Goal: Information Seeking & Learning: Learn about a topic

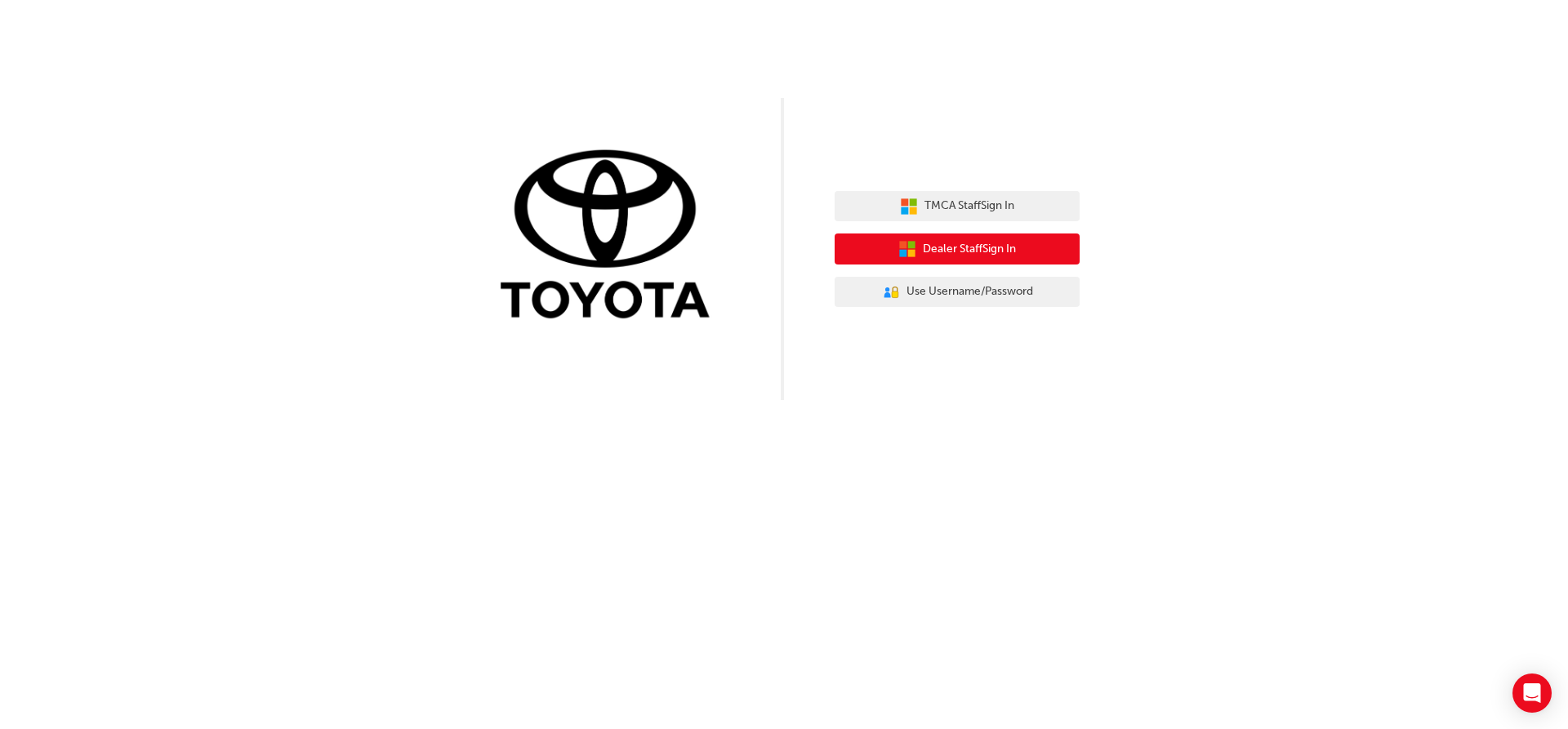
click at [990, 249] on span "Dealer Staff Sign In" at bounding box center [969, 249] width 93 height 19
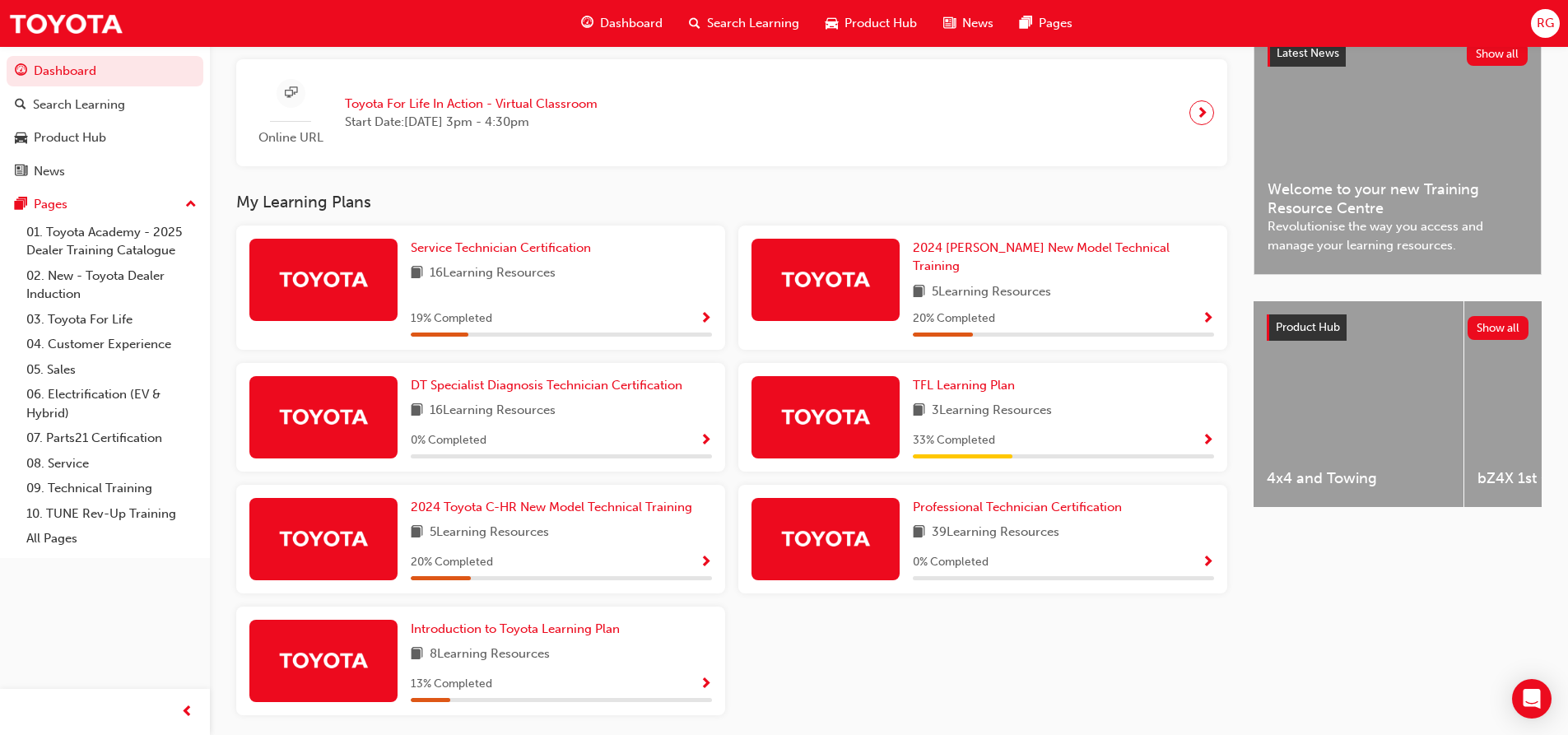
scroll to position [412, 0]
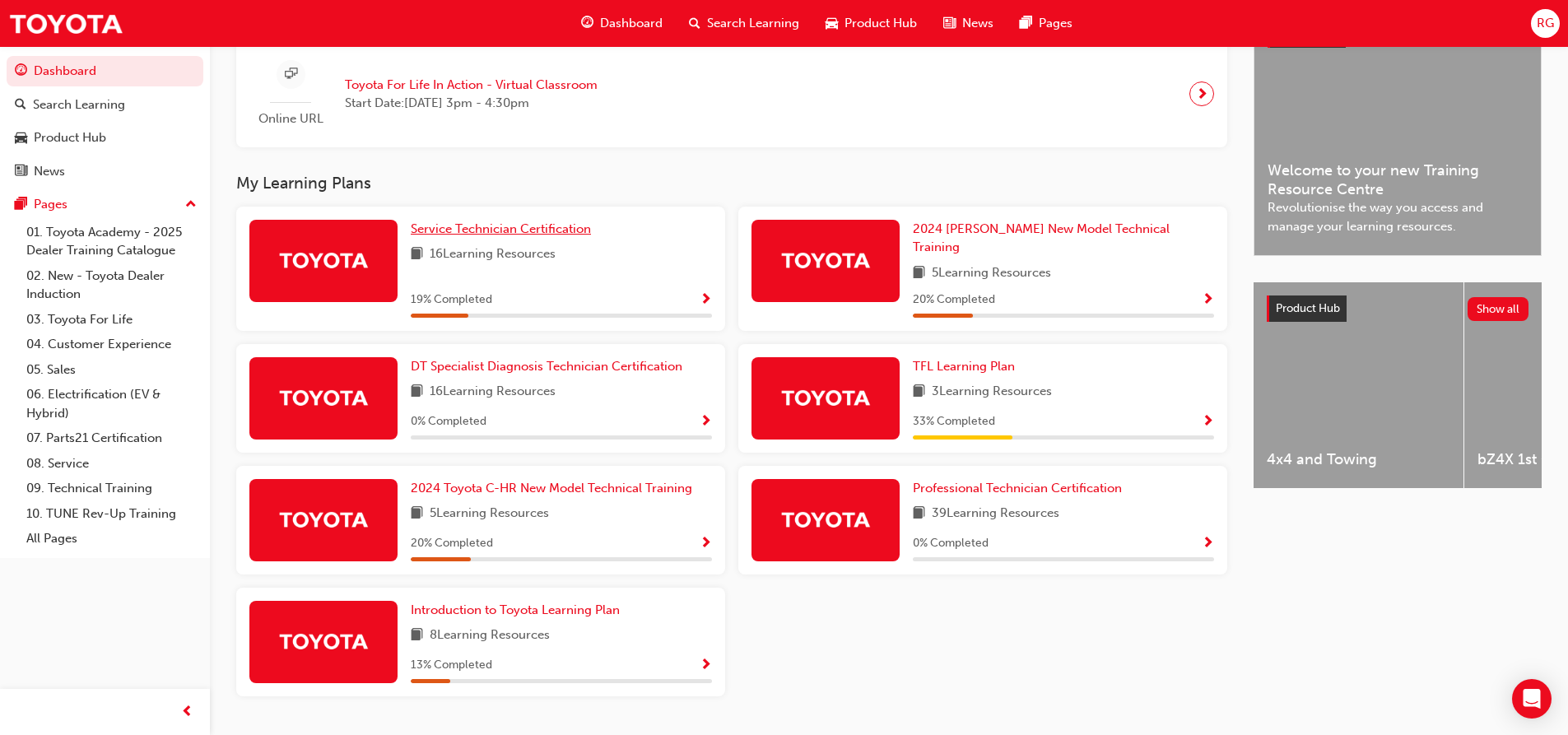
drag, startPoint x: 488, startPoint y: 231, endPoint x: 494, endPoint y: 243, distance: 13.4
click at [488, 230] on span "Service Technician Certification" at bounding box center [501, 229] width 180 height 15
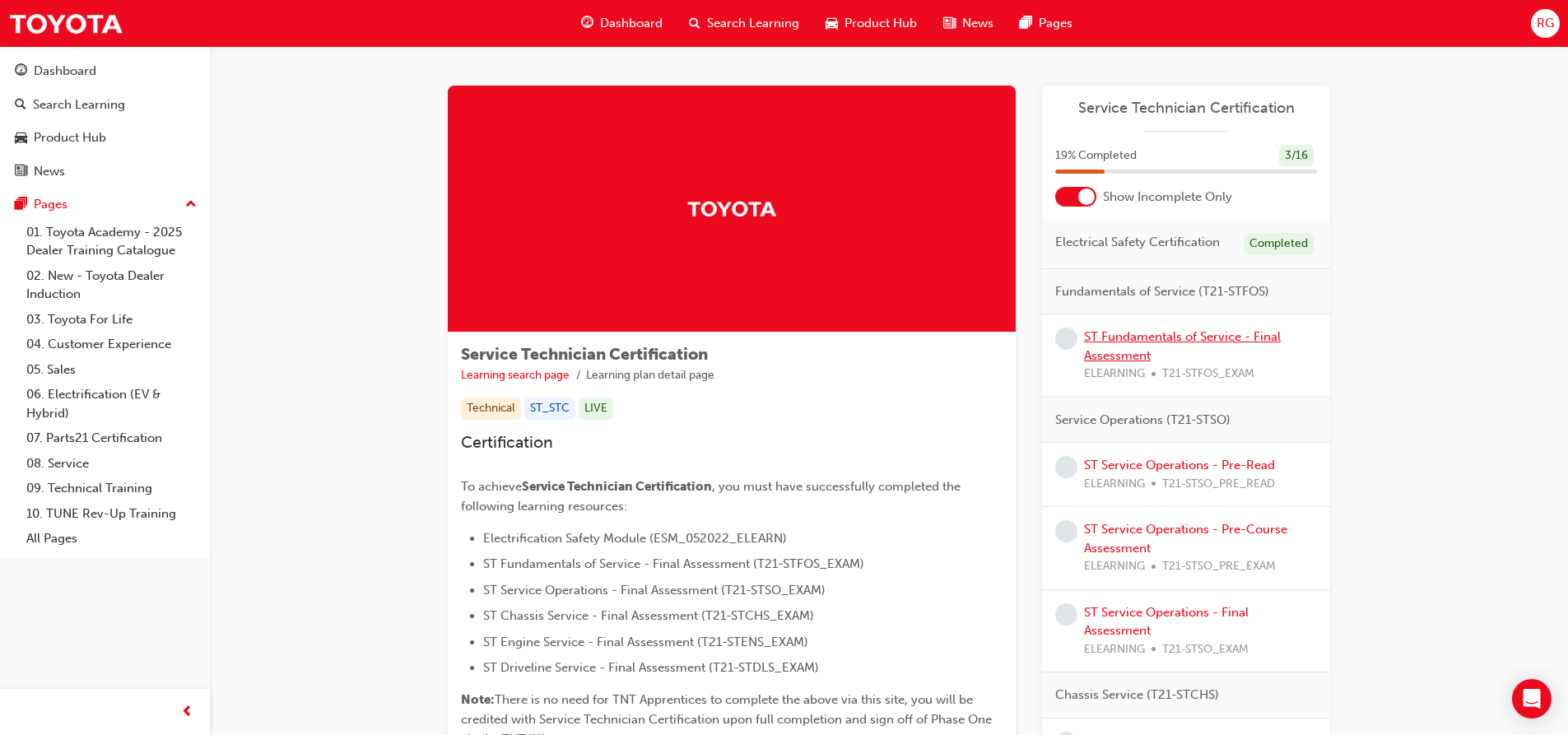
click at [1145, 331] on link "ST Fundamentals of Service - Final Assessment" at bounding box center [1182, 345] width 197 height 34
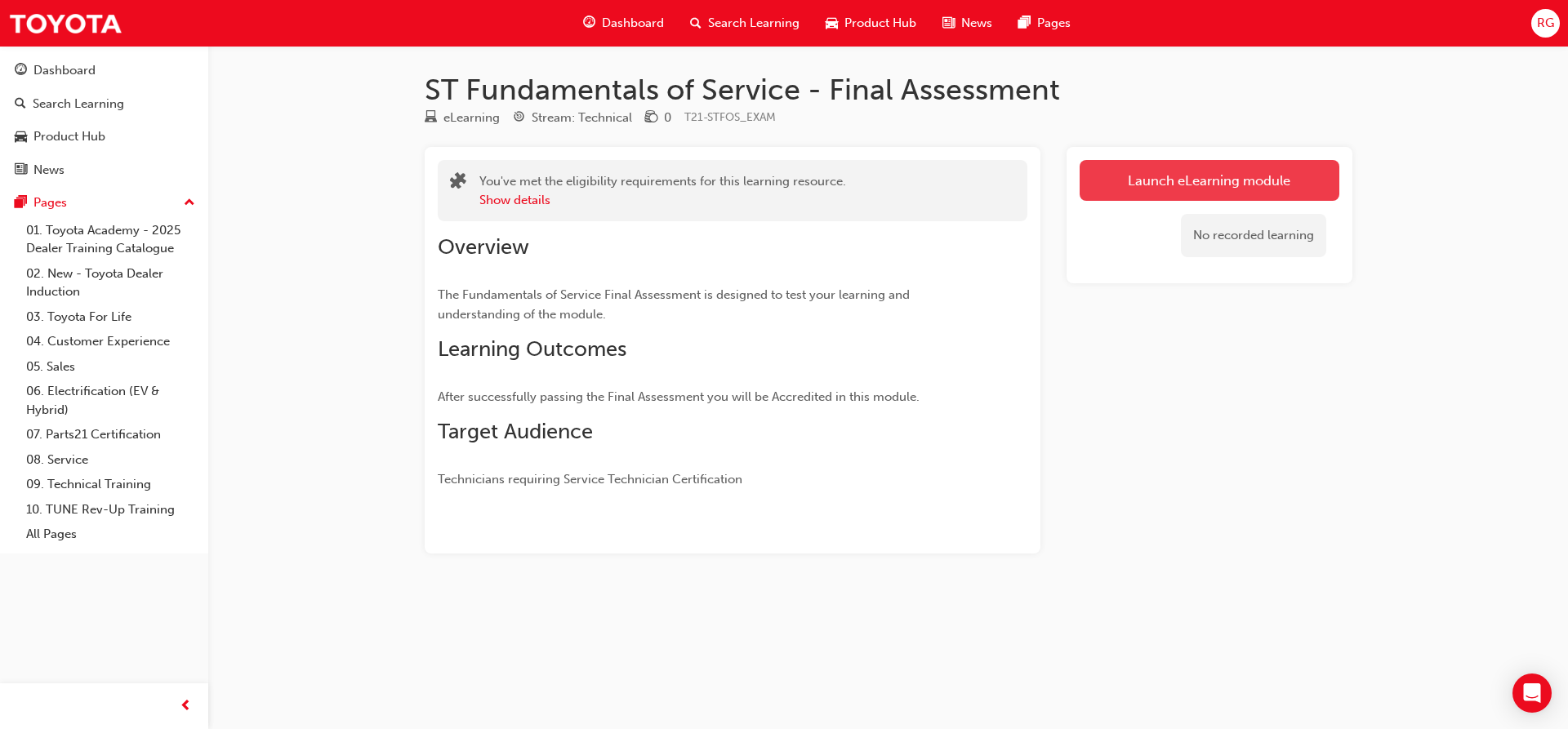
click at [1212, 182] on link "Launch eLearning module" at bounding box center [1209, 180] width 259 height 41
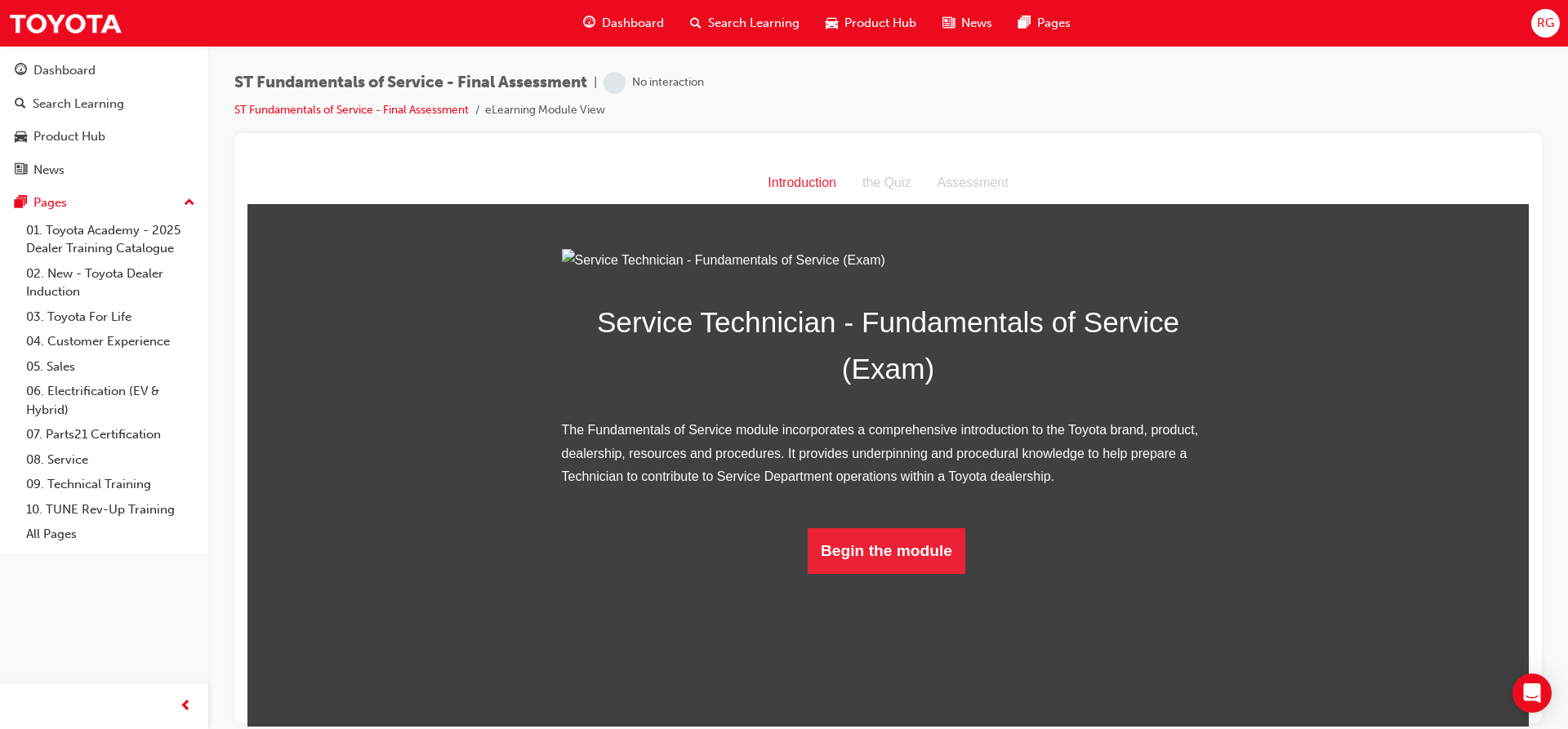
scroll to position [27, 0]
click at [886, 573] on button "Begin the module" at bounding box center [887, 550] width 157 height 46
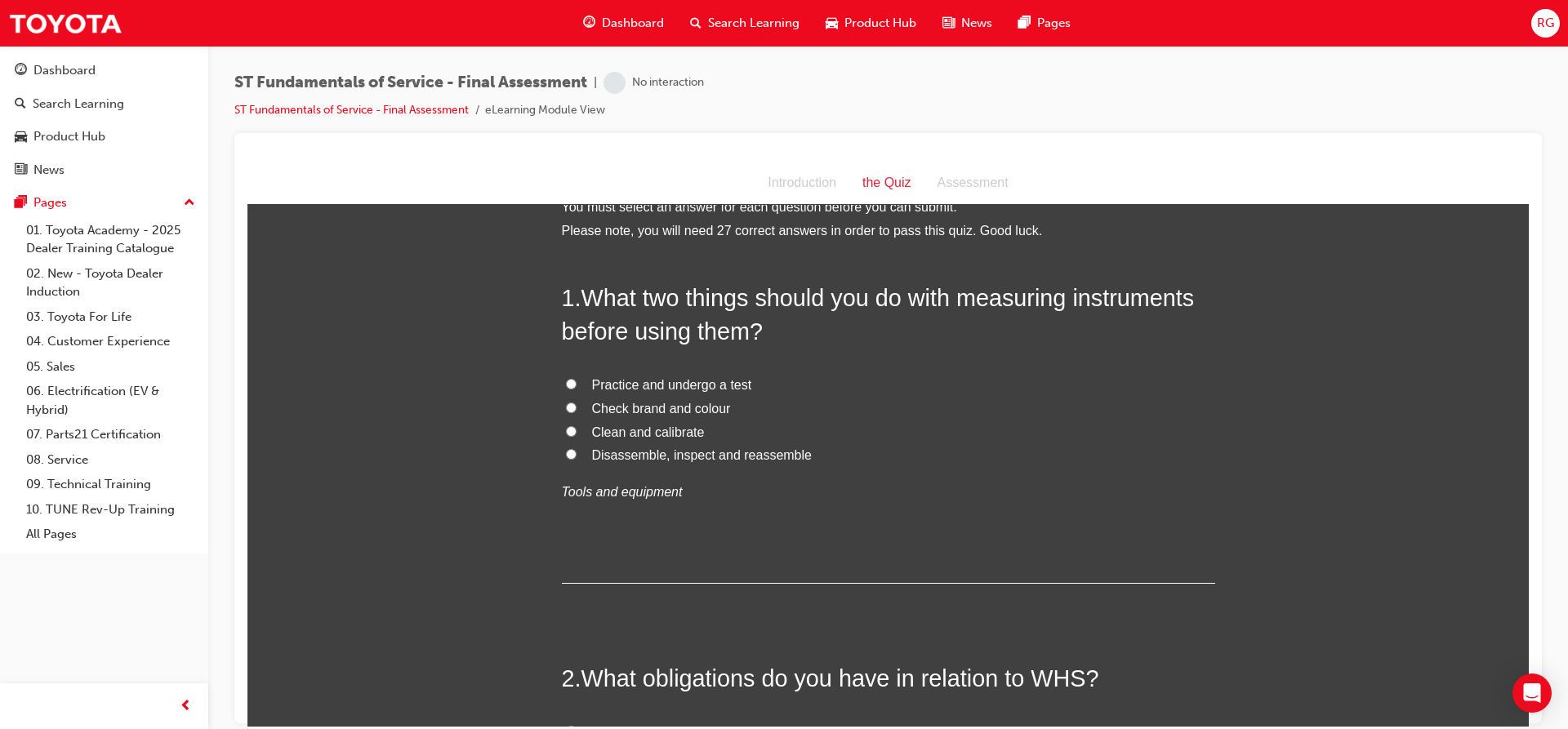
scroll to position [0, 0]
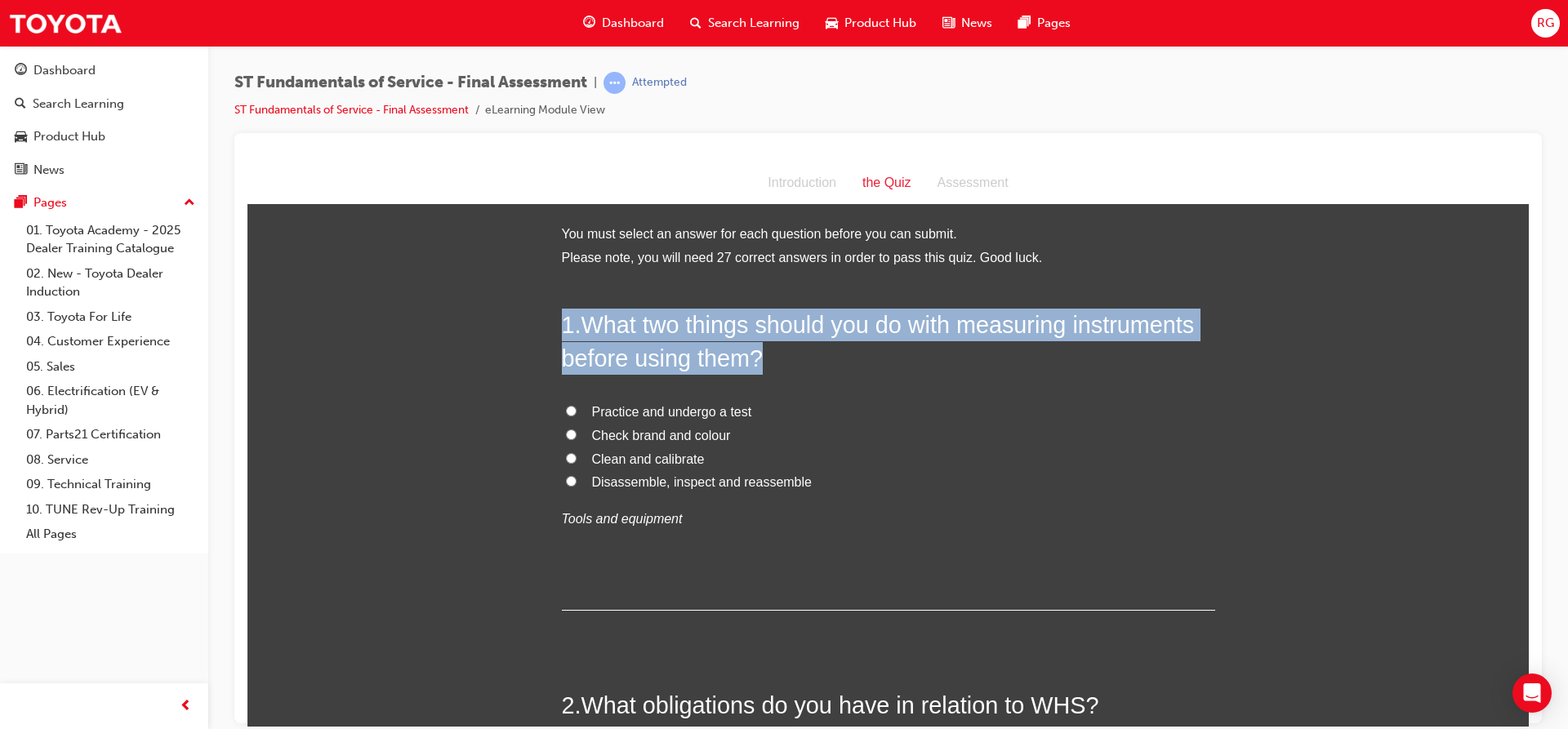
drag, startPoint x: 692, startPoint y: 535, endPoint x: 541, endPoint y: 314, distance: 267.7
copy h2 "1 . What two things should you do with measuring instruments before using them?"
click at [862, 420] on label "Practice and undergo a test" at bounding box center [888, 412] width 653 height 23
click at [577, 416] on input "Practice and undergo a test" at bounding box center [571, 410] width 11 height 11
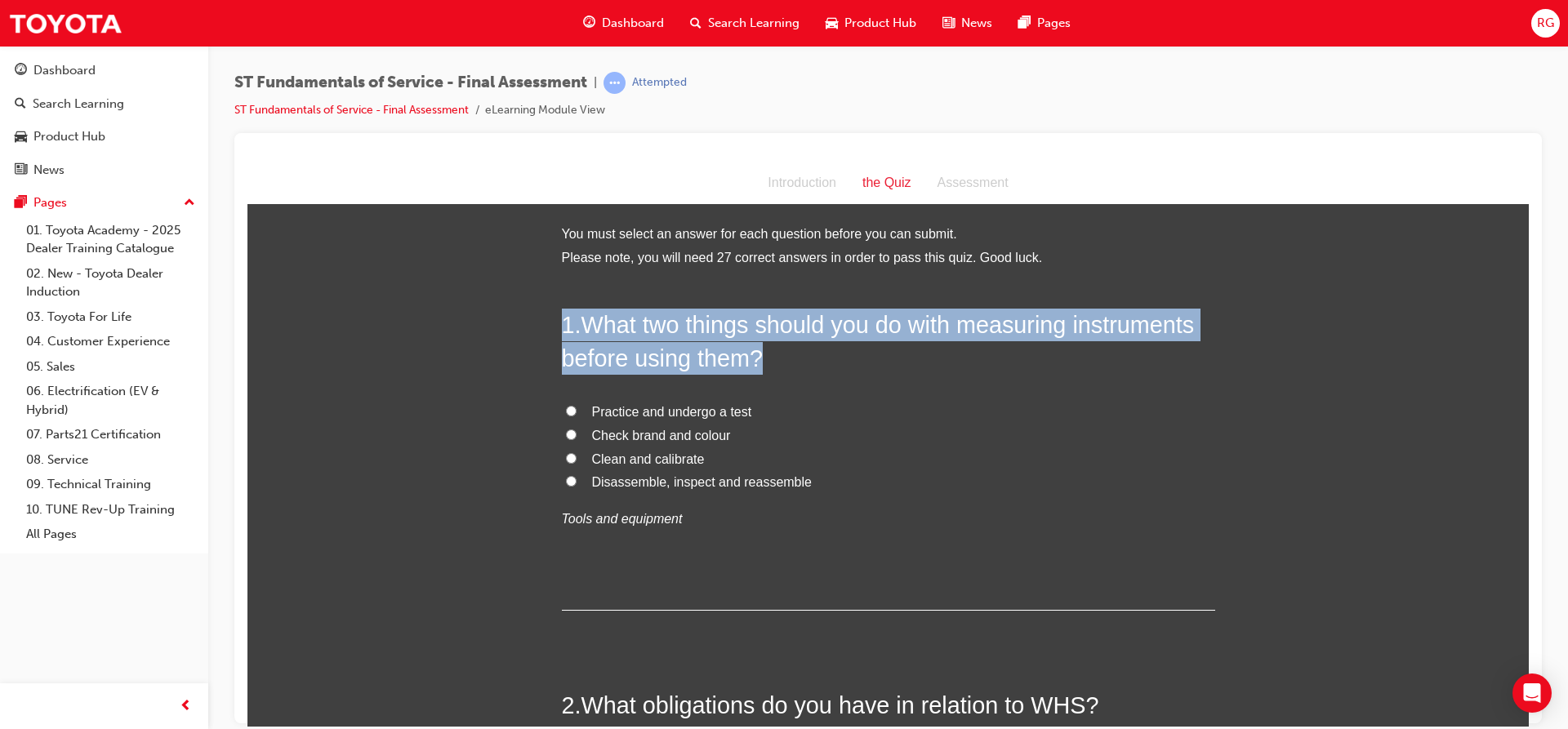
radio input "true"
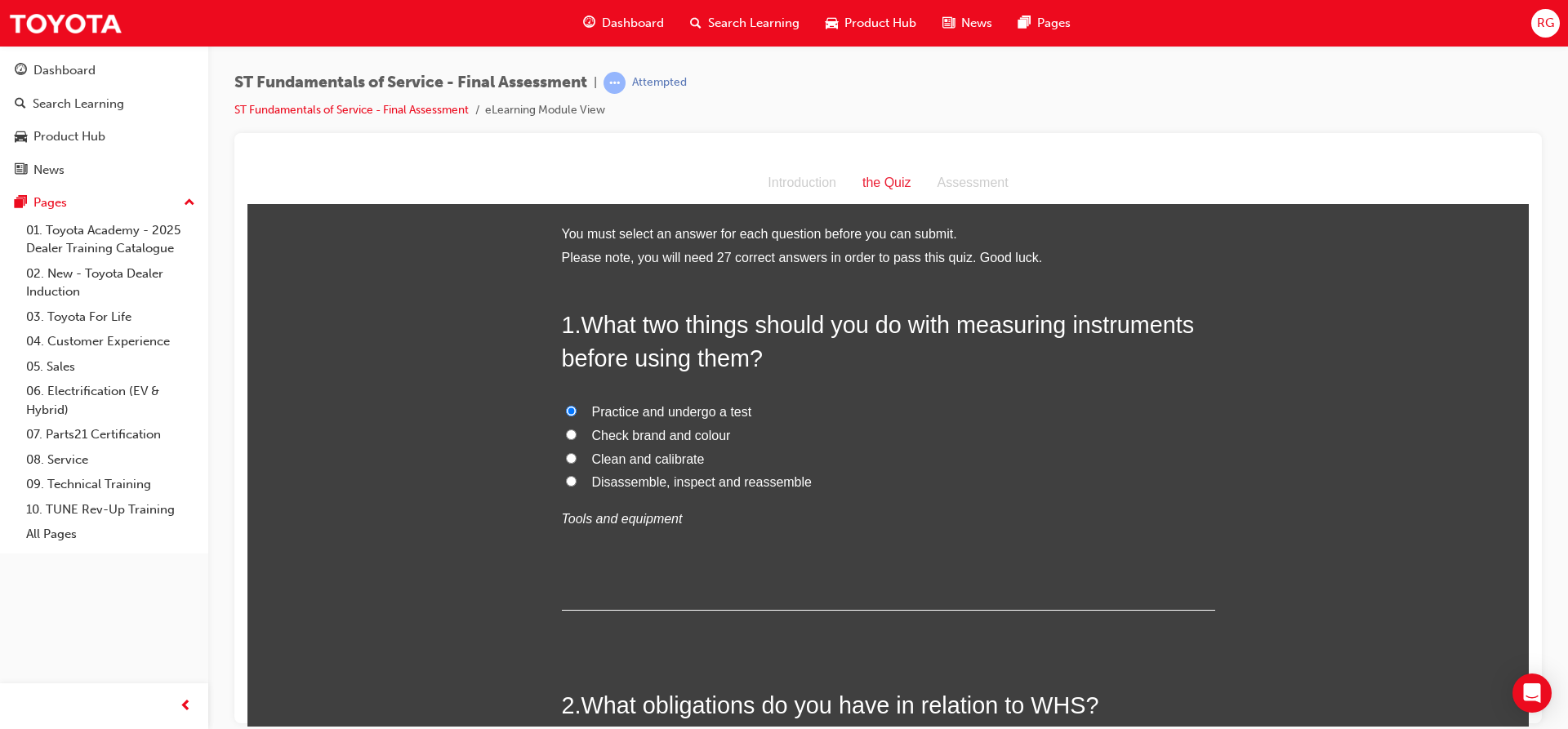
click at [661, 454] on span "Clean and calibrate" at bounding box center [648, 458] width 113 height 14
click at [577, 454] on input "Clean and calibrate" at bounding box center [571, 458] width 11 height 11
radio input "true"
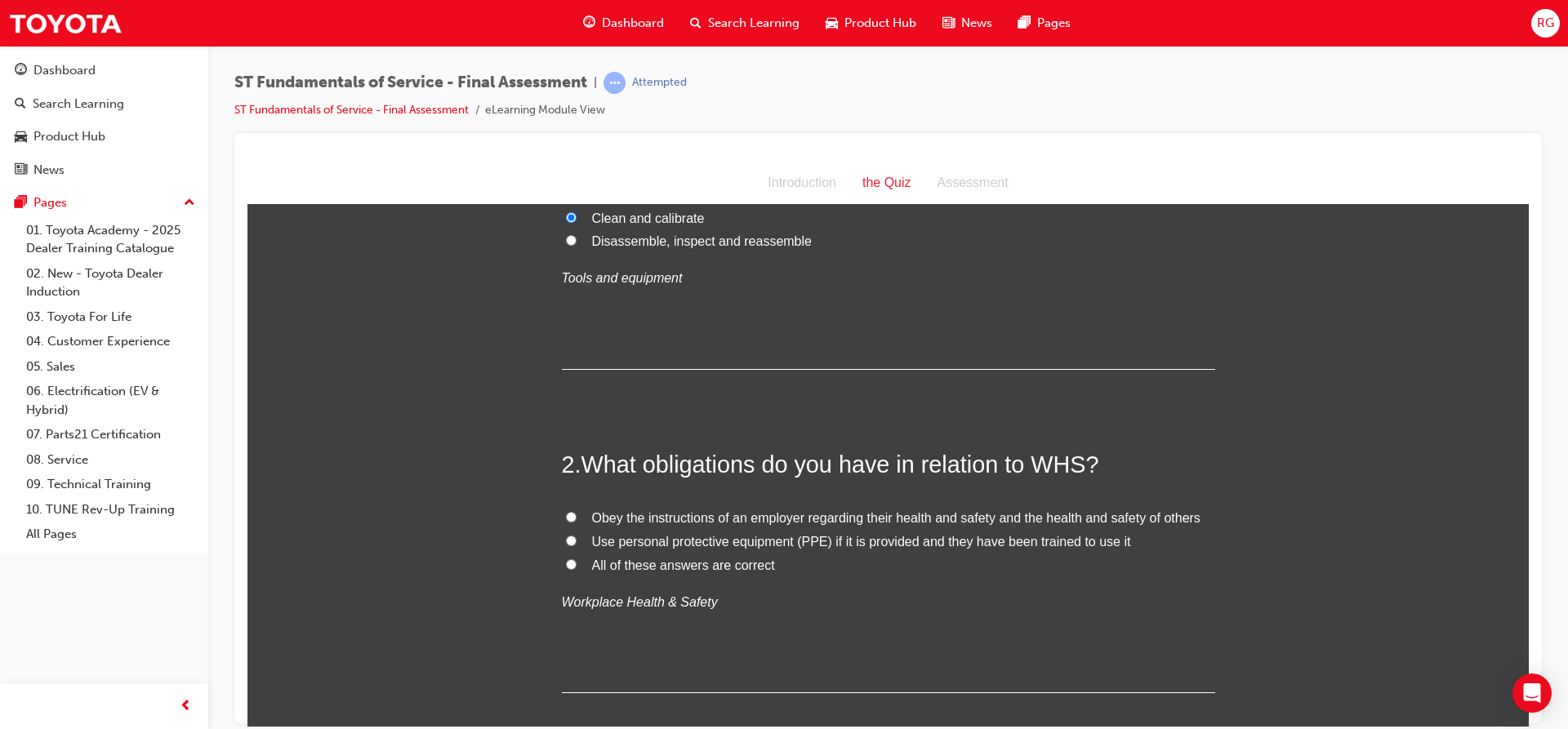
scroll to position [245, 0]
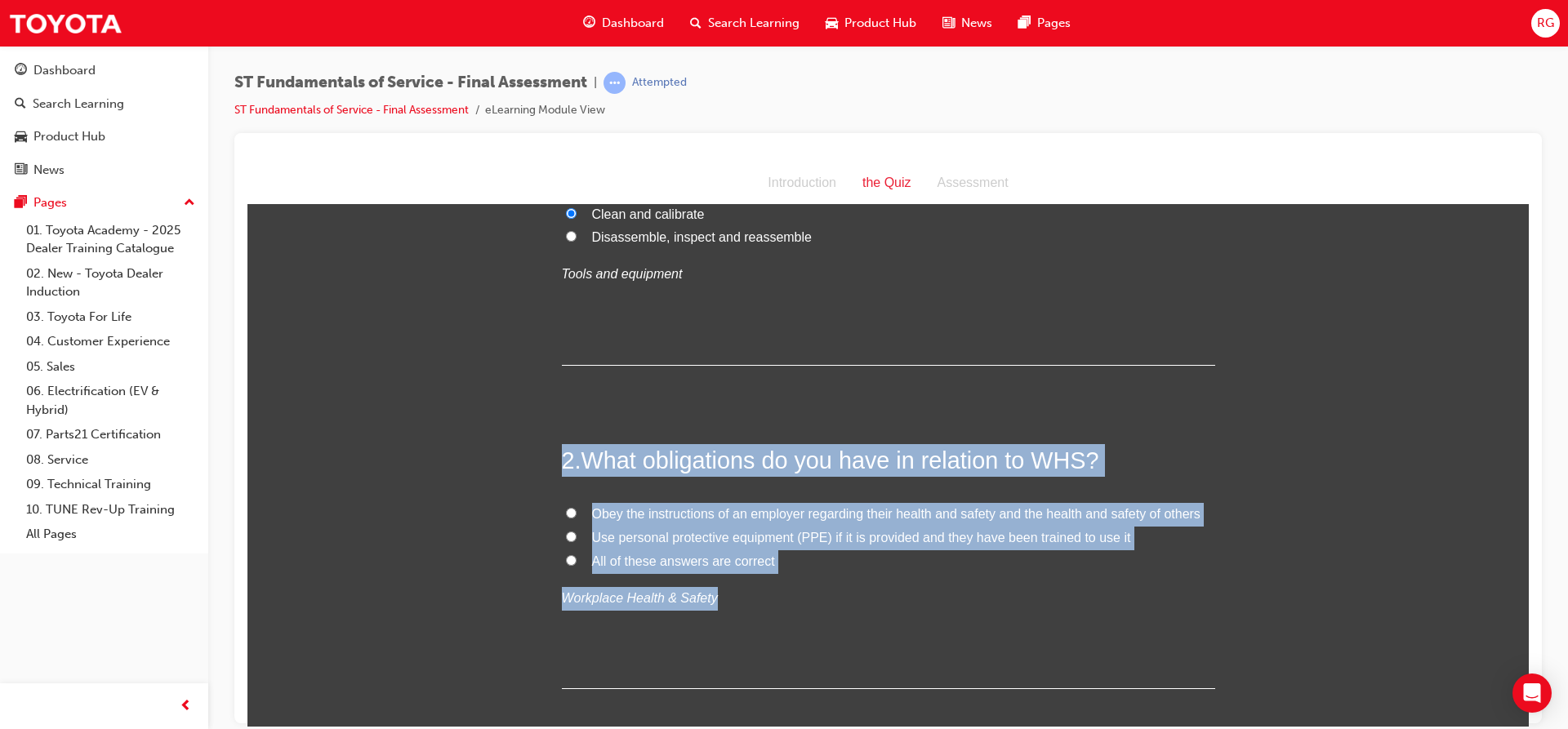
drag, startPoint x: 760, startPoint y: 605, endPoint x: 537, endPoint y: 459, distance: 266.5
copy div "2 . What obligations do you have in relation to WHS? Obey the instructions of a…"
click at [697, 509] on span "Obey the instructions of an employer regarding their health and safety and the …" at bounding box center [896, 512] width 608 height 14
click at [577, 509] on input "Obey the instructions of an employer regarding their health and safety and the …" at bounding box center [571, 512] width 11 height 11
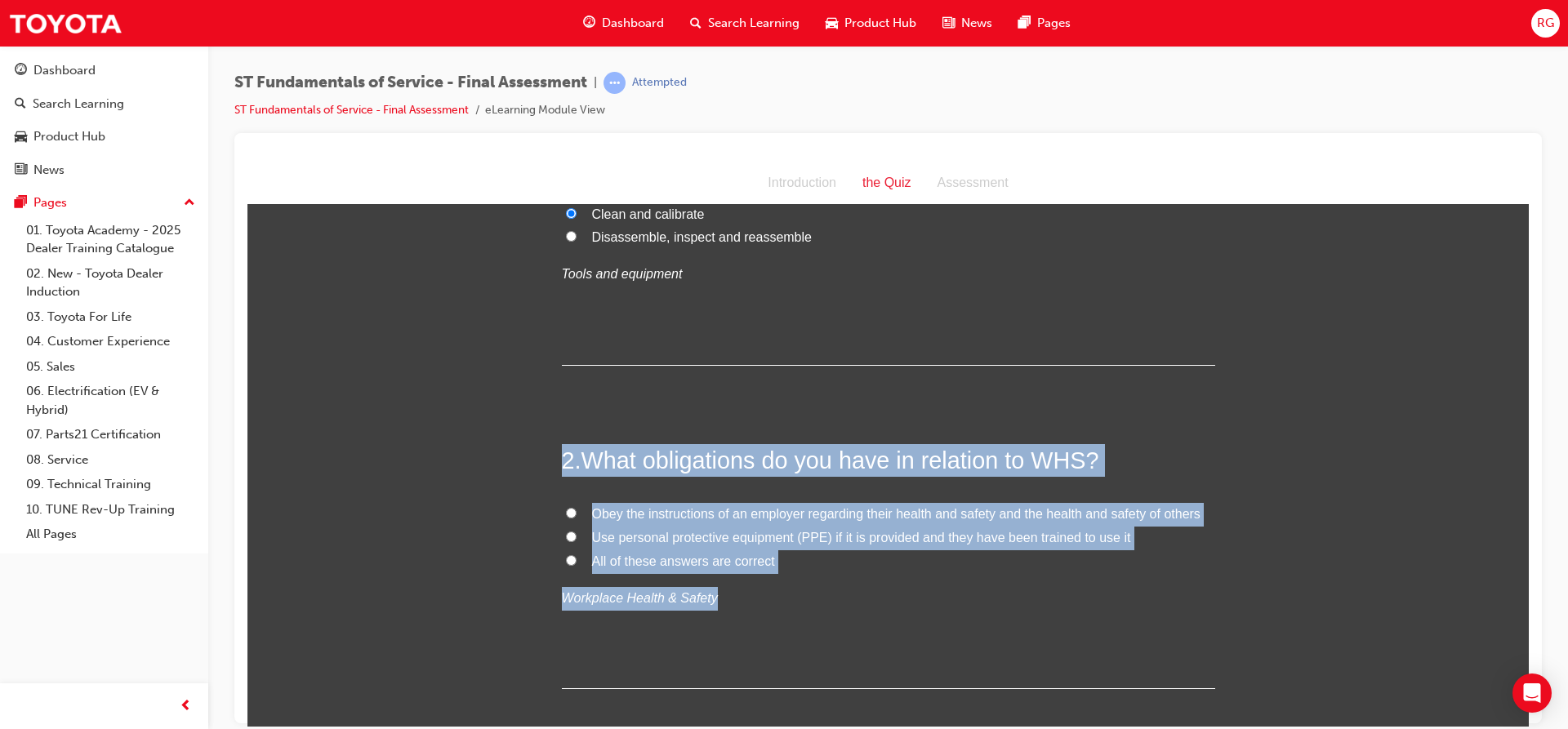
radio input "true"
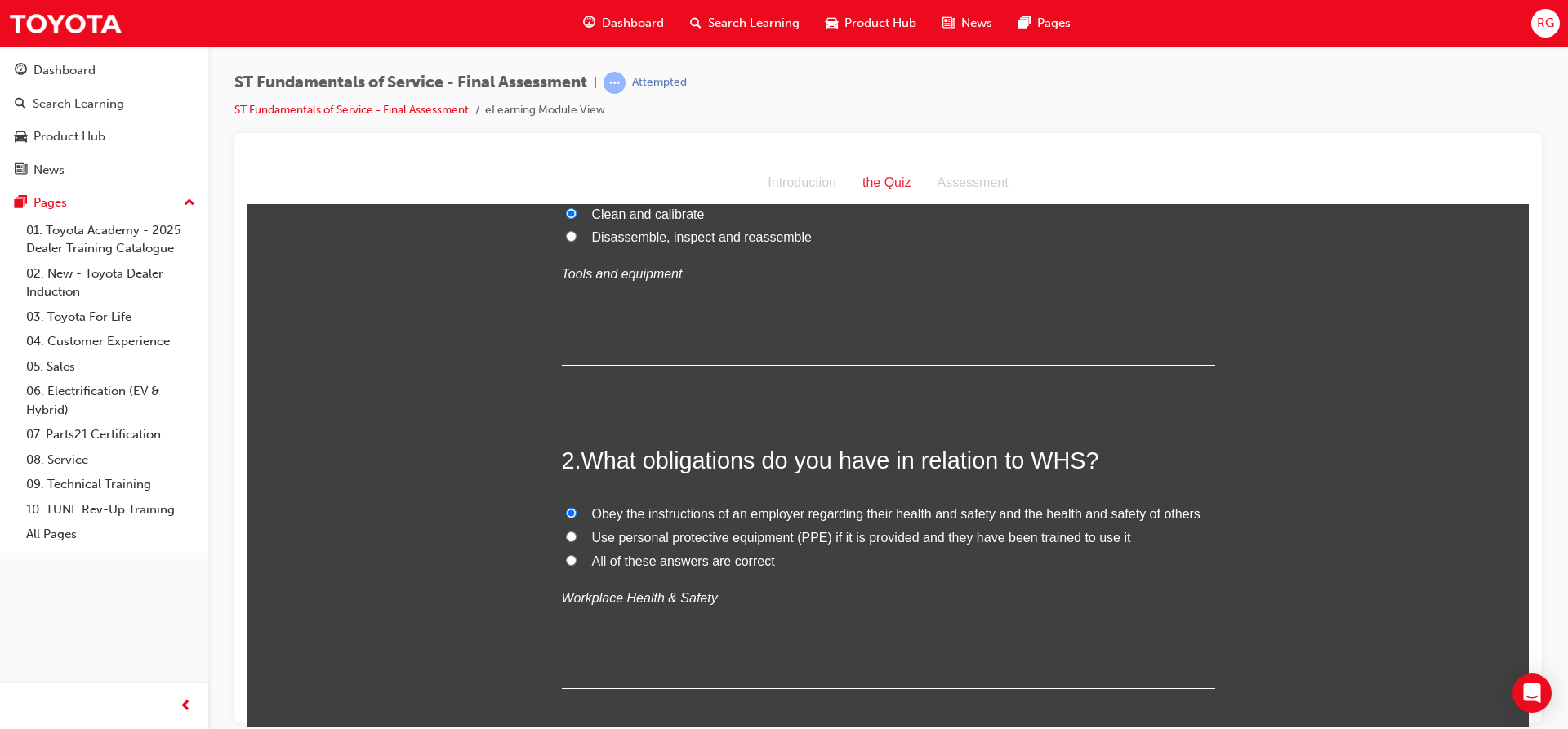
click at [654, 559] on span "All of these answers are correct" at bounding box center [683, 560] width 183 height 14
click at [577, 559] on input "All of these answers are correct" at bounding box center [571, 560] width 11 height 11
radio input "true"
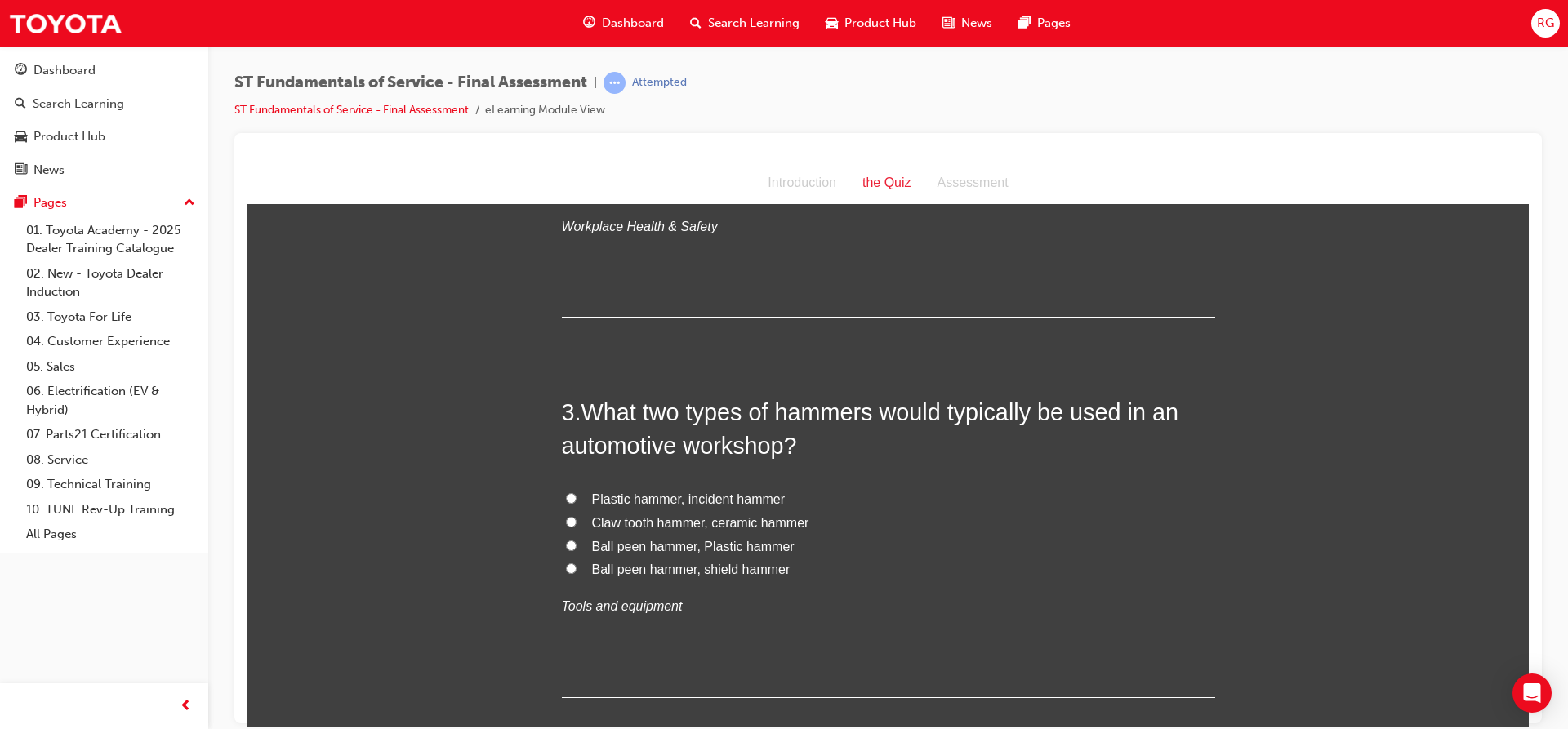
scroll to position [653, 0]
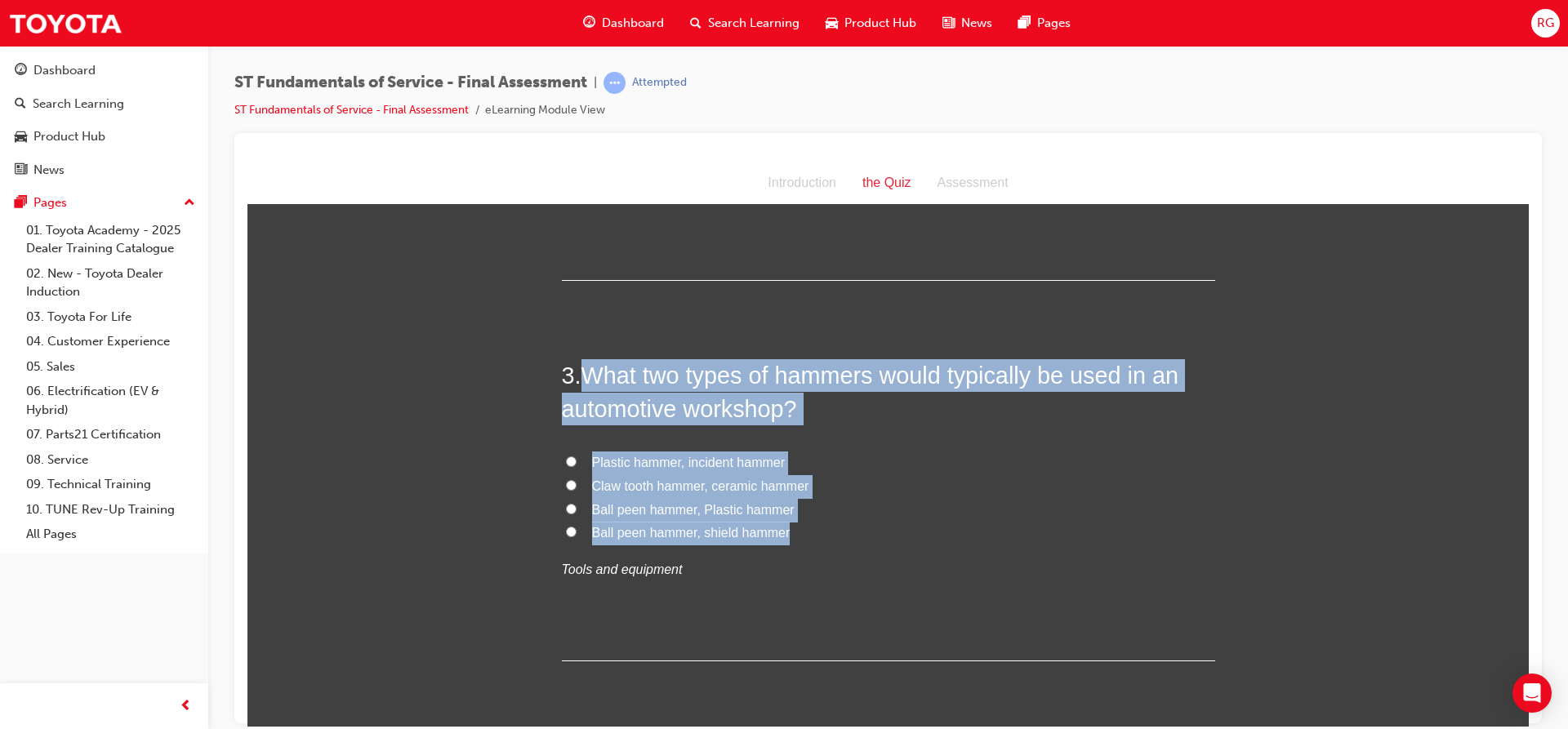
drag, startPoint x: 577, startPoint y: 376, endPoint x: 920, endPoint y: 536, distance: 378.5
click at [920, 536] on div "3 . What two types of hammers would typically be used in an automotive workshop…" at bounding box center [888, 509] width 653 height 302
copy div "What two types of hammers would typically be used in an automotive workshop? Pl…"
click at [562, 491] on label "Claw tooth hammer, ceramic hammer" at bounding box center [888, 486] width 653 height 23
click at [566, 490] on input "Claw tooth hammer, ceramic hammer" at bounding box center [571, 484] width 11 height 11
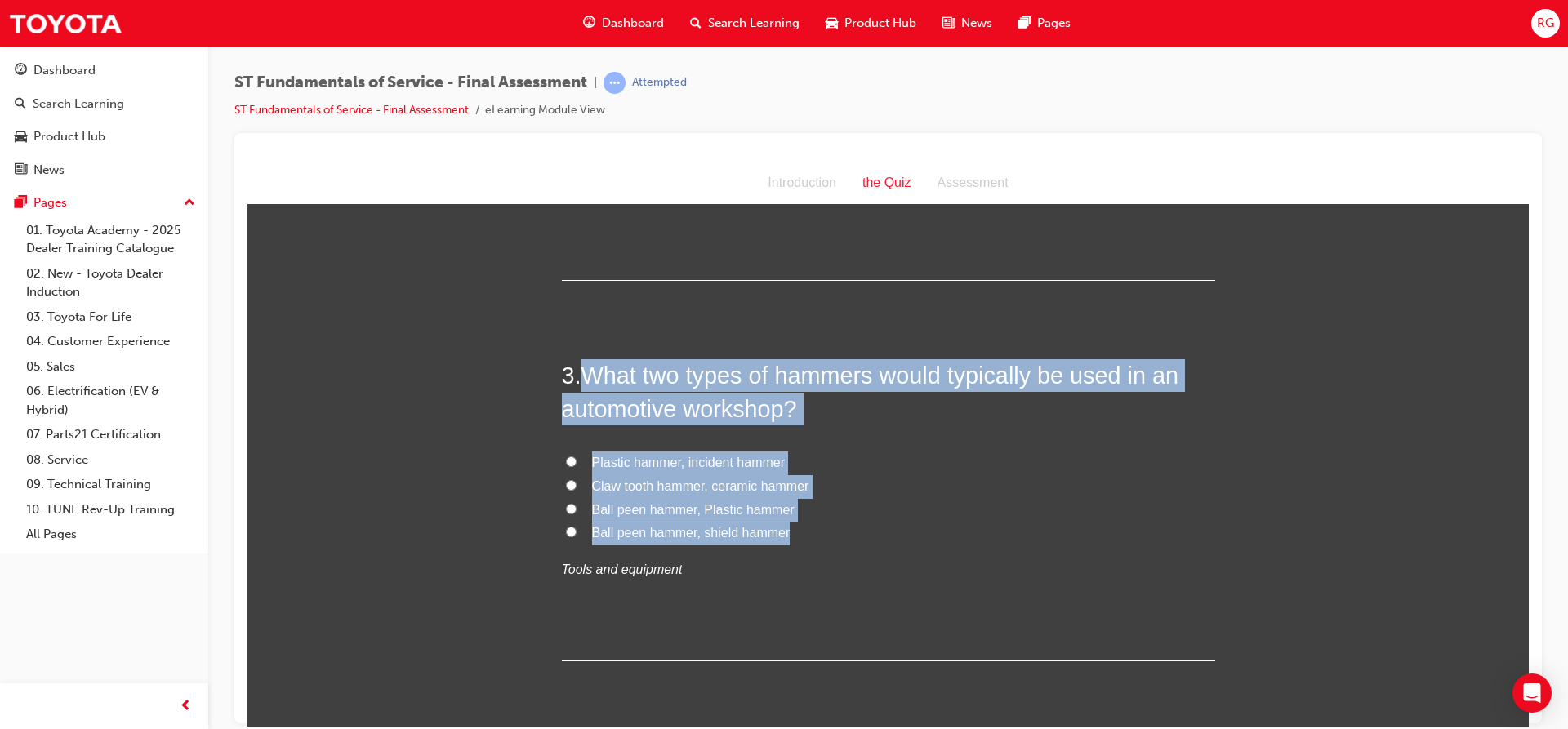
radio input "true"
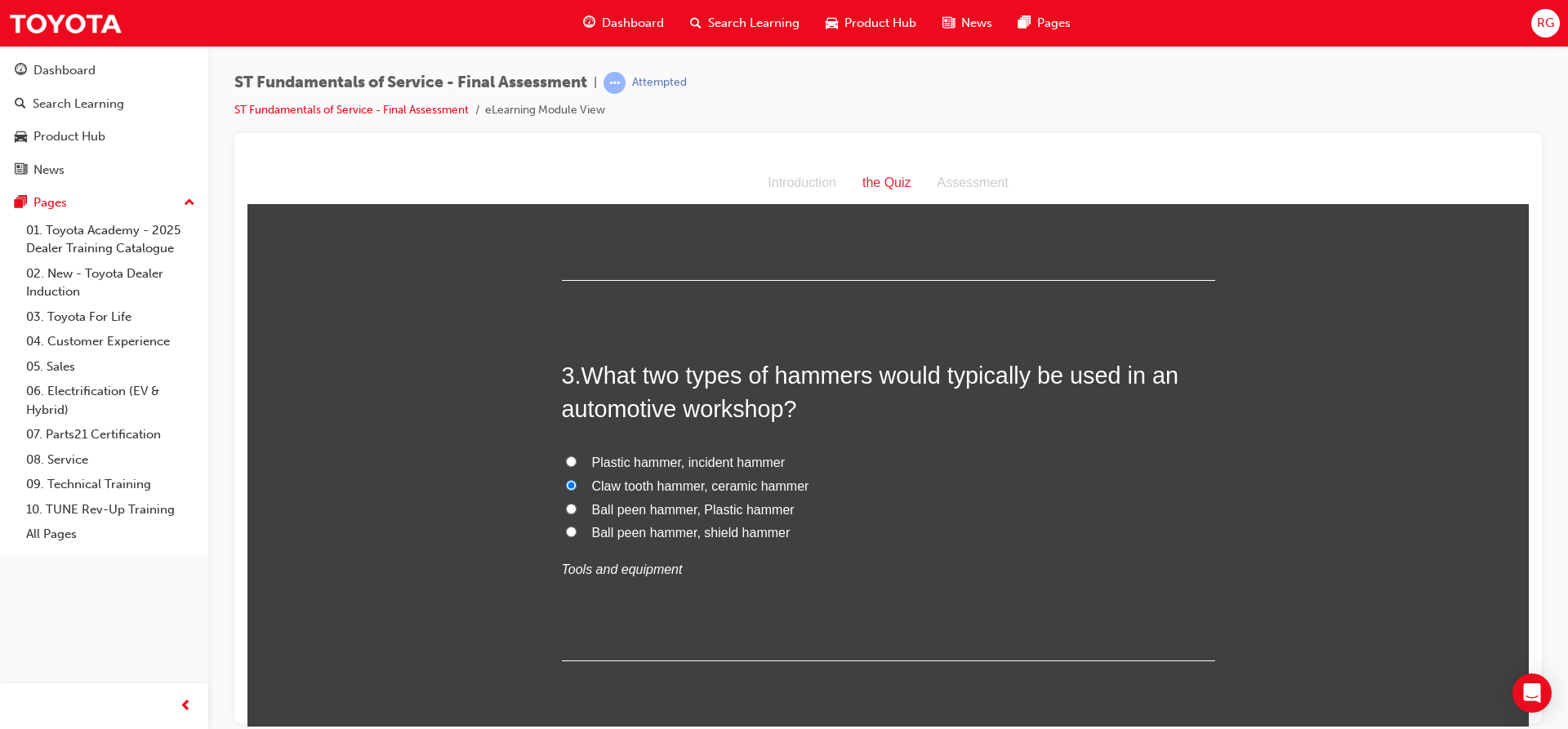
click at [583, 511] on label "Ball peen hammer, Plastic hammer" at bounding box center [888, 509] width 653 height 23
click at [577, 511] on input "Ball peen hammer, Plastic hammer" at bounding box center [571, 509] width 11 height 11
radio input "true"
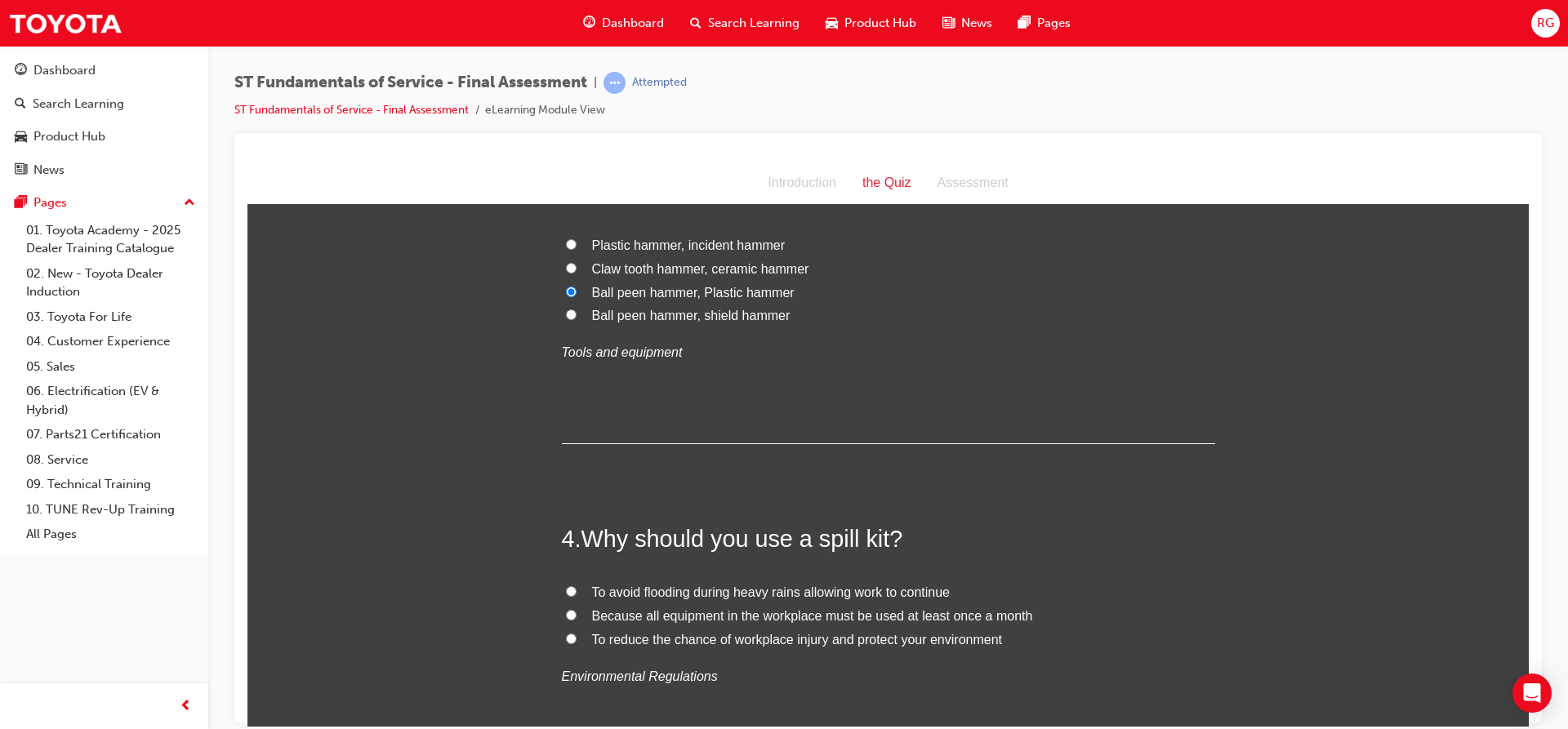
scroll to position [979, 0]
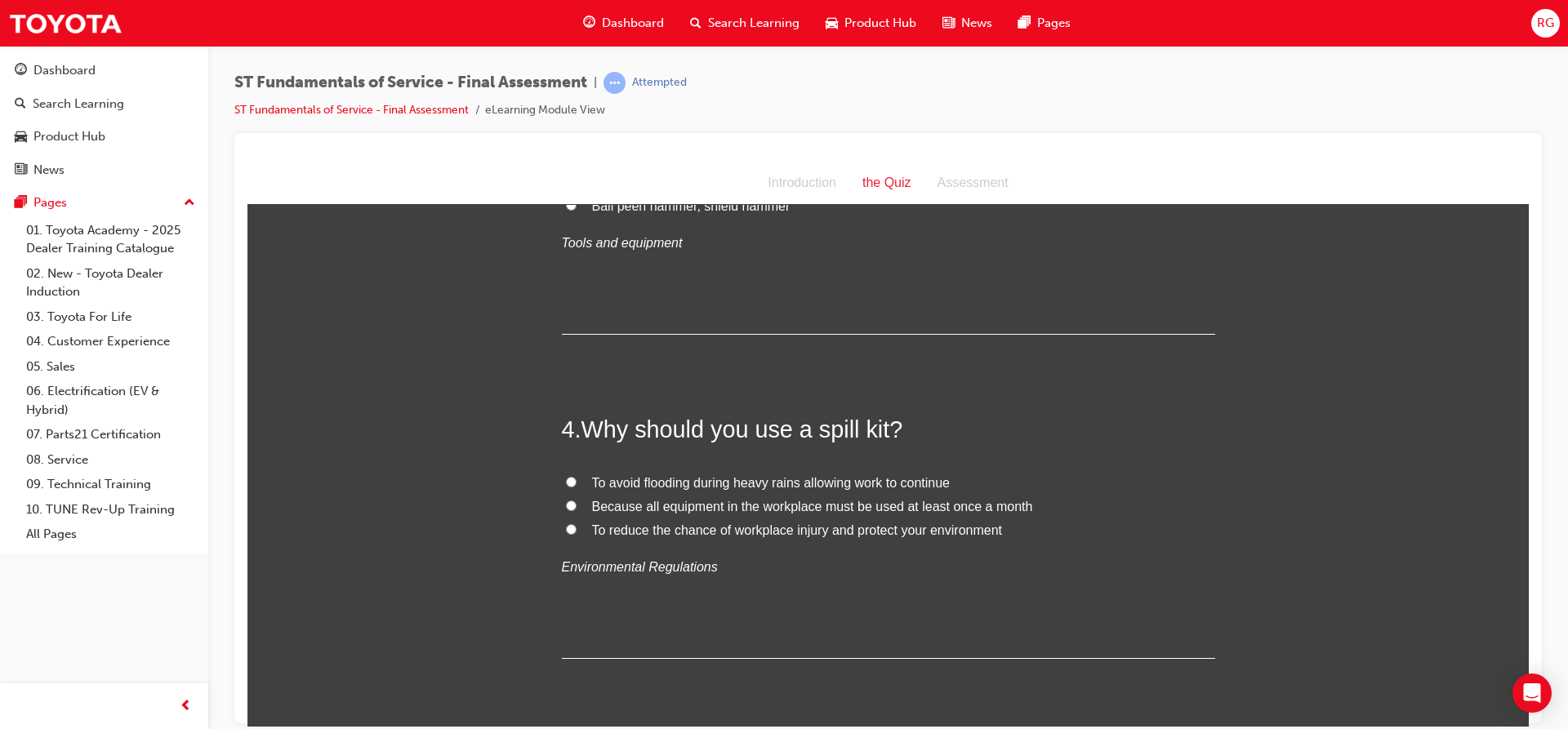
click at [568, 483] on input "To avoid flooding during heavy rains allowing work to continue" at bounding box center [571, 481] width 11 height 11
radio input "true"
click at [568, 498] on label "Because all equipment in the workplace must be used at least once a month" at bounding box center [888, 507] width 653 height 23
click at [568, 500] on input "Because all equipment in the workplace must be used at least once a month" at bounding box center [571, 505] width 11 height 11
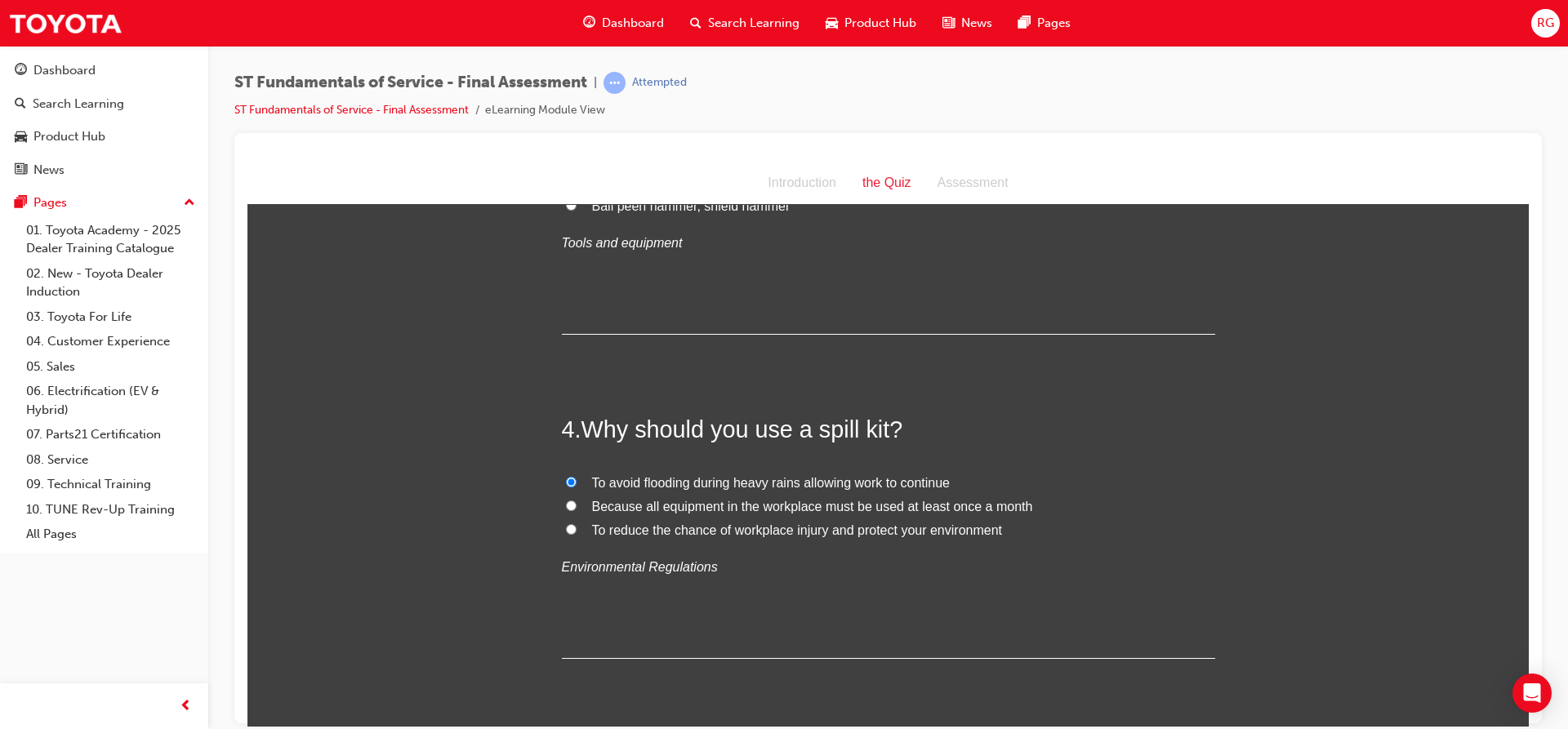
radio input "true"
click at [581, 469] on div "4 . Why should you use a spill kit? To avoid flooding during heavy rains allowi…" at bounding box center [888, 535] width 653 height 246
click at [566, 486] on input "To avoid flooding during heavy rains allowing work to continue" at bounding box center [571, 481] width 11 height 11
radio input "true"
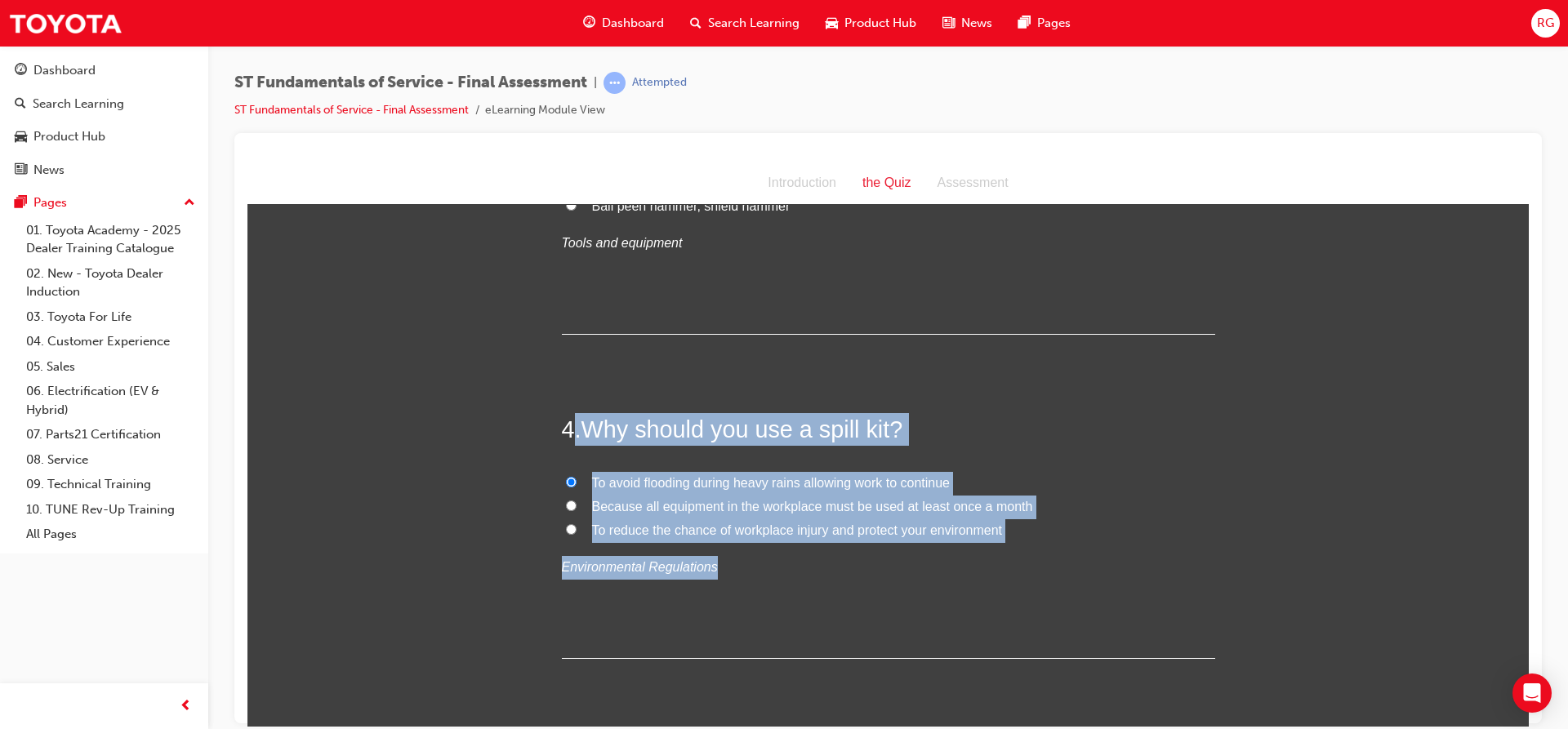
drag, startPoint x: 572, startPoint y: 426, endPoint x: 704, endPoint y: 567, distance: 193.1
click at [704, 567] on div "4 . Why should you use a spill kit? To avoid flooding during heavy rains allowi…" at bounding box center [888, 535] width 653 height 246
copy div ". Why should you use a spill kit? To avoid flooding during heavy rains allowing…"
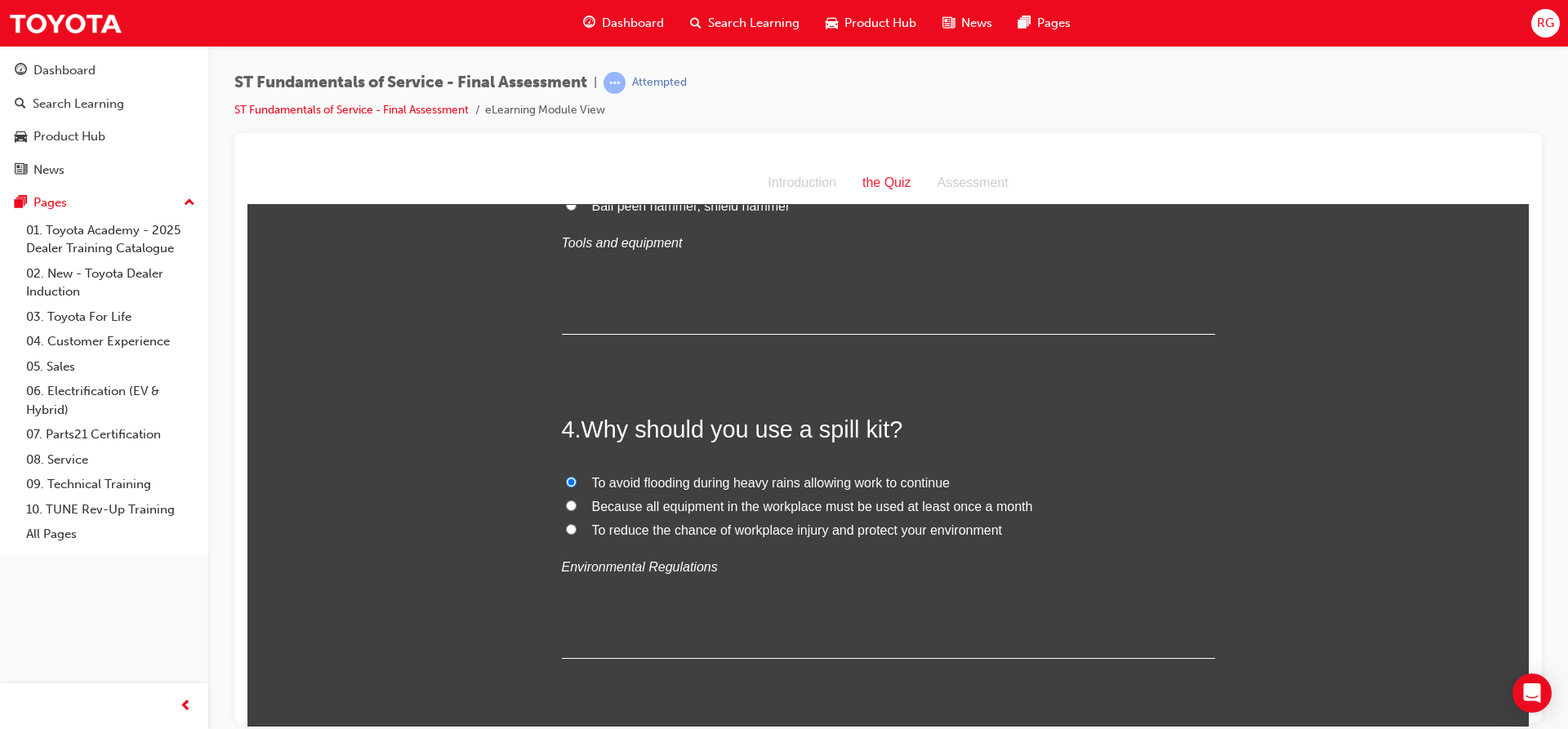
click at [660, 503] on span "Because all equipment in the workplace must be used at least once a month" at bounding box center [812, 505] width 441 height 14
click at [577, 503] on input "Because all equipment in the workplace must be used at least once a month" at bounding box center [571, 505] width 11 height 11
radio input "true"
click at [642, 529] on span "To reduce the chance of workplace injury and protect your environment" at bounding box center [797, 528] width 411 height 14
click at [577, 529] on input "To reduce the chance of workplace injury and protect your environment" at bounding box center [571, 528] width 11 height 11
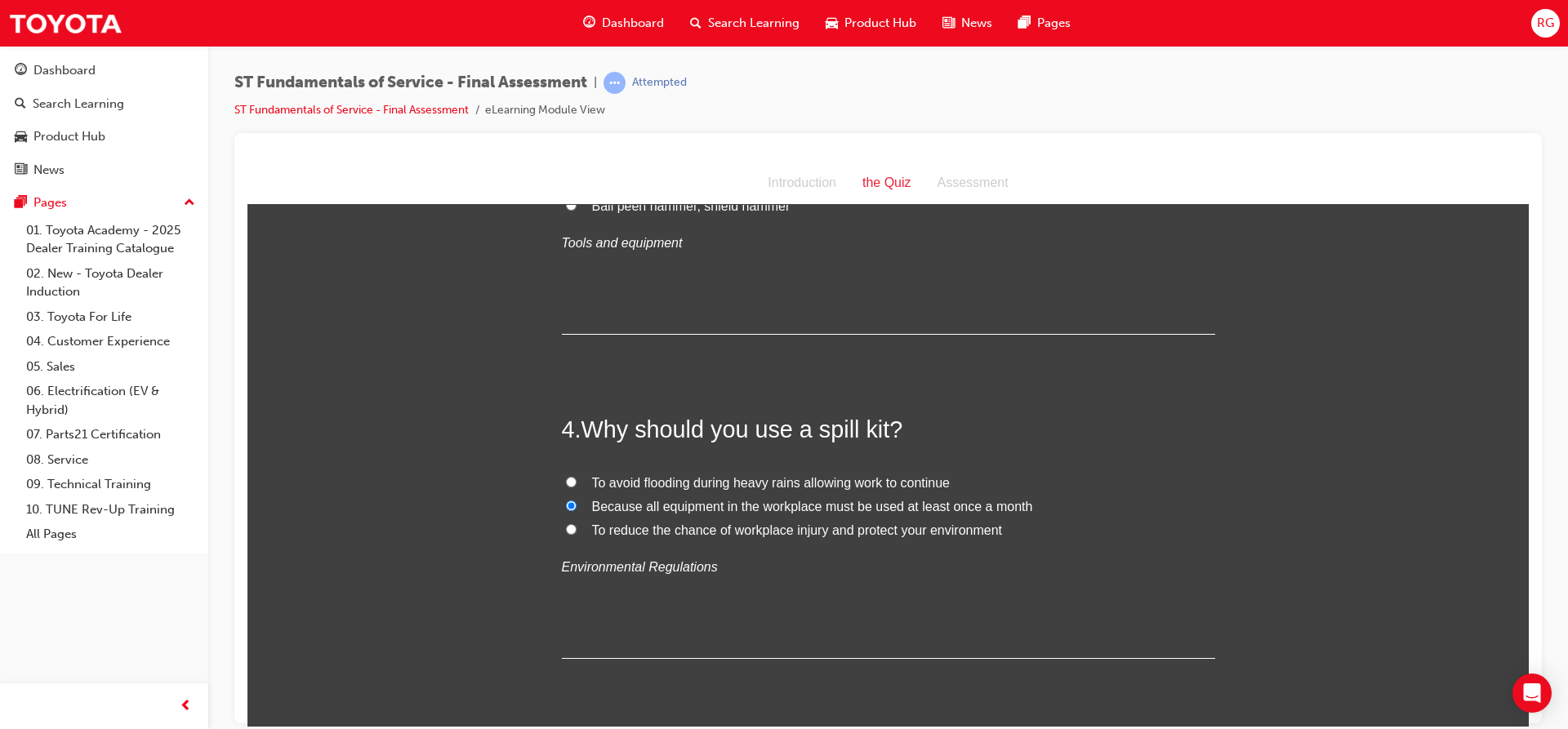
radio input "true"
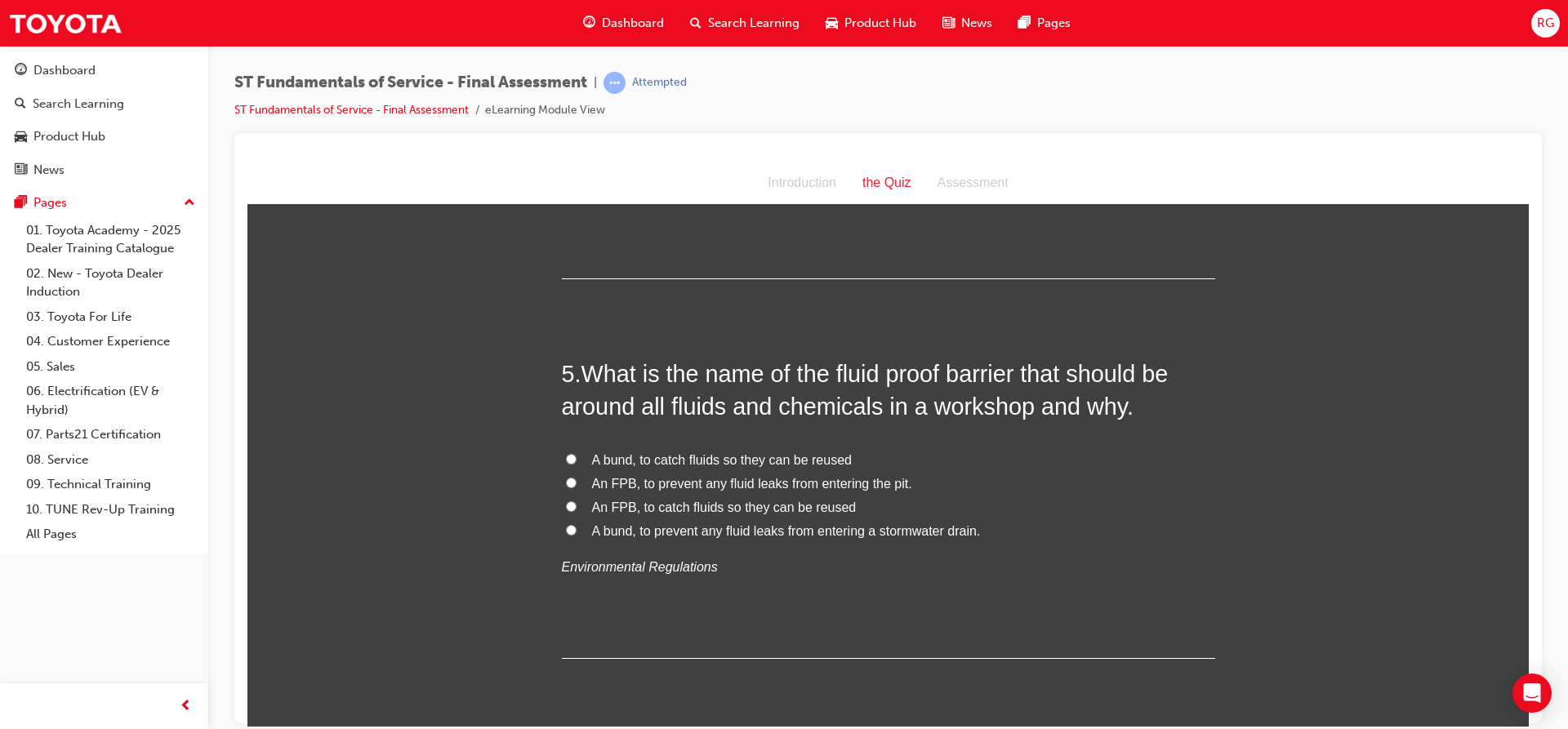
scroll to position [1388, 0]
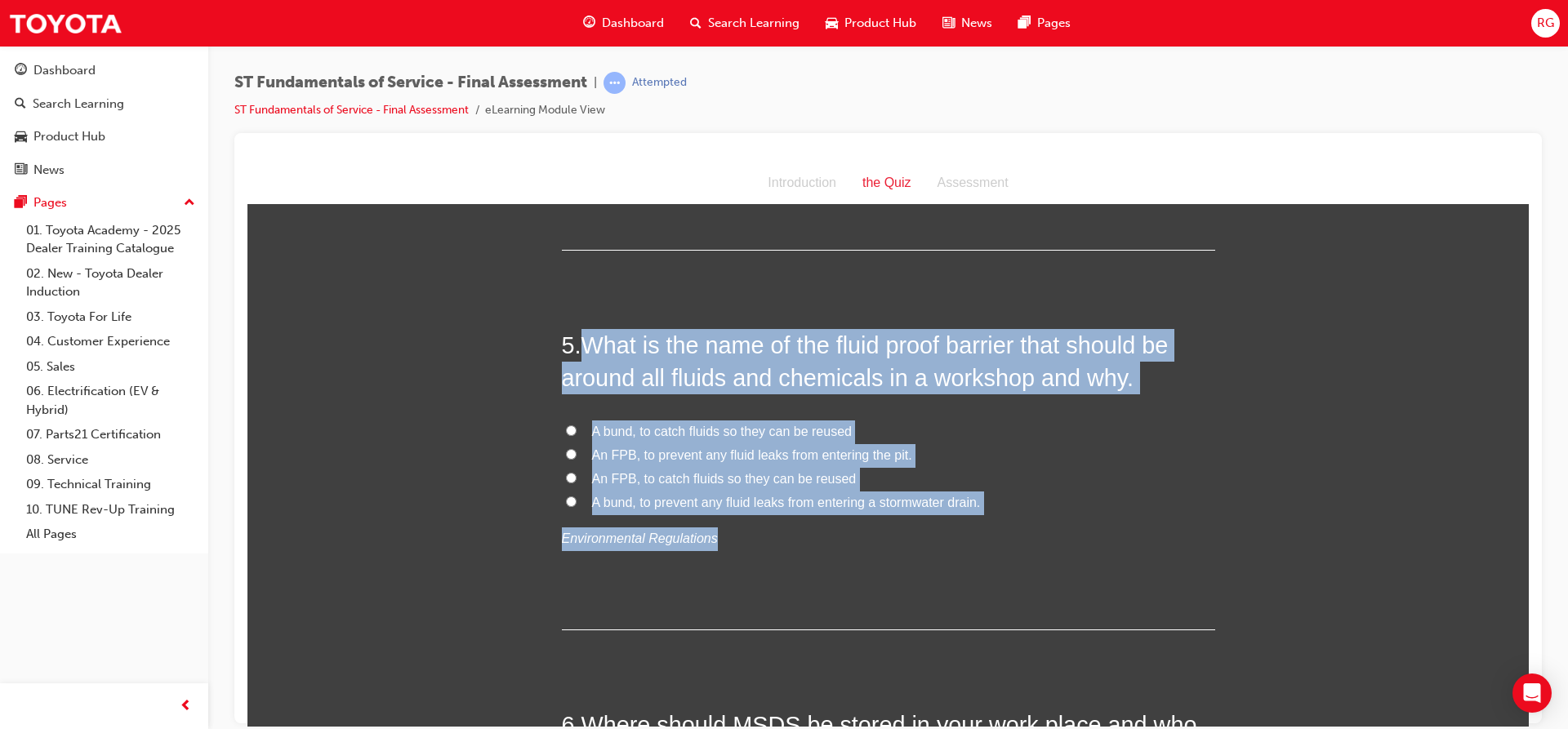
drag, startPoint x: 573, startPoint y: 348, endPoint x: 931, endPoint y: 531, distance: 402.1
click at [931, 531] on div "5 . What is the name of the fluid proof barrier that should be around all fluid…" at bounding box center [888, 479] width 653 height 302
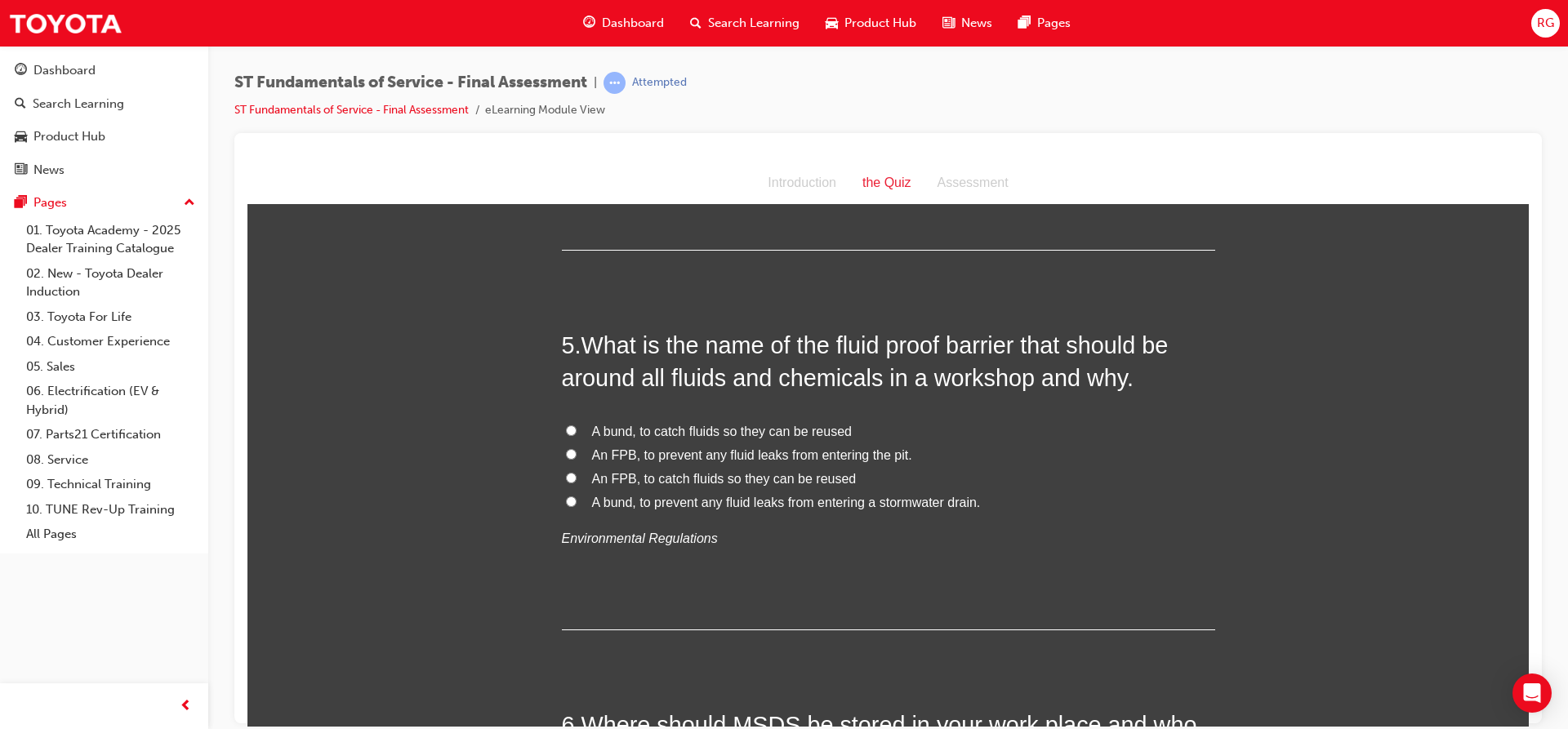
click at [784, 556] on div "5 . What is the name of the fluid proof barrier that should be around all fluid…" at bounding box center [888, 479] width 653 height 302
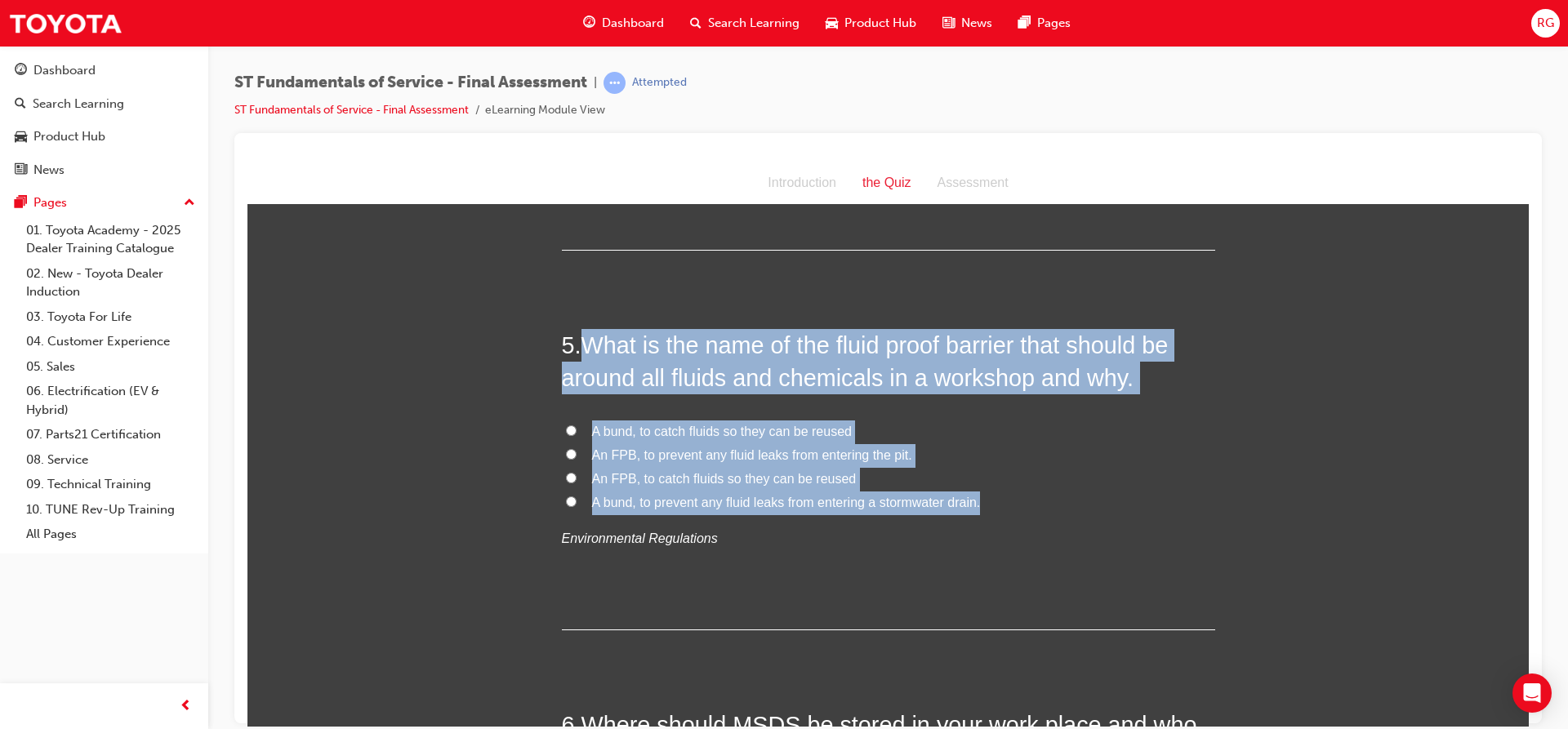
drag, startPoint x: 584, startPoint y: 337, endPoint x: 1003, endPoint y: 507, distance: 452.2
click at [1003, 507] on div "5 . What is the name of the fluid proof barrier that should be around all fluid…" at bounding box center [888, 479] width 653 height 302
copy div "What is the name of the fluid proof barrier that should be around all fluids an…"
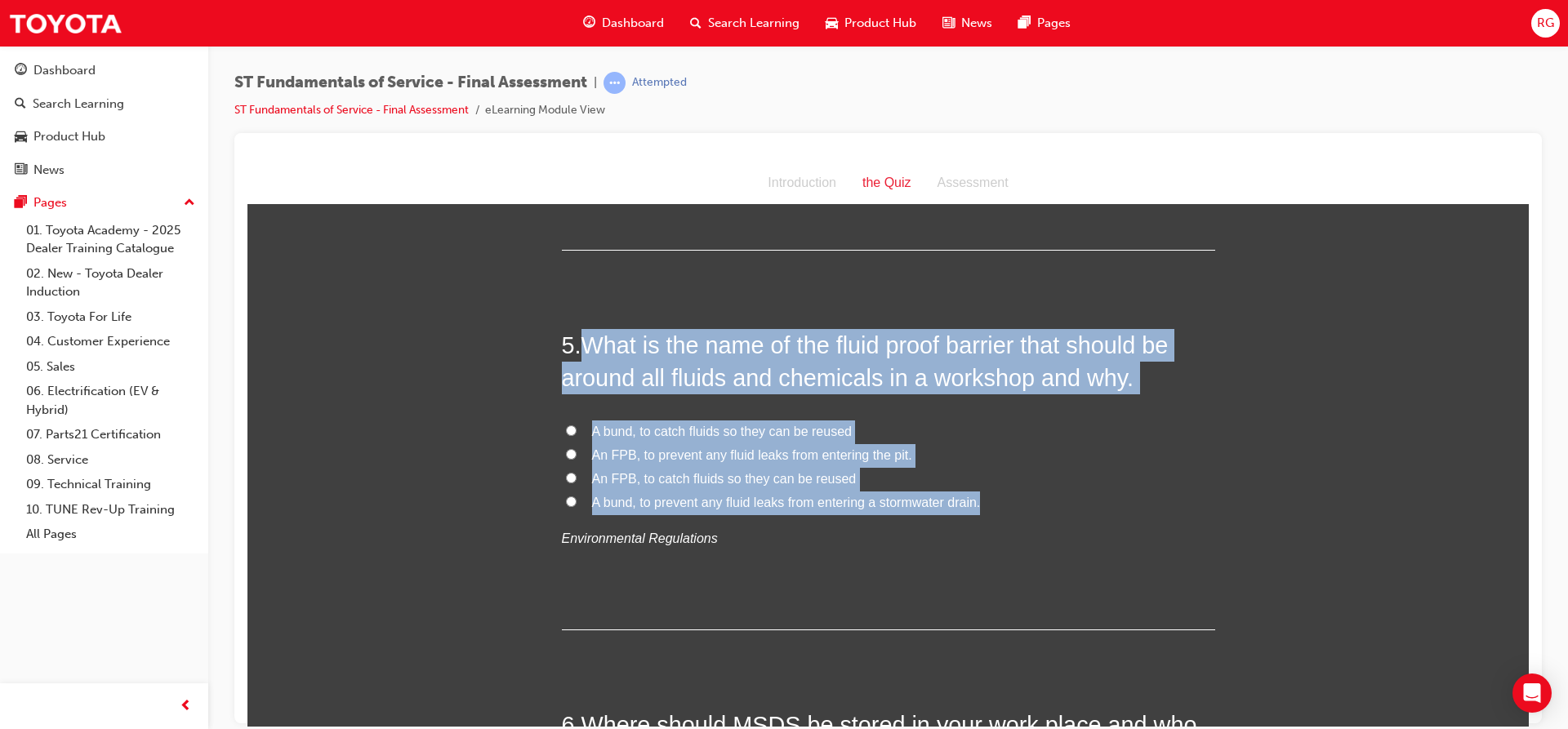
click at [853, 437] on label "A bund, to catch fluids so they can be reused" at bounding box center [888, 432] width 653 height 23
click at [577, 435] on input "A bund, to catch fluids so they can be reused" at bounding box center [571, 430] width 11 height 11
radio input "true"
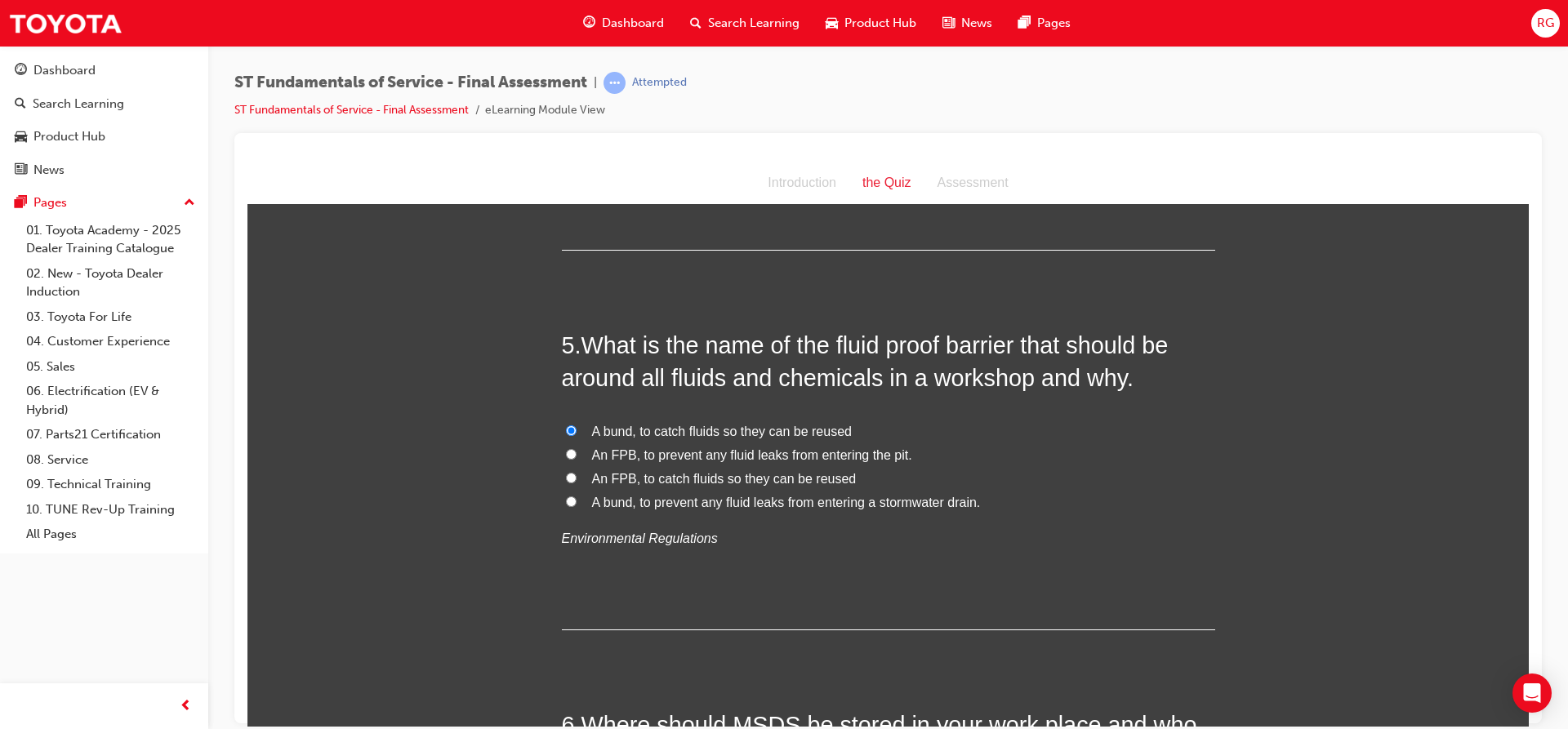
click at [759, 498] on span "A bund, to prevent any fluid leaks from entering a stormwater drain." at bounding box center [786, 501] width 389 height 14
click at [577, 498] on input "A bund, to prevent any fluid leaks from entering a stormwater drain." at bounding box center [571, 501] width 11 height 11
radio input "true"
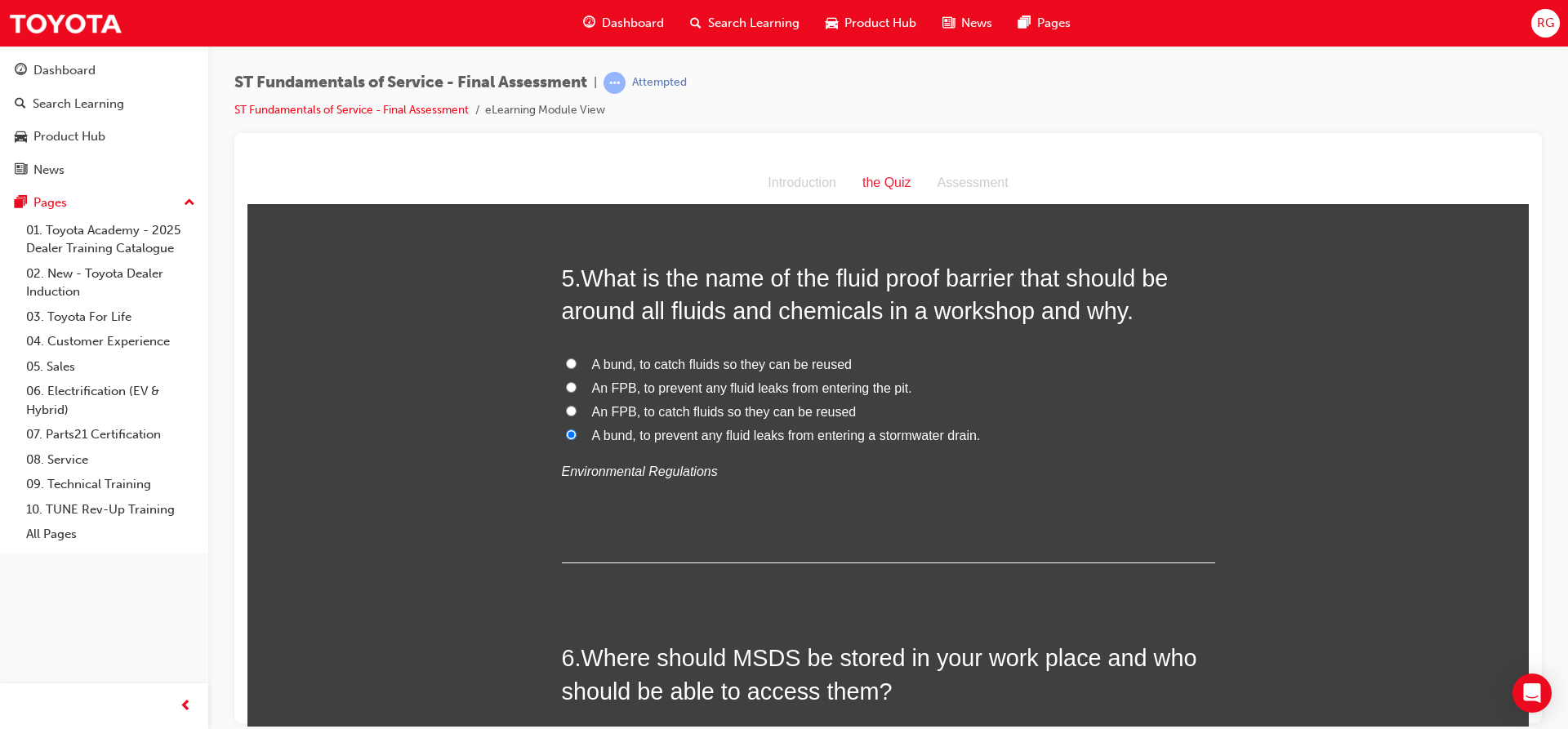
scroll to position [1715, 0]
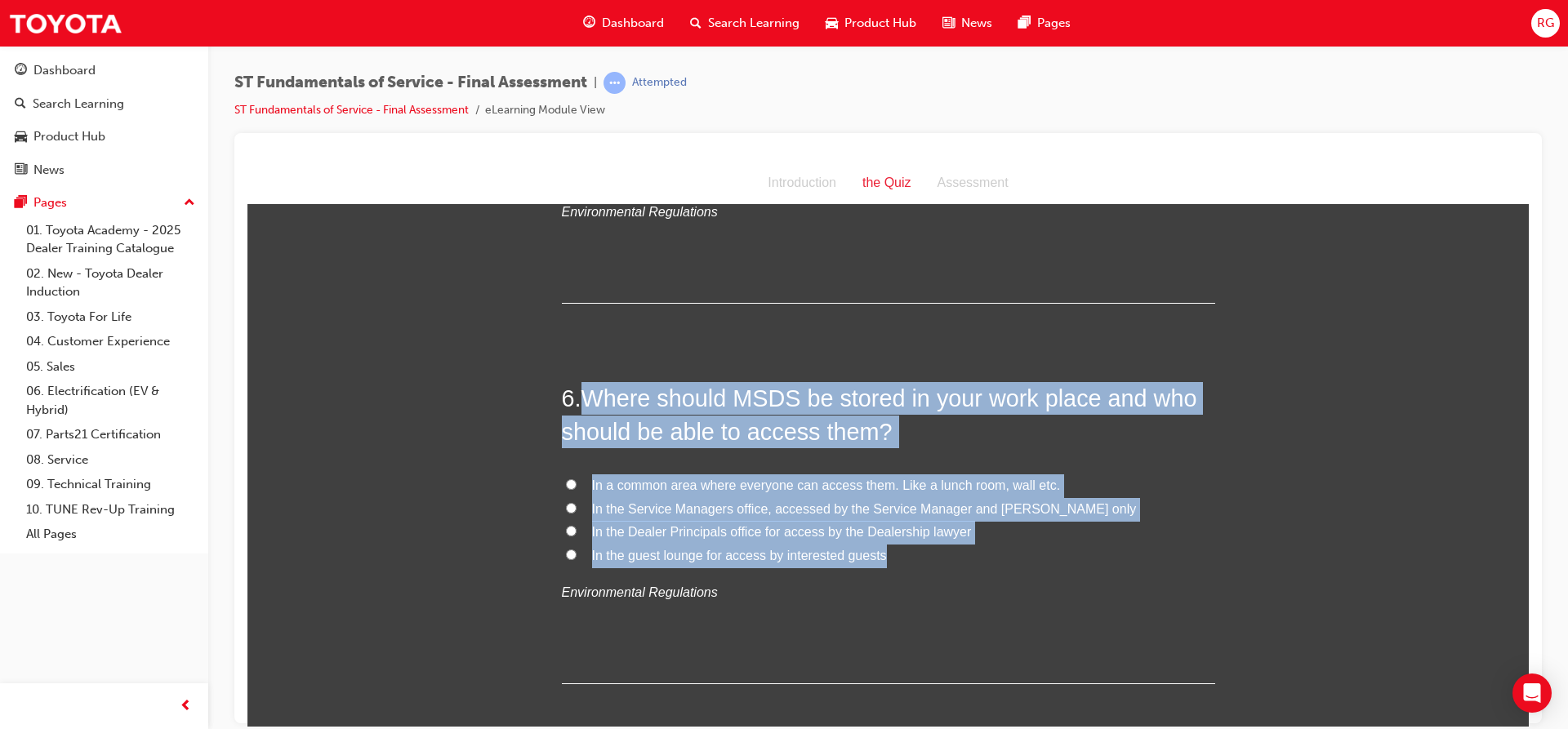
drag, startPoint x: 576, startPoint y: 394, endPoint x: 908, endPoint y: 554, distance: 368.5
click at [908, 554] on div "6 . Where should MSDS be stored in your work place and who should be able to ac…" at bounding box center [888, 532] width 653 height 302
copy div "Where should MSDS be stored in your work place and who should be able to access…"
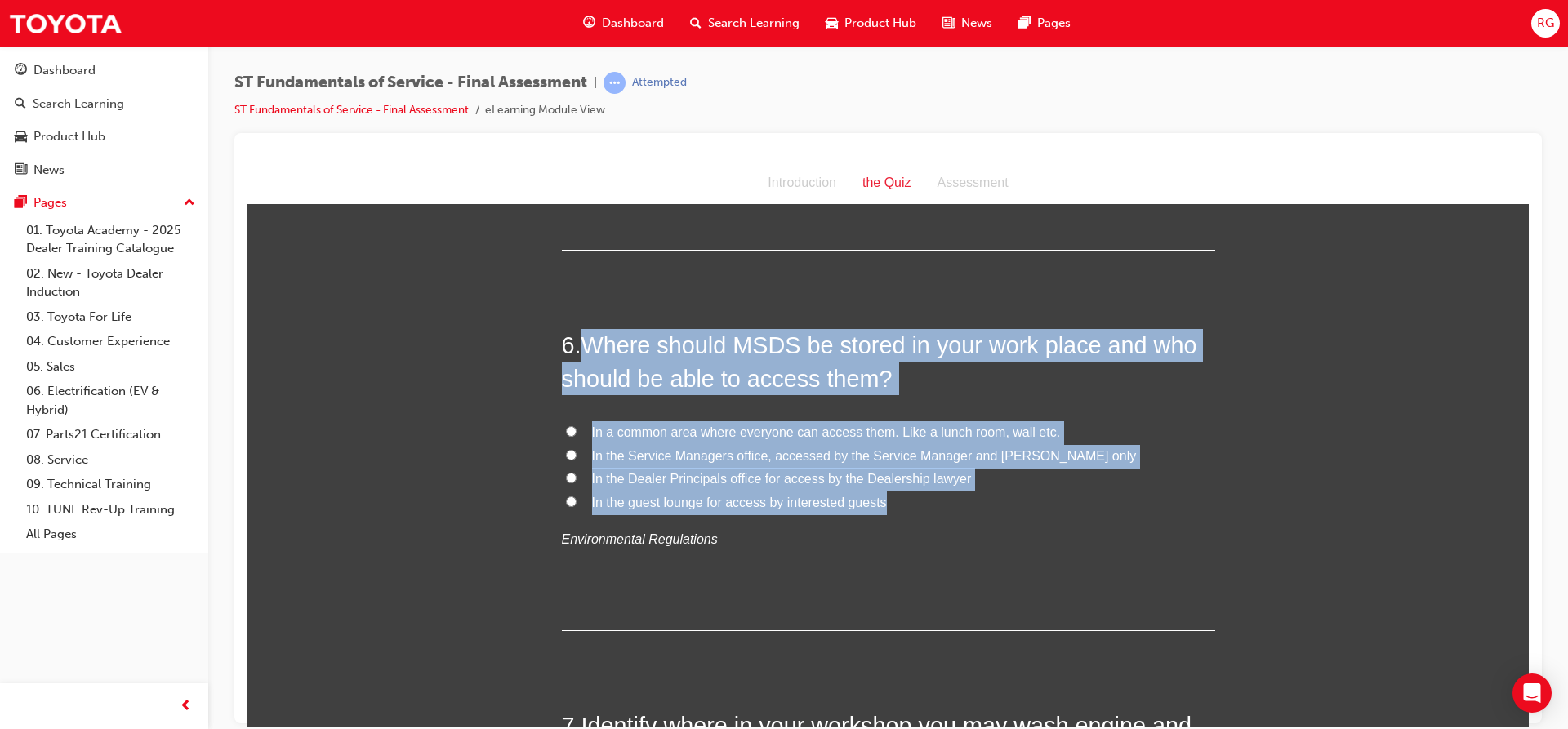
scroll to position [1796, 0]
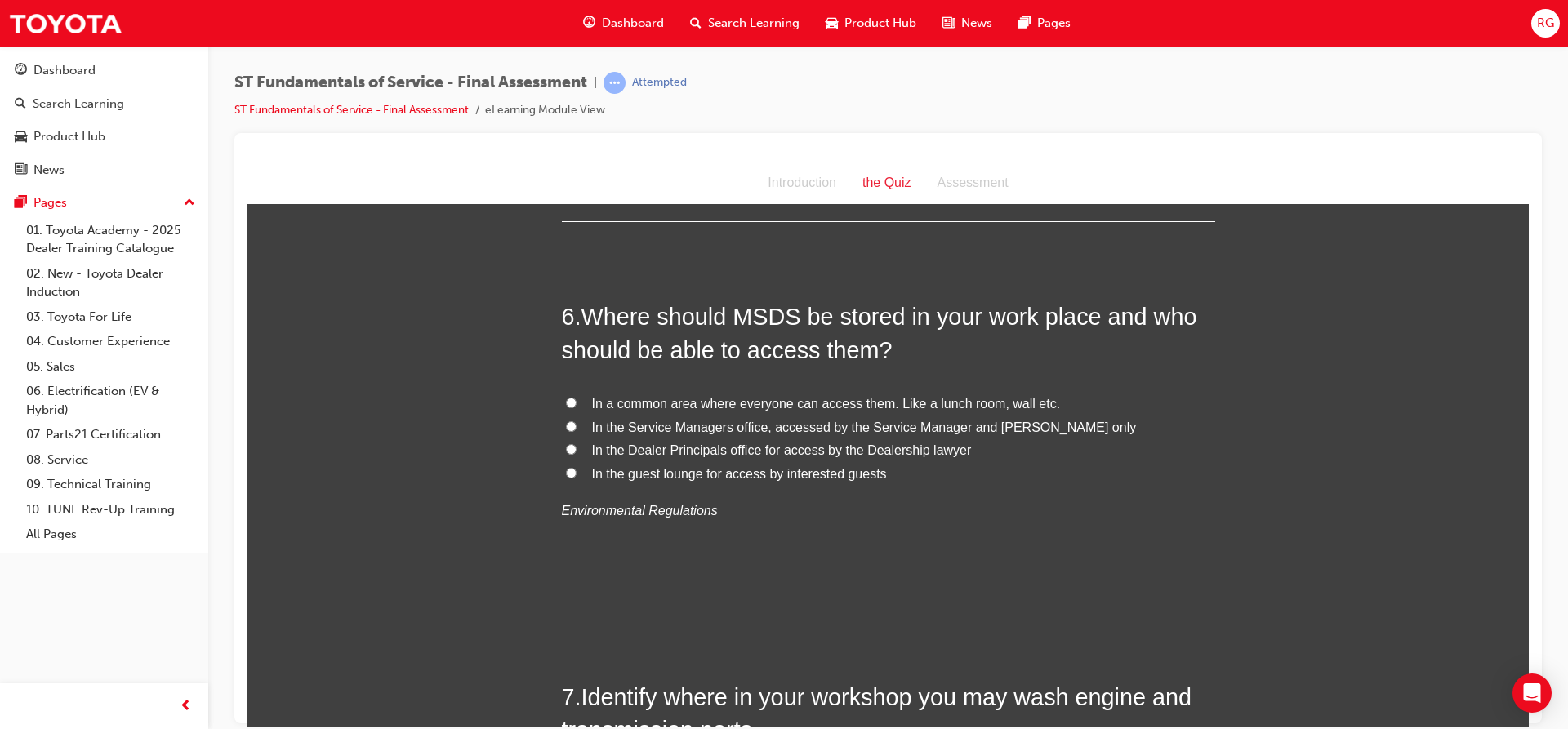
click at [768, 403] on span "In a common area where everyone can access them. Like a lunch room, wall etc." at bounding box center [826, 402] width 469 height 14
click at [577, 403] on input "In a common area where everyone can access them. Like a lunch room, wall etc." at bounding box center [571, 402] width 11 height 11
radio input "true"
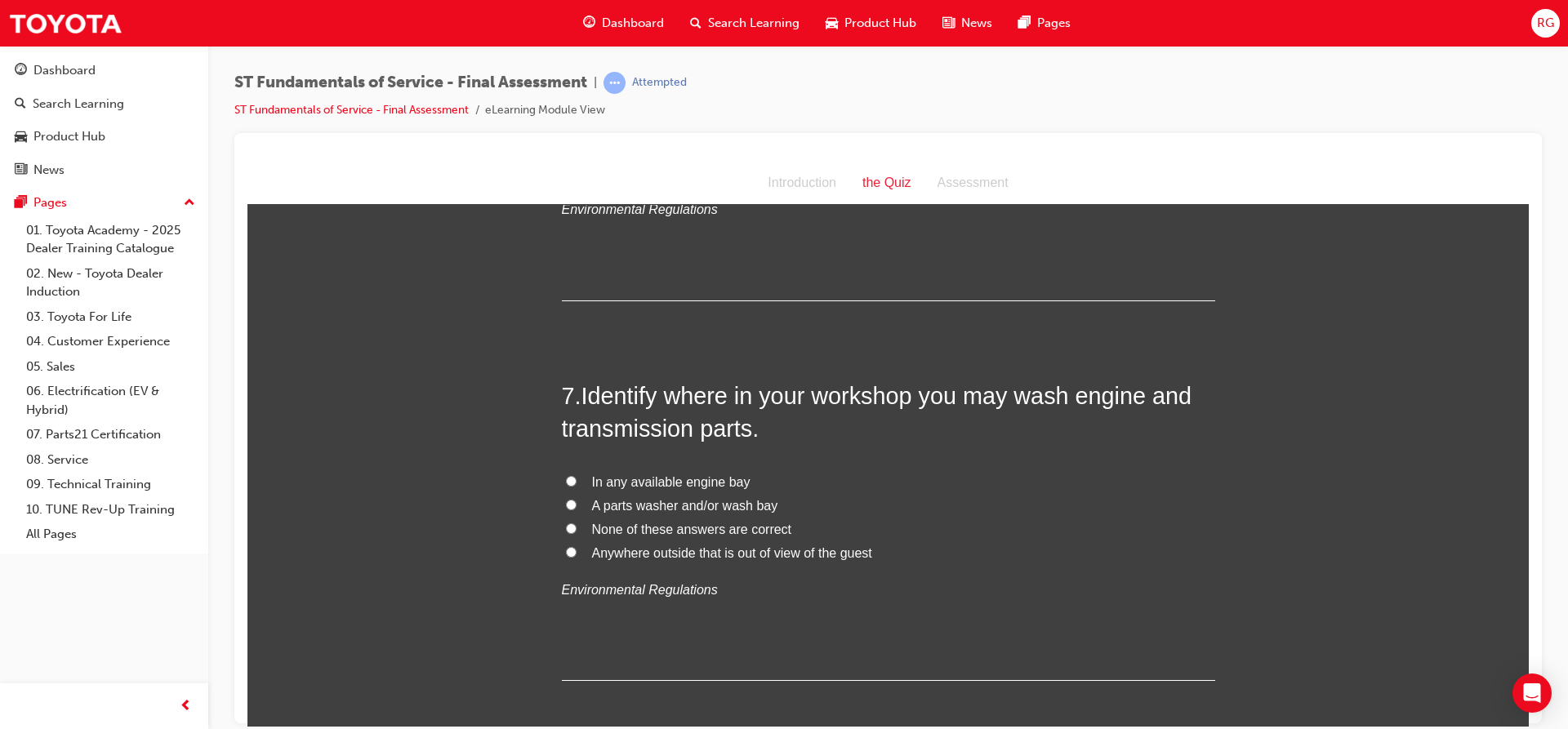
scroll to position [2123, 0]
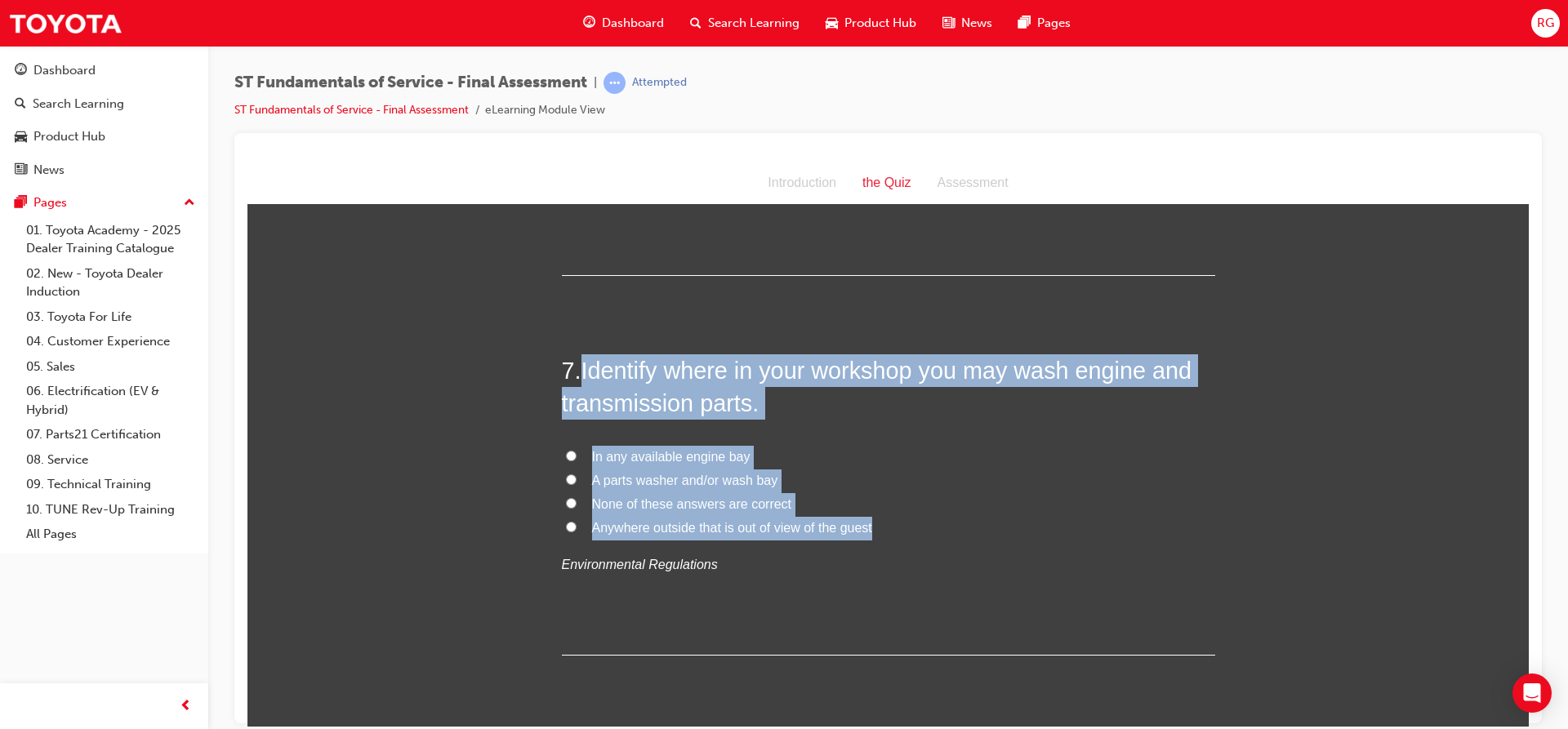
drag, startPoint x: 579, startPoint y: 367, endPoint x: 1099, endPoint y: 519, distance: 541.8
click at [1099, 519] on div "7 . Identify where in your workshop you may wash engine and transmission parts.…" at bounding box center [888, 504] width 653 height 302
copy div "Identify where in your workshop you may wash engine and transmission parts. In …"
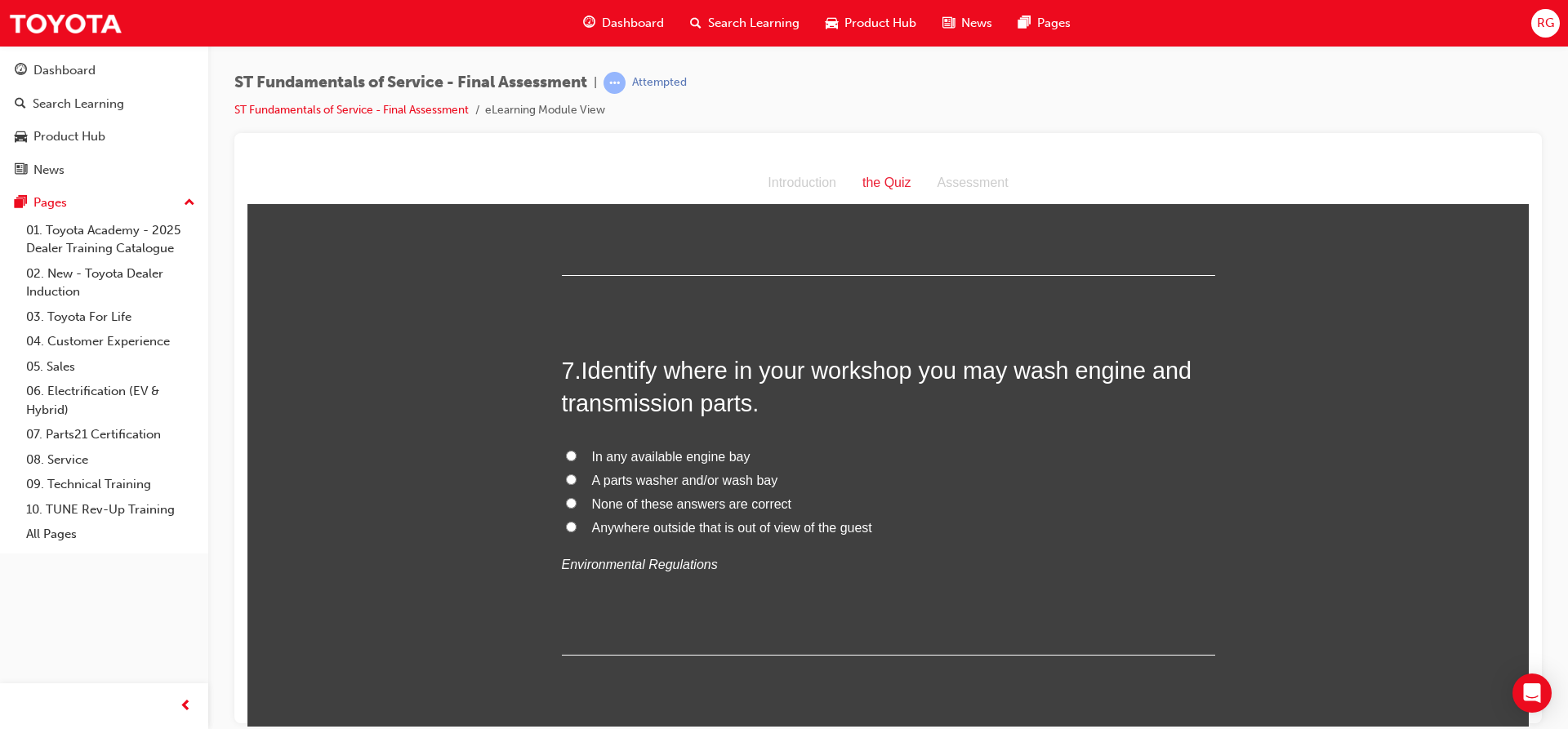
click at [566, 481] on input "A parts washer and/or wash bay" at bounding box center [571, 479] width 11 height 11
radio input "true"
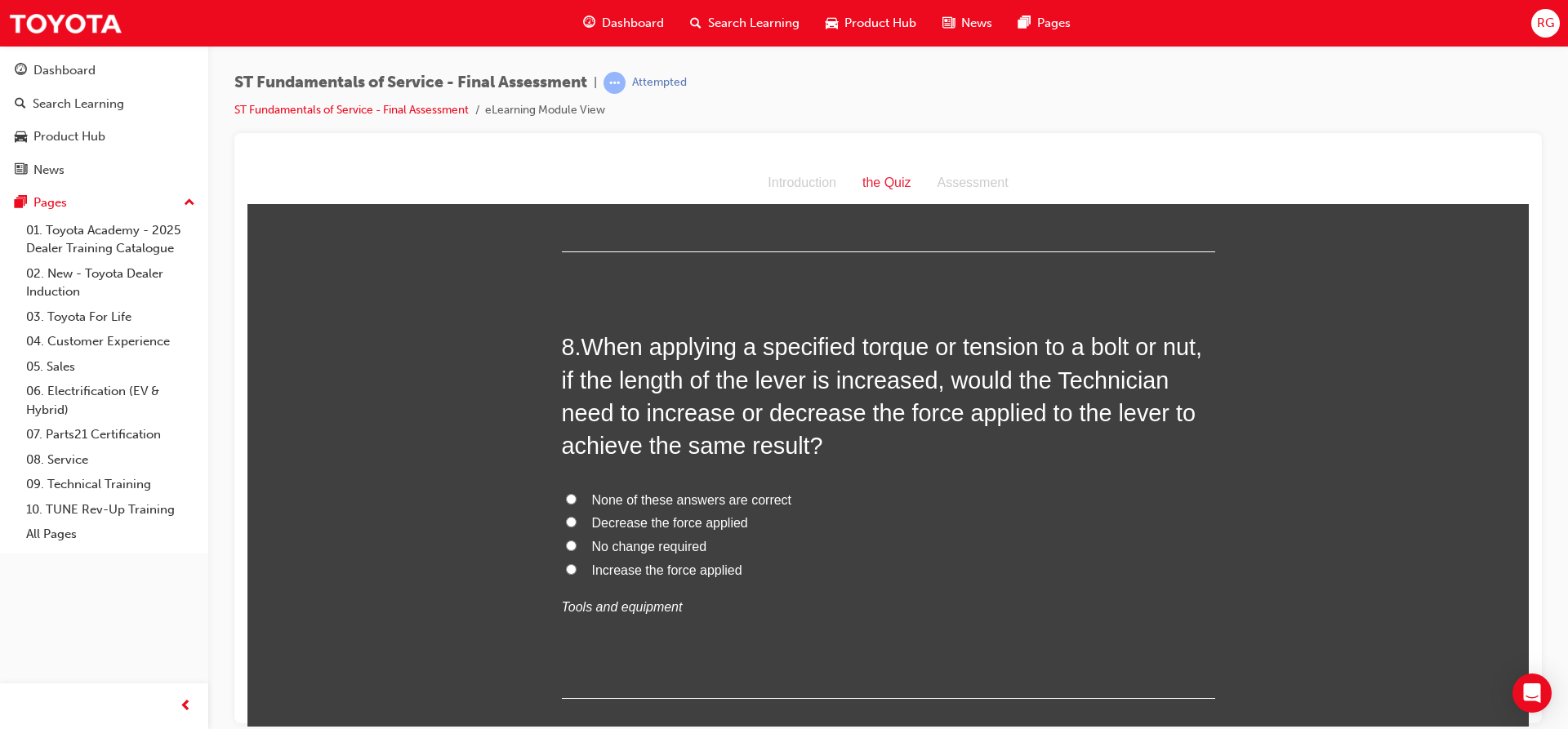
scroll to position [2531, 0]
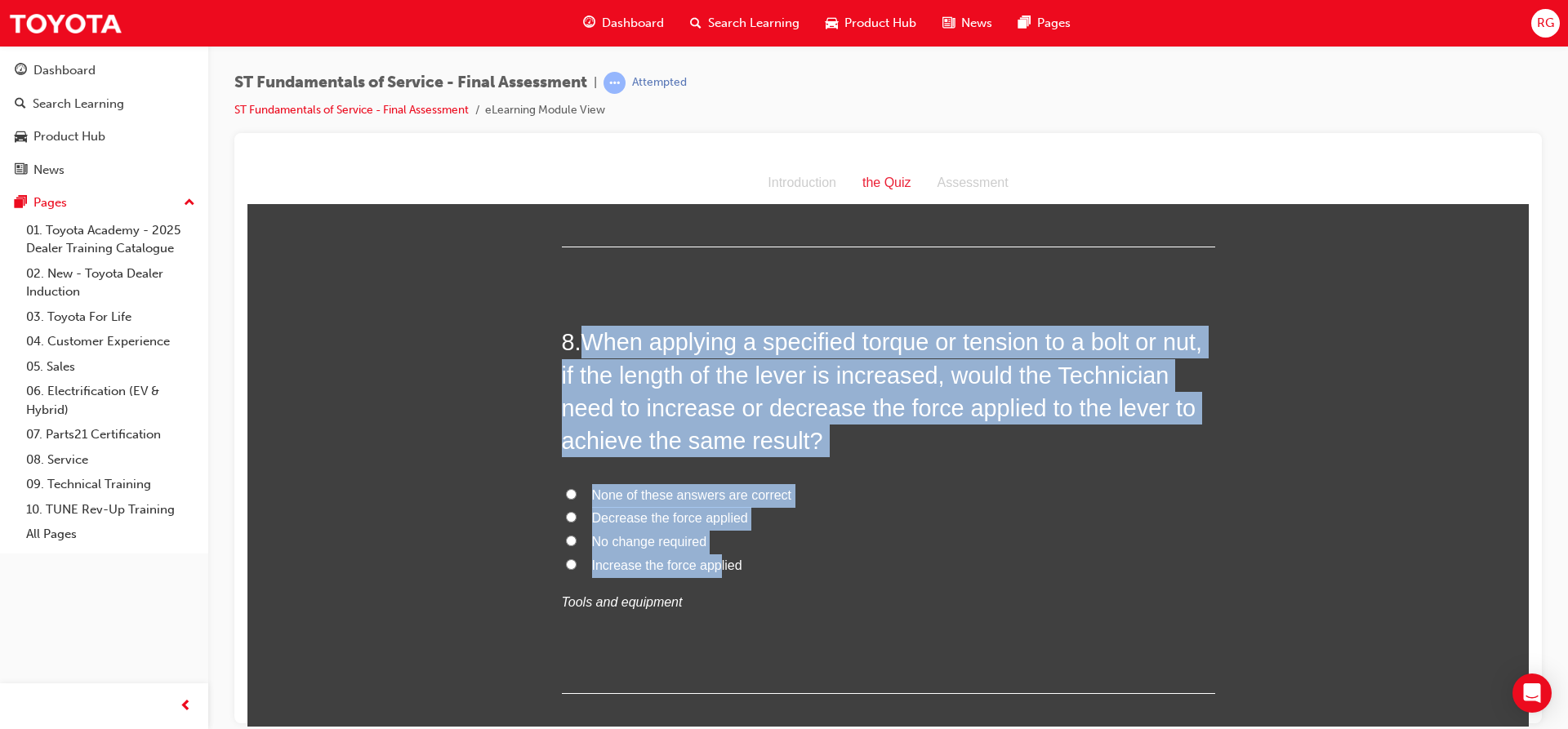
drag, startPoint x: 579, startPoint y: 332, endPoint x: 700, endPoint y: 547, distance: 246.7
click at [718, 561] on div "8 . When applying a specified torque or tension to a bolt or nut, if the length…" at bounding box center [888, 509] width 653 height 368
drag, startPoint x: 411, startPoint y: 462, endPoint x: 420, endPoint y: 442, distance: 21.9
drag, startPoint x: 446, startPoint y: 367, endPoint x: 479, endPoint y: 360, distance: 33.7
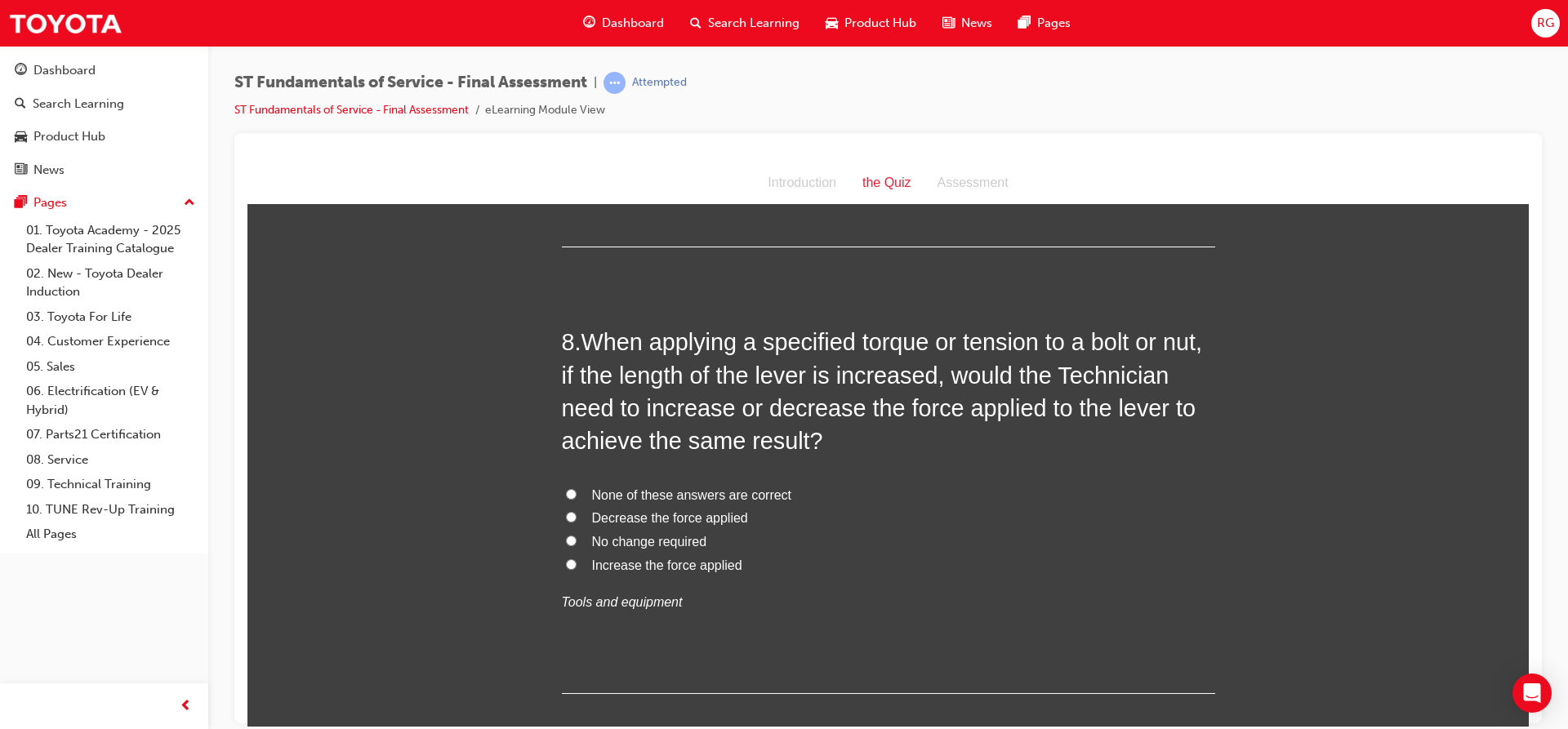
drag, startPoint x: 884, startPoint y: 479, endPoint x: 561, endPoint y: 348, distance: 348.6
click at [563, 350] on h2 "8 . When applying a specified torque or tension to a bolt or nut, if the length…" at bounding box center [888, 391] width 653 height 132
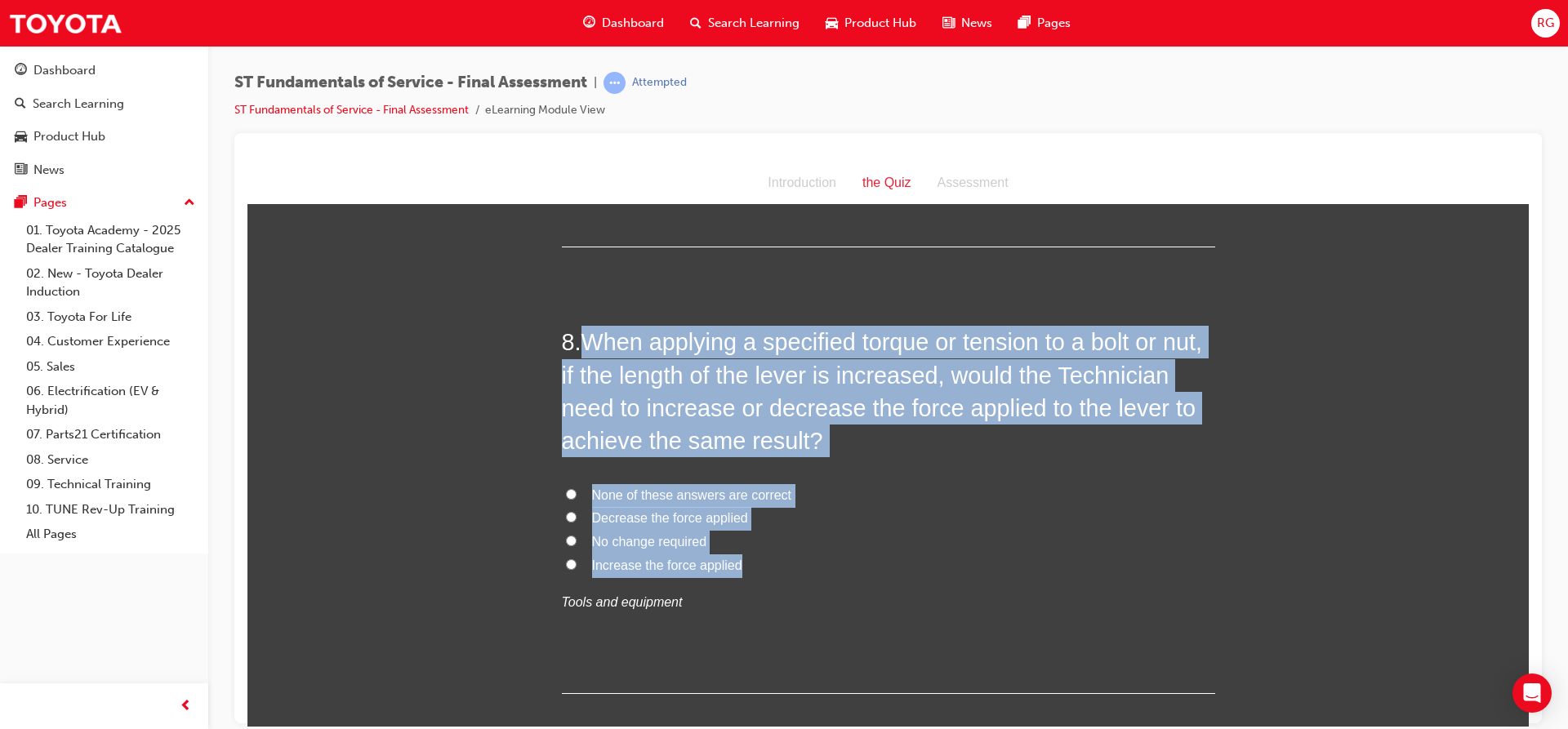
drag, startPoint x: 573, startPoint y: 339, endPoint x: 740, endPoint y: 572, distance: 286.7
click at [740, 572] on div "8 . When applying a specified torque or tension to a bolt or nut, if the length…" at bounding box center [888, 509] width 653 height 368
copy div "When applying a specified torque or tension to a bolt or nut, if the length of …"
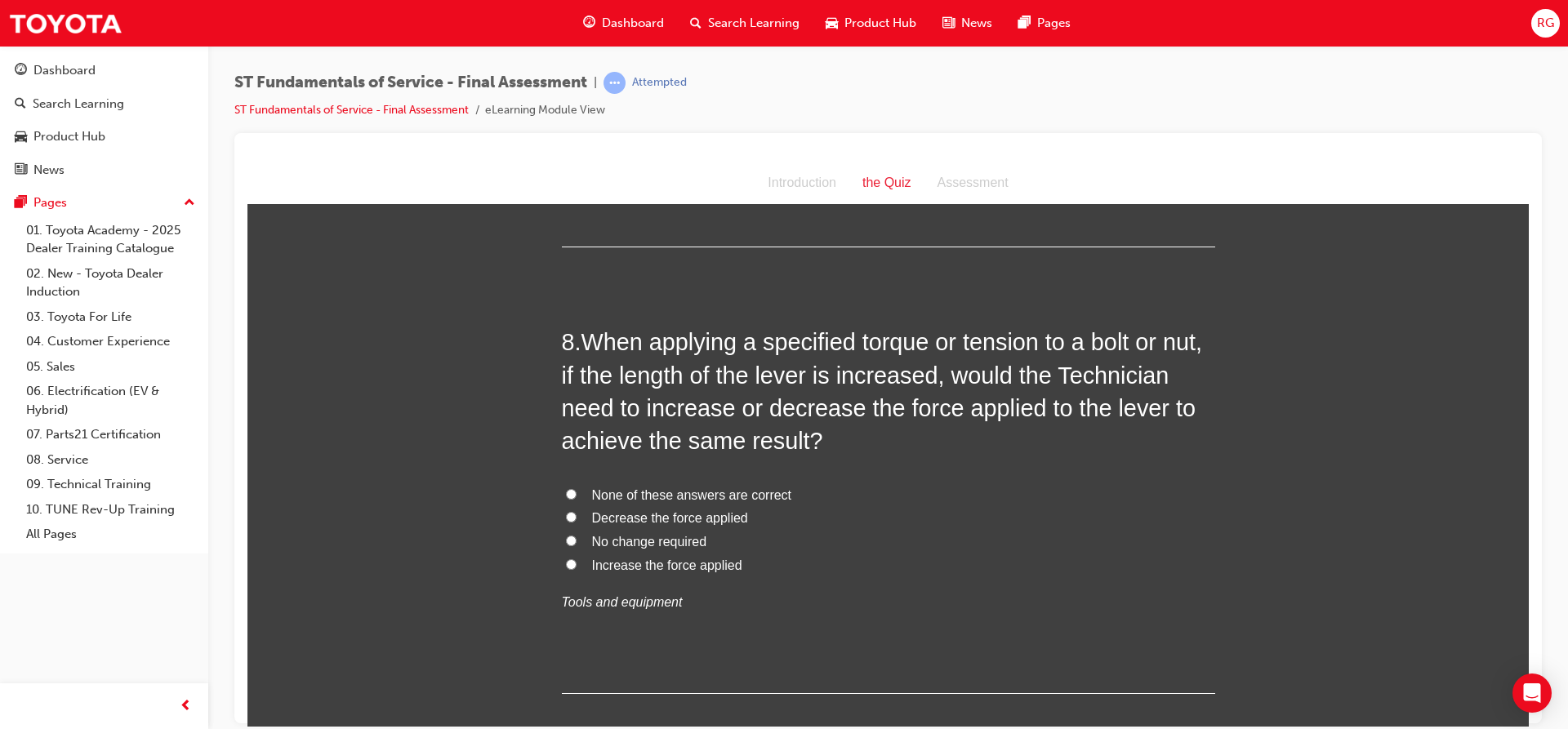
click at [624, 520] on span "Decrease the force applied" at bounding box center [670, 517] width 156 height 14
click at [577, 520] on input "Decrease the force applied" at bounding box center [571, 517] width 11 height 11
radio input "true"
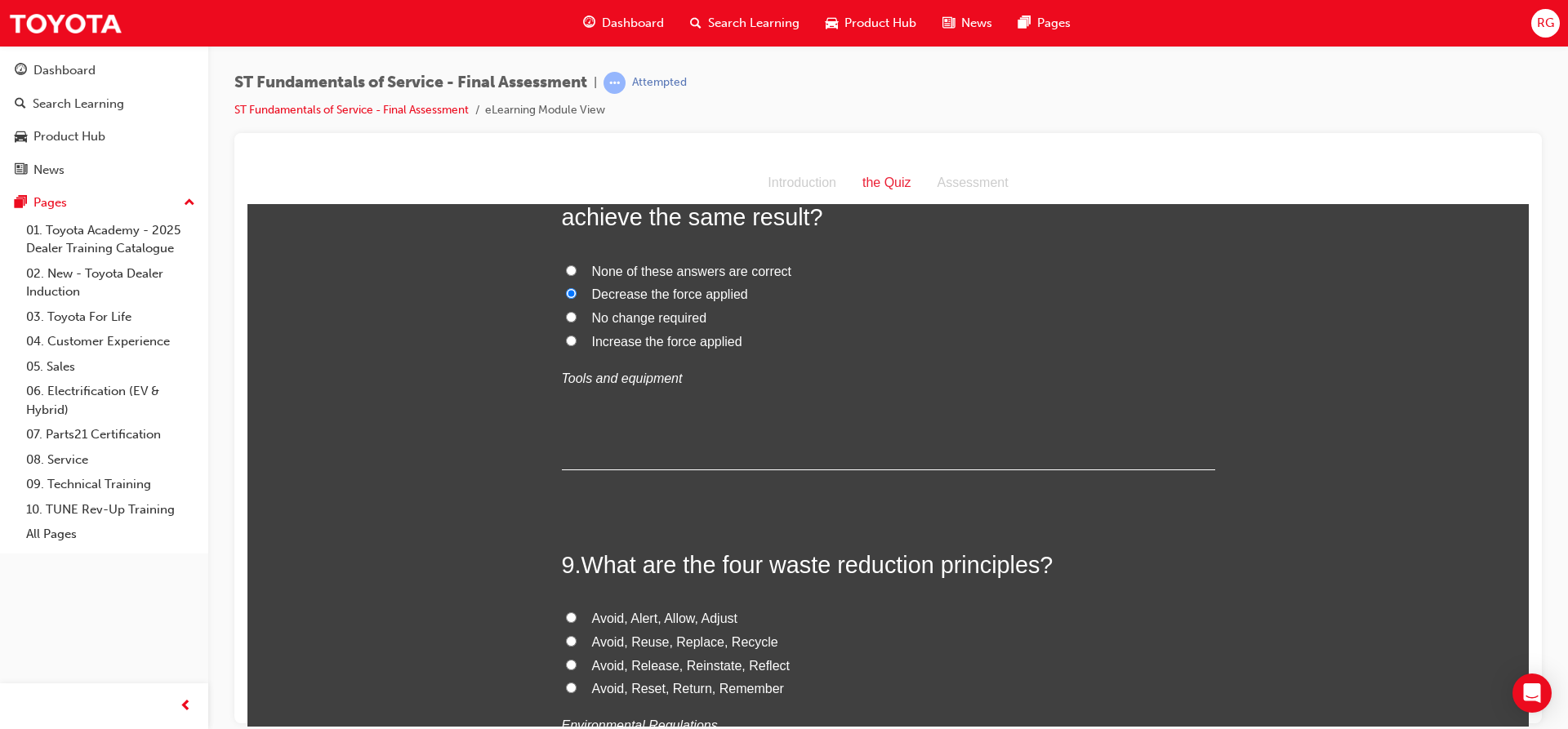
scroll to position [2857, 0]
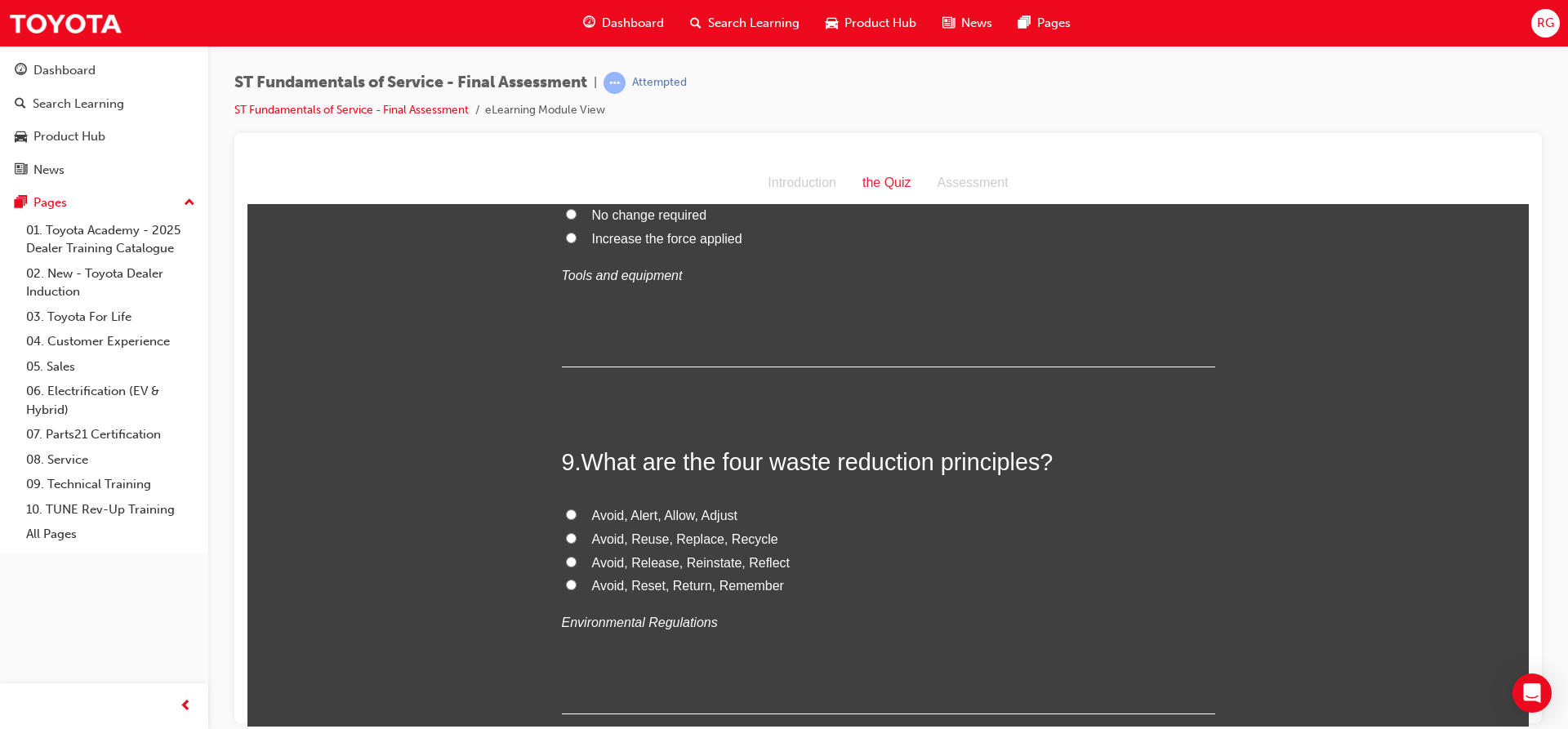
click at [607, 513] on span "Avoid, Alert, Allow, Adjust" at bounding box center [664, 514] width 146 height 14
click at [577, 513] on input "Avoid, Alert, Allow, Adjust" at bounding box center [571, 514] width 11 height 11
radio input "true"
click at [562, 474] on h2 "9 . What are the four waste reduction principles?" at bounding box center [888, 462] width 653 height 33
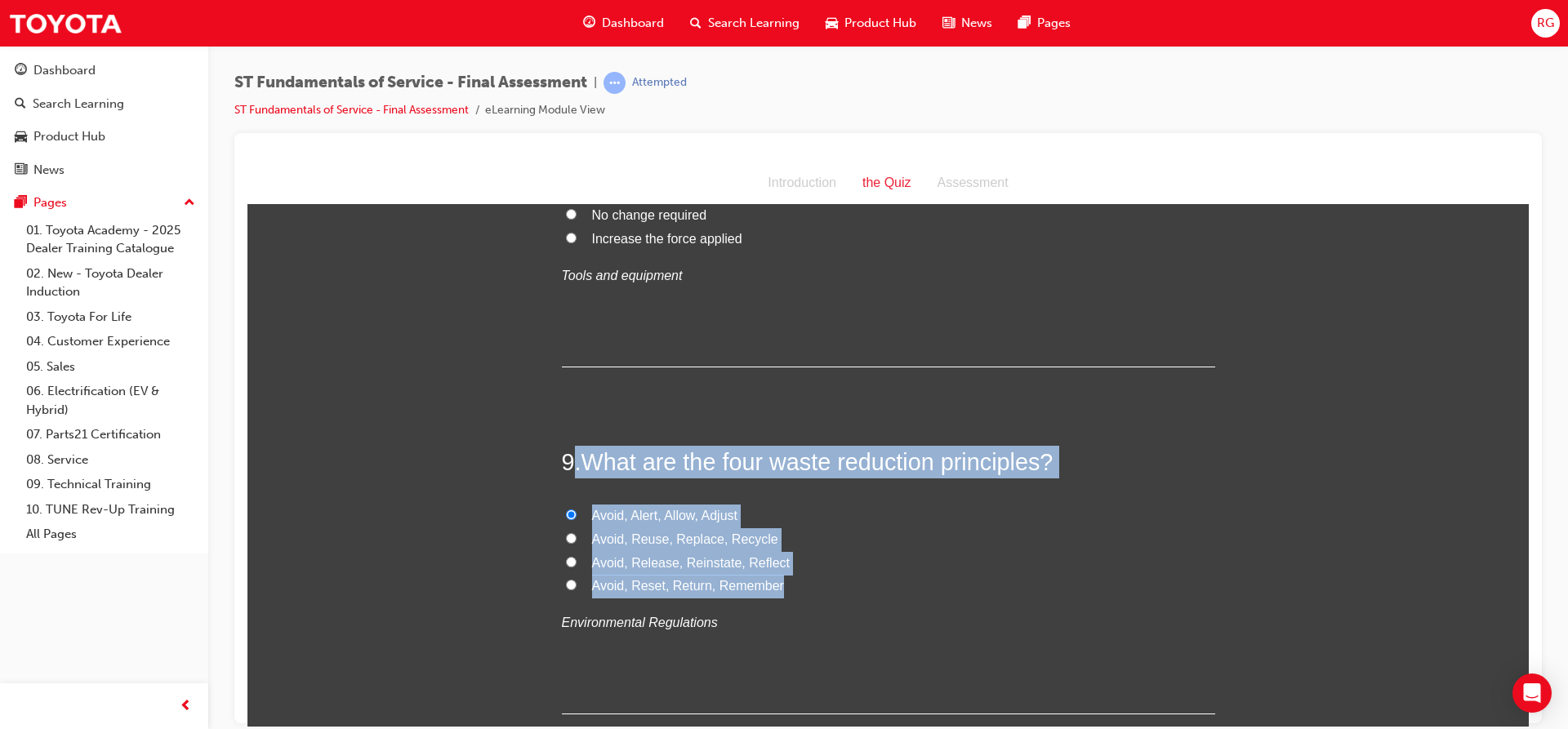
drag, startPoint x: 566, startPoint y: 459, endPoint x: 707, endPoint y: 525, distance: 155.7
click at [784, 593] on div "9 . What are the four waste reduction principles? Avoid, Alert, Allow, Adjust A…" at bounding box center [888, 579] width 653 height 268
copy div ". What are the four waste reduction principles? Avoid, Alert, Allow, Adjust Avo…"
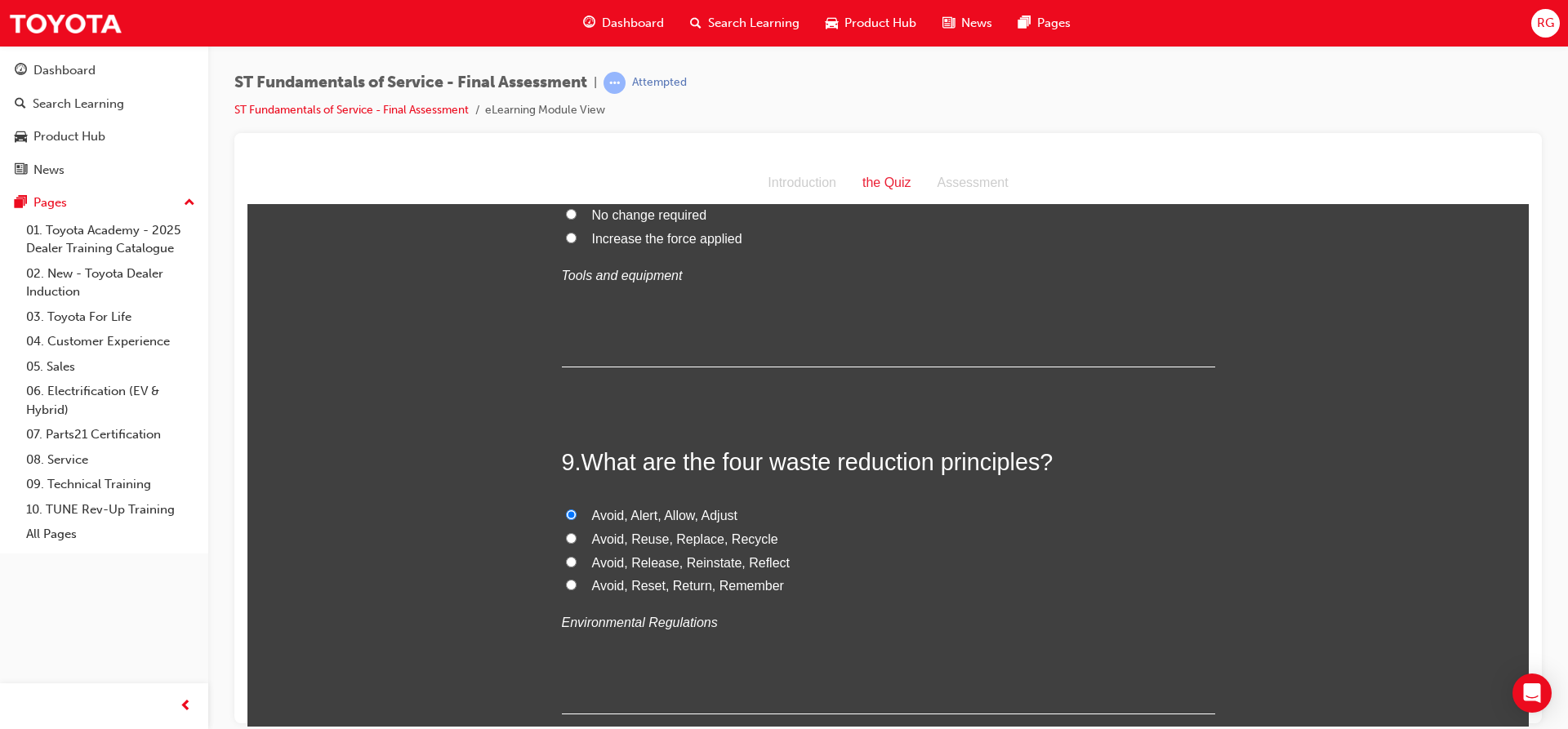
click at [571, 536] on label "Avoid, Reuse, Replace, Recycle" at bounding box center [888, 539] width 653 height 23
click at [571, 536] on input "Avoid, Reuse, Replace, Recycle" at bounding box center [571, 537] width 11 height 11
radio input "true"
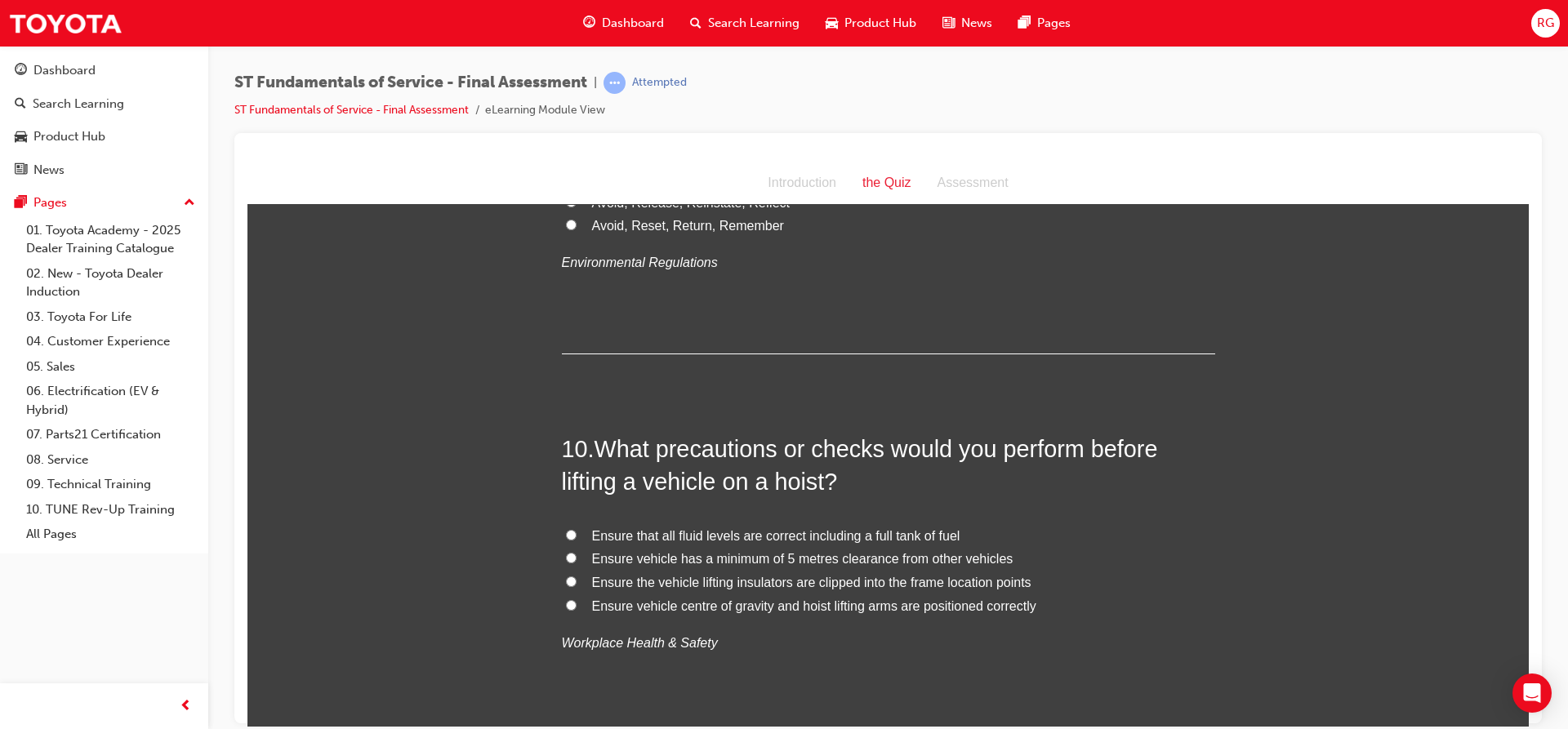
scroll to position [3219, 0]
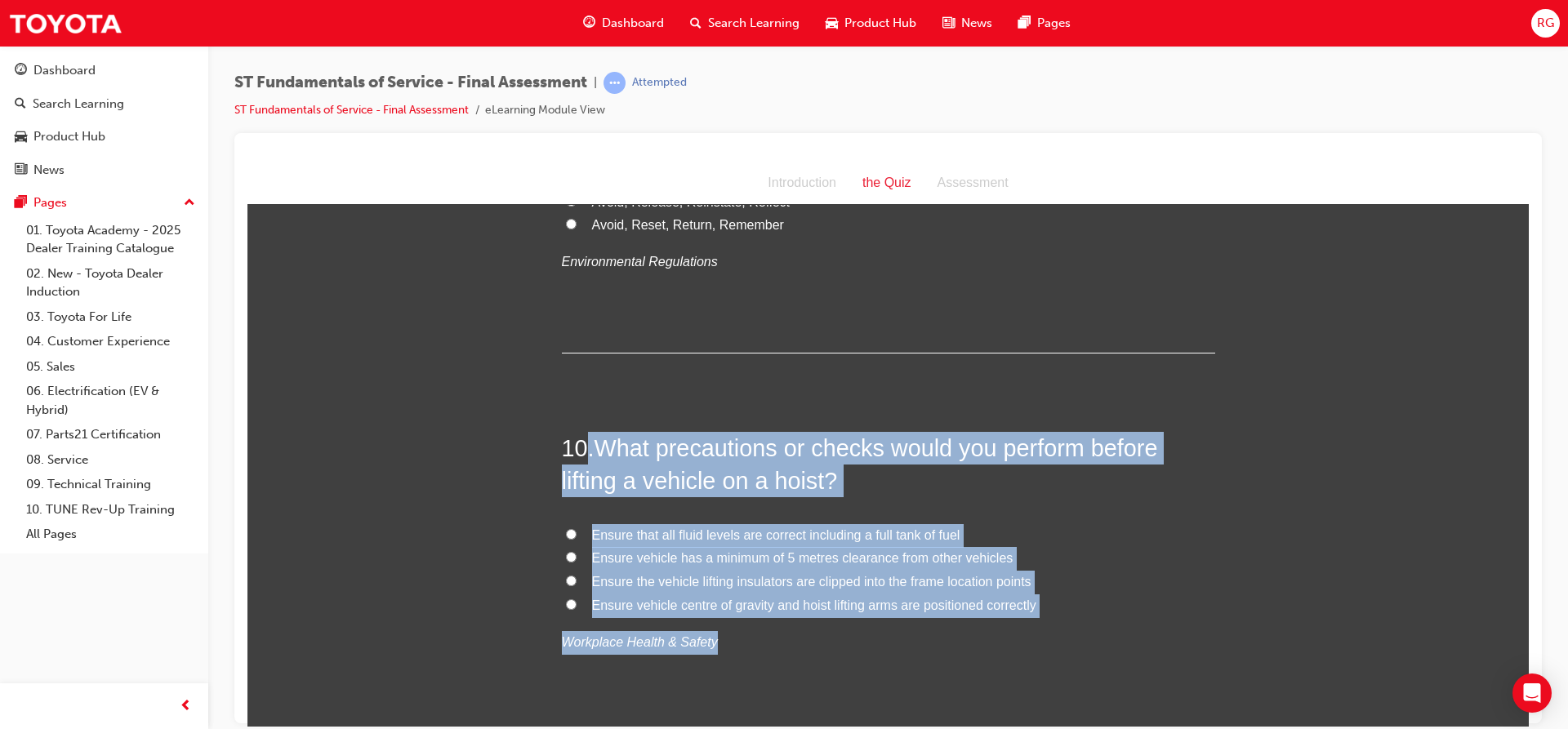
drag, startPoint x: 585, startPoint y: 438, endPoint x: 1008, endPoint y: 624, distance: 462.1
click at [1008, 624] on div "10 . What precautions or checks would you perform before lifting a vehicle on a…" at bounding box center [888, 582] width 653 height 302
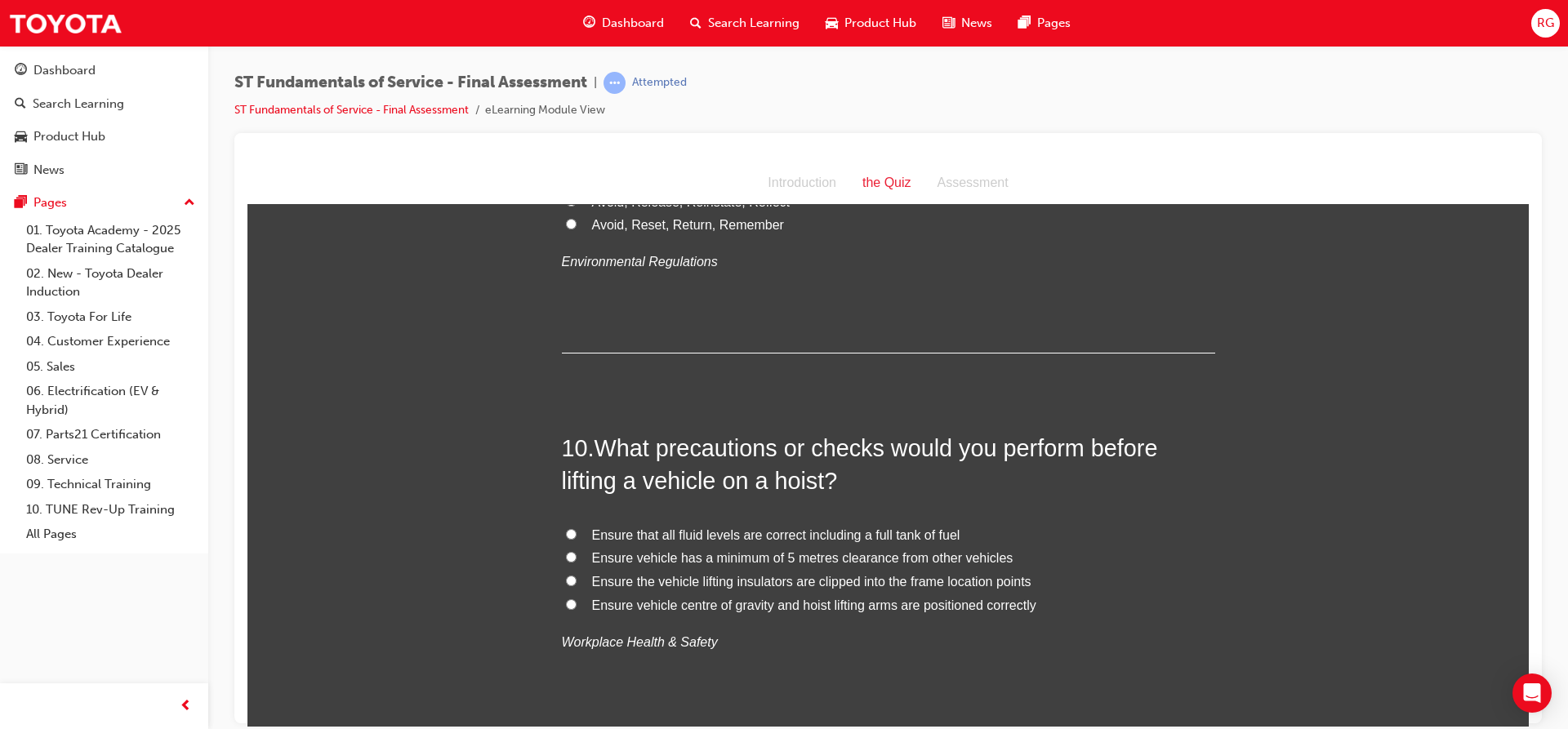
click at [755, 574] on span "Ensure the vehicle lifting insulators are clipped into the frame location points" at bounding box center [812, 580] width 439 height 14
click at [577, 575] on input "Ensure the vehicle lifting insulators are clipped into the frame location points" at bounding box center [571, 580] width 11 height 11
radio input "true"
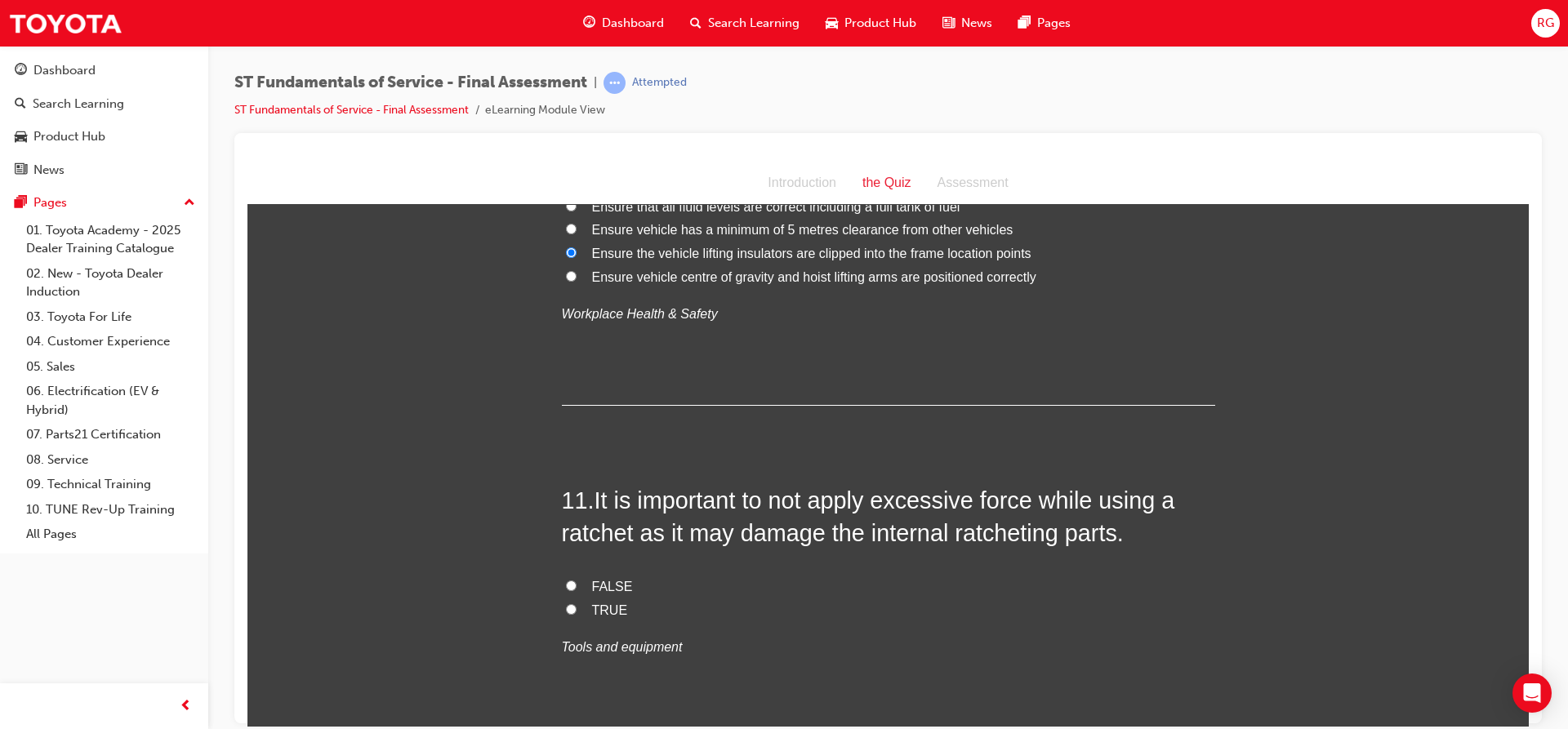
scroll to position [3708, 0]
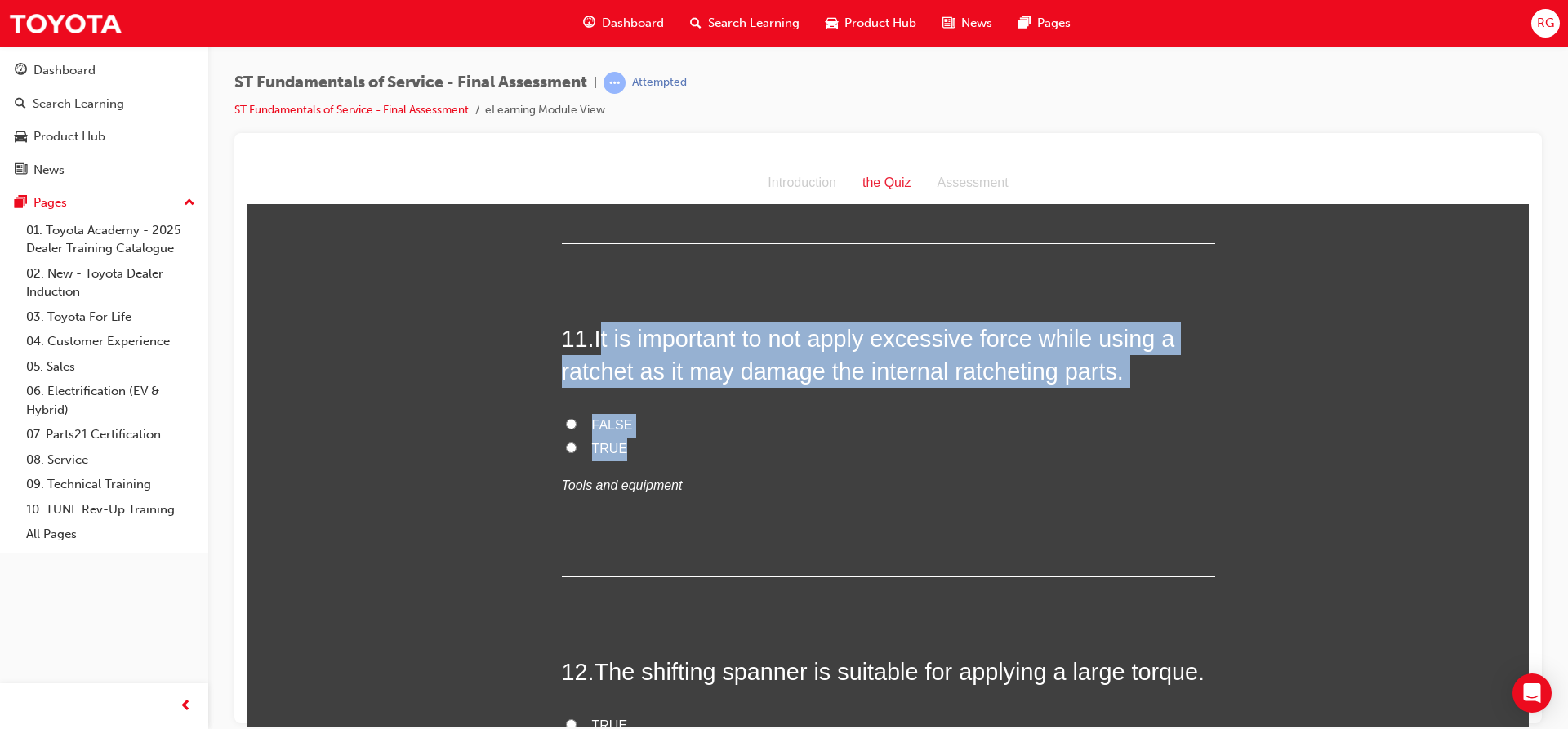
drag, startPoint x: 600, startPoint y: 338, endPoint x: 687, endPoint y: 452, distance: 143.4
click at [687, 452] on div "11 . It is important to not apply excessive force while using a ratchet as it m…" at bounding box center [888, 449] width 653 height 255
click at [563, 439] on label "TRUE" at bounding box center [888, 449] width 653 height 23
click at [566, 442] on input "TRUE" at bounding box center [571, 447] width 11 height 11
radio input "true"
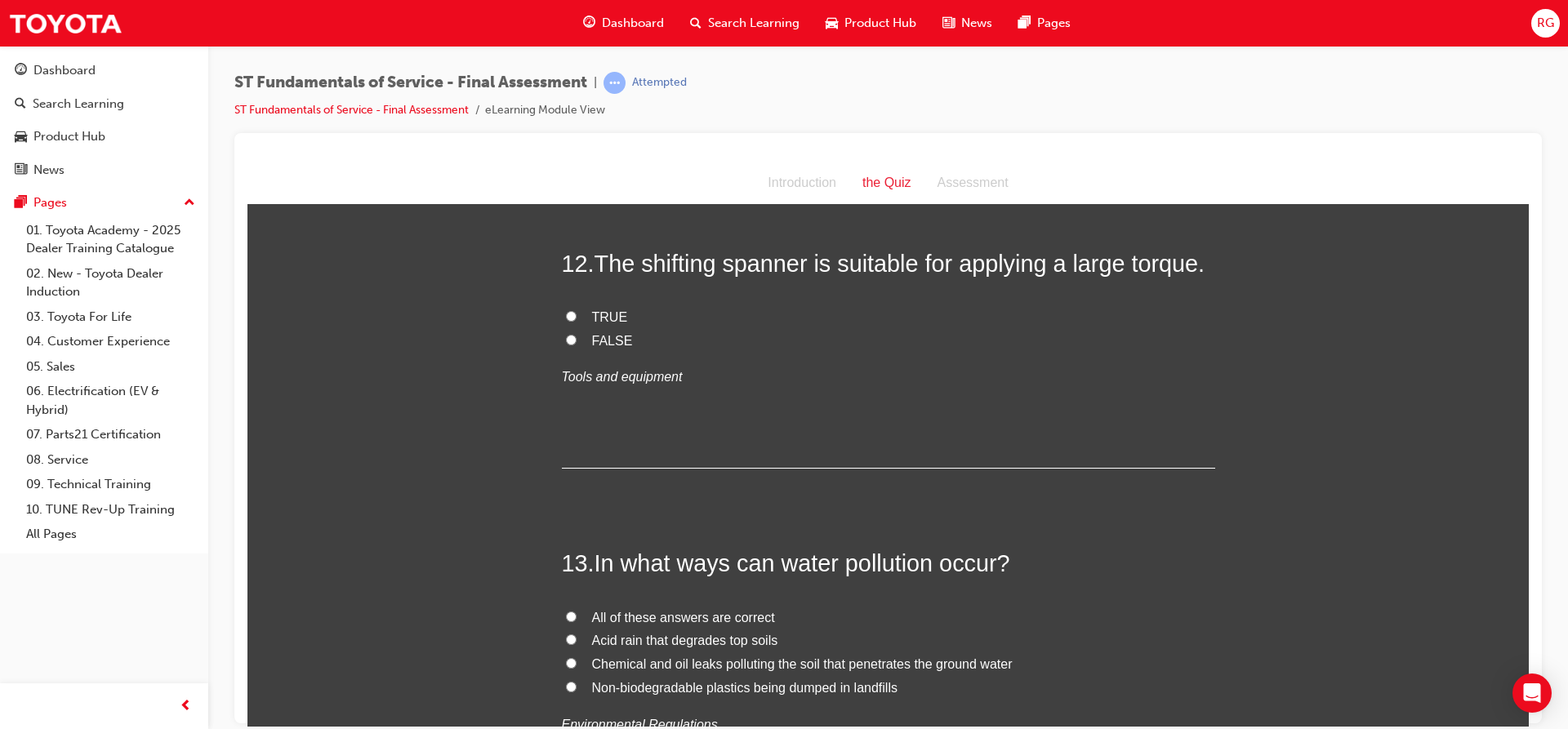
scroll to position [4034, 0]
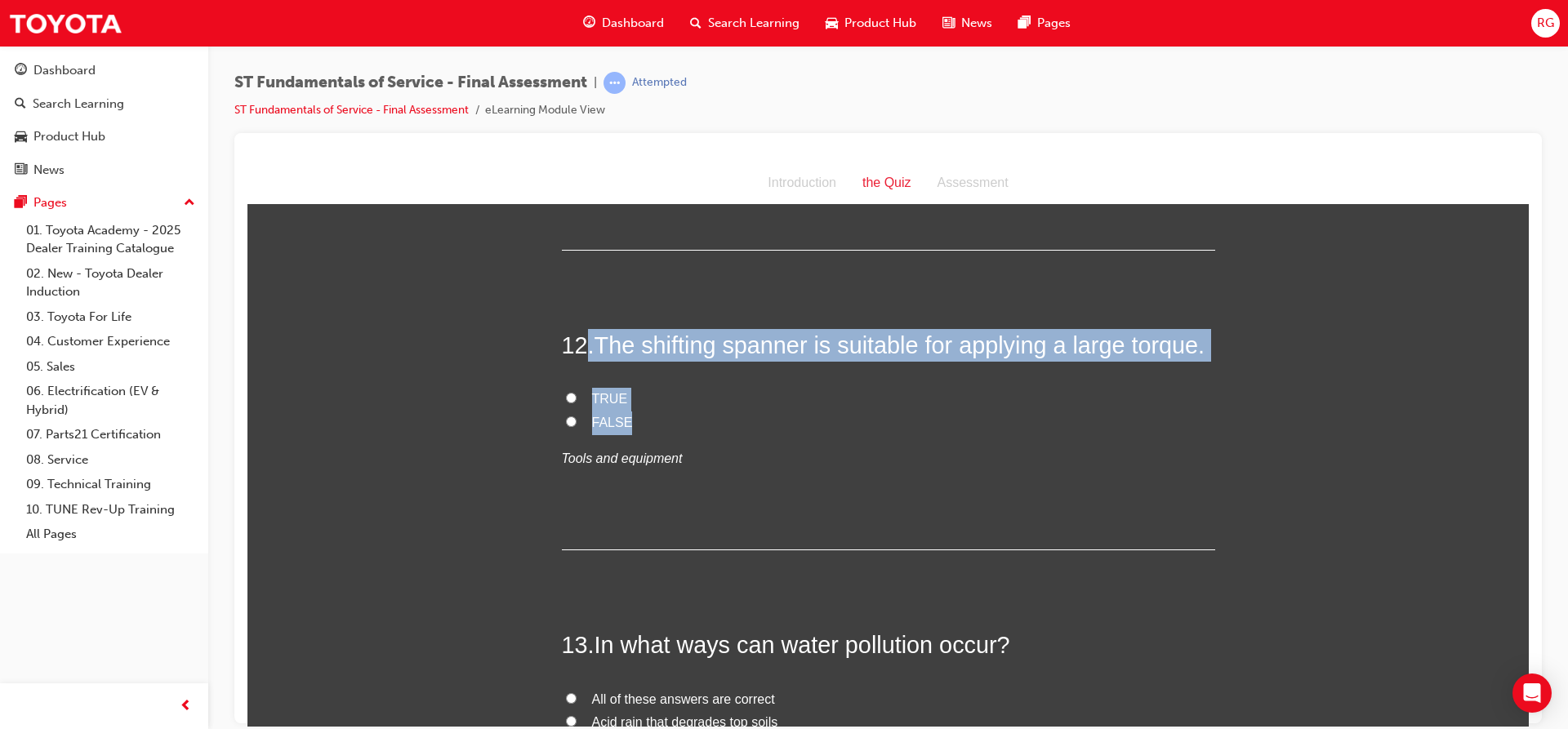
drag, startPoint x: 581, startPoint y: 343, endPoint x: 723, endPoint y: 428, distance: 165.5
click at [723, 428] on div "12 . The shifting spanner is suitable for applying a large torque. TRUE FALSE T…" at bounding box center [888, 439] width 653 height 222
click at [567, 419] on input "FALSE" at bounding box center [571, 421] width 11 height 11
radio input "true"
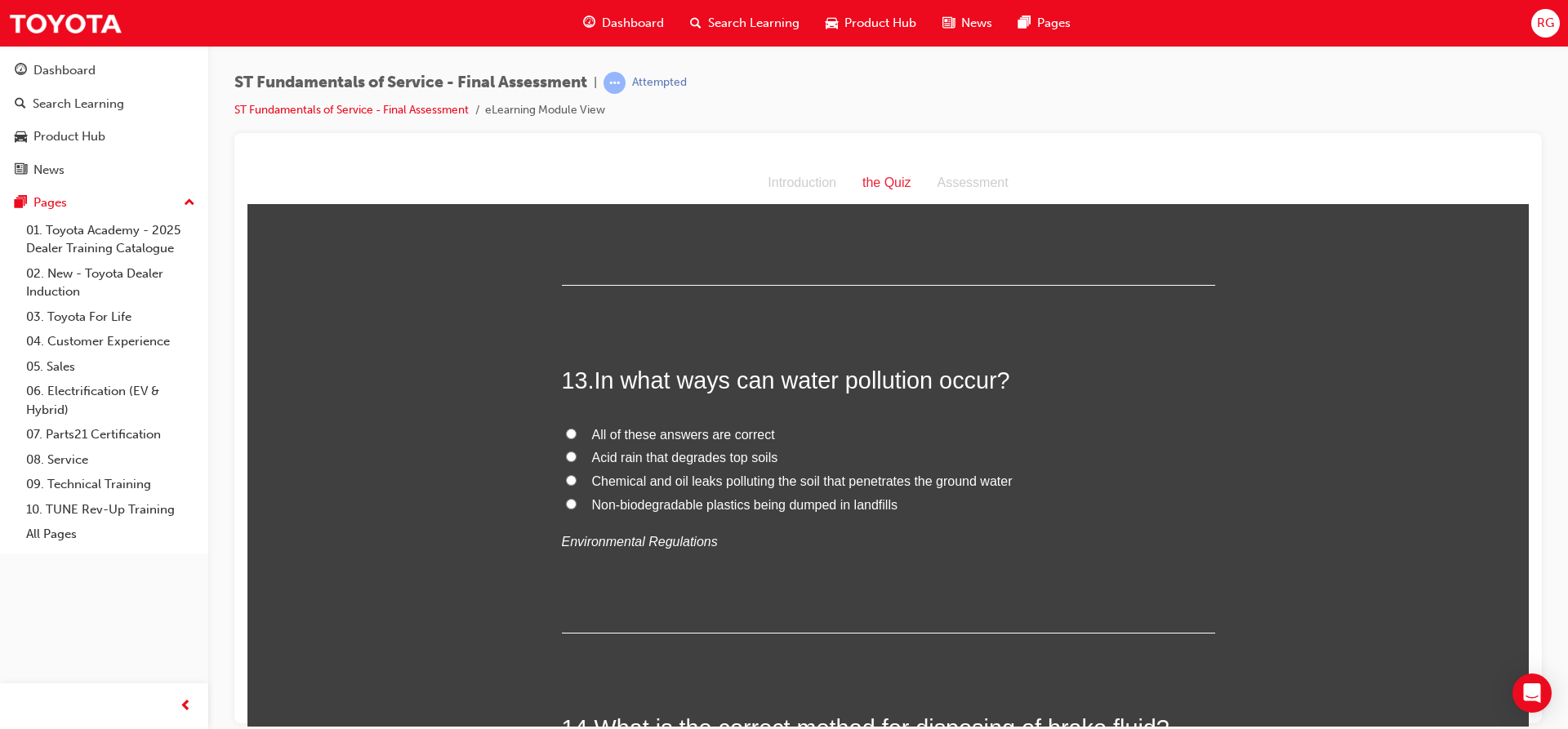
scroll to position [4361, 0]
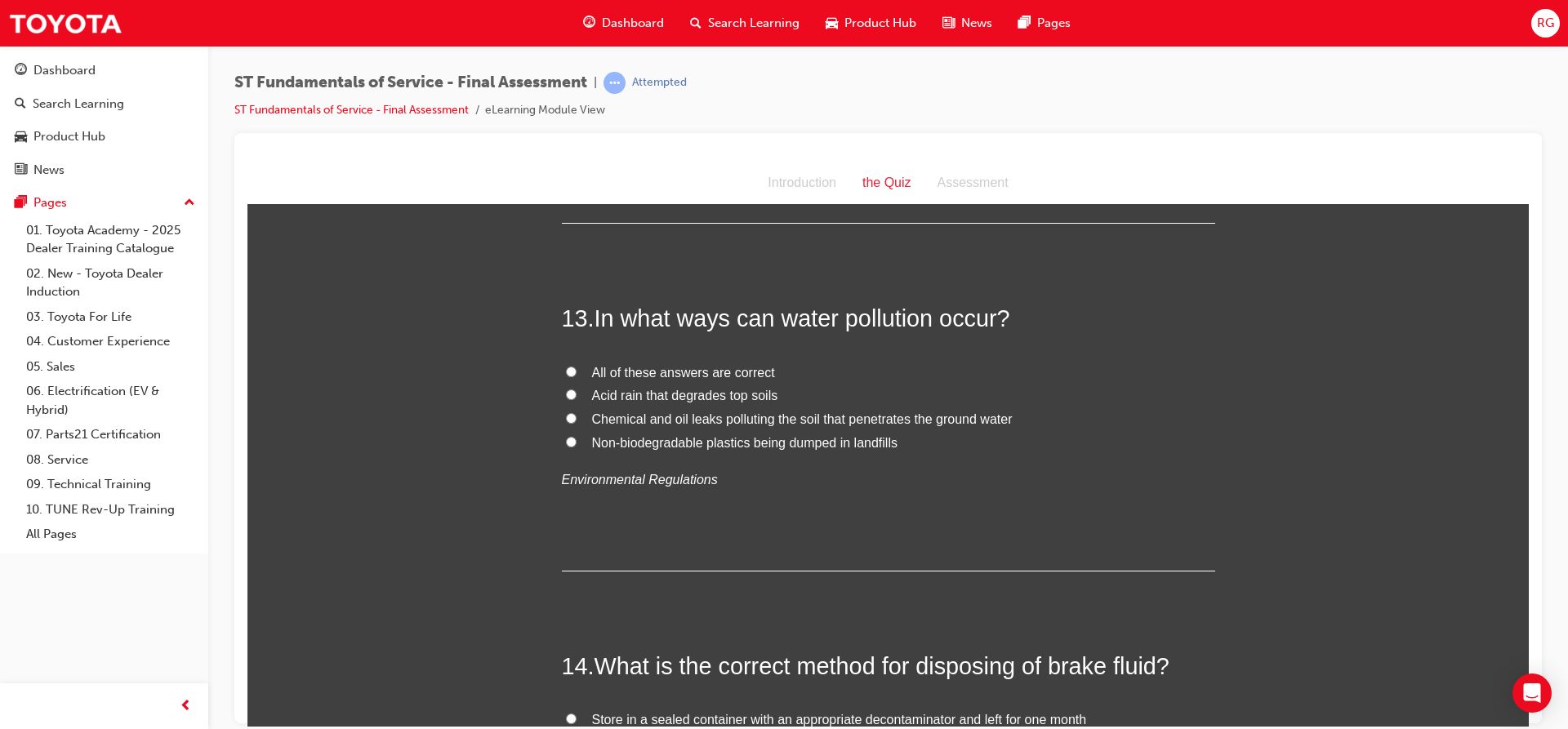
click at [594, 370] on span "All of these answers are correct" at bounding box center [683, 371] width 183 height 14
click at [577, 370] on input "All of these answers are correct" at bounding box center [571, 371] width 11 height 11
radio input "true"
click at [594, 403] on label "Acid rain that degrades top soils" at bounding box center [888, 396] width 653 height 23
click at [577, 399] on input "Acid rain that degrades top soils" at bounding box center [571, 394] width 11 height 11
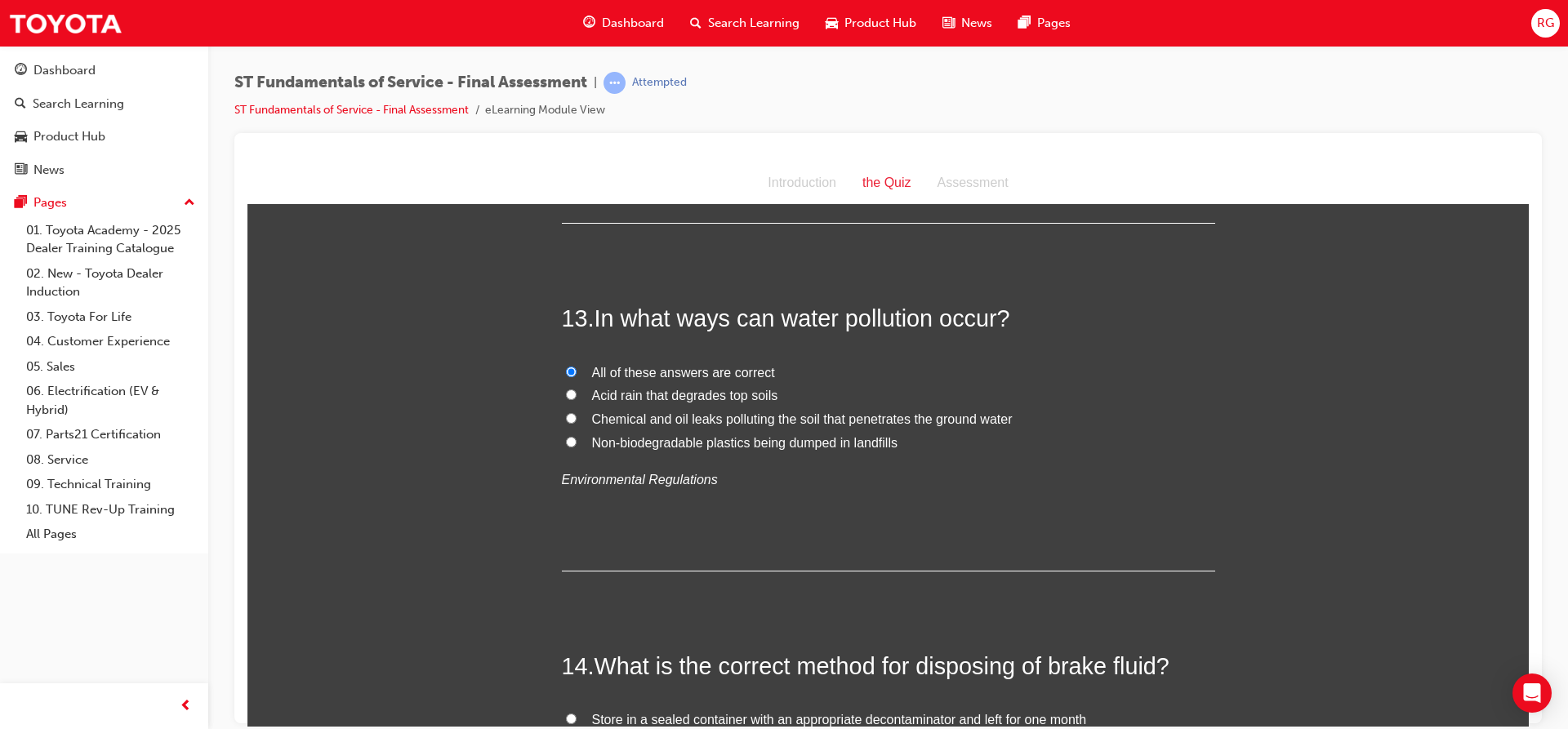
radio input "true"
click at [594, 411] on span "Chemical and oil leaks polluting the soil that penetrates the ground water" at bounding box center [802, 417] width 420 height 14
click at [577, 412] on input "Chemical and oil leaks polluting the soil that penetrates the ground water" at bounding box center [571, 417] width 11 height 11
radio input "true"
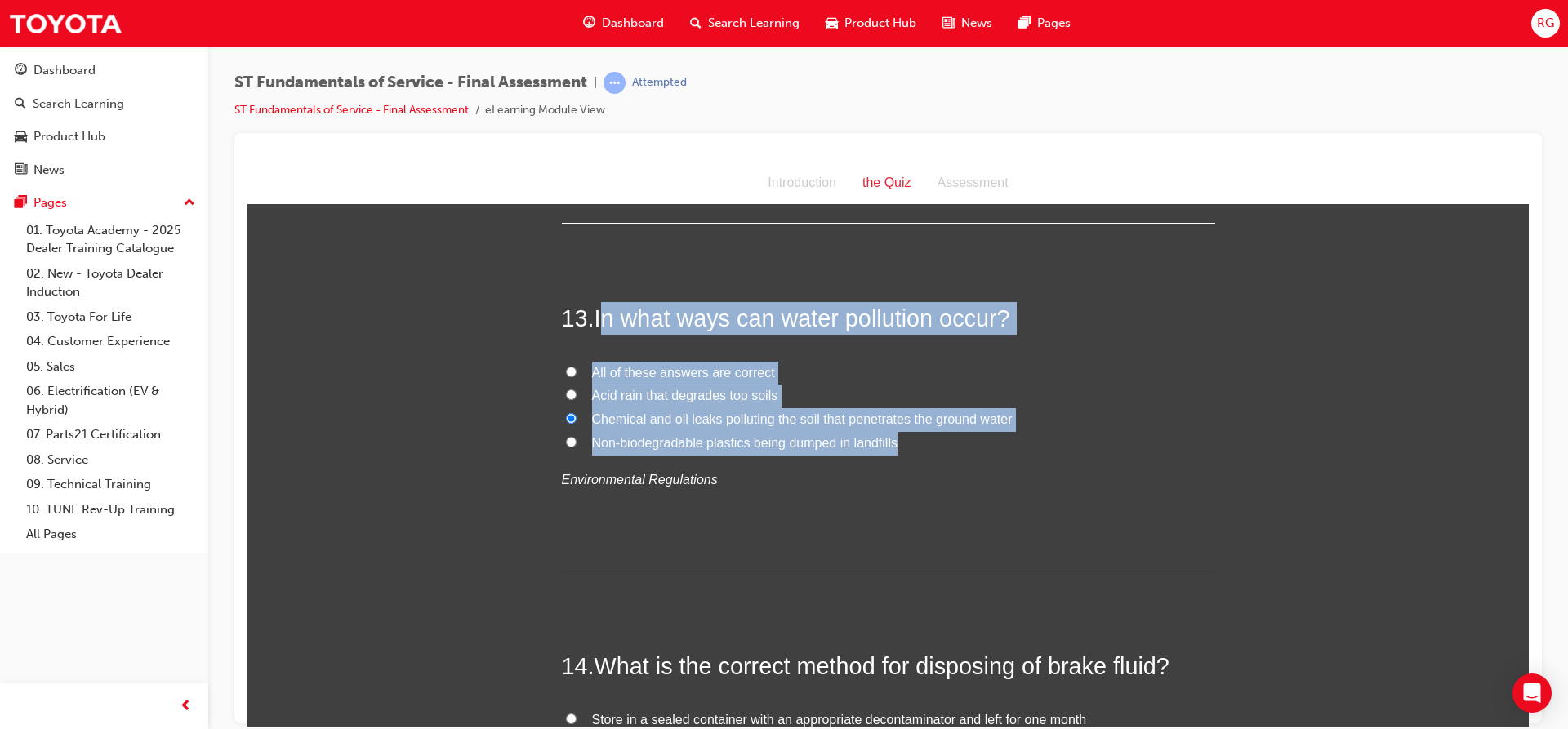
drag, startPoint x: 599, startPoint y: 321, endPoint x: 893, endPoint y: 437, distance: 316.1
click at [893, 437] on div "13 . In what ways can water pollution occur? All of these answers are correct A…" at bounding box center [888, 435] width 653 height 268
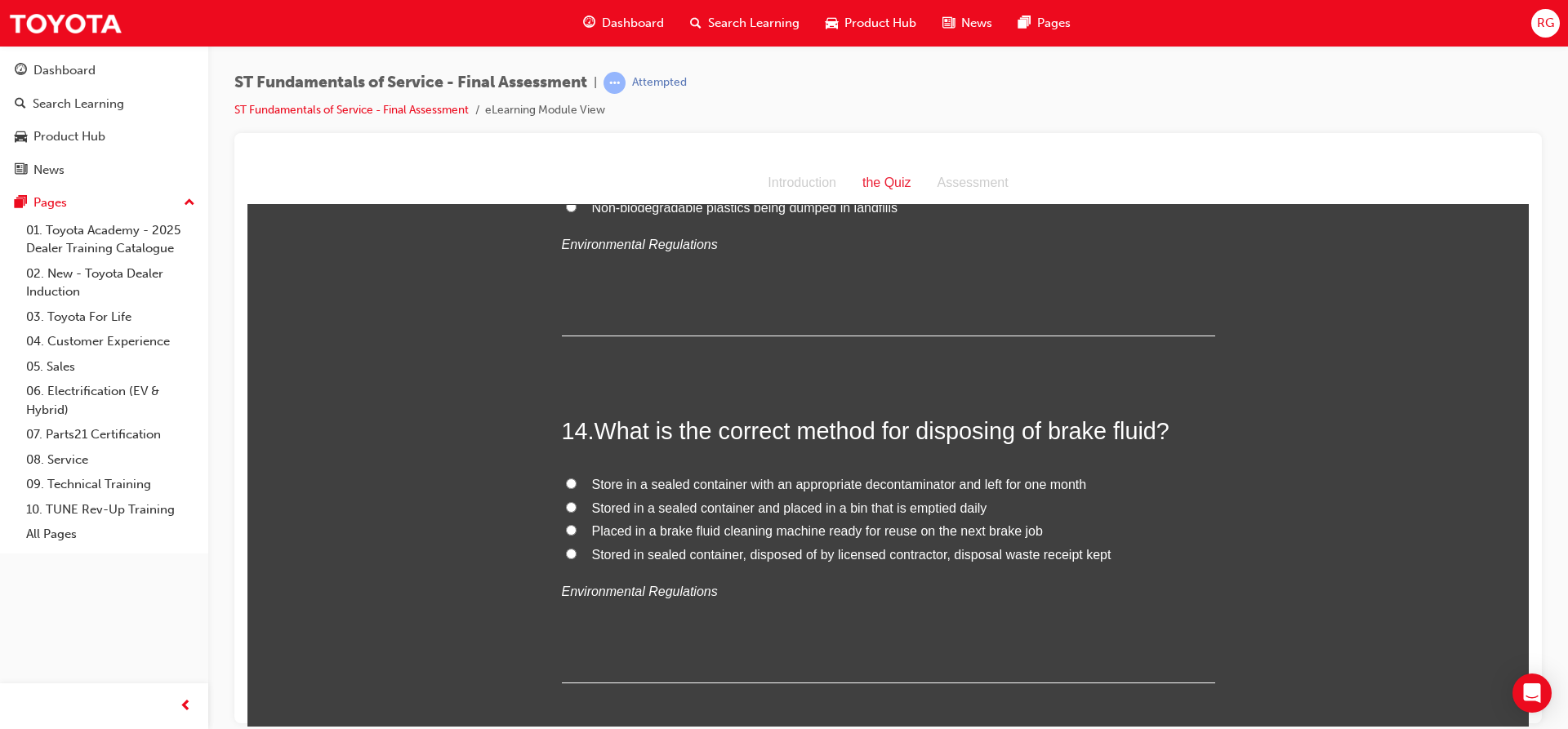
scroll to position [4606, 0]
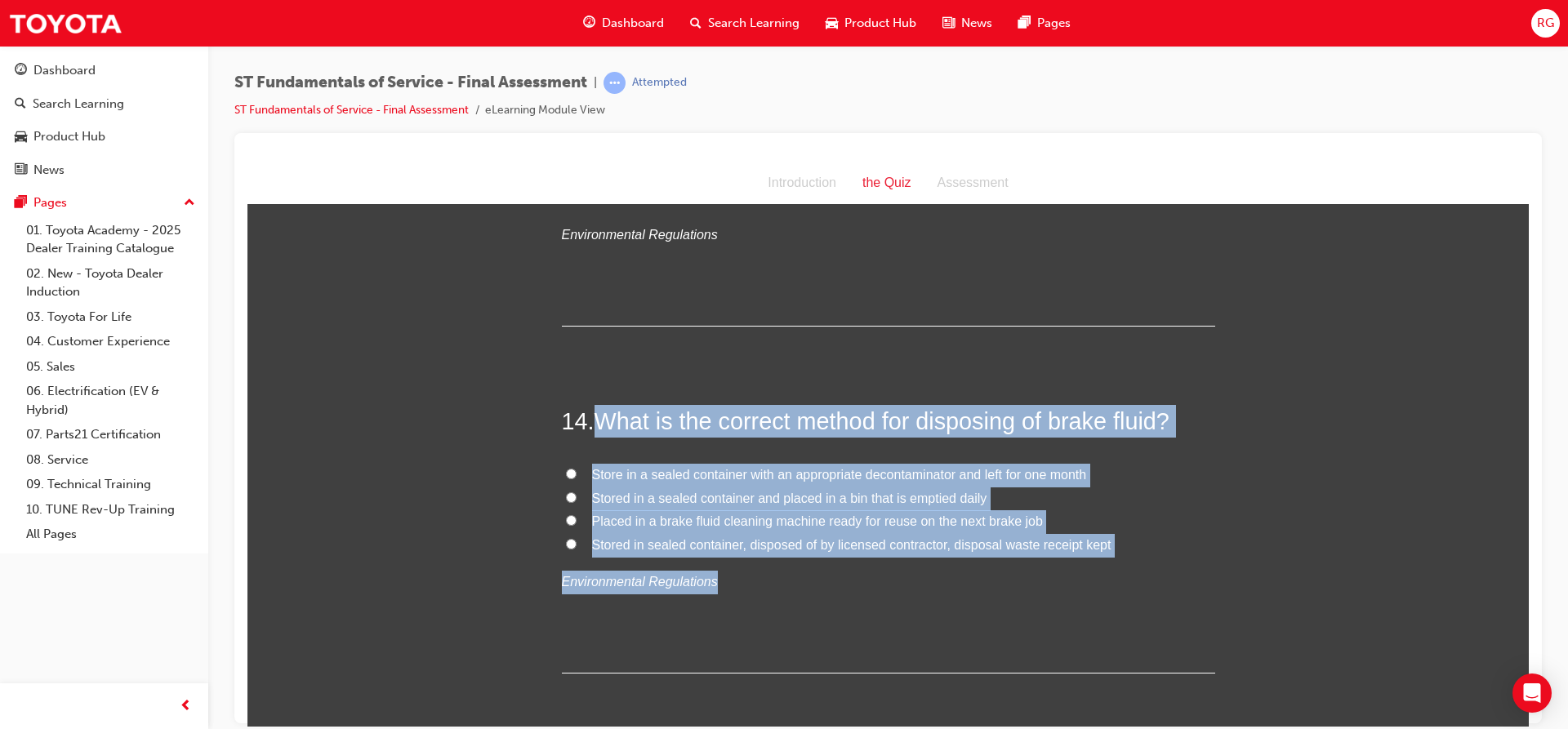
drag, startPoint x: 596, startPoint y: 418, endPoint x: 1141, endPoint y: 562, distance: 563.7
click at [1141, 562] on div "14 . What is the correct method for disposing of brake fluid? Store in a sealed…" at bounding box center [888, 537] width 653 height 268
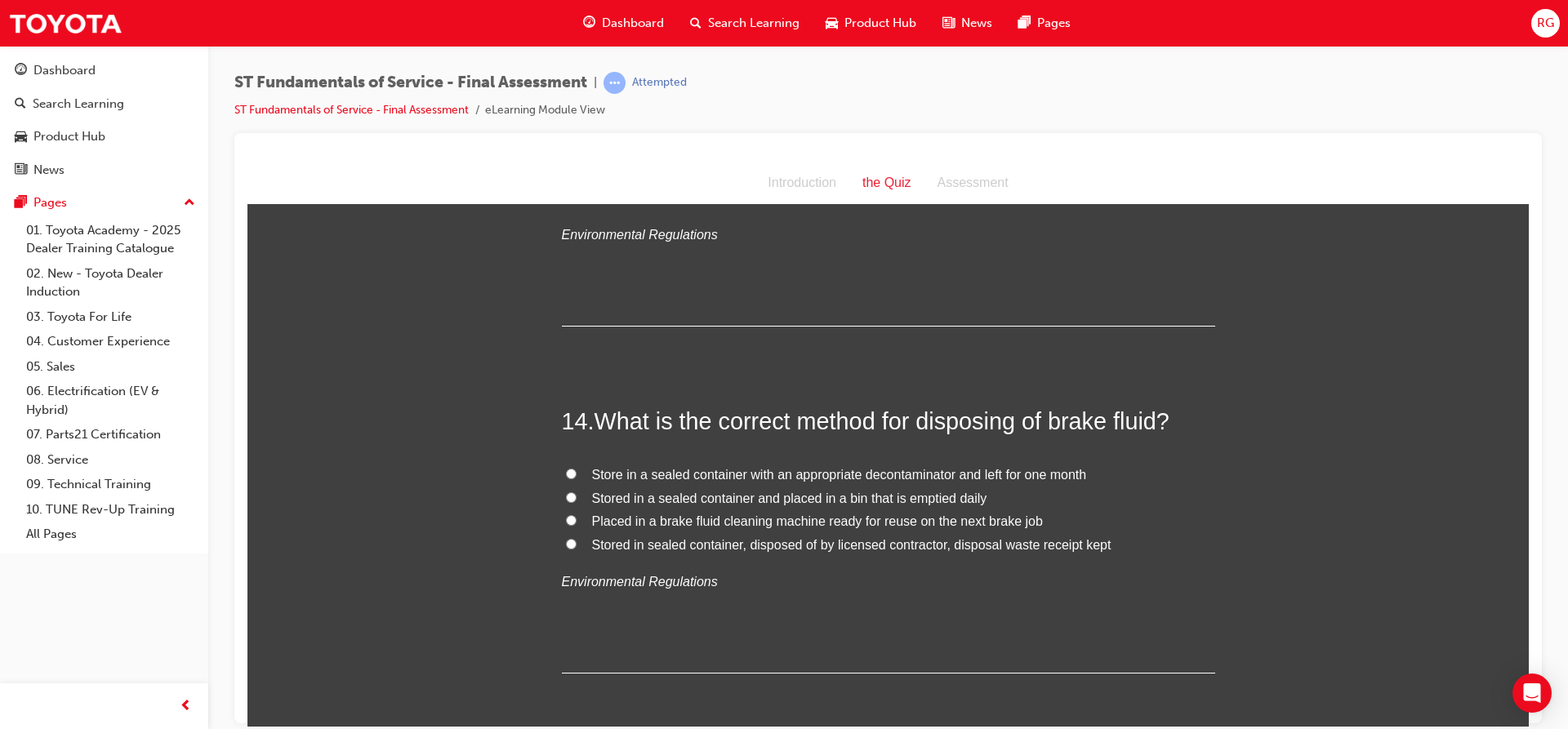
click at [576, 539] on label "Stored in sealed container, disposed of by licensed contractor, disposal waste …" at bounding box center [888, 545] width 653 height 23
click at [576, 539] on input "Stored in sealed container, disposed of by licensed contractor, disposal waste …" at bounding box center [571, 544] width 11 height 11
radio input "true"
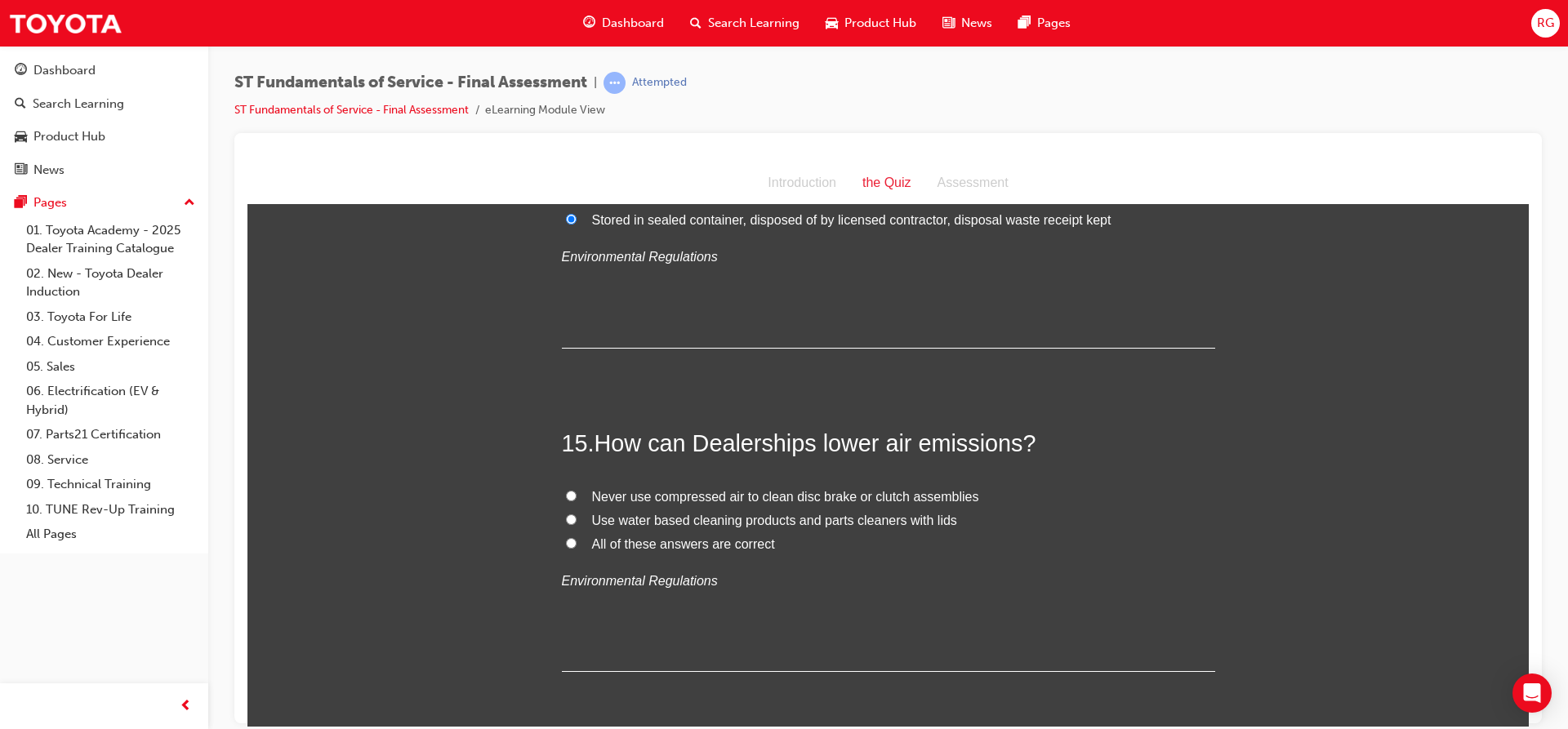
scroll to position [4932, 0]
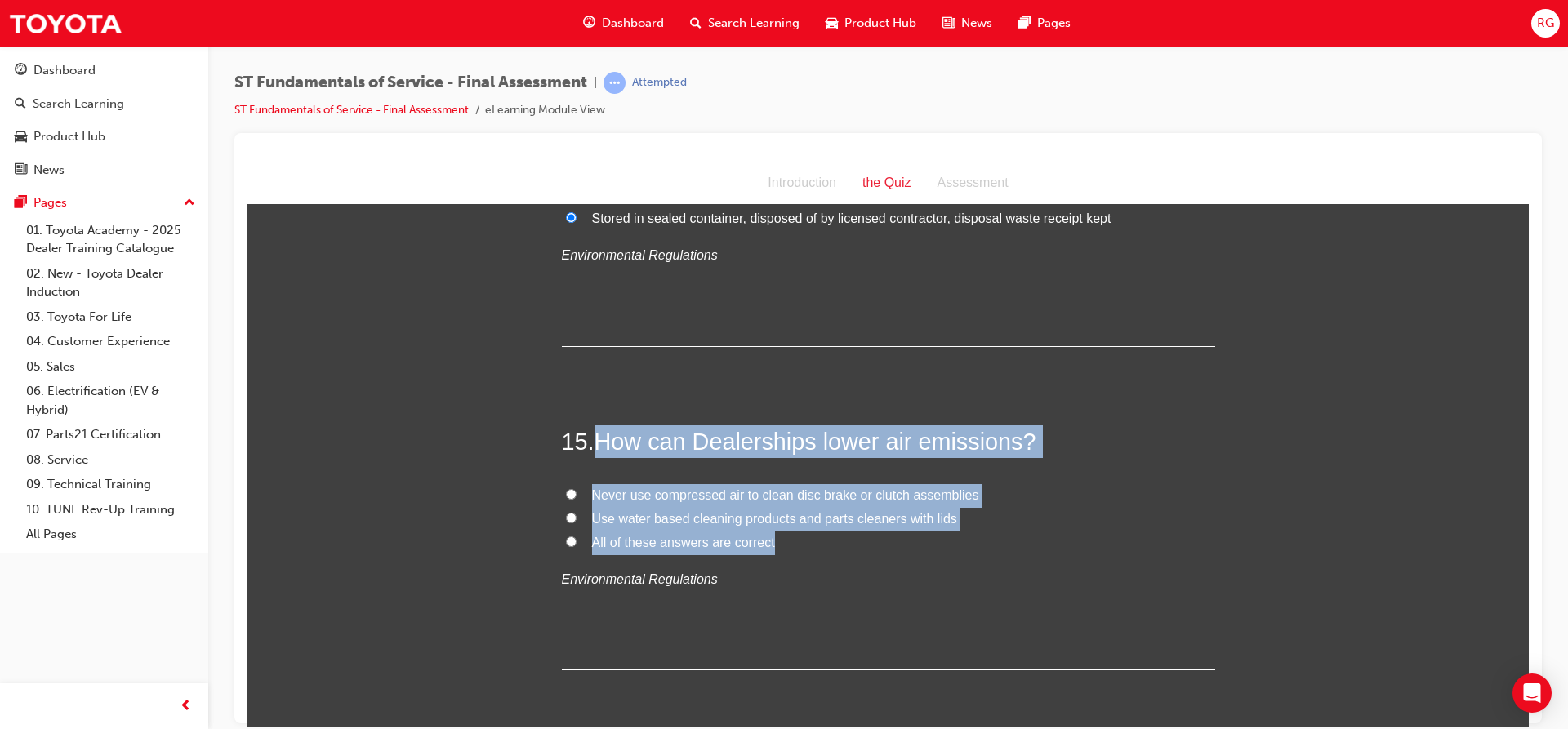
drag, startPoint x: 603, startPoint y: 452, endPoint x: 866, endPoint y: 550, distance: 280.7
click at [866, 550] on div "15 . How can Dealerships lower air emissions? Never use compressed air to clean…" at bounding box center [888, 547] width 653 height 246
drag, startPoint x: 652, startPoint y: 547, endPoint x: 632, endPoint y: 544, distance: 20.2
click at [566, 496] on input "Never use compressed air to clean disc brake or clutch assemblies" at bounding box center [571, 493] width 11 height 11
radio input "true"
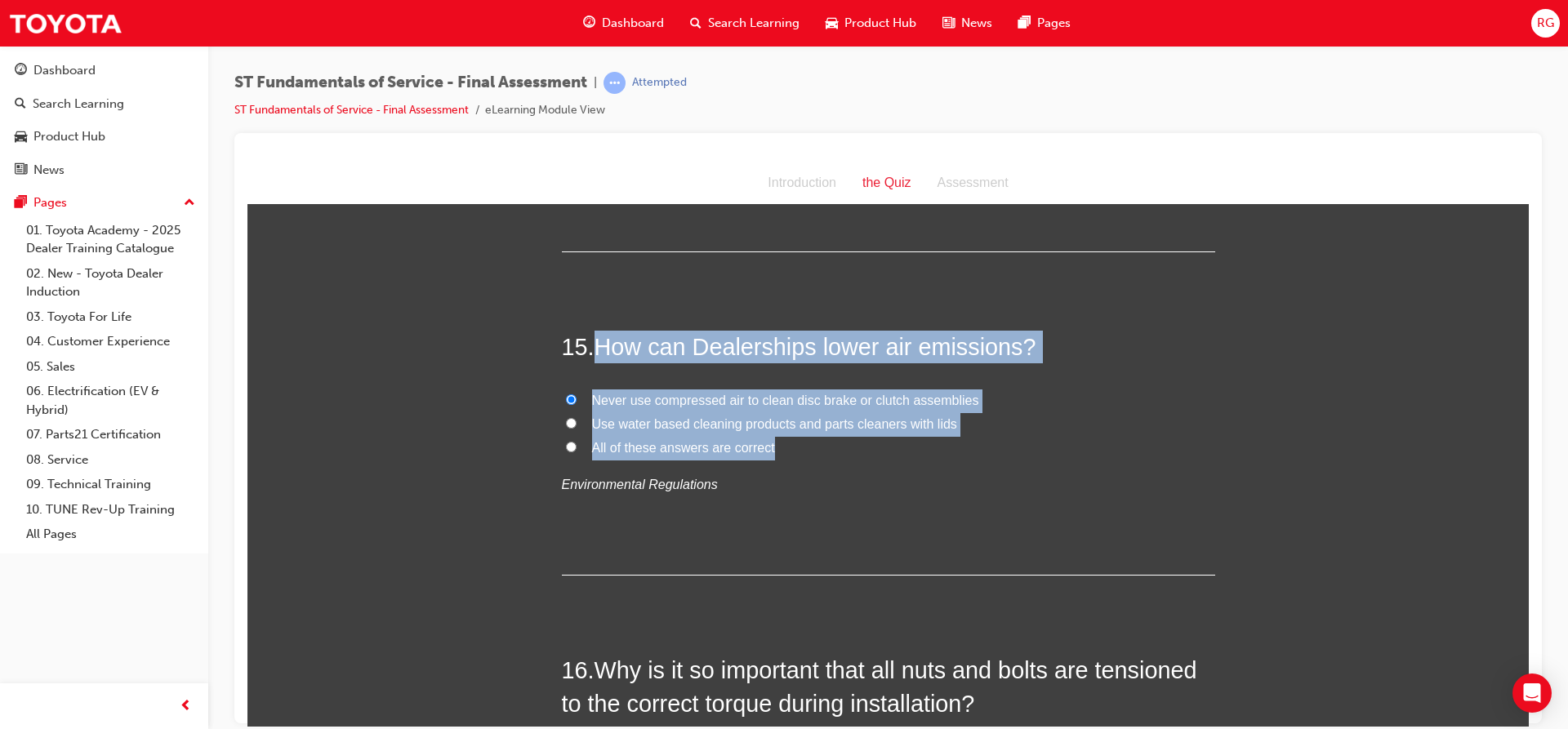
scroll to position [5178, 0]
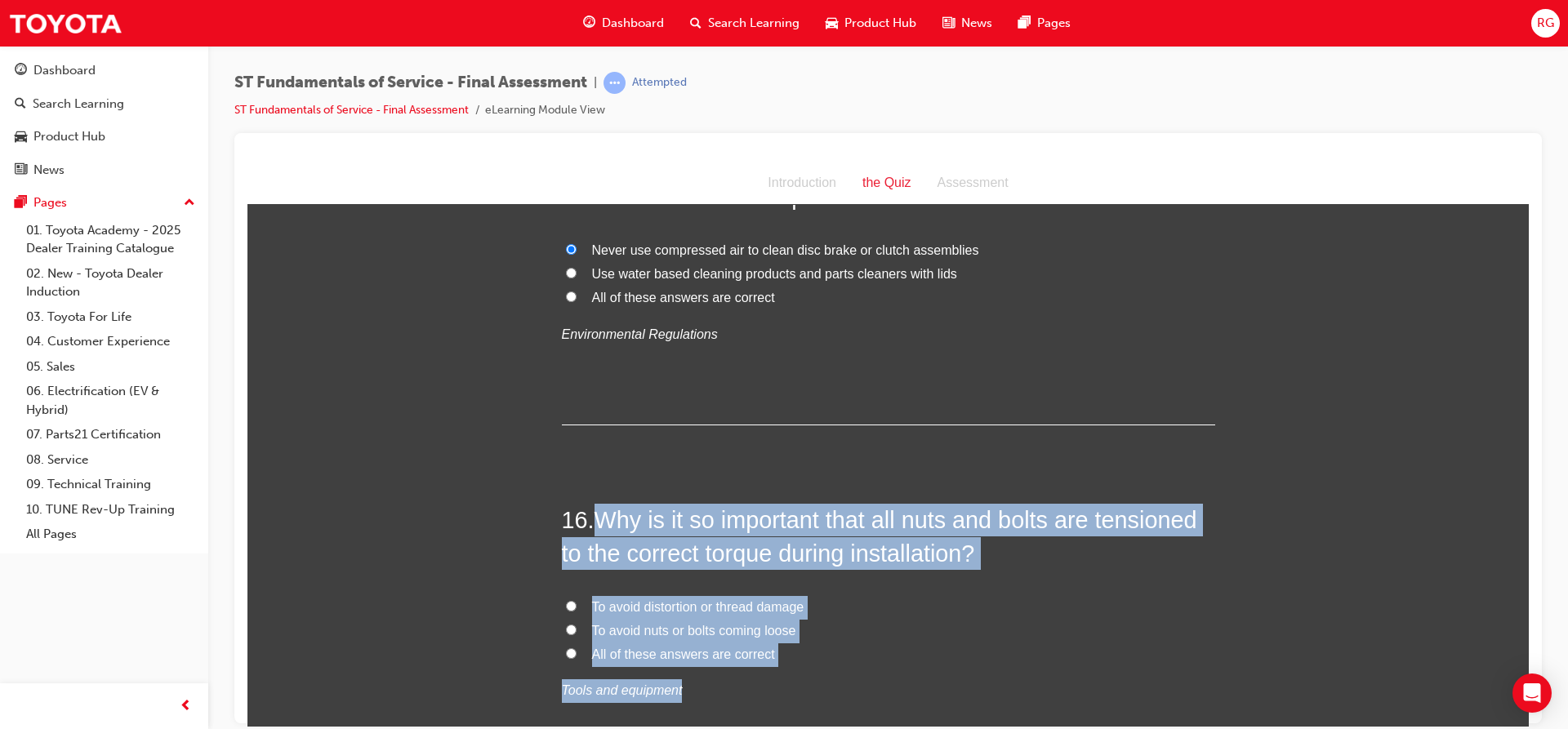
drag, startPoint x: 589, startPoint y: 512, endPoint x: 759, endPoint y: 674, distance: 234.8
click at [759, 674] on div "16 . Why is it so important that all nuts and bolts are tensioned to the correc…" at bounding box center [888, 642] width 653 height 278
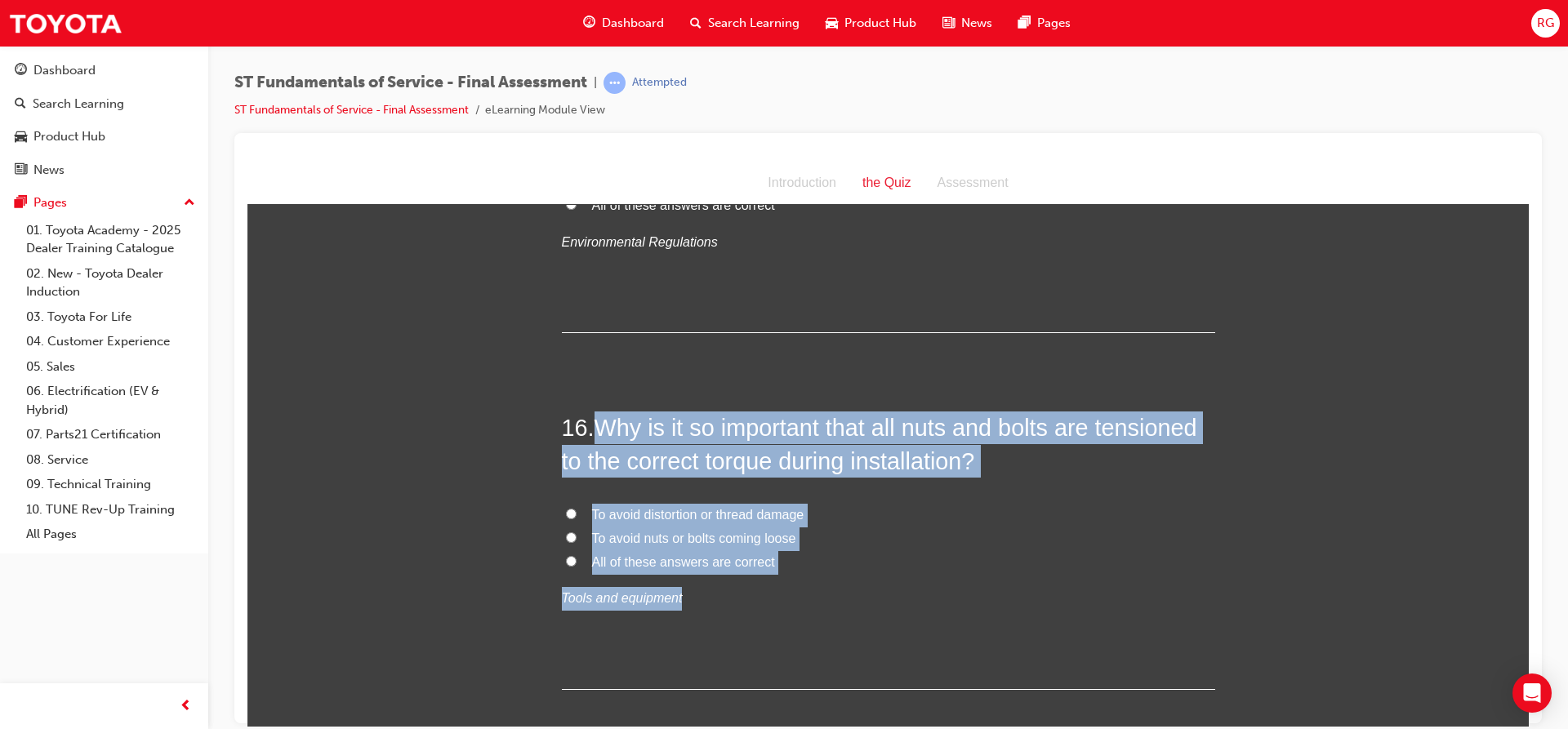
scroll to position [5341, 0]
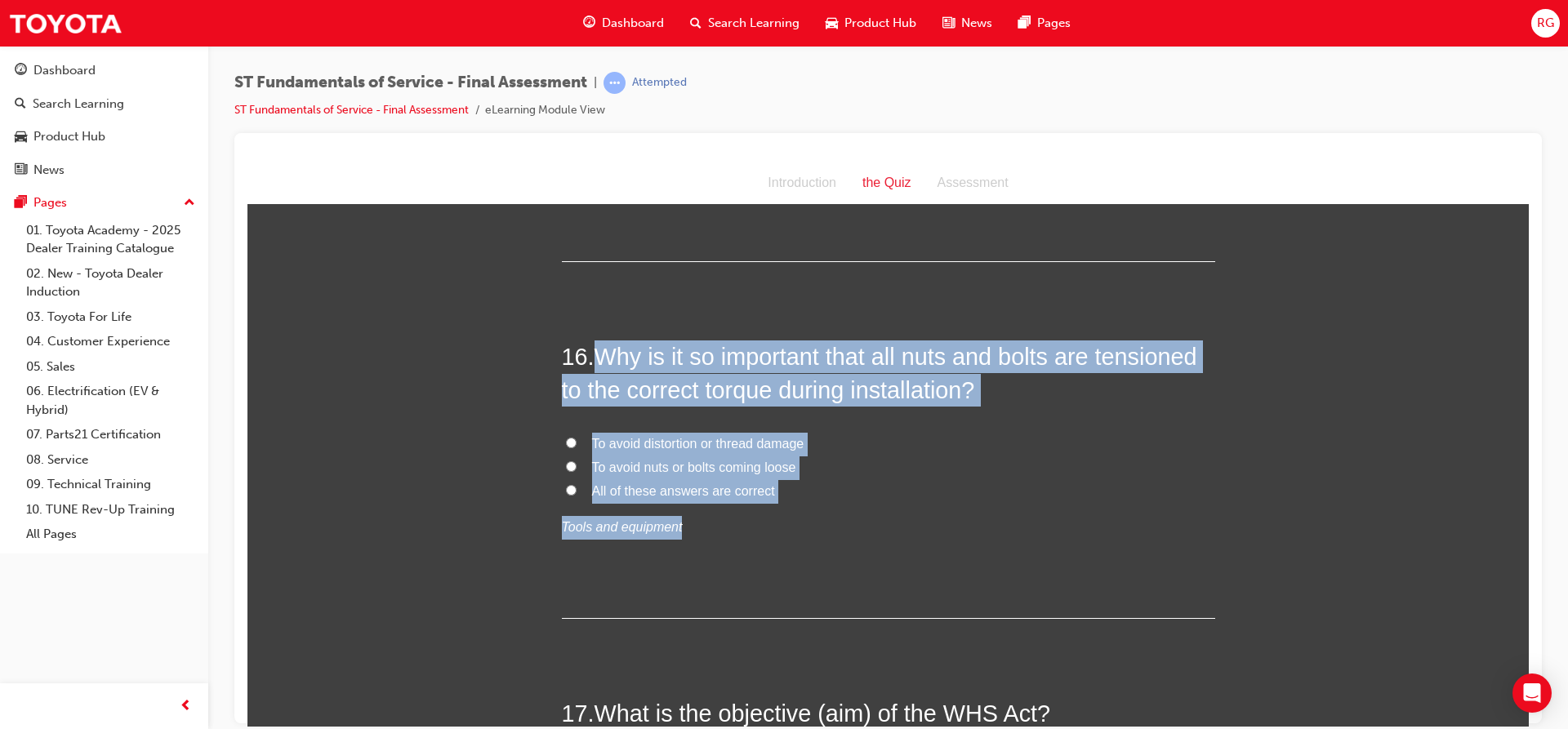
click at [562, 429] on div "16 . Why is it so important that all nuts and bolts are tensioned to the correc…" at bounding box center [888, 479] width 653 height 278
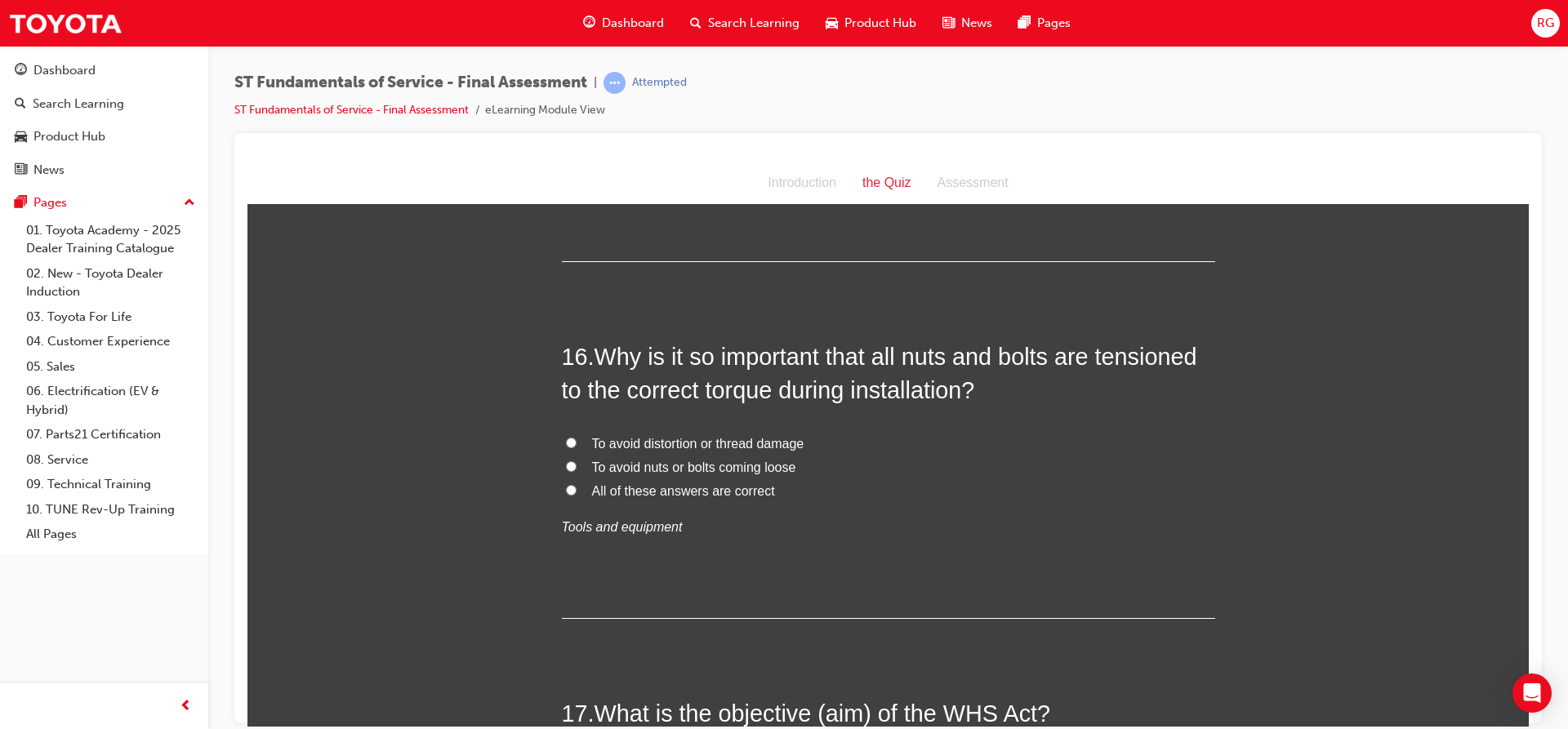
click at [562, 435] on label "To avoid distortion or thread damage" at bounding box center [888, 444] width 653 height 23
click at [566, 437] on input "To avoid distortion or thread damage" at bounding box center [571, 443] width 11 height 11
radio input "true"
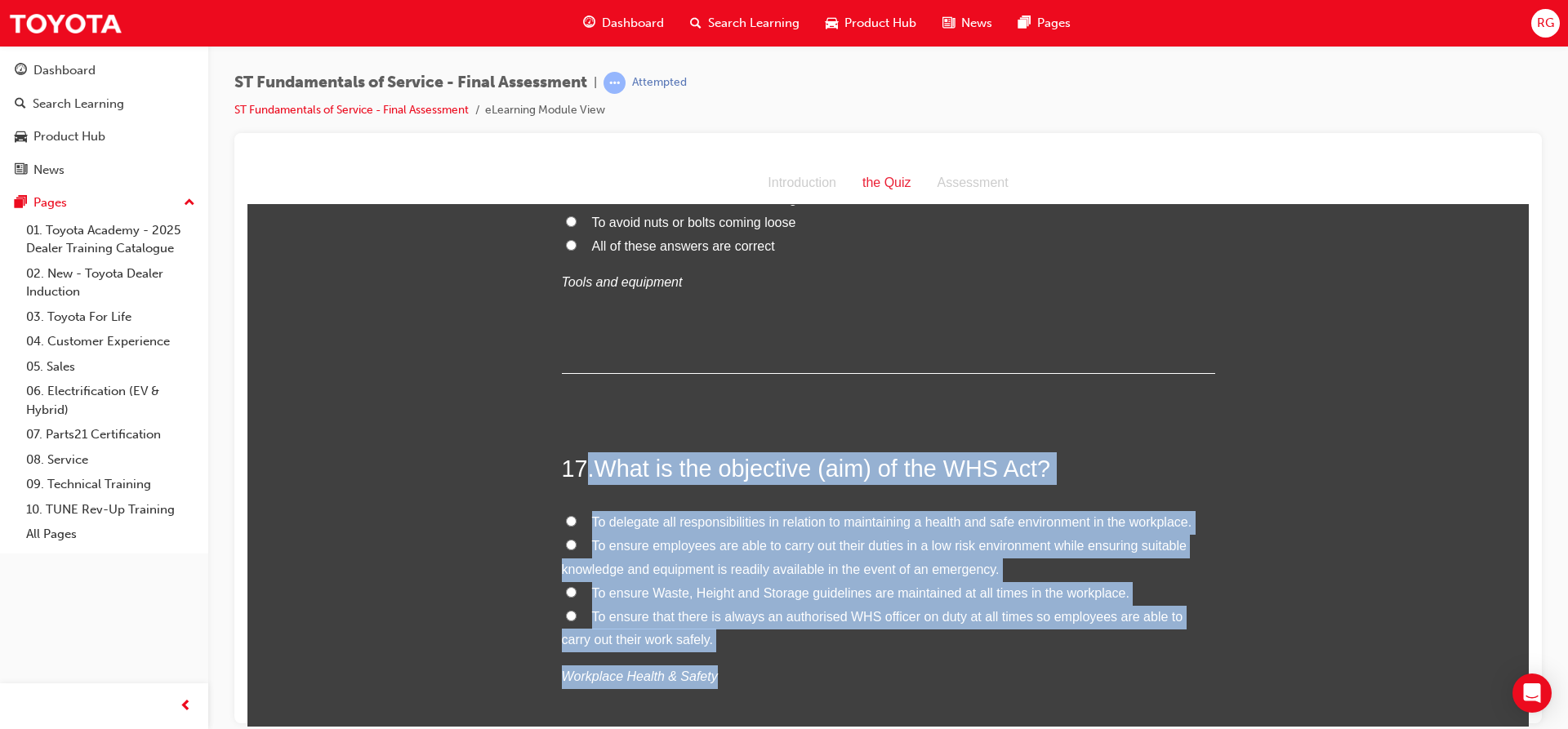
drag, startPoint x: 584, startPoint y: 463, endPoint x: 733, endPoint y: 652, distance: 240.7
click at [733, 652] on div "17 . What is the objective (aim) of the WHS Act? To delegate all responsibiliti…" at bounding box center [888, 610] width 653 height 316
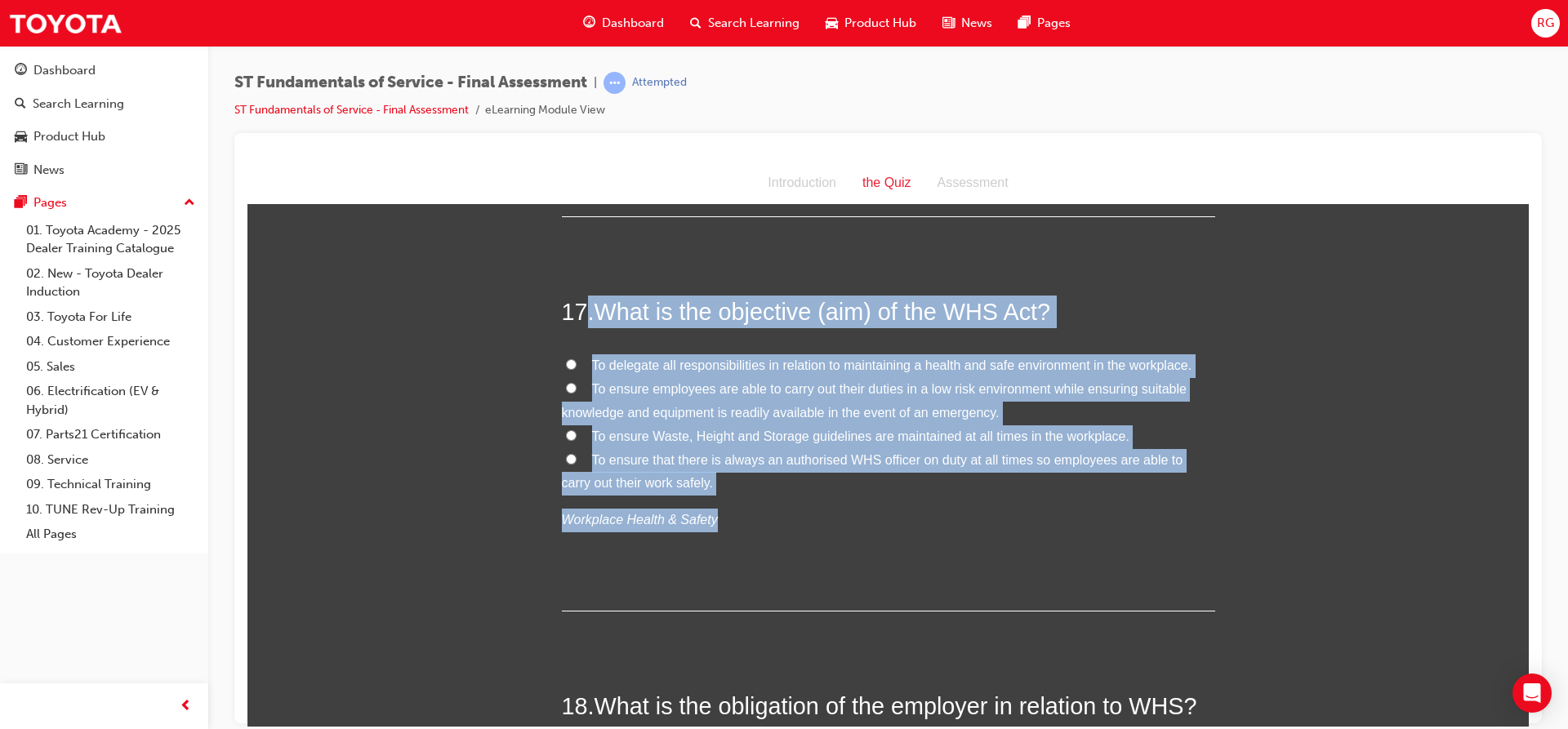
scroll to position [5749, 0]
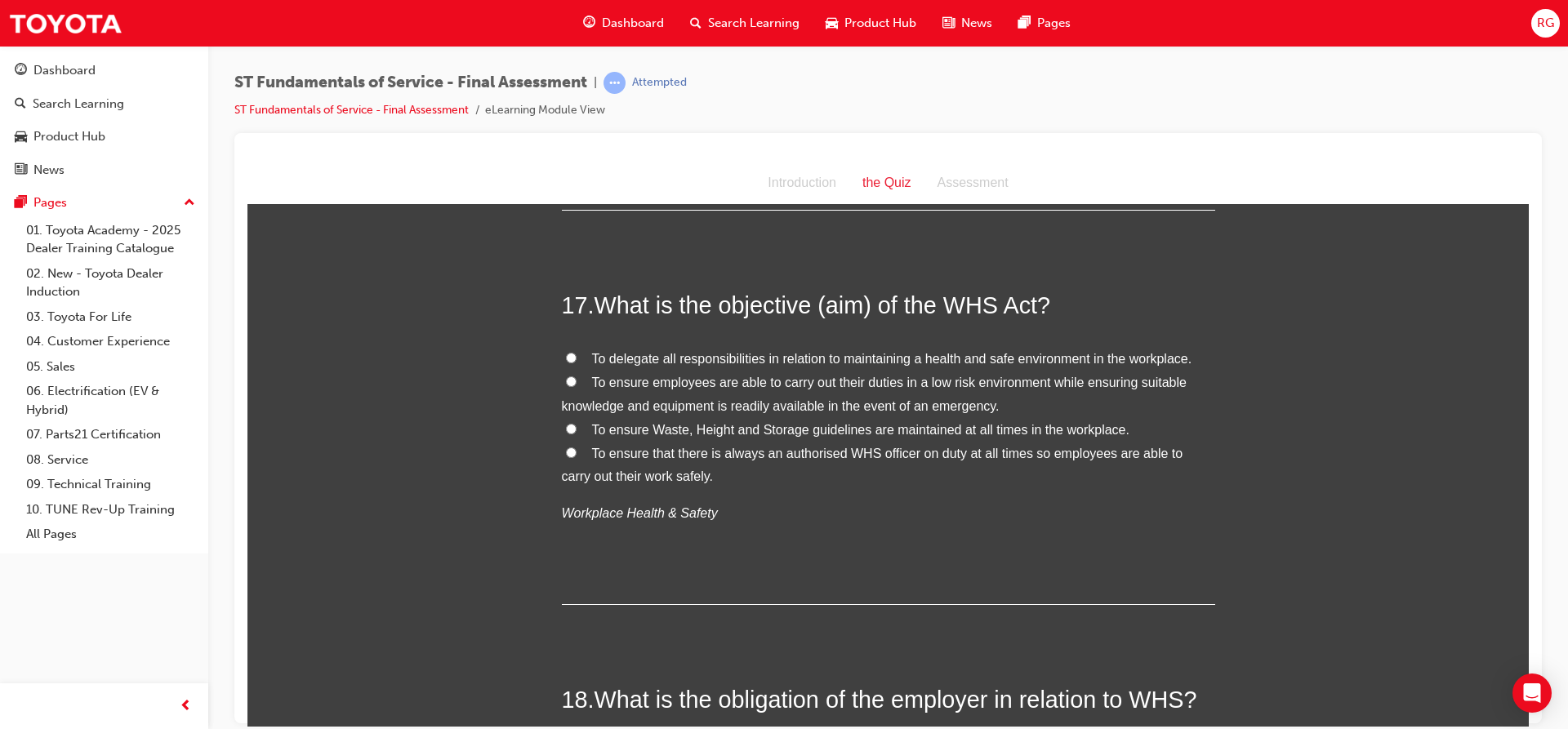
click at [729, 460] on span "To ensure that there is always an authorised WHS officer on duty at all times s…" at bounding box center [873, 464] width 622 height 38
click at [577, 457] on input "To ensure that there is always an authorised WHS officer on duty at all times s…" at bounding box center [571, 452] width 11 height 11
radio input "true"
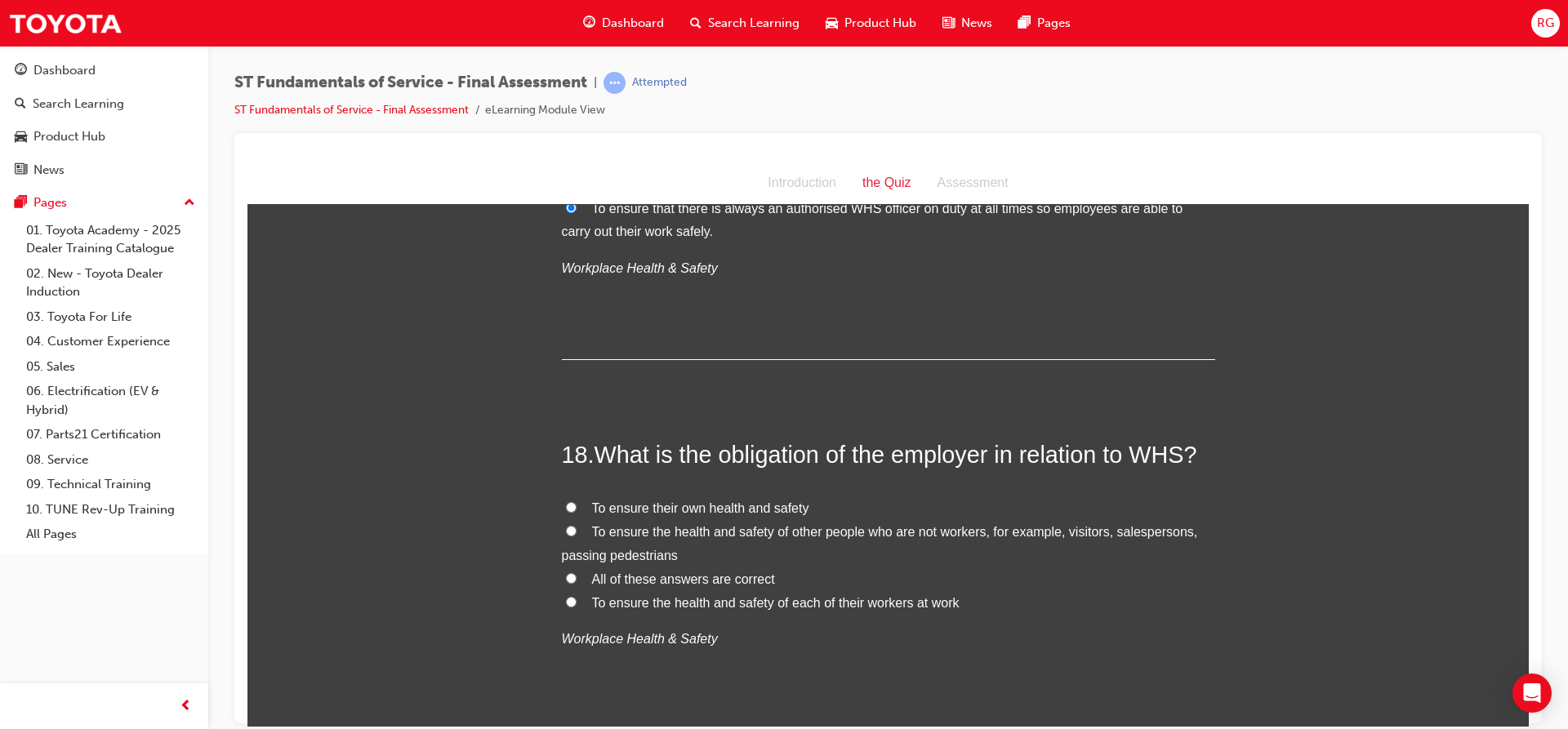
scroll to position [6076, 0]
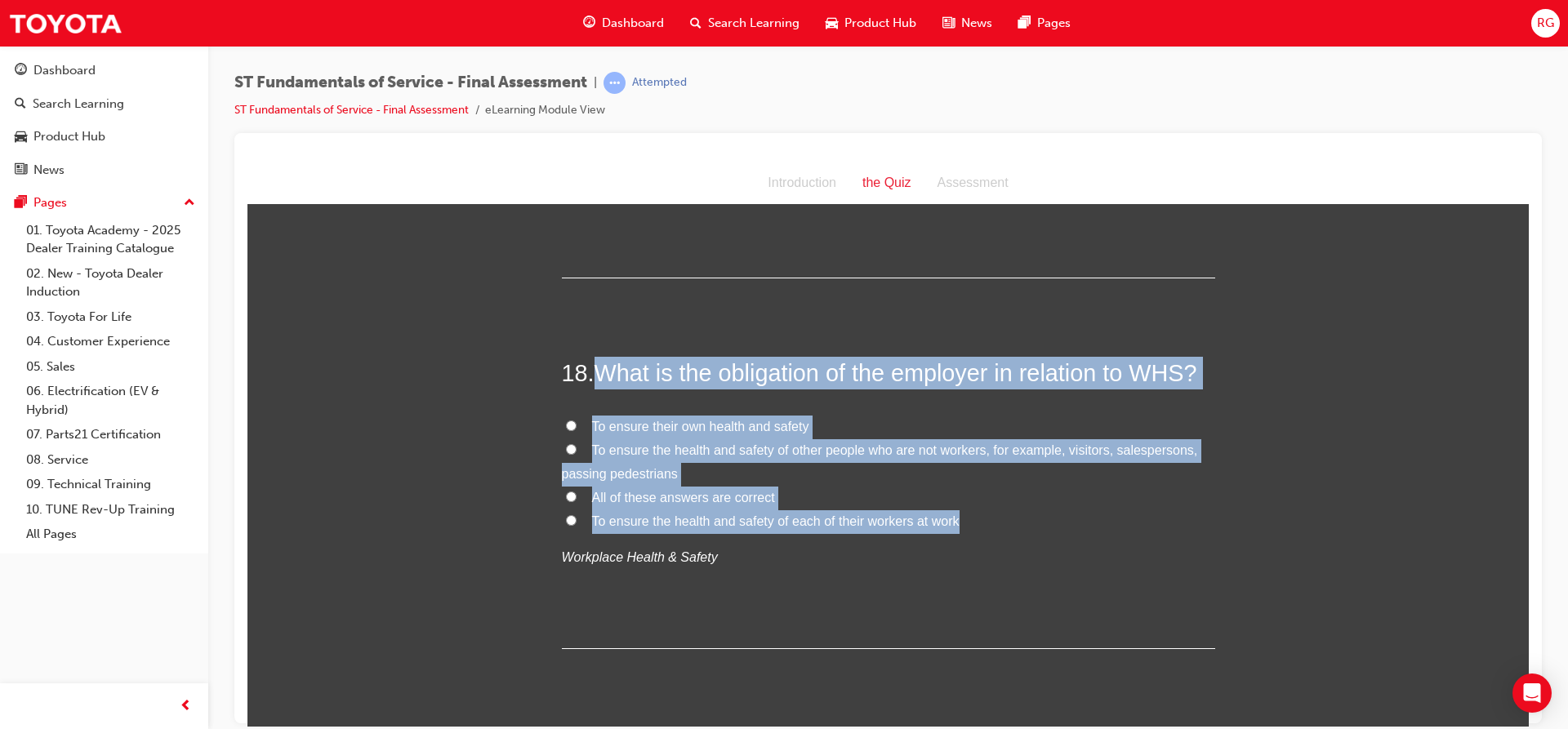
drag, startPoint x: 595, startPoint y: 358, endPoint x: 1096, endPoint y: 509, distance: 523.3
click at [1096, 509] on div "18 . What is the obligation of the employer in relation to WHS? To ensure their…" at bounding box center [888, 502] width 653 height 293
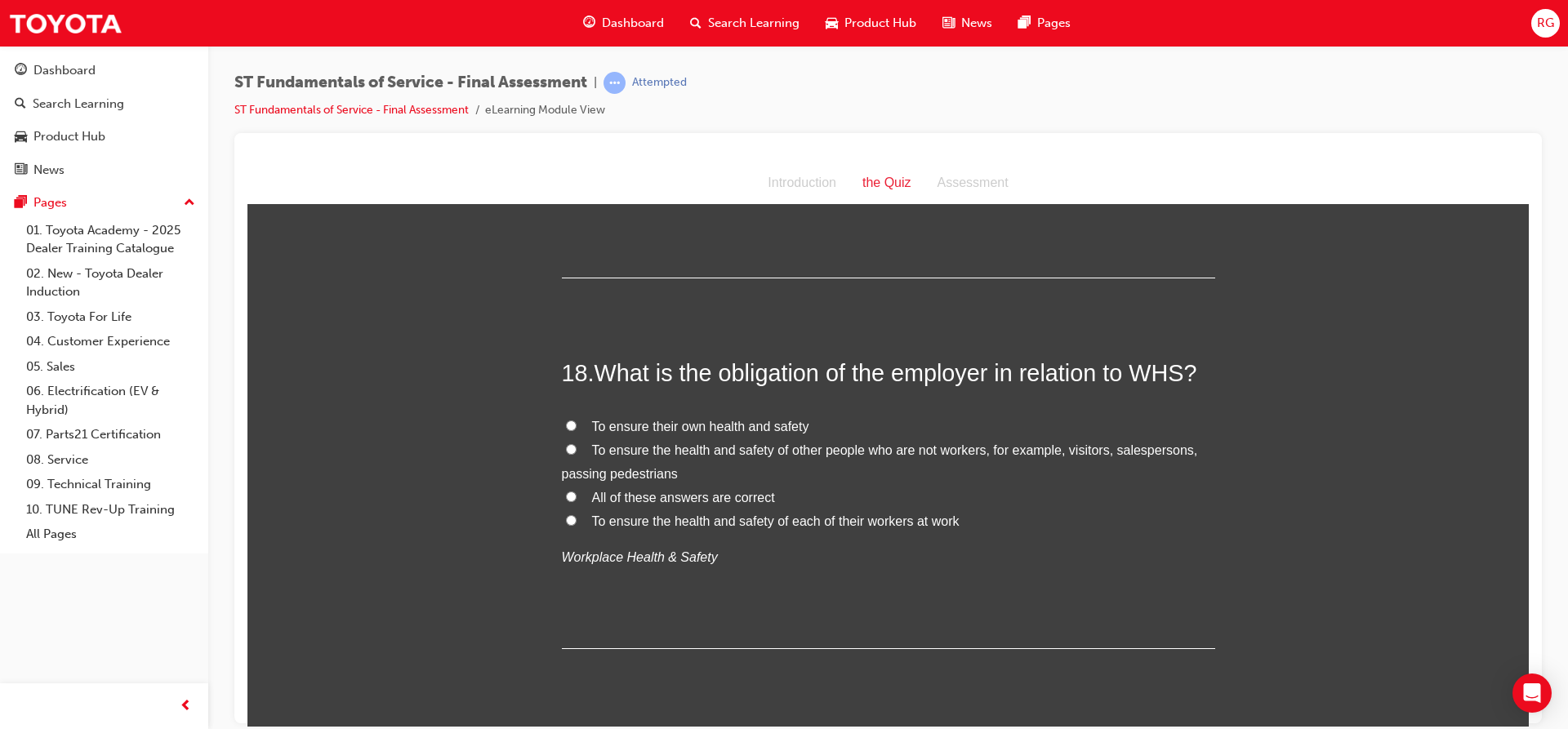
click at [454, 304] on div "You must select an answer for each question before you can submit. Please note,…" at bounding box center [888, 514] width 1282 height 12736
click at [566, 450] on input "To ensure the health and safety of other people who are not workers, for exampl…" at bounding box center [571, 449] width 11 height 11
radio input "true"
click at [567, 483] on label "To ensure the health and safety of other people who are not workers, for exampl…" at bounding box center [888, 462] width 653 height 47
click at [567, 453] on input "To ensure the health and safety of other people who are not workers, for exampl…" at bounding box center [571, 449] width 11 height 11
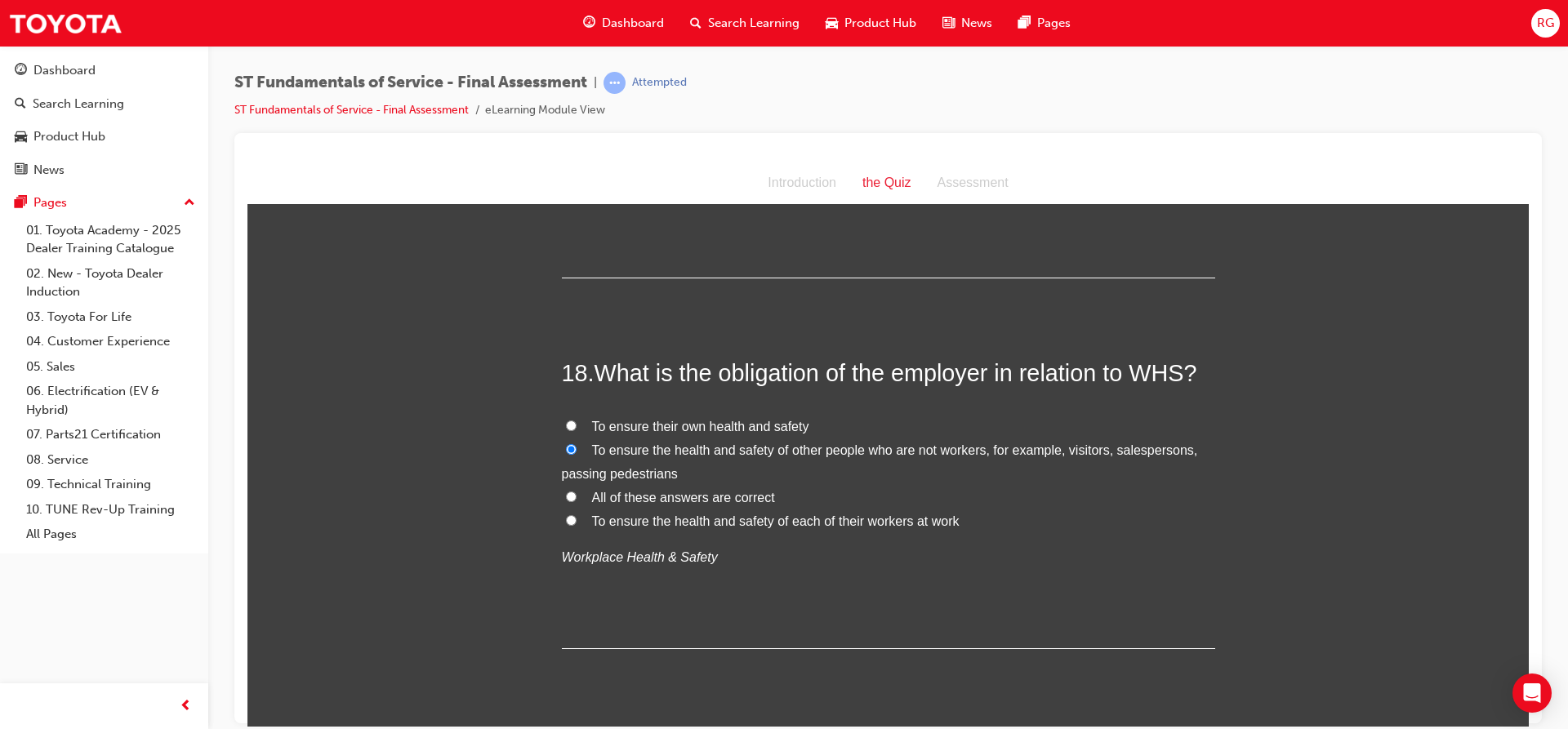
click at [564, 488] on label "All of these answers are correct" at bounding box center [888, 498] width 653 height 23
click at [566, 491] on input "All of these answers are correct" at bounding box center [571, 496] width 11 height 11
radio input "true"
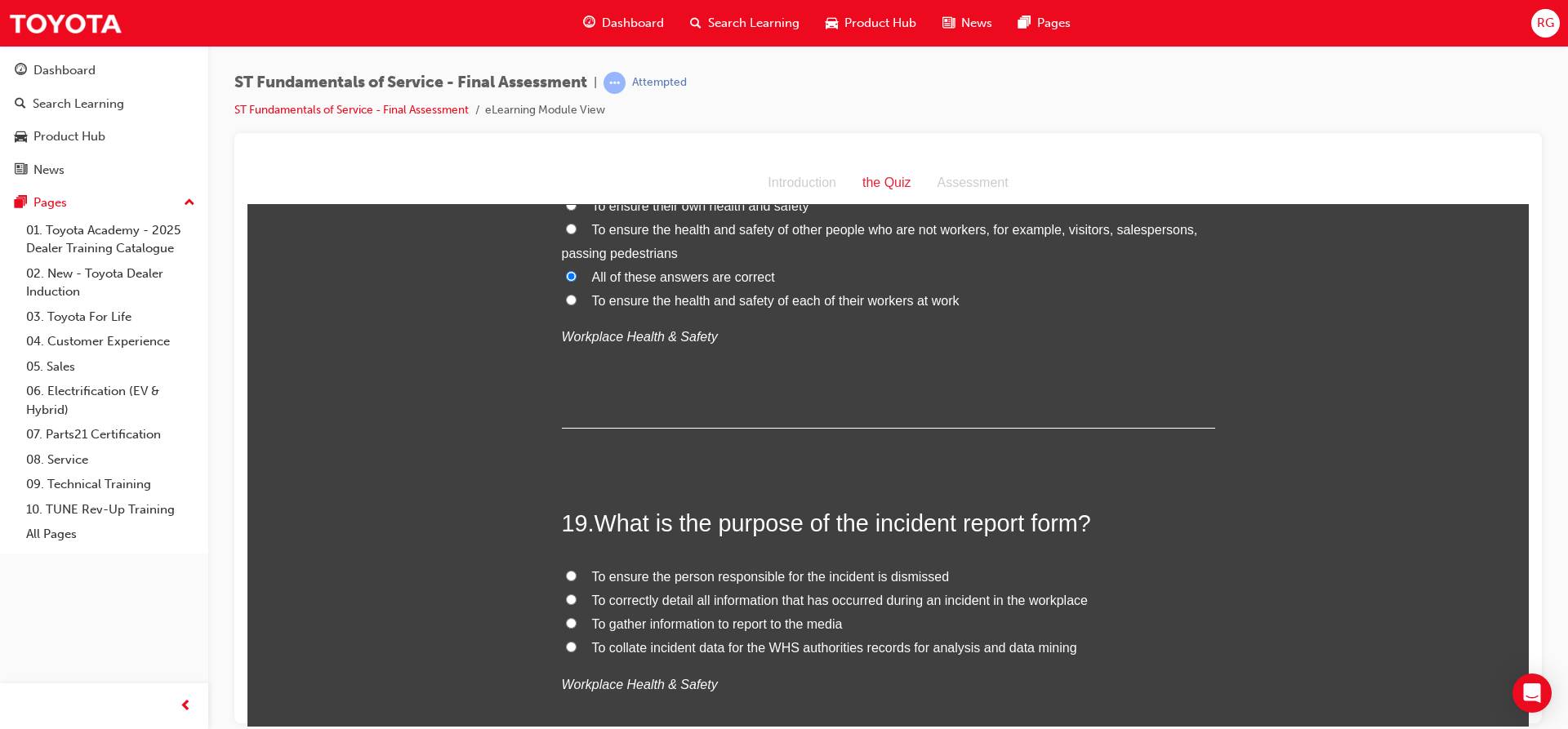
scroll to position [6402, 0]
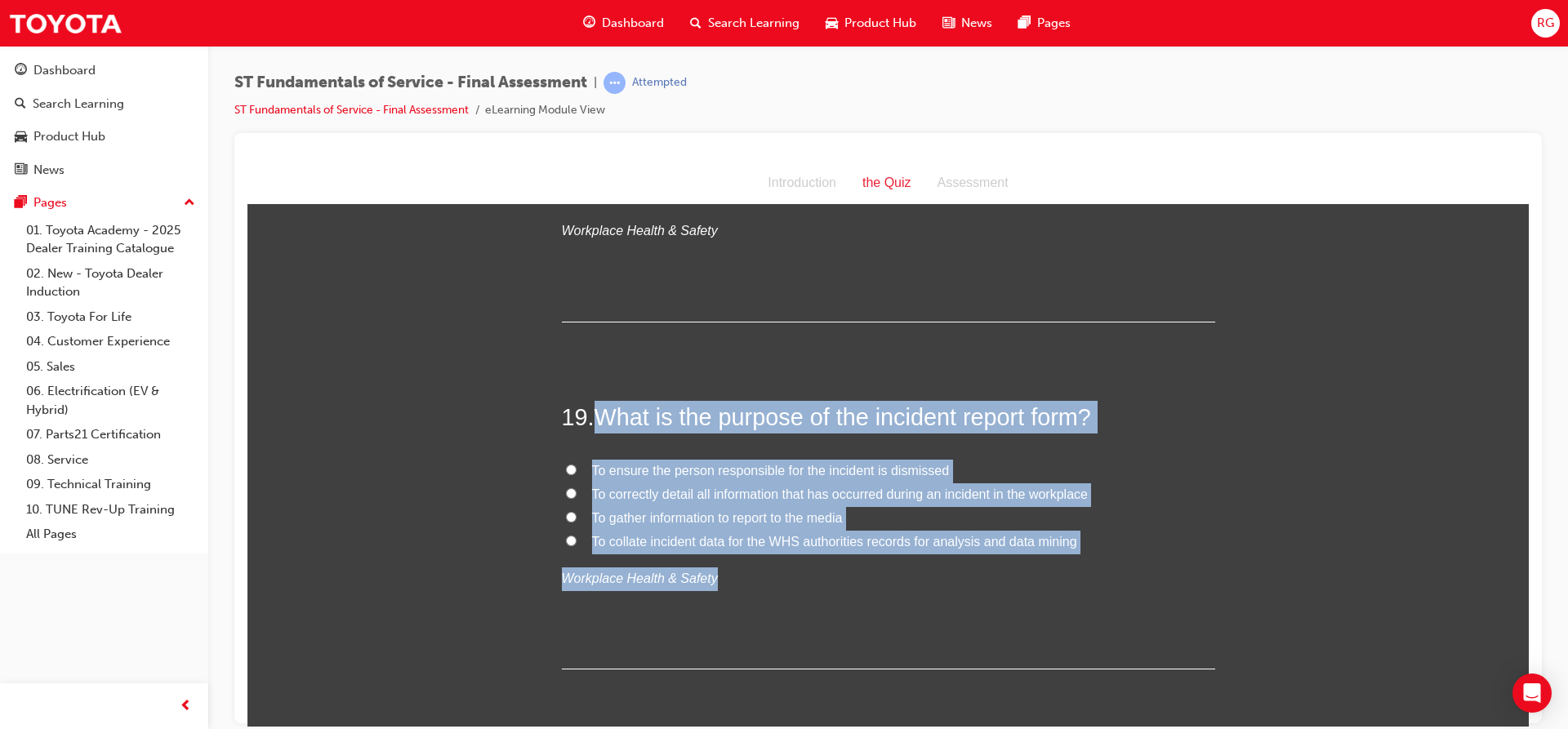
drag, startPoint x: 595, startPoint y: 411, endPoint x: 938, endPoint y: 584, distance: 384.2
click at [938, 584] on div "19 . What is the purpose of the incident report form? To ensure the person resp…" at bounding box center [888, 534] width 653 height 268
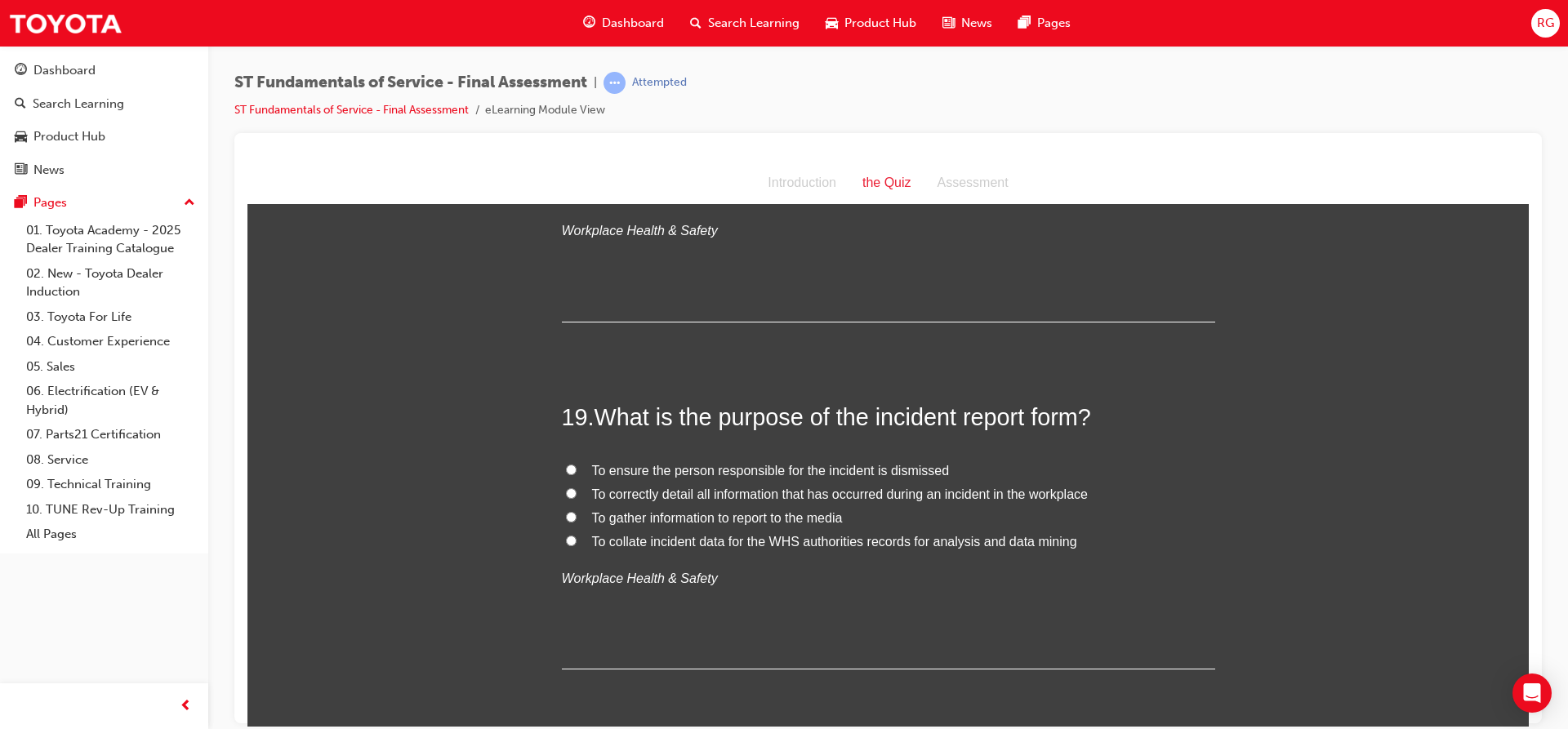
click at [502, 626] on div "You must select an answer for each question before you can submit. Please note,…" at bounding box center [888, 188] width 1282 height 12736
click at [577, 489] on label "To correctly detail all information that has occurred during an incident in the…" at bounding box center [888, 494] width 653 height 23
click at [577, 489] on input "To correctly detail all information that has occurred during an incident in the…" at bounding box center [571, 493] width 11 height 11
radio input "true"
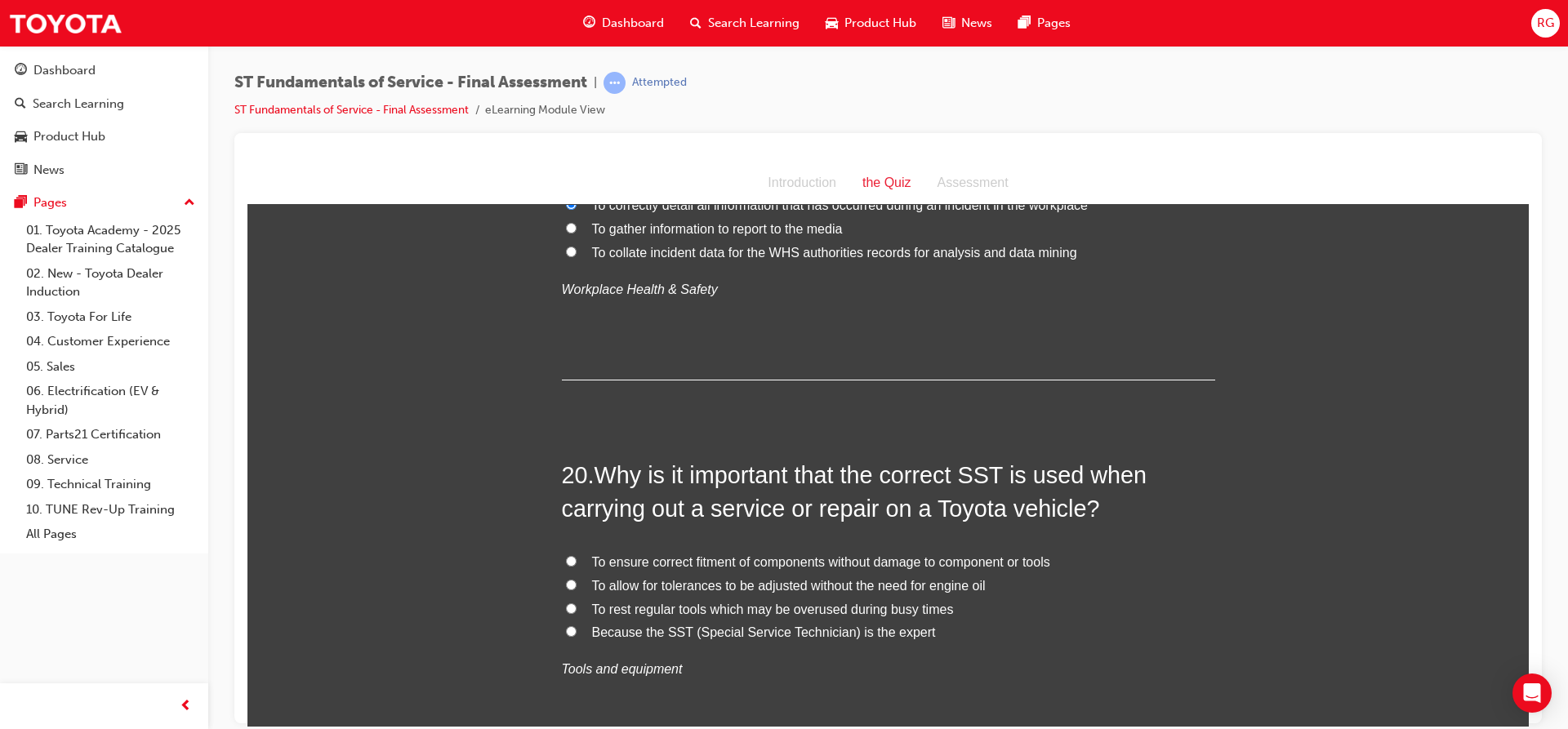
scroll to position [6729, 0]
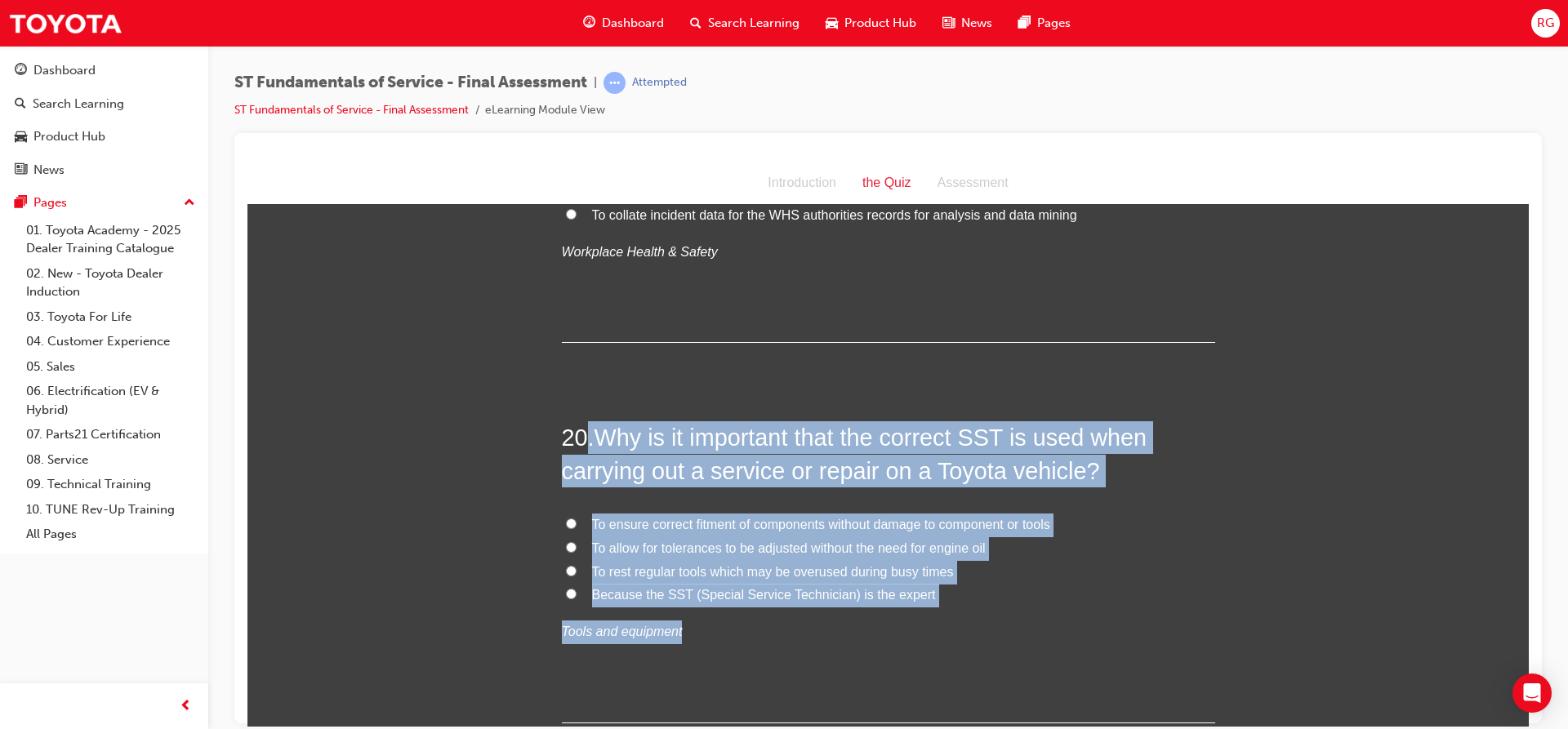
drag, startPoint x: 581, startPoint y: 416, endPoint x: 775, endPoint y: 623, distance: 283.7
drag, startPoint x: 581, startPoint y: 421, endPoint x: 1019, endPoint y: 585, distance: 467.7
click at [1019, 585] on div "20 . Why is it important that the correct SST is used when carrying out a servi…" at bounding box center [888, 571] width 653 height 302
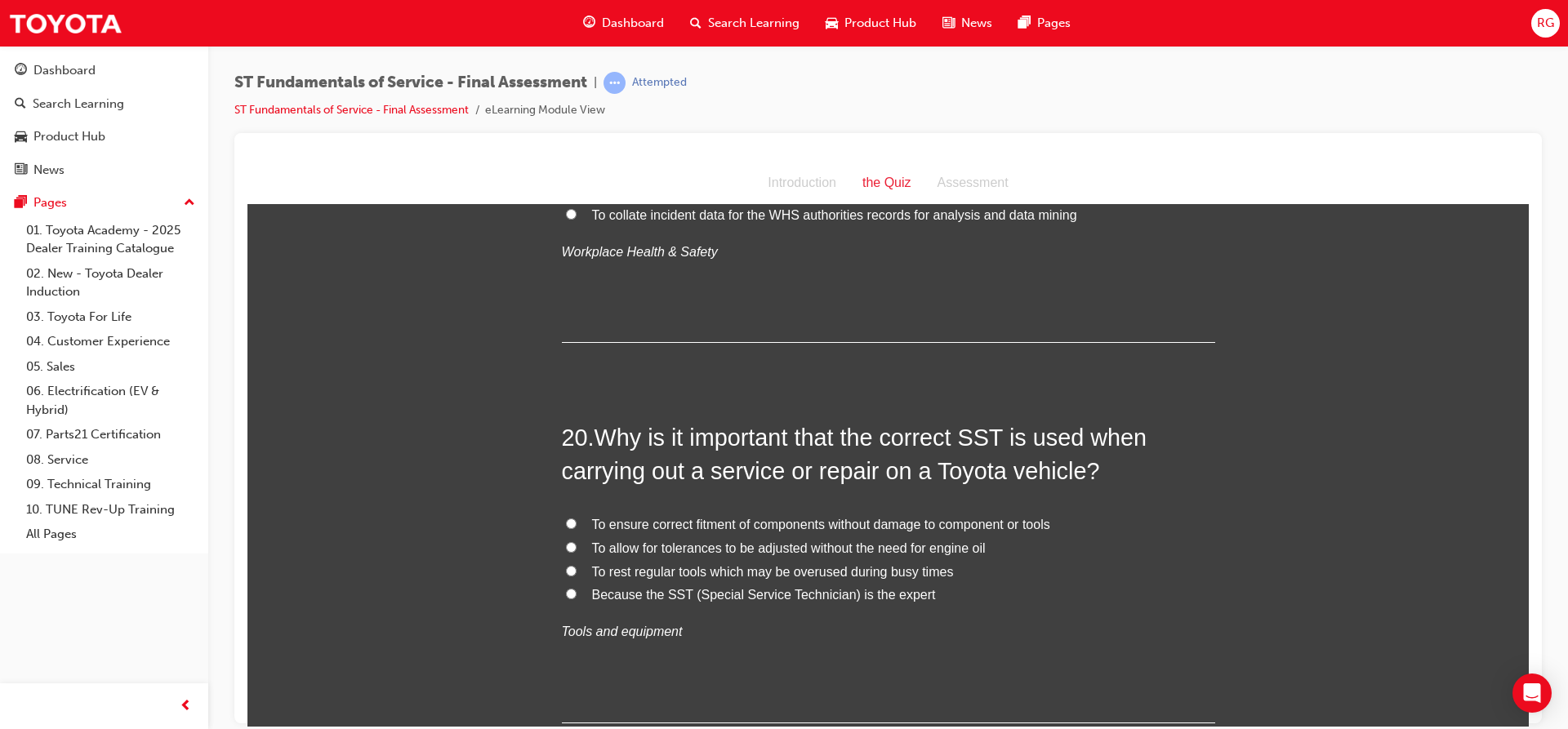
click at [606, 519] on span "To ensure correct fitment of components without damage to component or tools" at bounding box center [821, 523] width 458 height 14
click at [577, 519] on input "To ensure correct fitment of components without damage to component or tools" at bounding box center [571, 523] width 11 height 11
radio input "true"
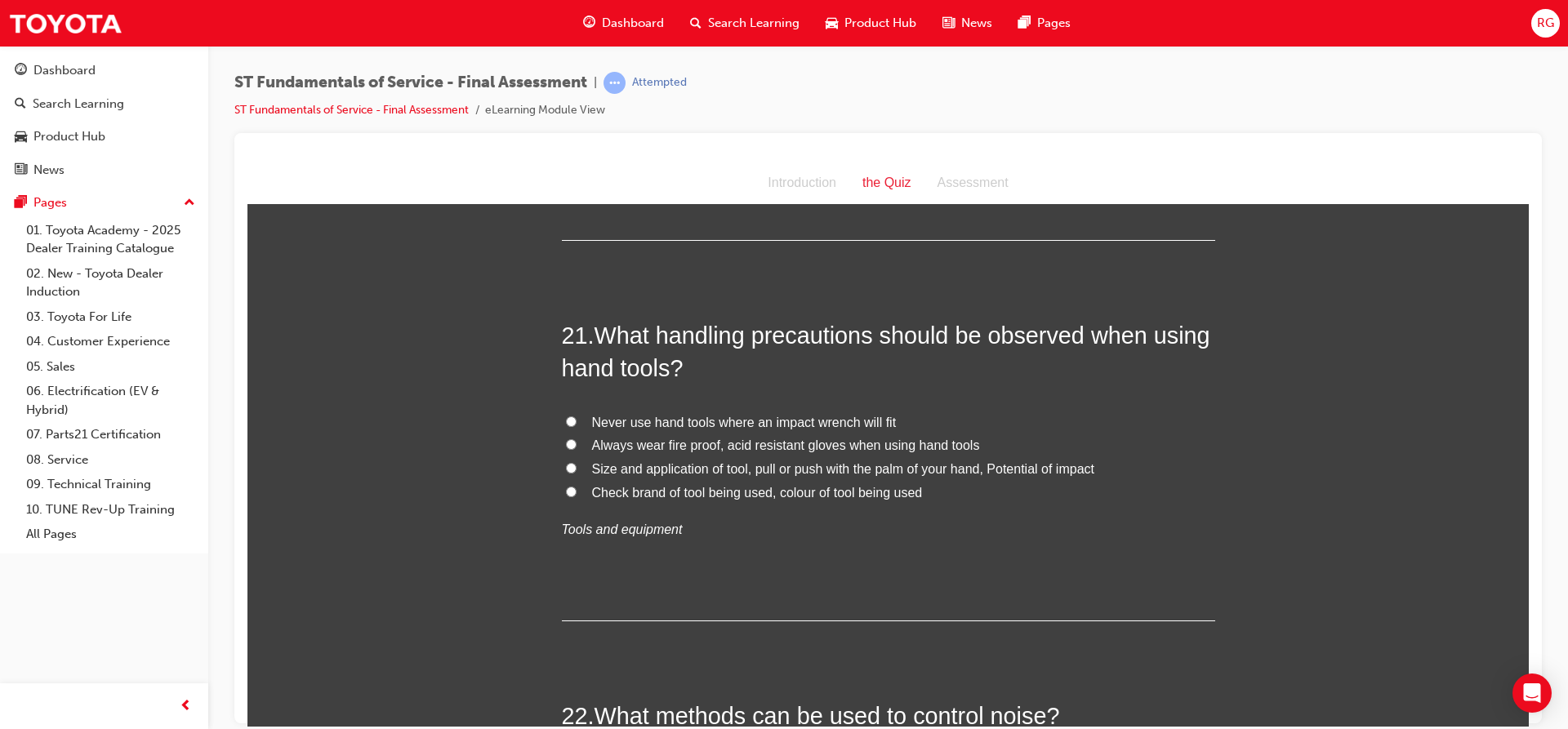
scroll to position [7219, 0]
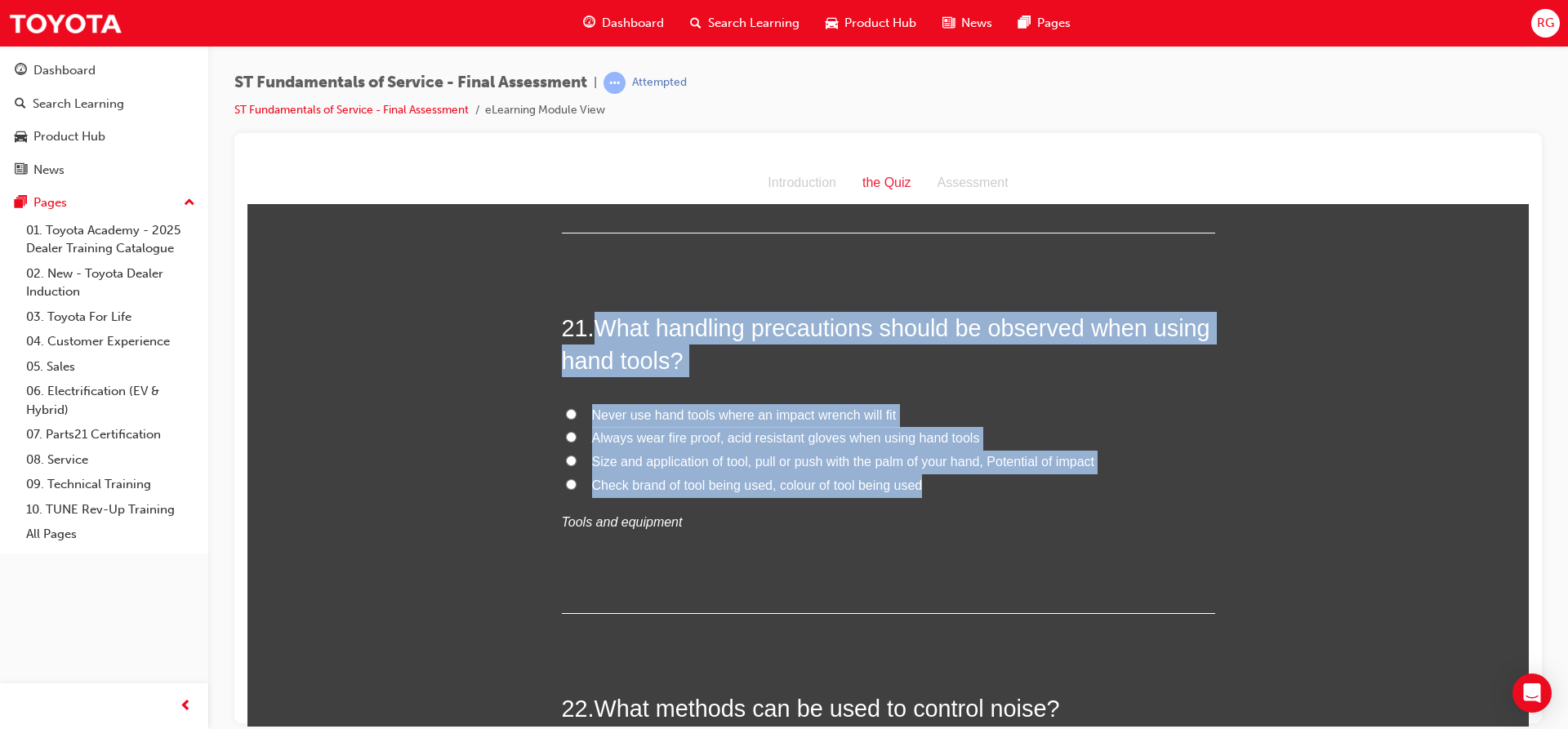
drag, startPoint x: 591, startPoint y: 326, endPoint x: 937, endPoint y: 486, distance: 381.2
click at [937, 486] on div "21 . What handling precautions should be observed when using hand tools? Never …" at bounding box center [888, 462] width 653 height 302
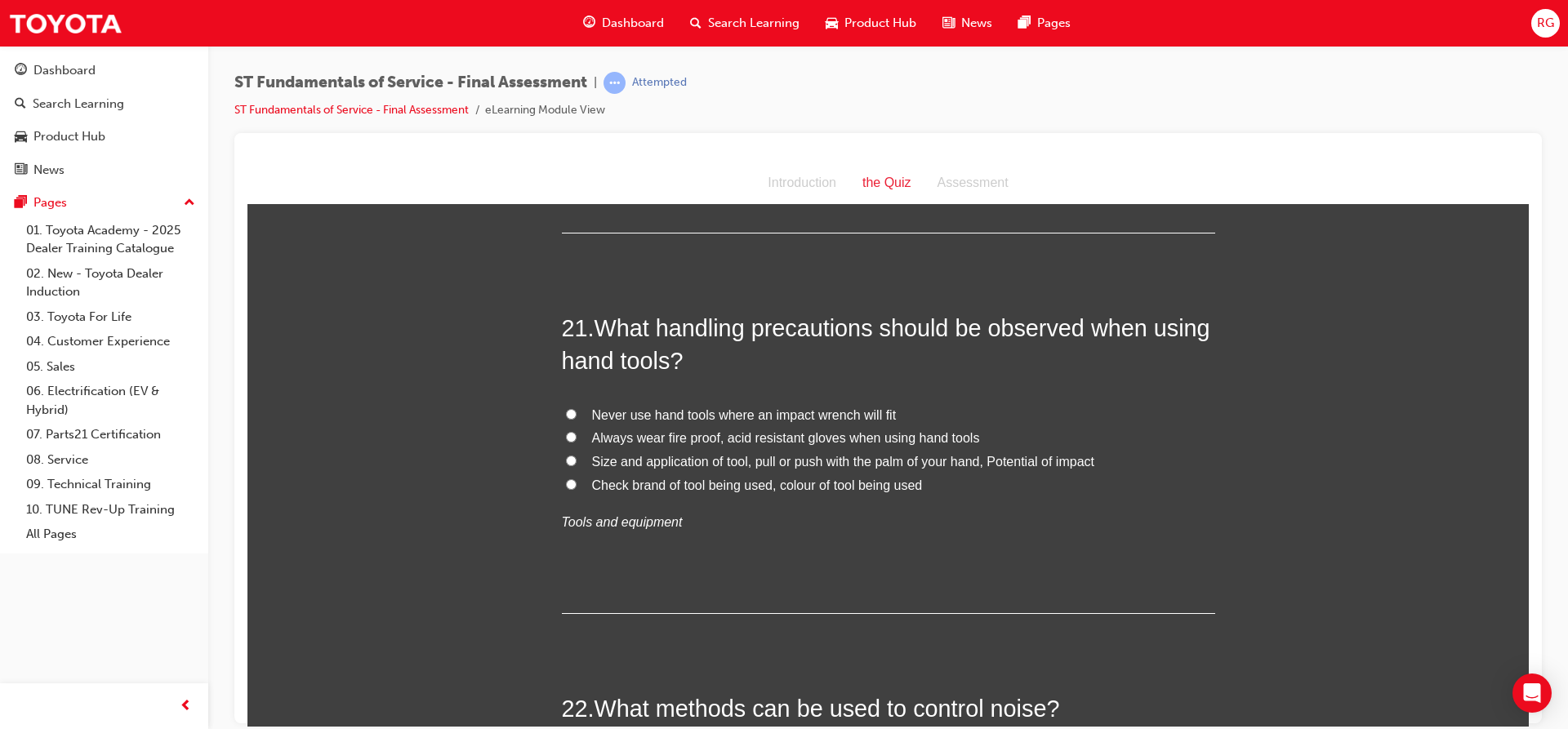
click at [574, 452] on label "Size and application of tool, pull or push with the palm of your hand, Potentia…" at bounding box center [888, 462] width 653 height 23
click at [574, 454] on input "Size and application of tool, pull or push with the palm of your hand, Potentia…" at bounding box center [571, 460] width 11 height 11
radio input "true"
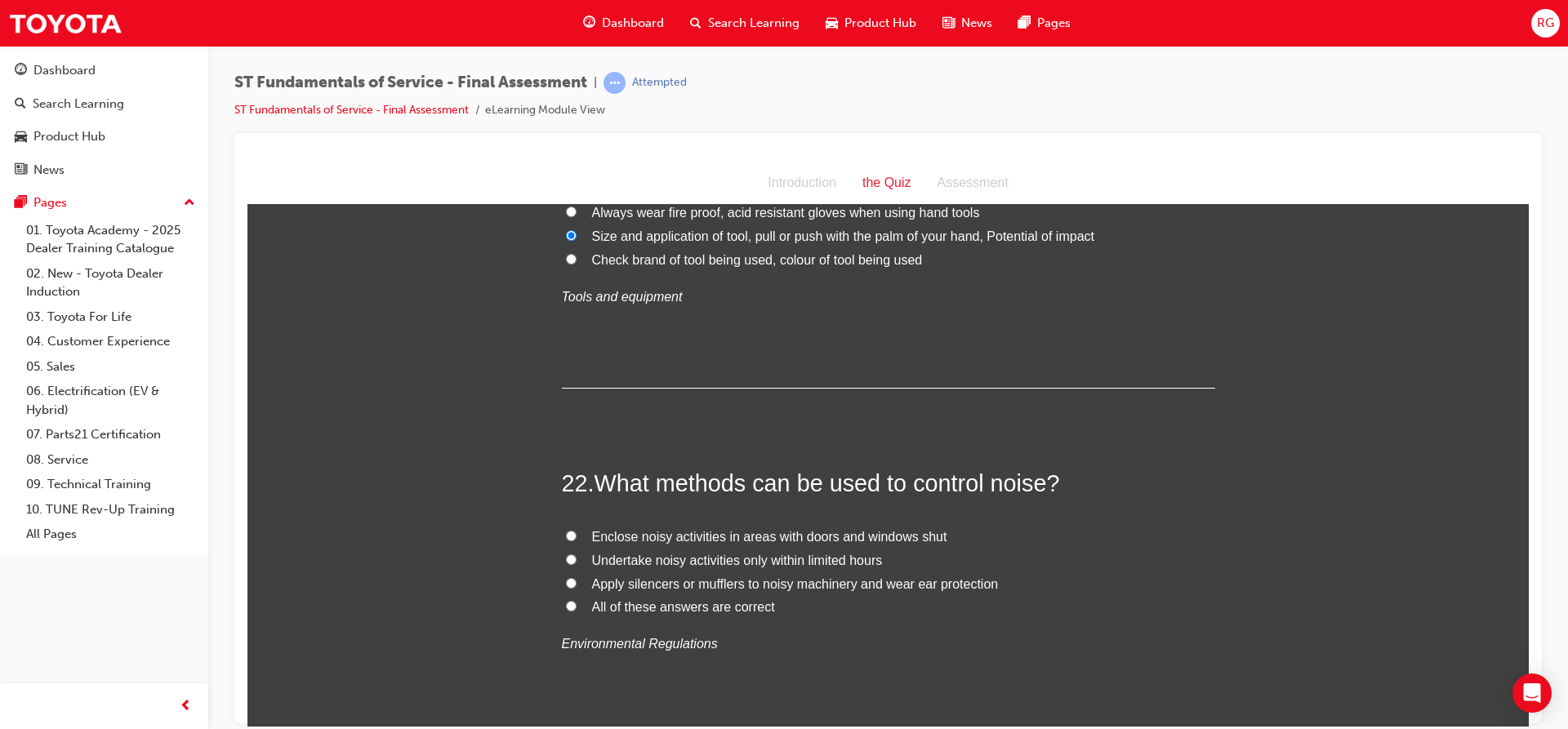
scroll to position [7545, 0]
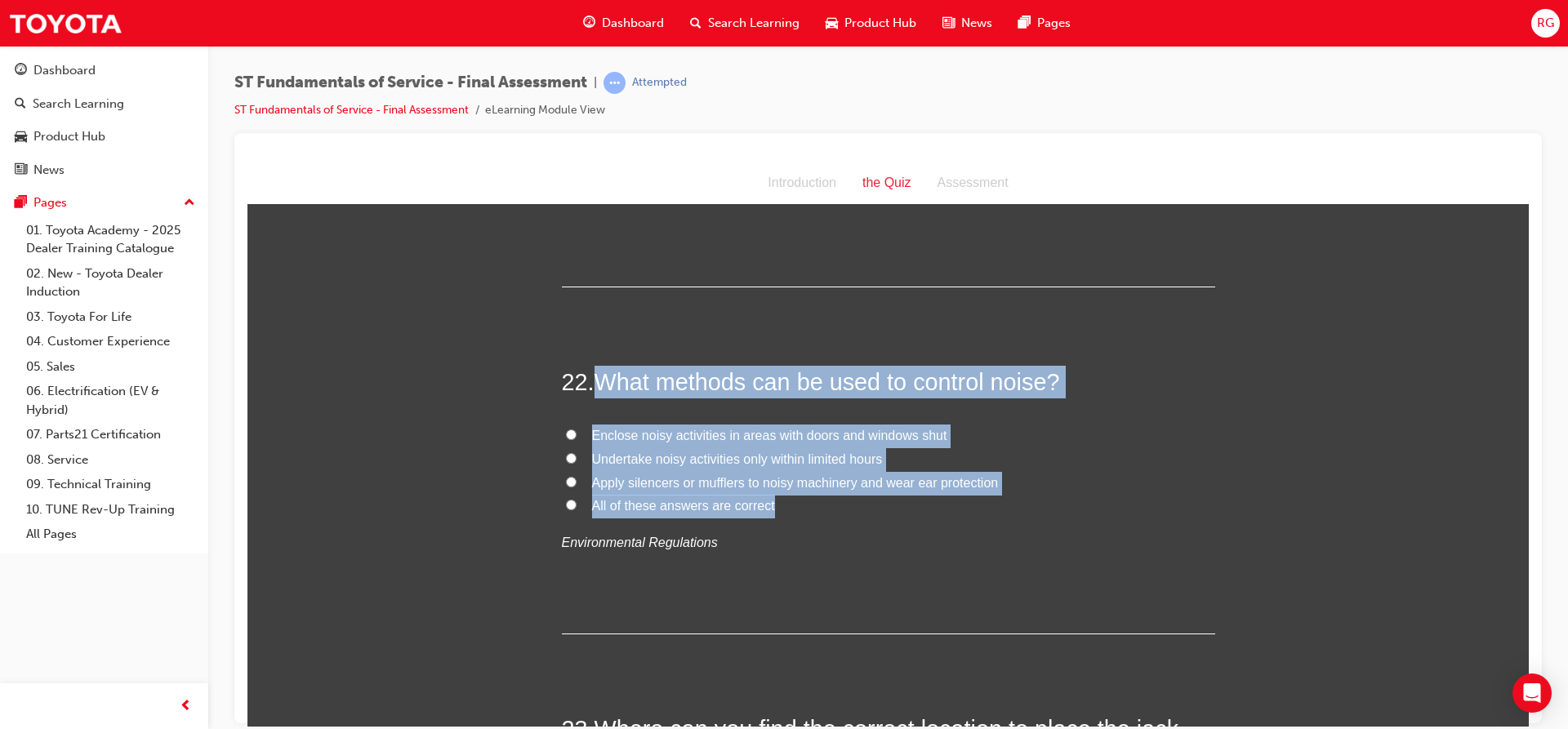
drag, startPoint x: 588, startPoint y: 376, endPoint x: 889, endPoint y: 505, distance: 327.5
click at [889, 505] on div "22 . What methods can be used to control noise? Enclose noisy activities in are…" at bounding box center [888, 499] width 653 height 268
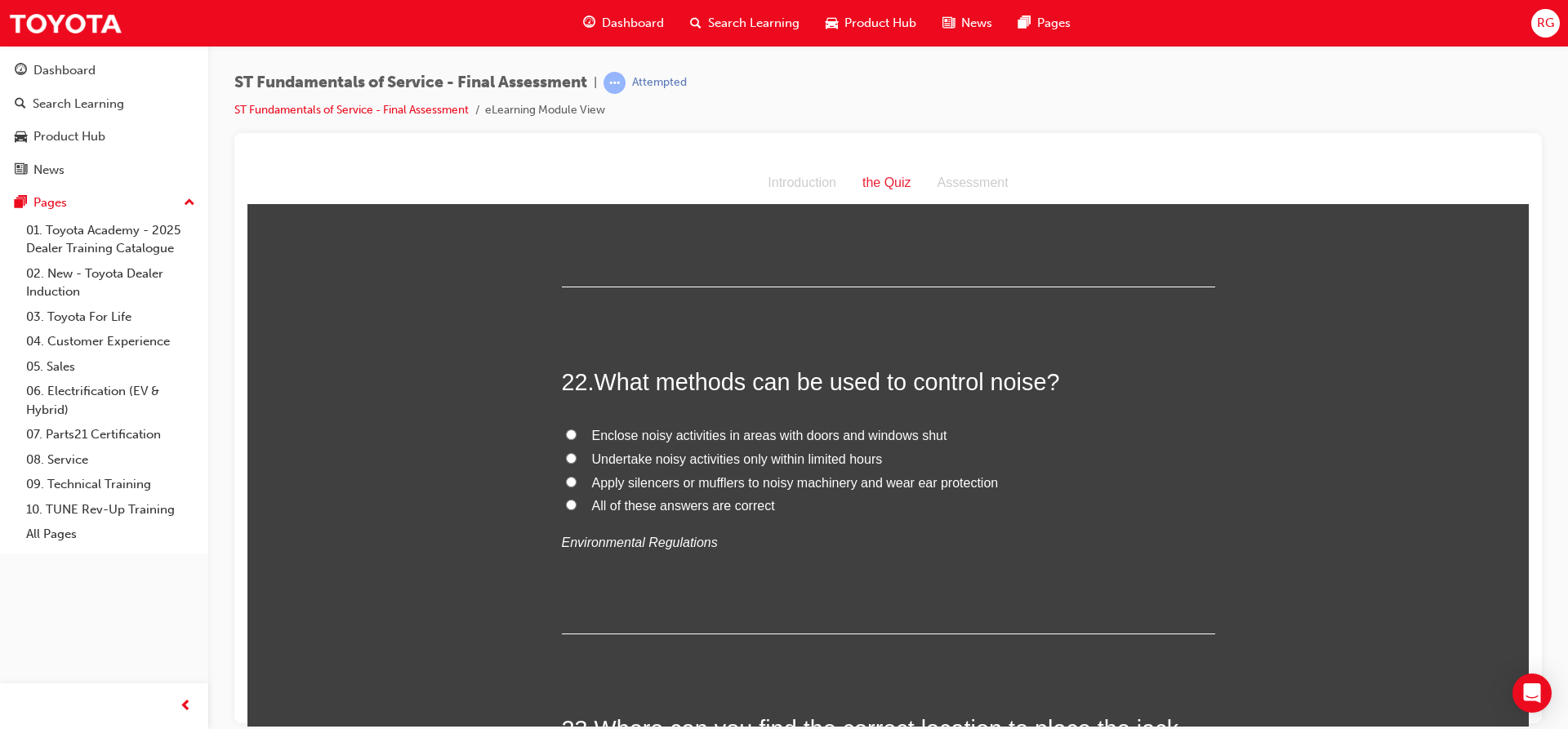
click at [612, 453] on span "Undertake noisy activities only within limited hours" at bounding box center [737, 458] width 291 height 14
click at [577, 453] on input "Undertake noisy activities only within limited hours" at bounding box center [571, 458] width 11 height 11
radio input "true"
click at [597, 430] on span "Enclose noisy activities in areas with doors and windows shut" at bounding box center [769, 435] width 355 height 14
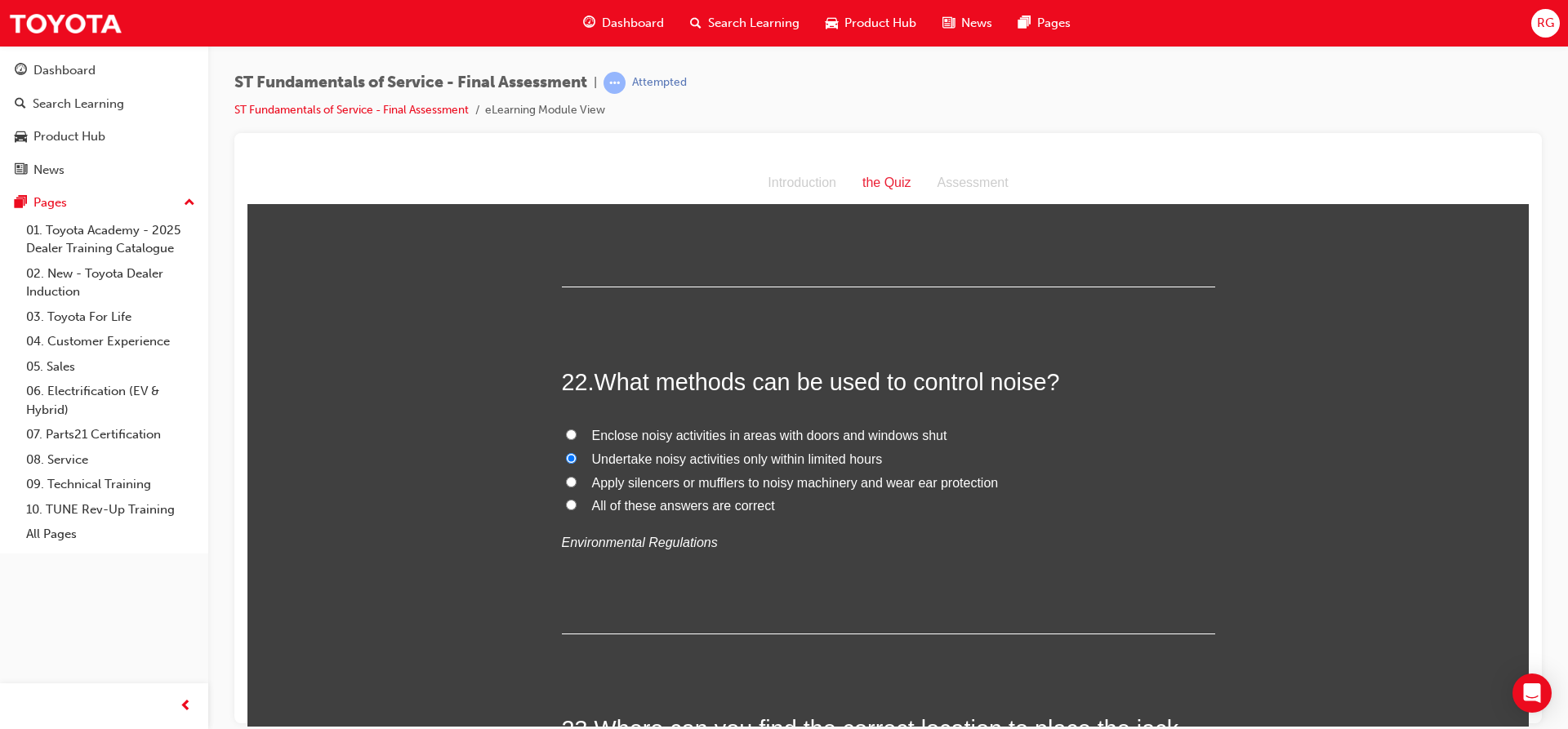
click at [577, 430] on input "Enclose noisy activities in areas with doors and windows shut" at bounding box center [571, 434] width 11 height 11
radio input "true"
click at [629, 500] on span "All of these answers are correct" at bounding box center [683, 504] width 183 height 14
click at [577, 500] on input "All of these answers are correct" at bounding box center [571, 504] width 11 height 11
radio input "true"
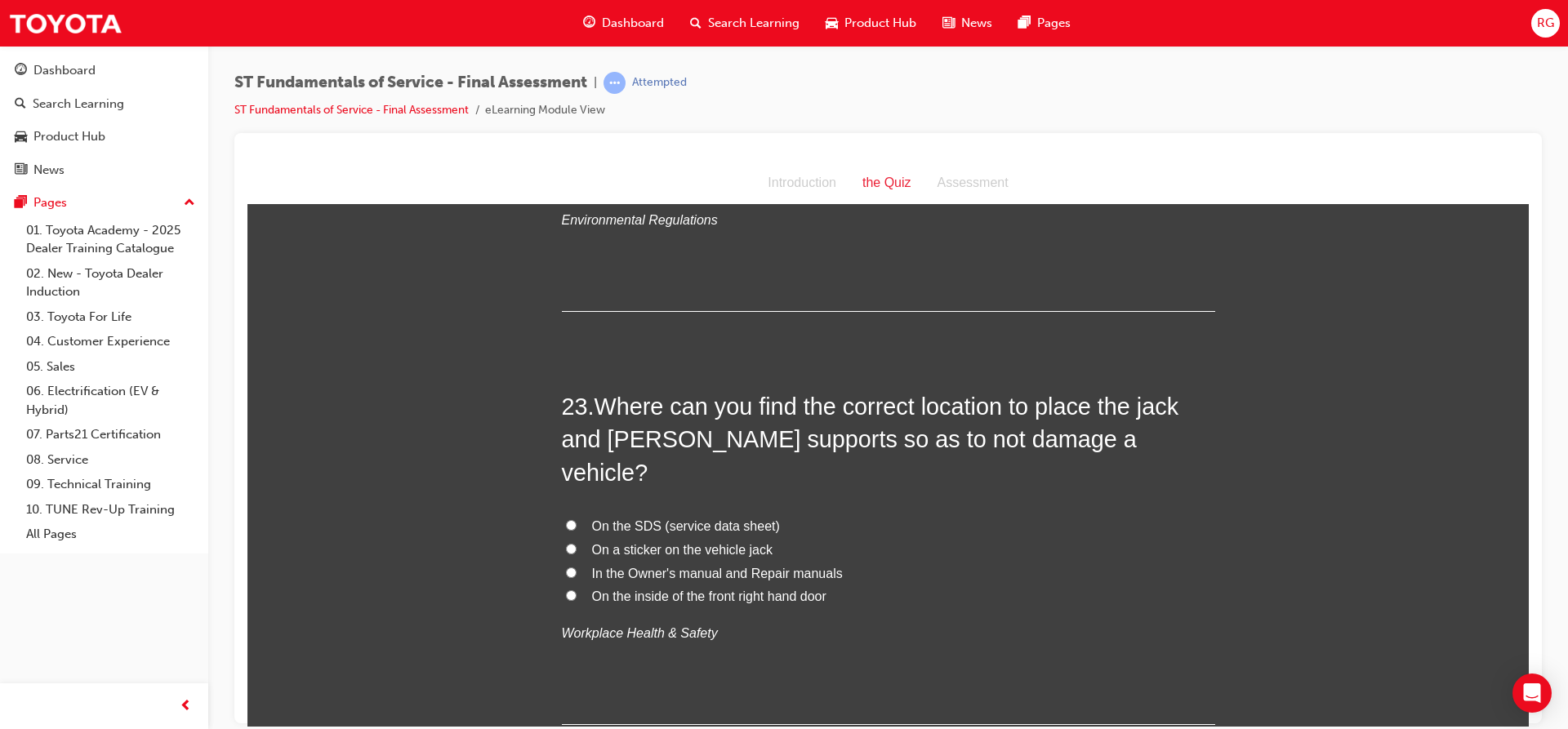
scroll to position [7872, 0]
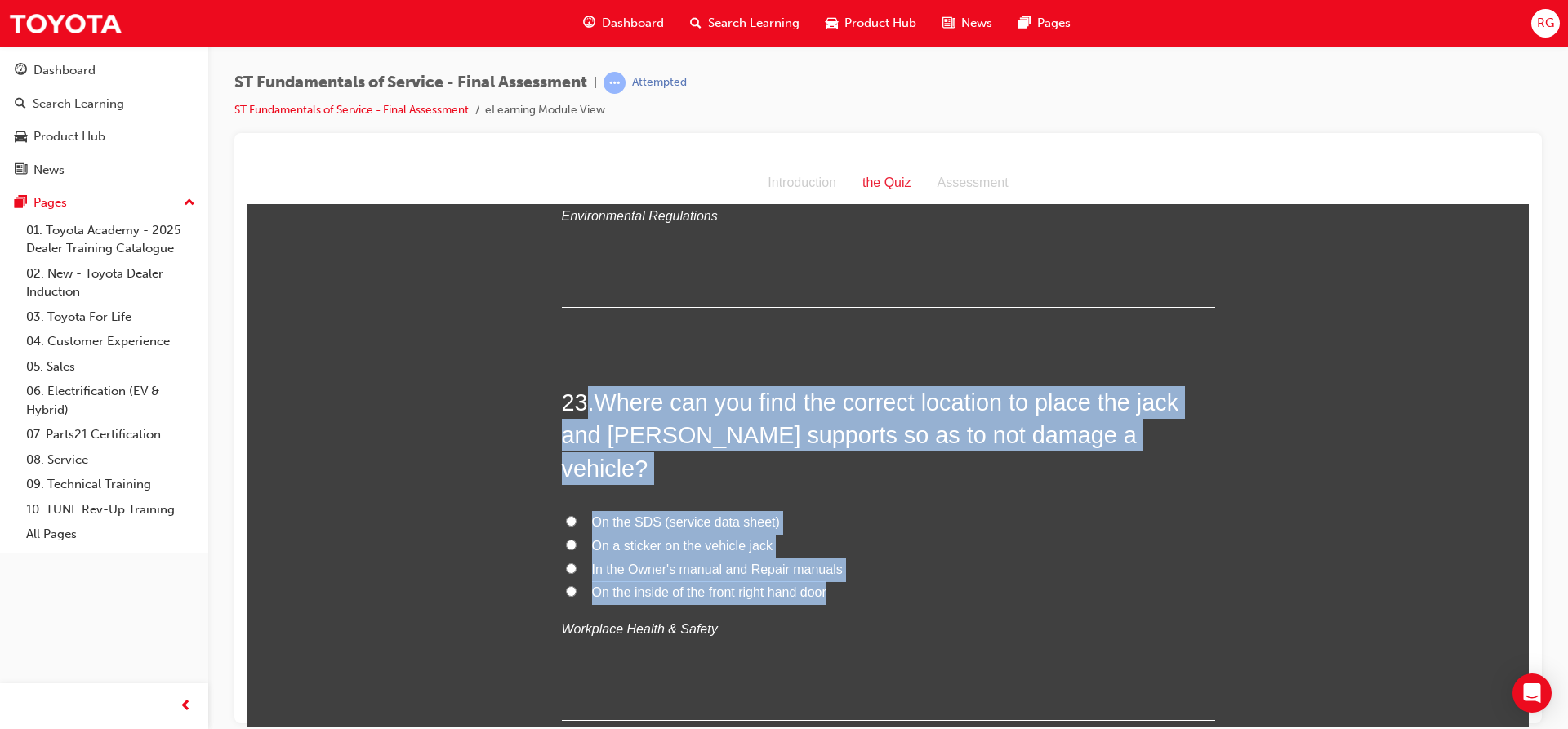
drag, startPoint x: 588, startPoint y: 399, endPoint x: 972, endPoint y: 564, distance: 417.9
click at [972, 564] on div "23 . Where can you find the correct location to place the jack and [PERSON_NAME…" at bounding box center [888, 553] width 653 height 335
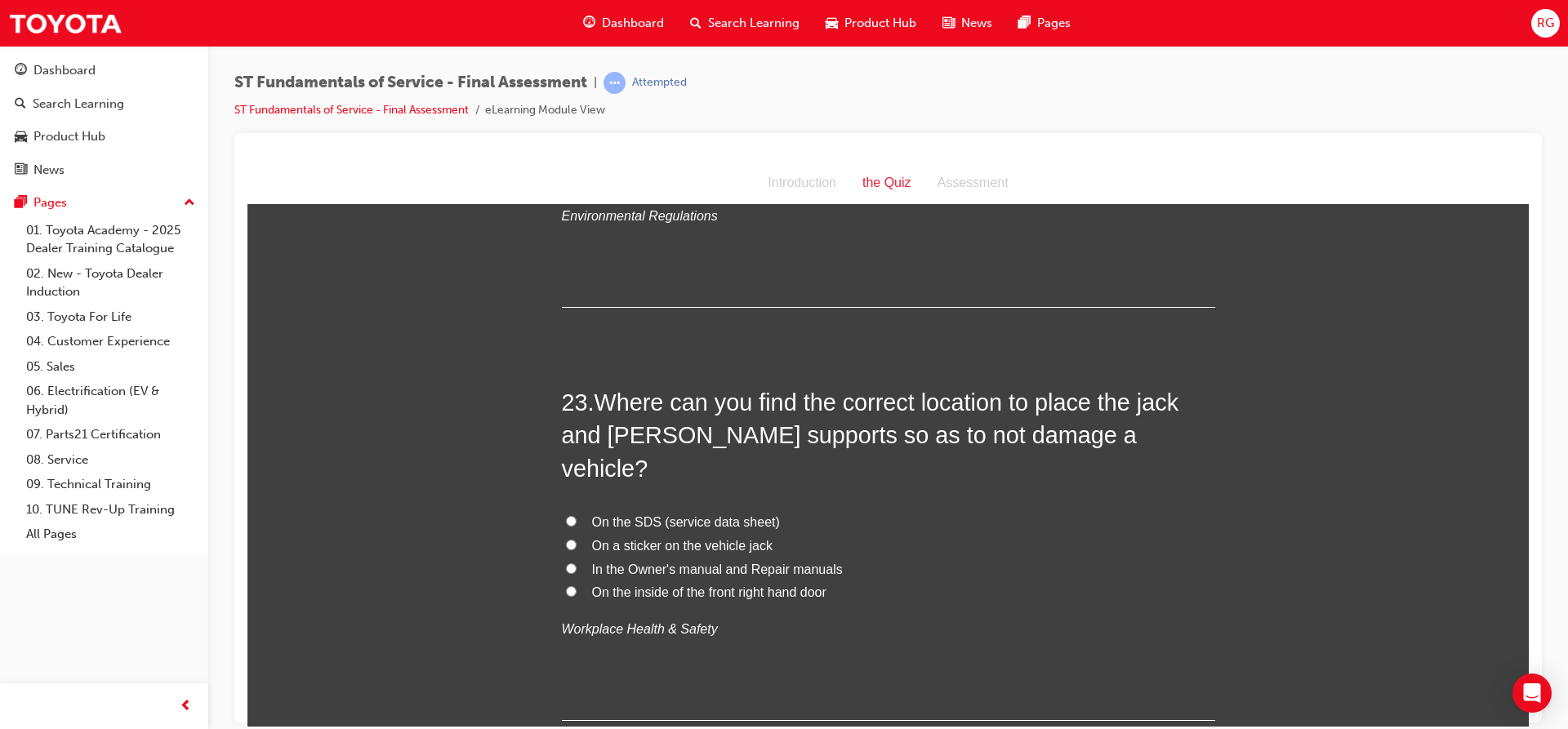
click at [643, 562] on span "In the Owner's manual and Repair manuals" at bounding box center [717, 568] width 250 height 14
click at [577, 563] on input "In the Owner's manual and Repair manuals" at bounding box center [571, 568] width 11 height 11
radio input "true"
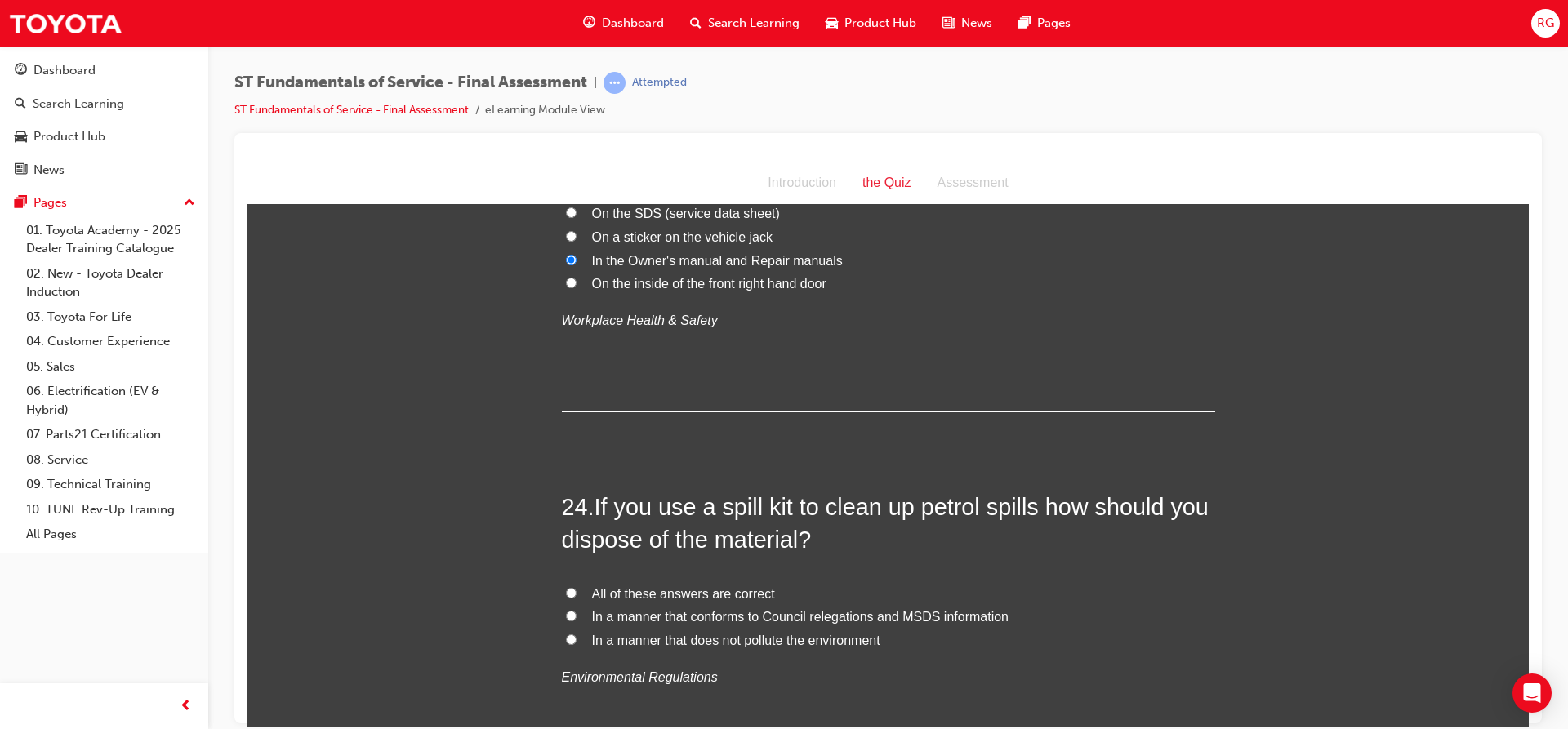
scroll to position [8198, 0]
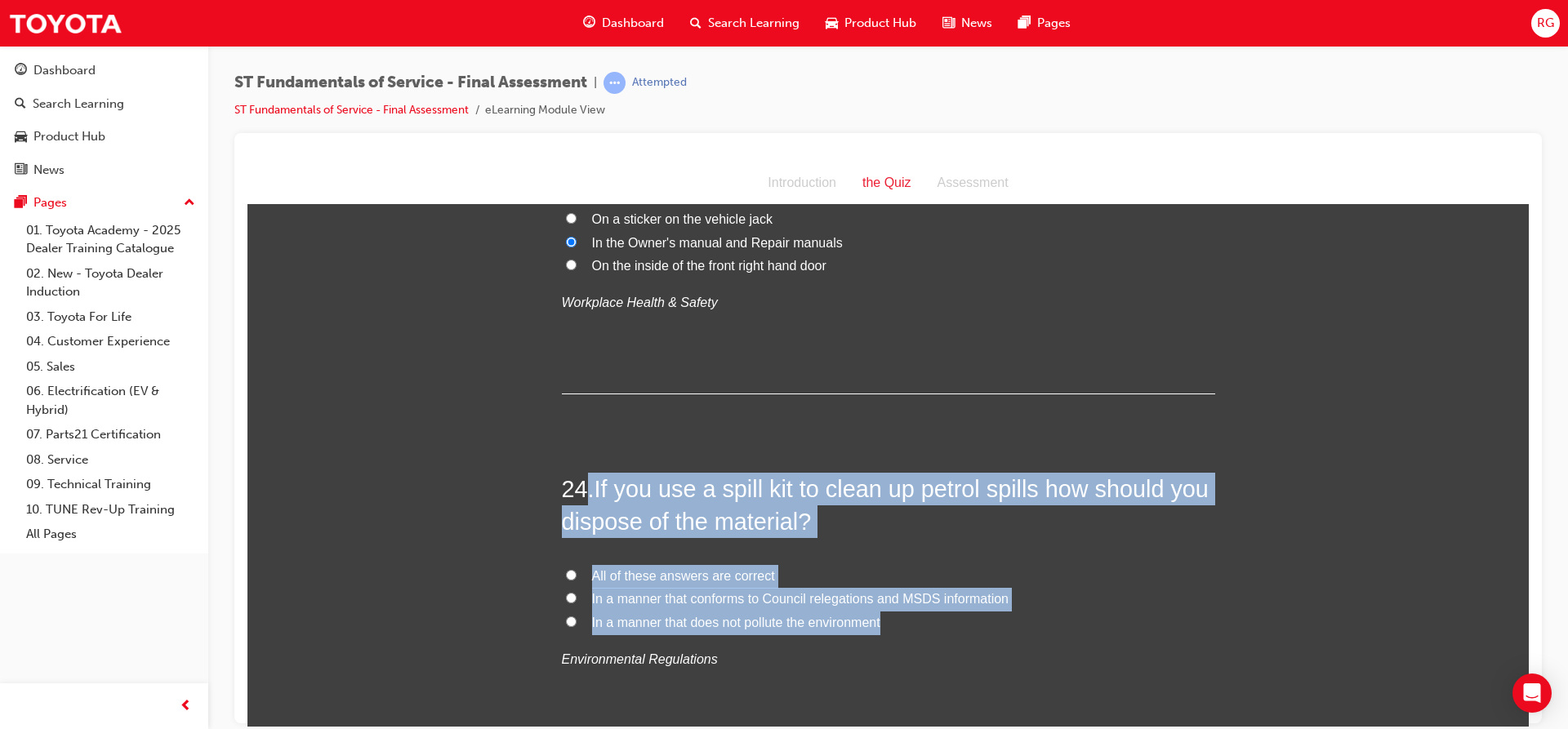
drag, startPoint x: 581, startPoint y: 449, endPoint x: 1017, endPoint y: 584, distance: 456.4
click at [1017, 584] on div "24 . If you use a spill kit to clean up petrol spills how should you dispose of…" at bounding box center [888, 611] width 653 height 278
drag, startPoint x: 864, startPoint y: 566, endPoint x: 853, endPoint y: 564, distance: 11.2
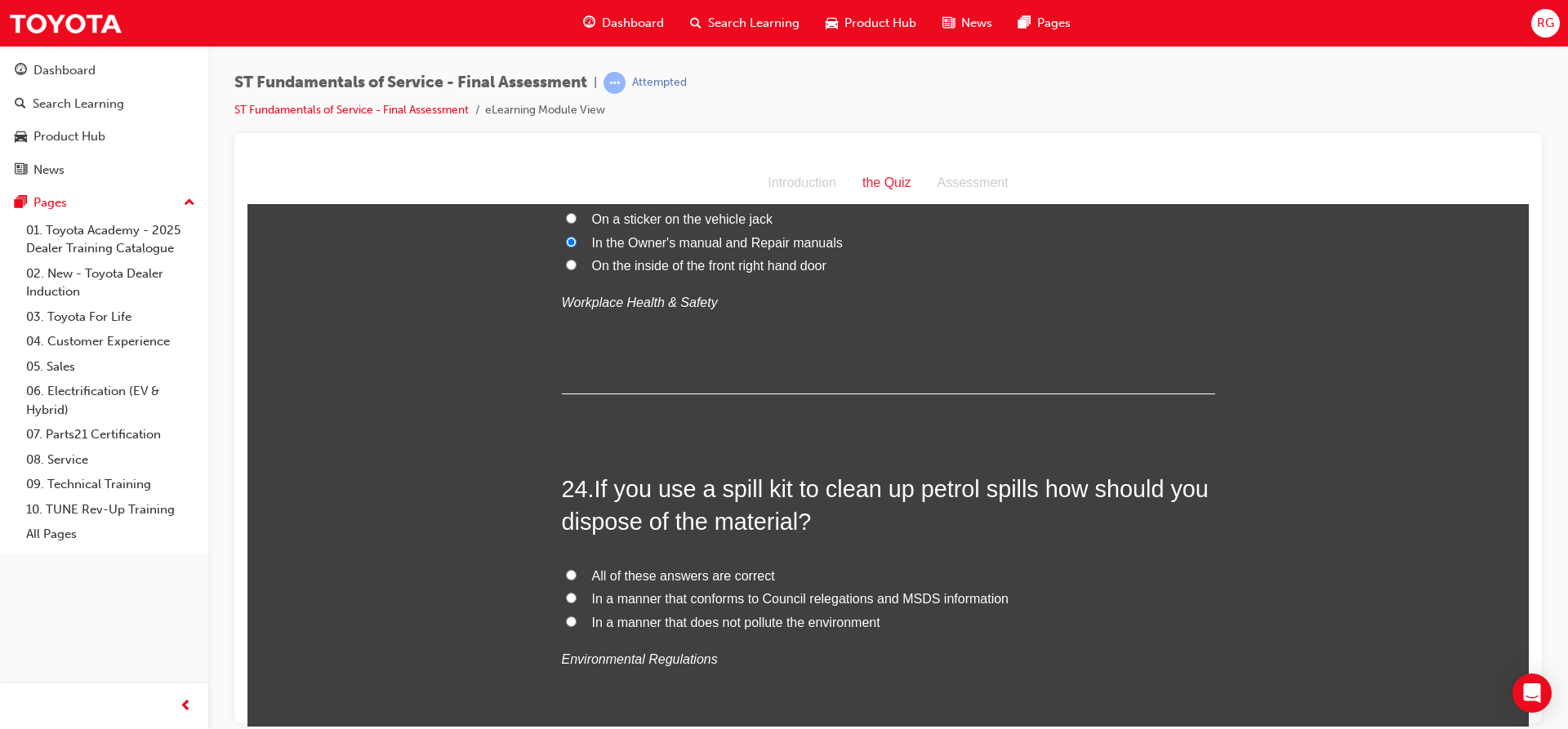
click at [631, 591] on span "In a manner that conforms to Council relegations and MSDS information" at bounding box center [800, 597] width 417 height 14
click at [577, 592] on input "In a manner that conforms to Council relegations and MSDS information" at bounding box center [571, 597] width 11 height 11
radio input "true"
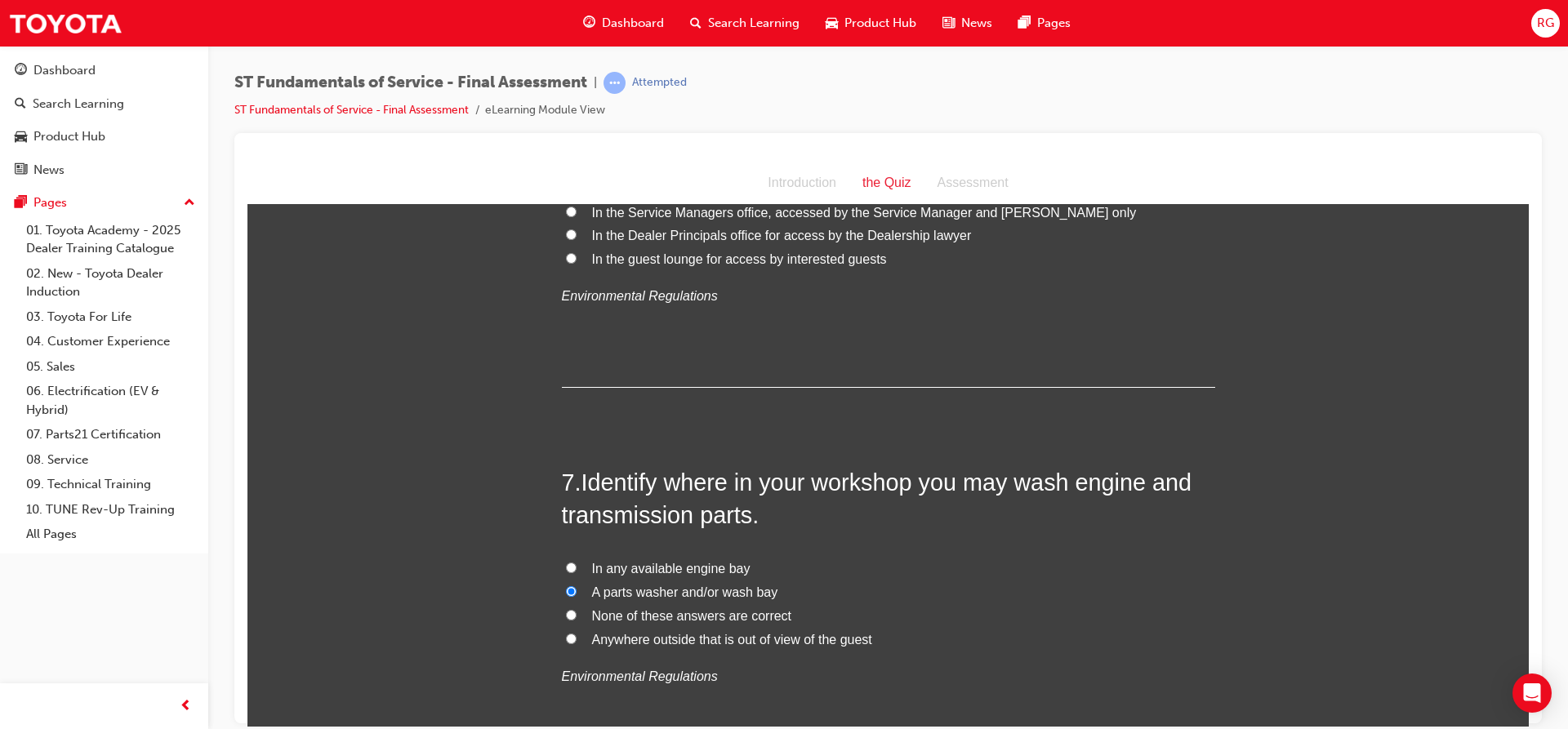
scroll to position [2250, 0]
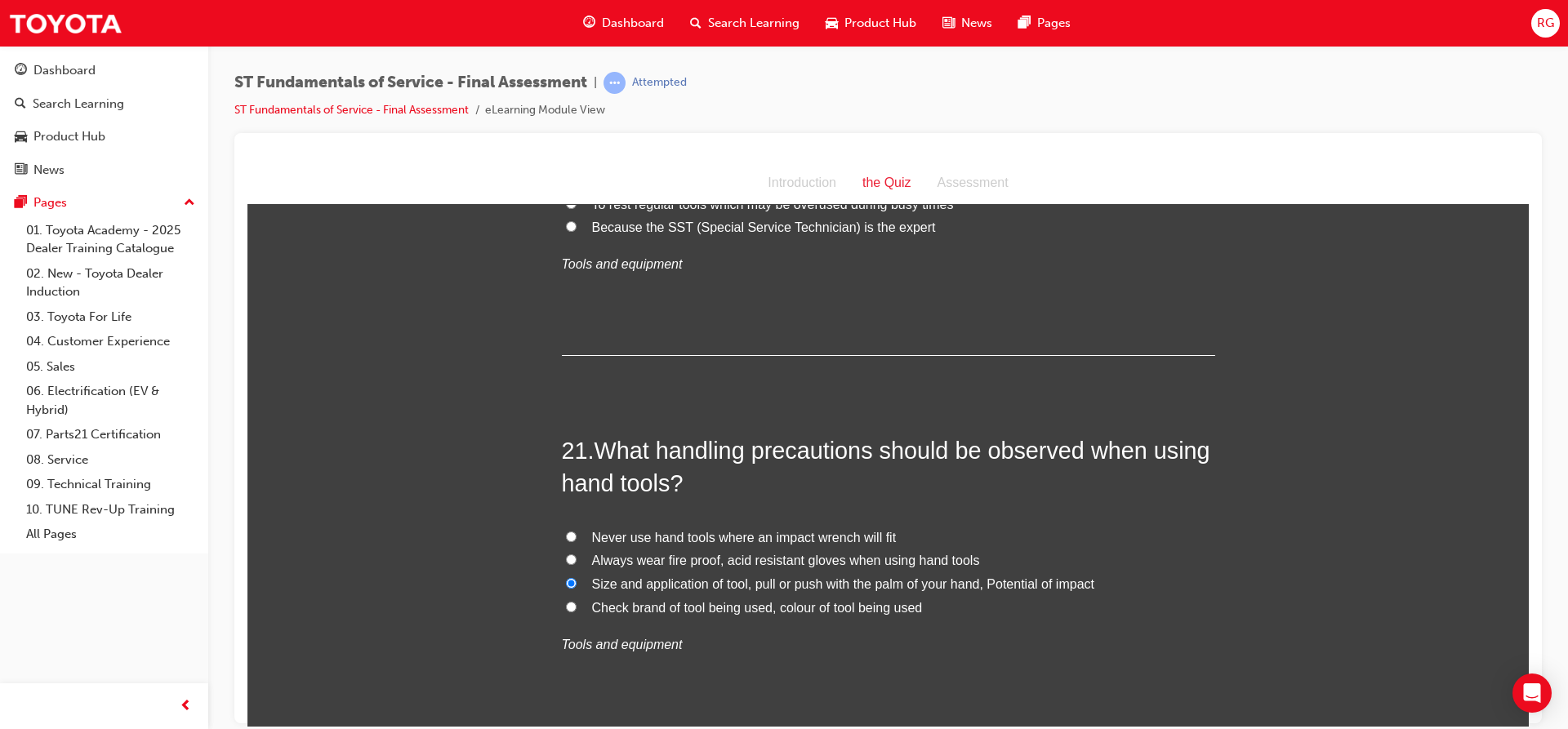
drag, startPoint x: 595, startPoint y: 564, endPoint x: 738, endPoint y: 724, distance: 214.6
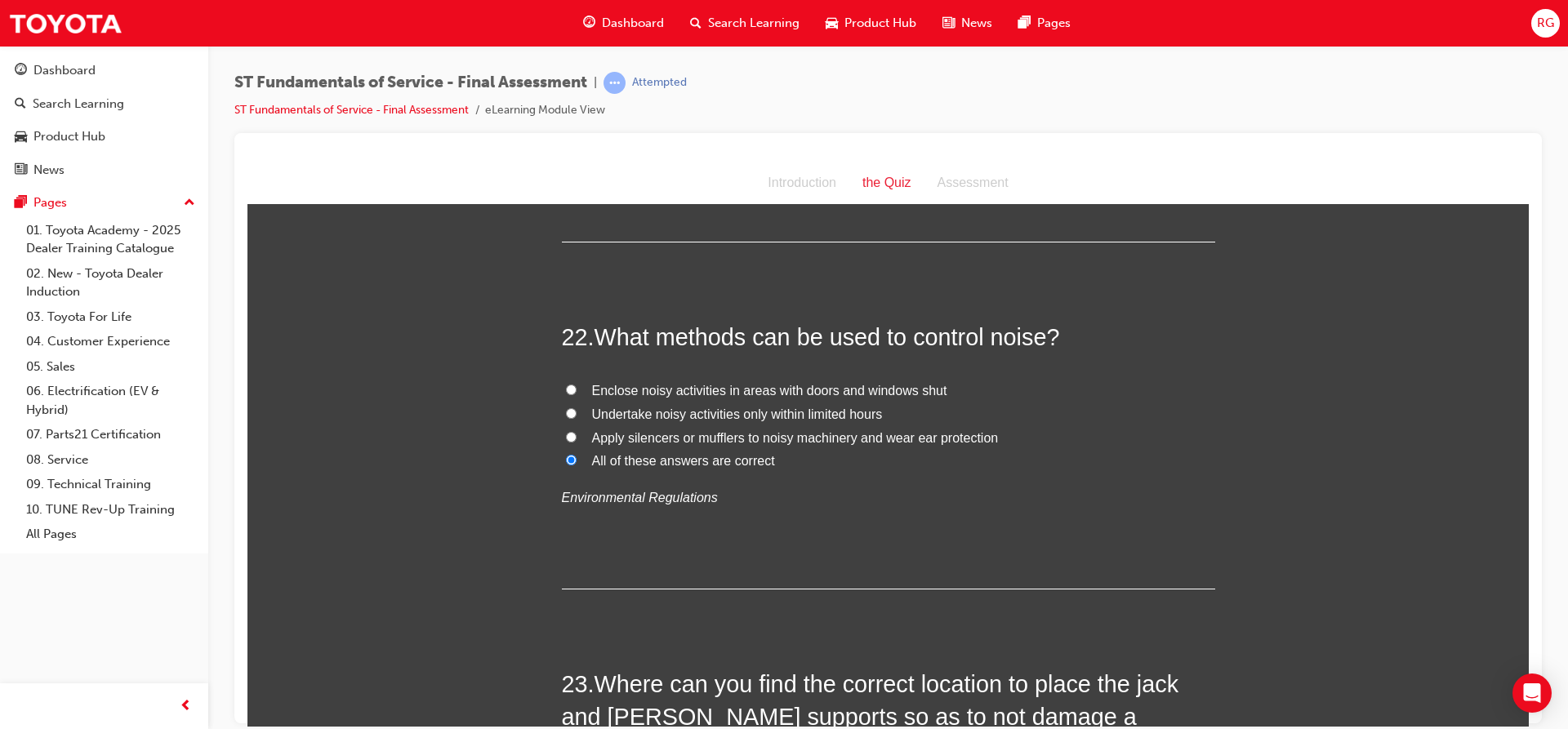
scroll to position [7700, 0]
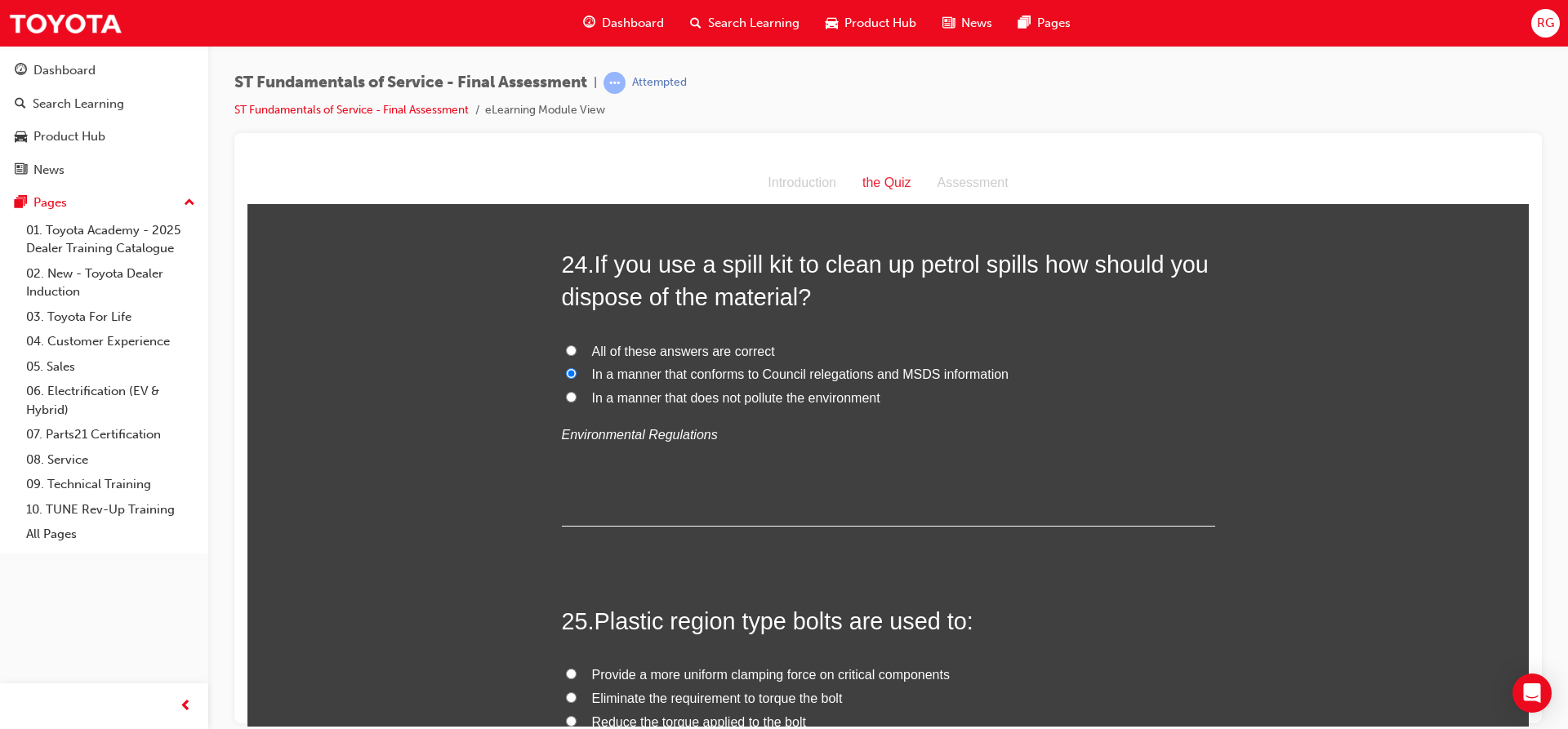
scroll to position [8435, 0]
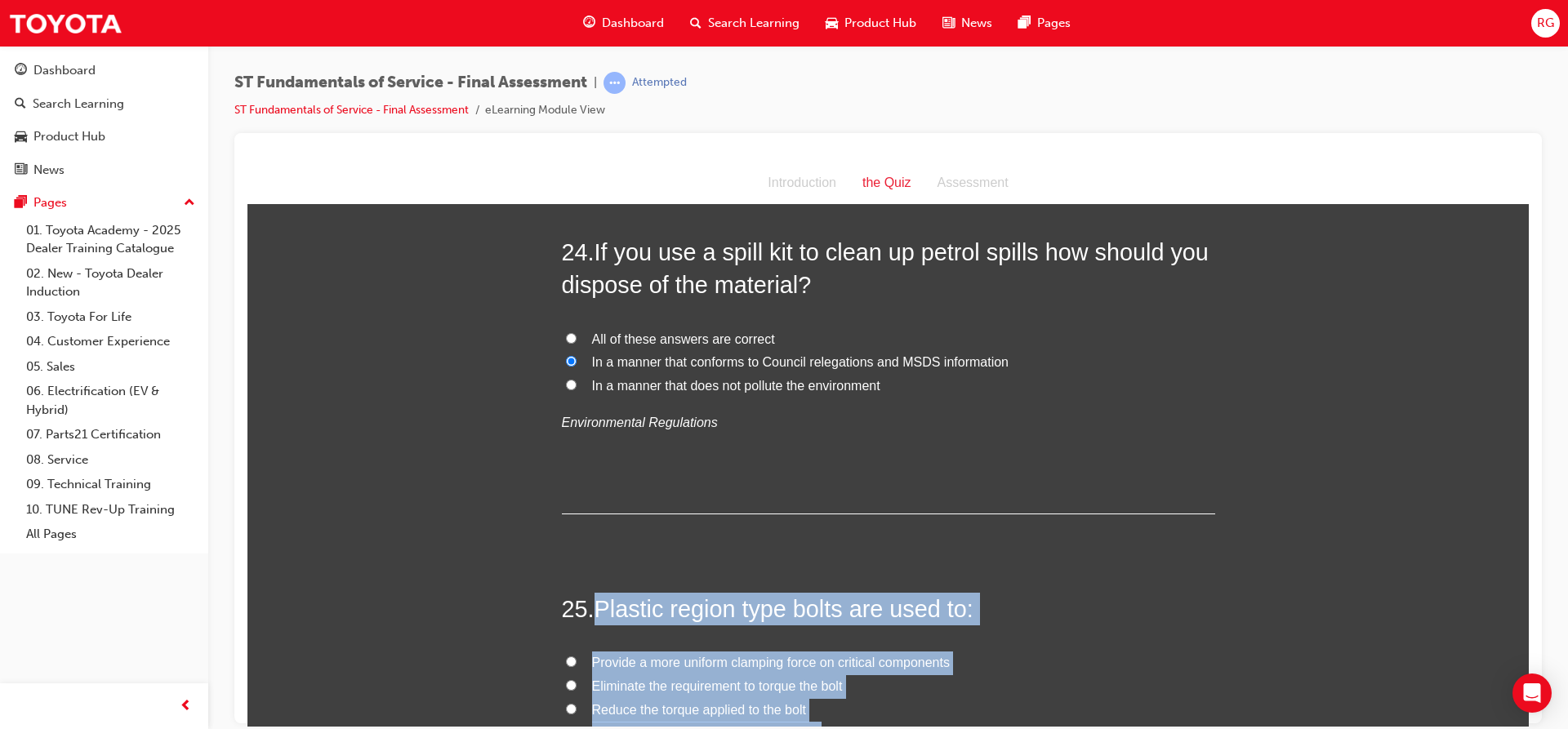
drag, startPoint x: 630, startPoint y: 588, endPoint x: 844, endPoint y: 700, distance: 241.5
click at [844, 700] on div "25 . Plastic region type bolts are used to: Provide a more uniform clamping for…" at bounding box center [888, 725] width 653 height 268
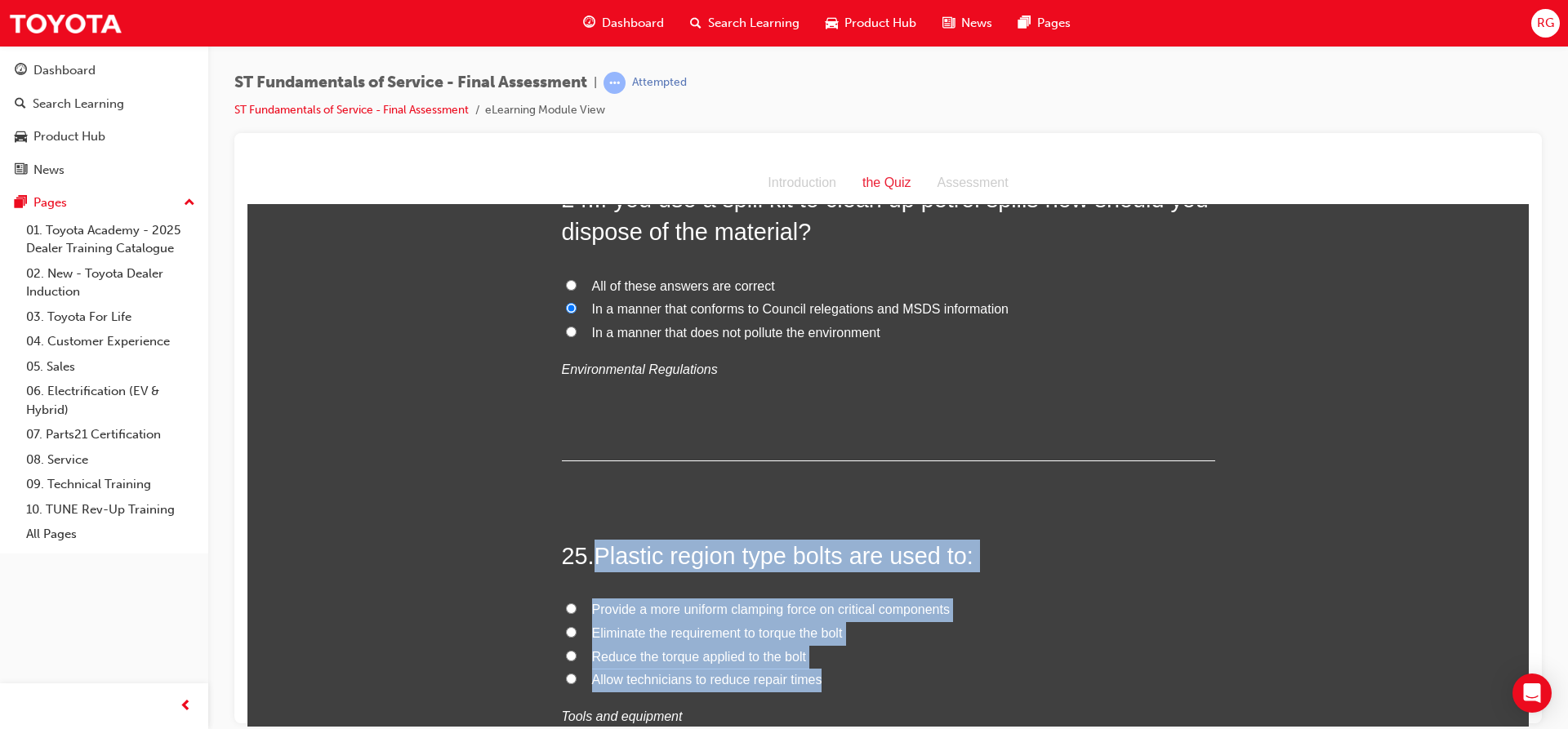
scroll to position [8517, 0]
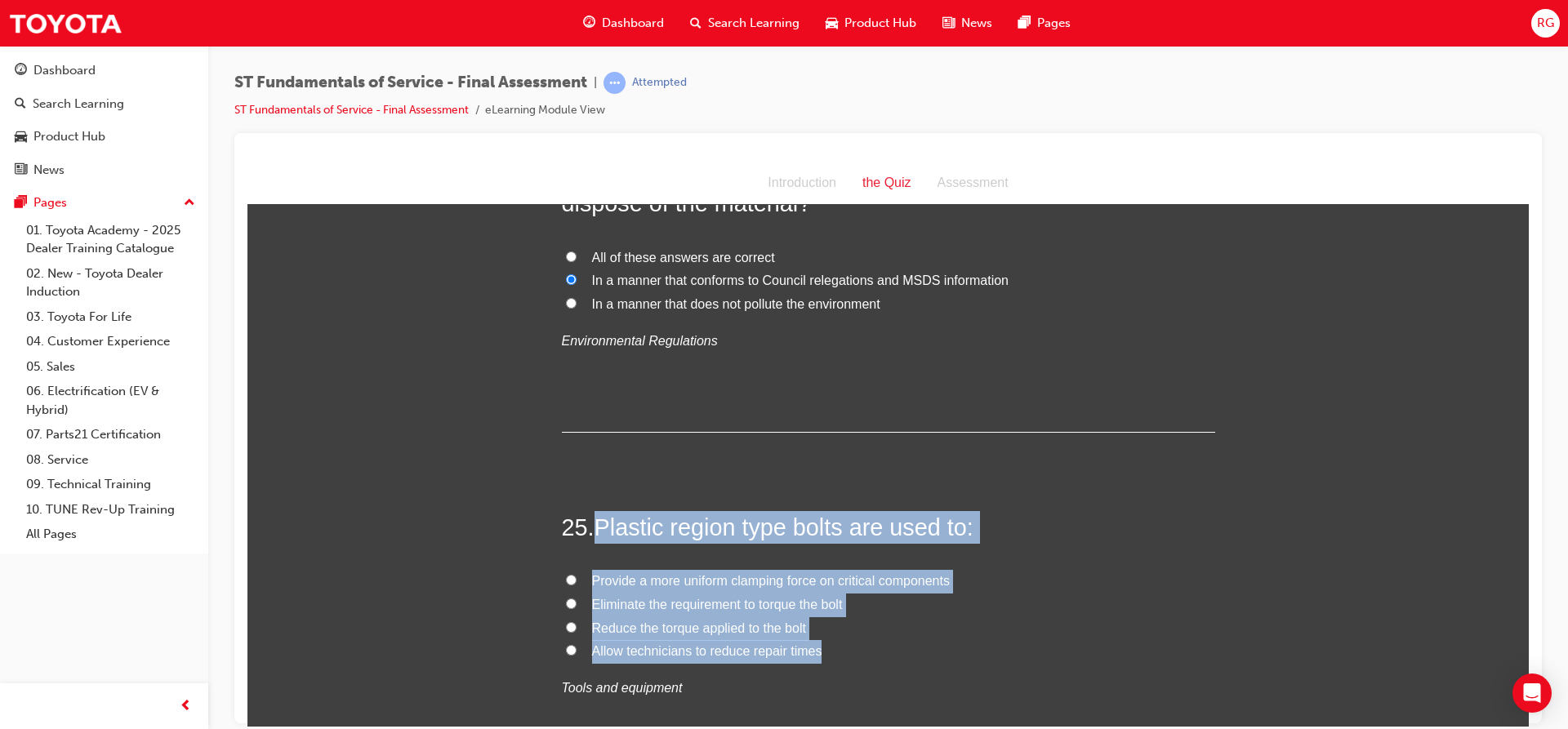
click at [568, 569] on label "Provide a more uniform clamping force on critical components" at bounding box center [888, 581] width 653 height 23
click at [568, 574] on input "Provide a more uniform clamping force on critical components" at bounding box center [571, 579] width 11 height 11
radio input "true"
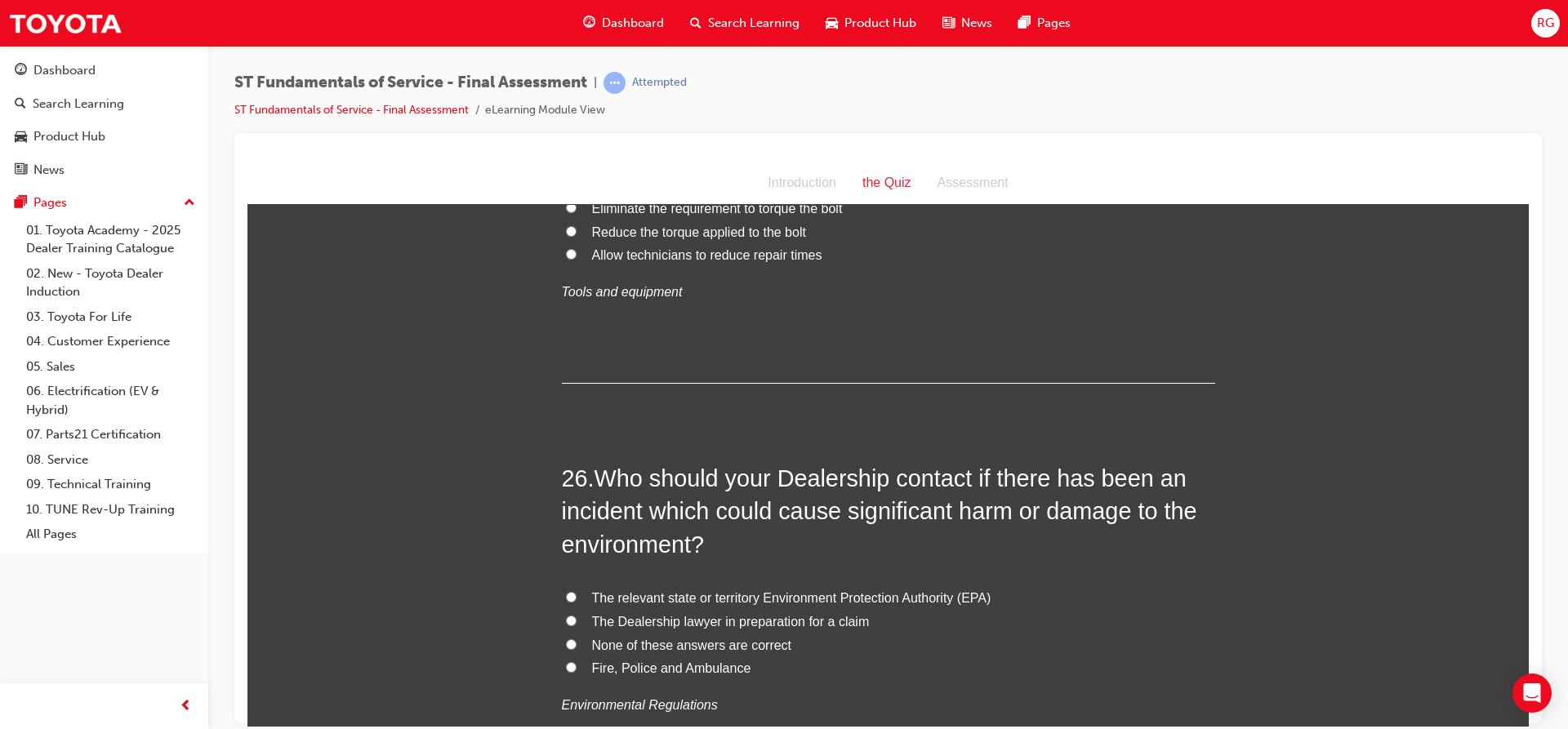
scroll to position [9006, 0]
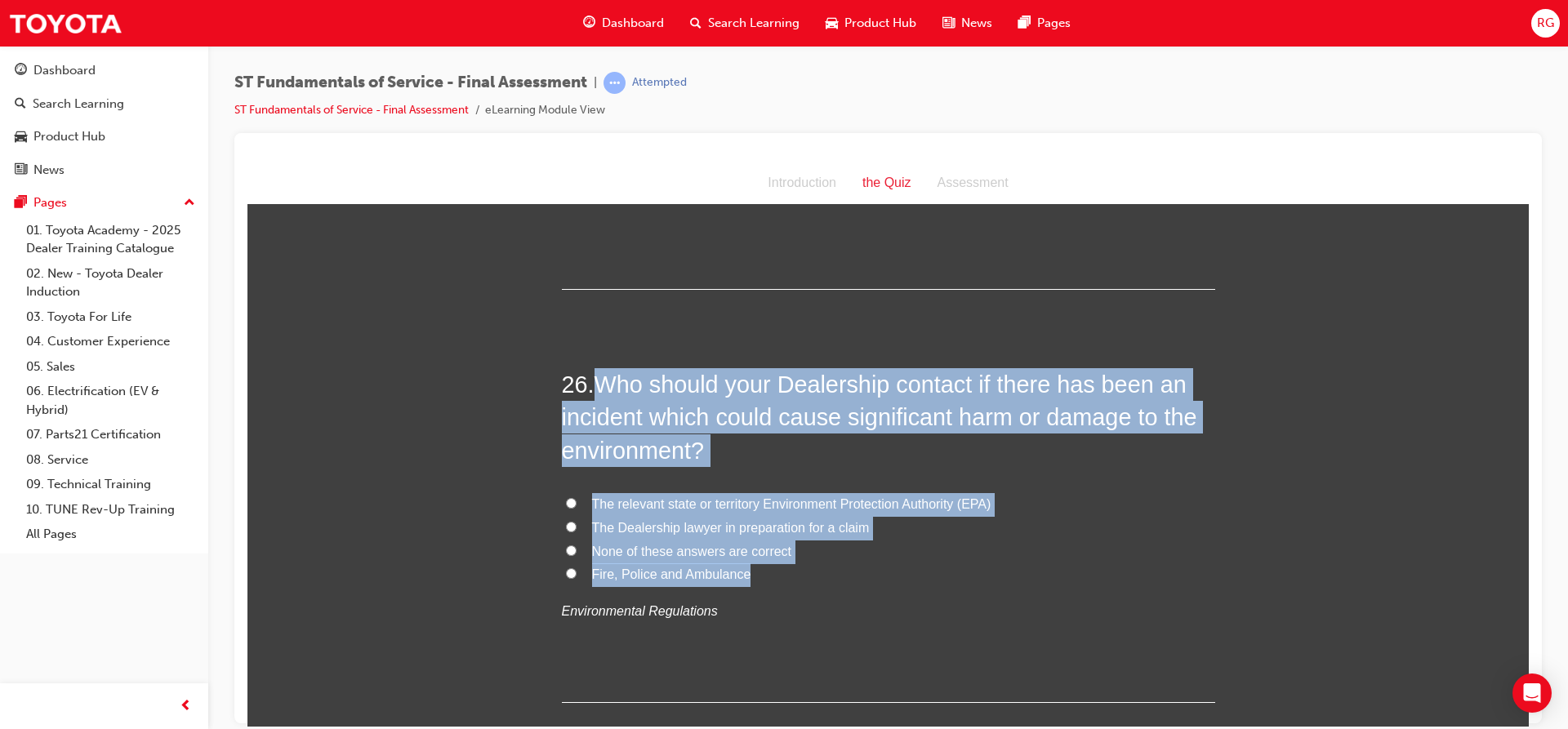
drag, startPoint x: 591, startPoint y: 352, endPoint x: 877, endPoint y: 547, distance: 346.2
click at [877, 547] on div "26 . Who should your Dealership contact if there has been an incident which cou…" at bounding box center [888, 535] width 653 height 335
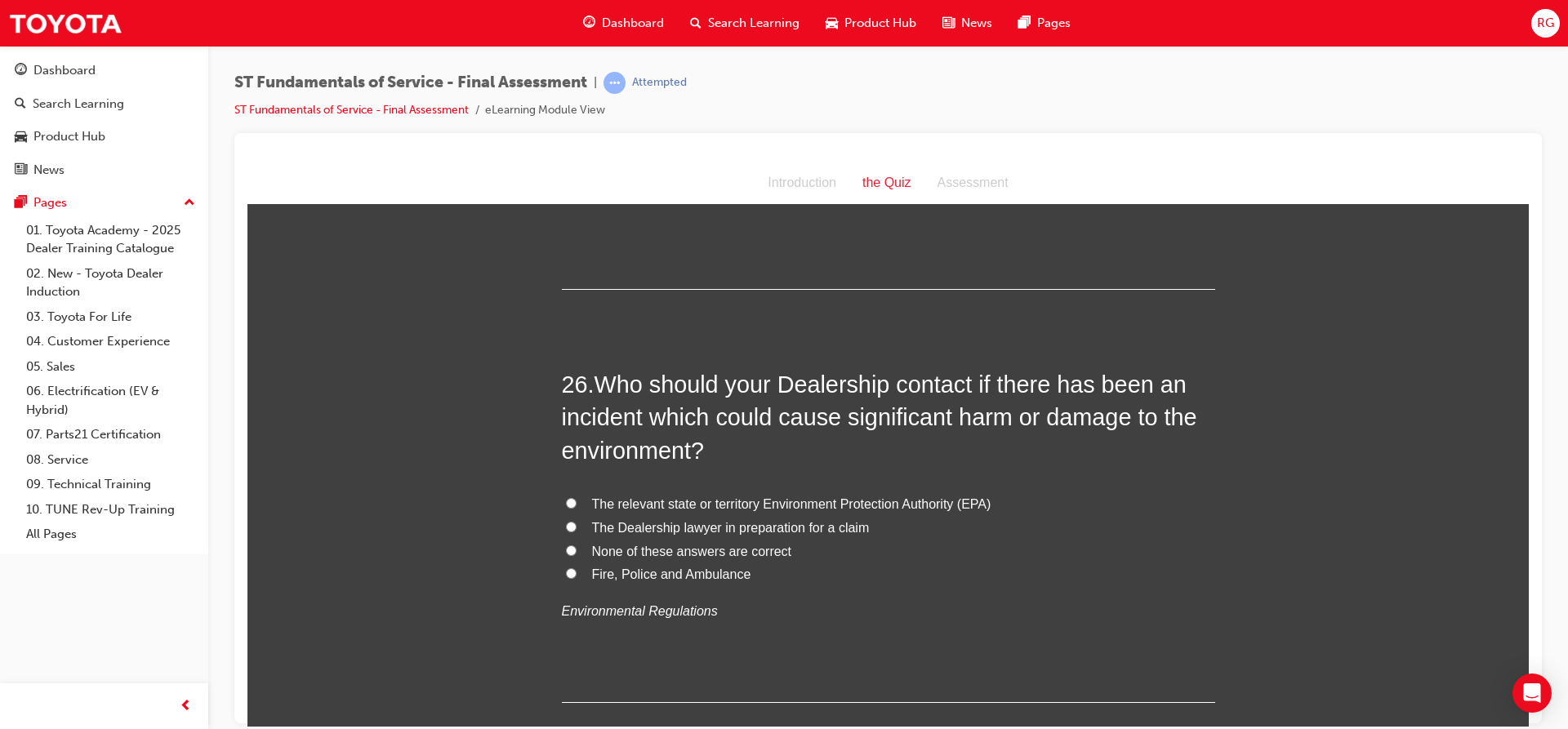
drag, startPoint x: 570, startPoint y: 461, endPoint x: 566, endPoint y: 472, distance: 11.7
click at [570, 492] on label "The relevant state or territory Environment Protection Authority (EPA)" at bounding box center [888, 504] width 653 height 23
click at [570, 497] on input "The relevant state or territory Environment Protection Authority (EPA)" at bounding box center [571, 502] width 11 height 11
radio input "true"
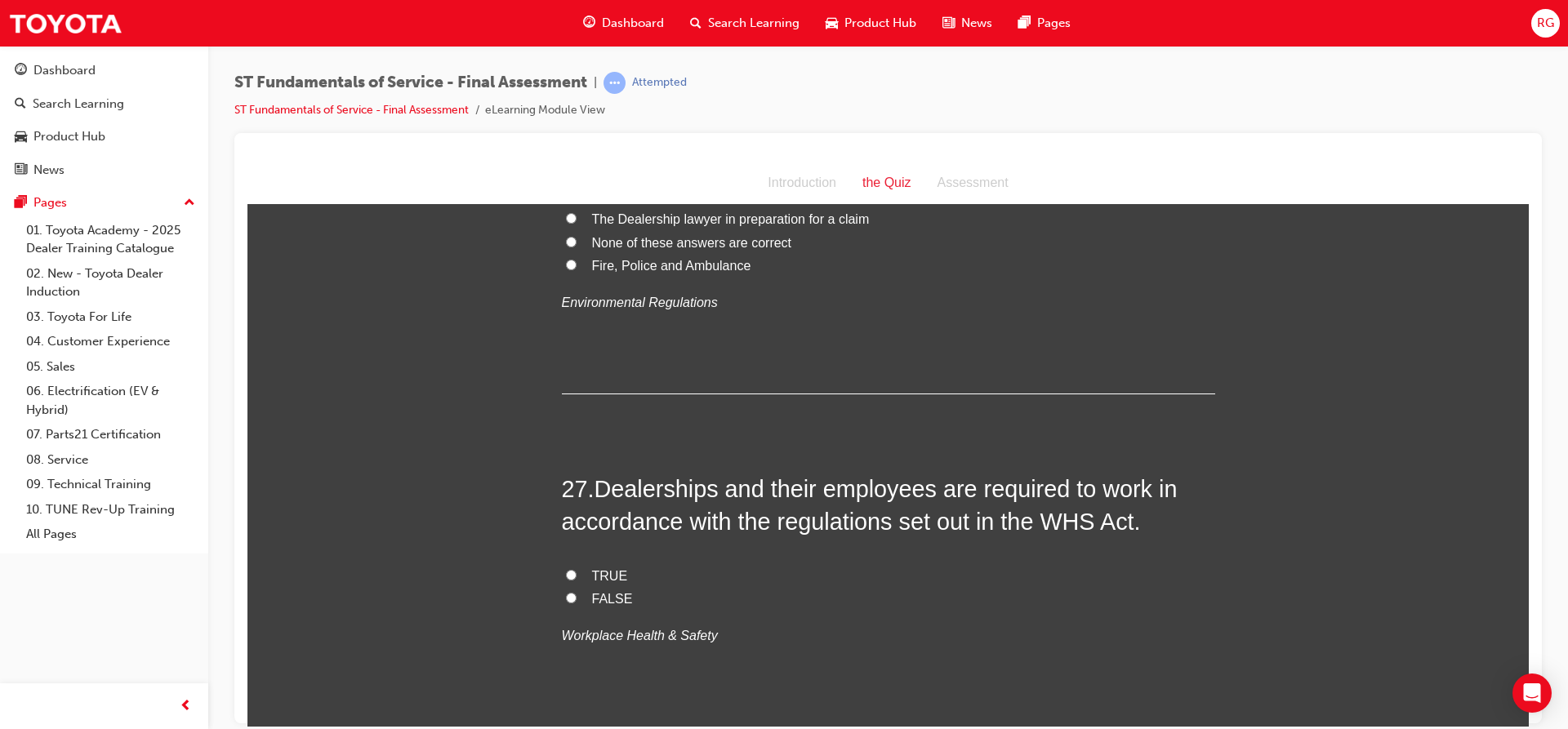
scroll to position [9333, 0]
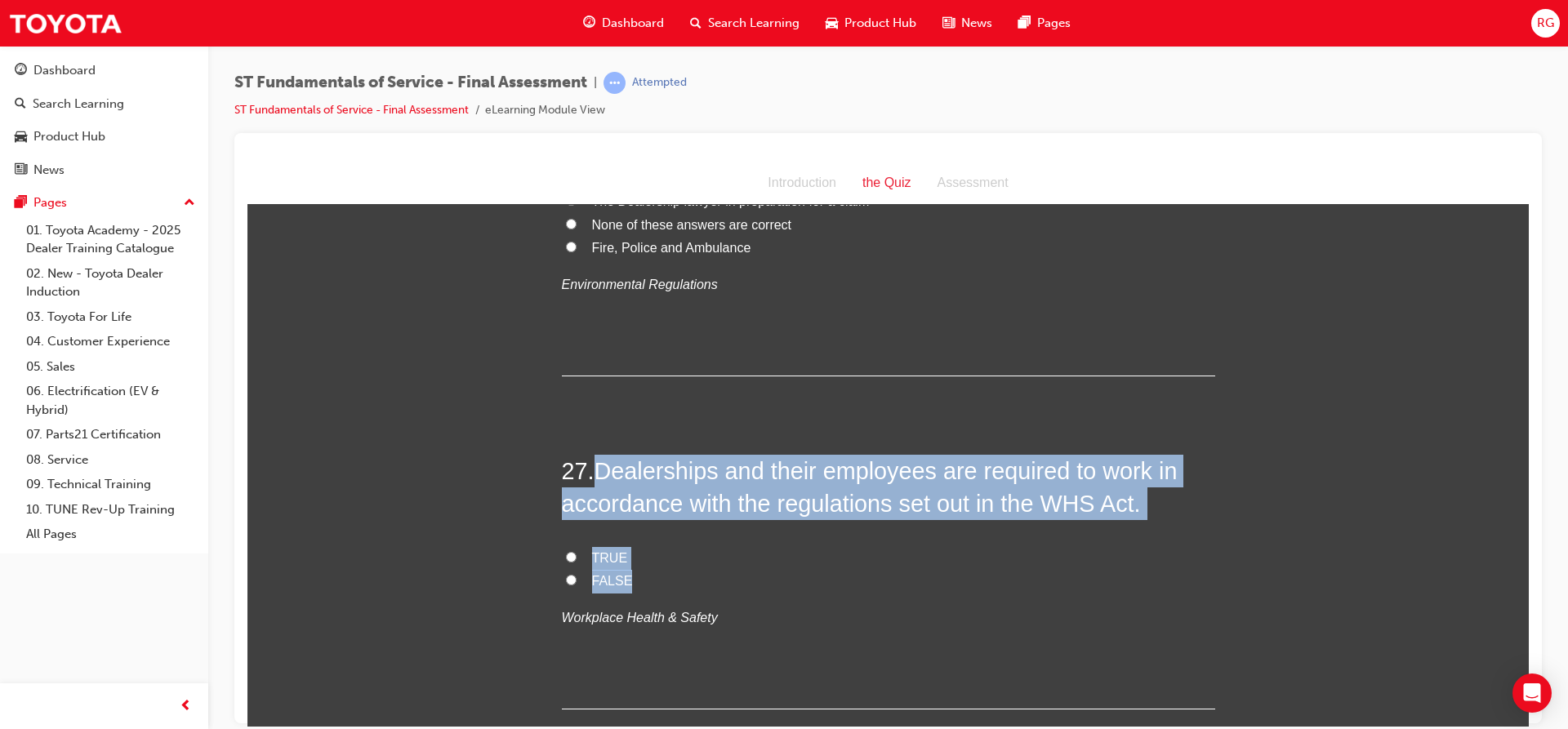
drag, startPoint x: 676, startPoint y: 453, endPoint x: 737, endPoint y: 554, distance: 118.0
click at [737, 554] on div "27 . Dealerships and their employees are required to work in accordance with th…" at bounding box center [888, 581] width 653 height 255
click at [572, 547] on label "TRUE" at bounding box center [888, 558] width 653 height 23
click at [572, 551] on input "TRUE" at bounding box center [571, 556] width 11 height 11
radio input "true"
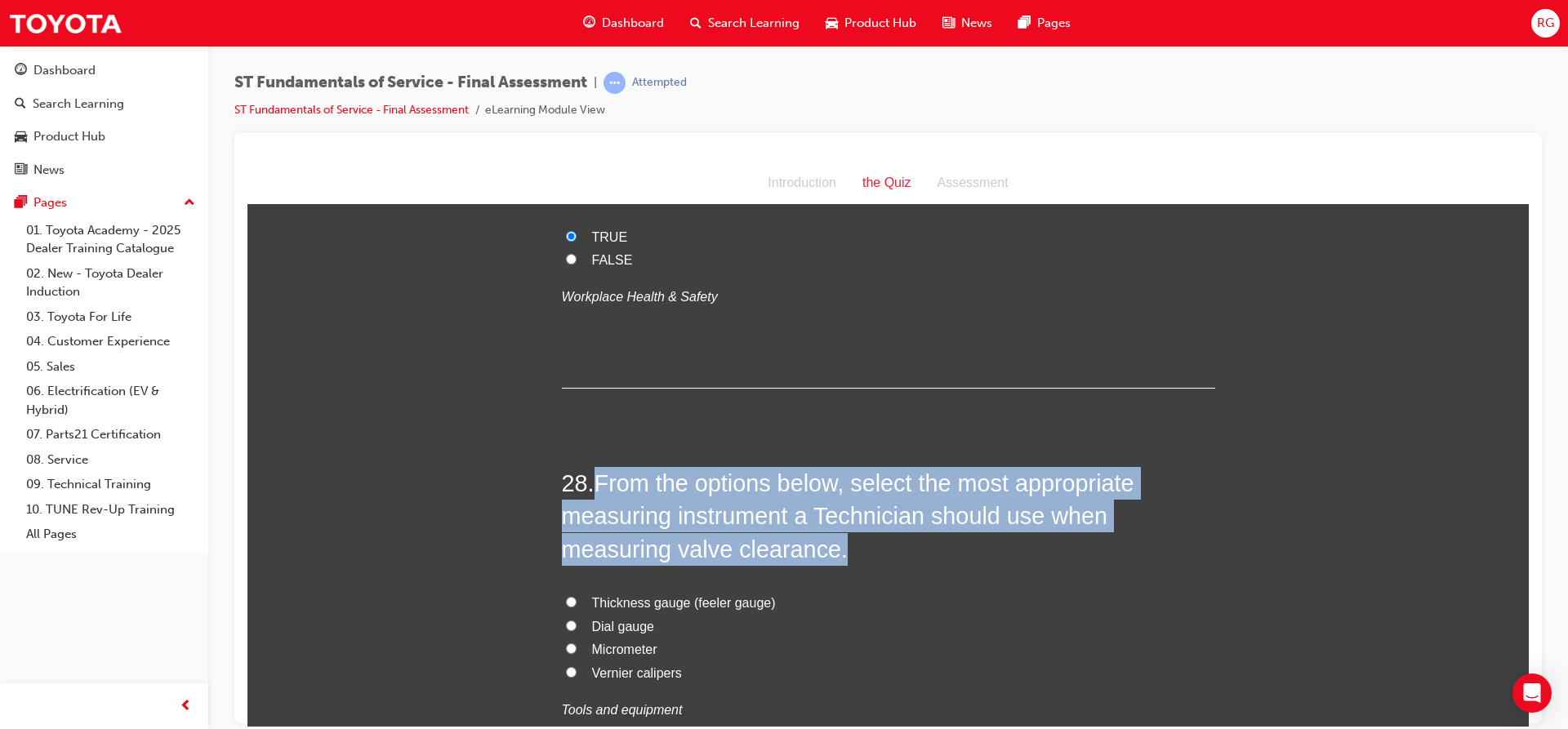
scroll to position [9724, 0]
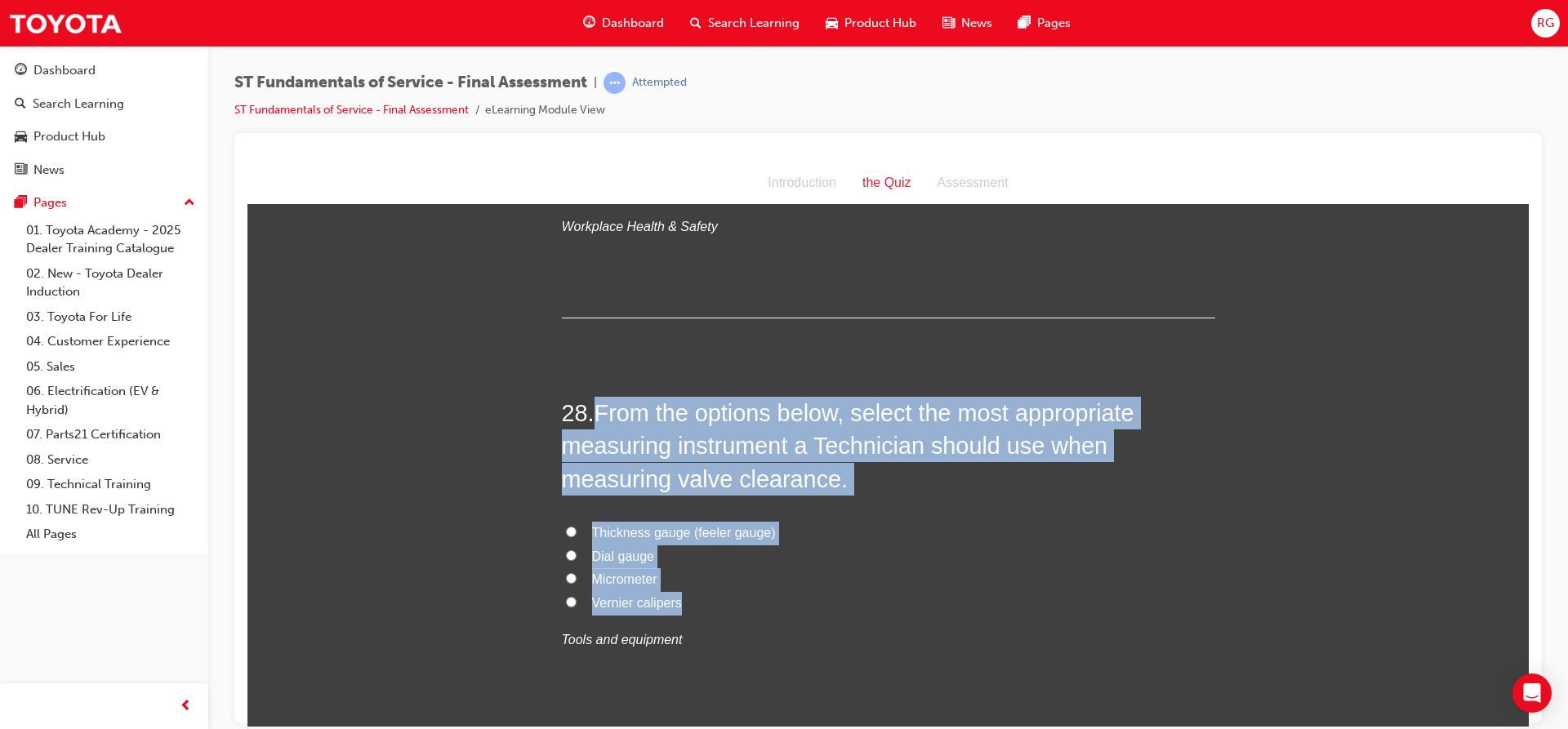
drag, startPoint x: 596, startPoint y: 517, endPoint x: 707, endPoint y: 579, distance: 127.1
click at [707, 579] on div "28 . From the options below, select the most appropriate measuring instrument a…" at bounding box center [888, 563] width 653 height 335
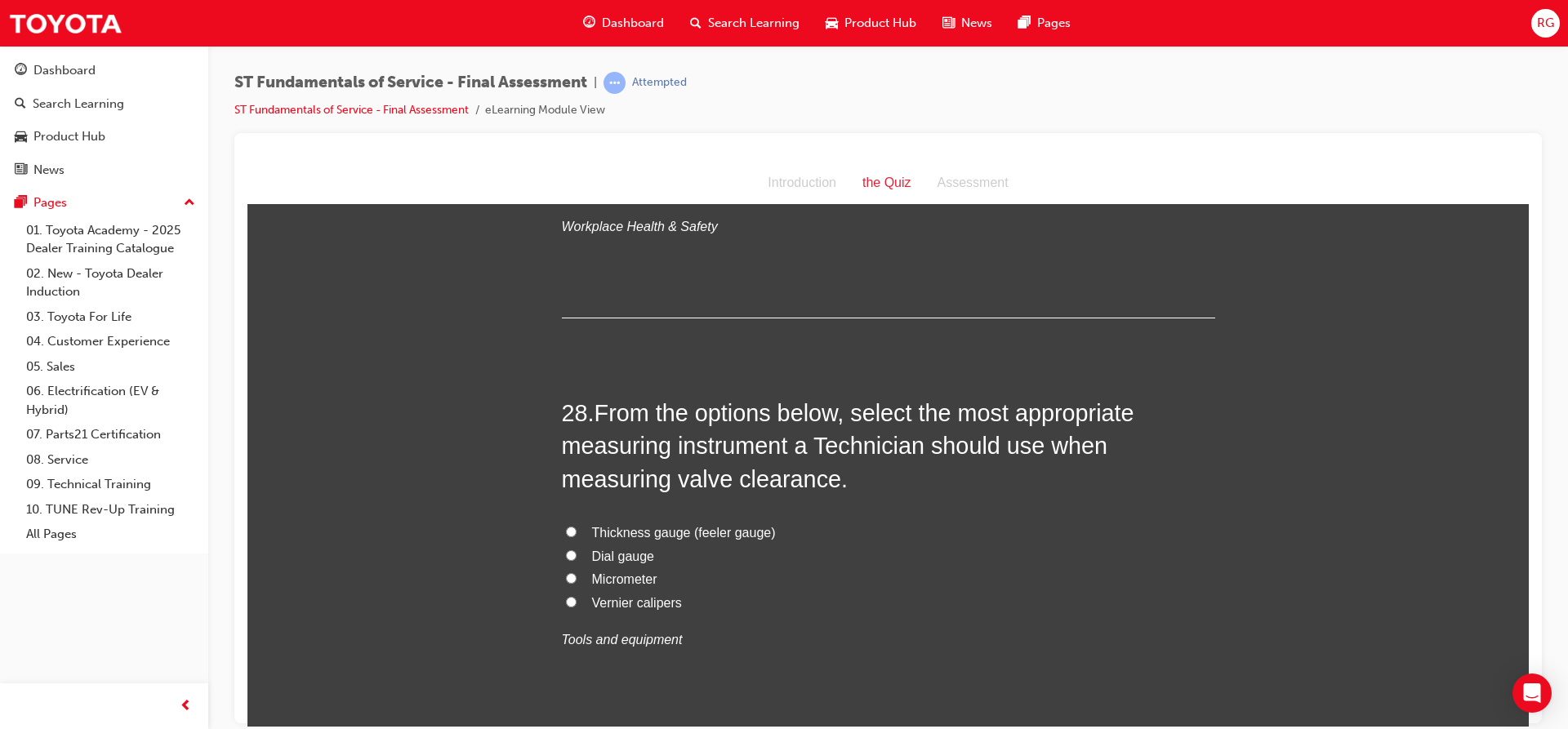
click at [566, 526] on input "Thickness gauge (feeler gauge)" at bounding box center [571, 531] width 11 height 11
radio input "true"
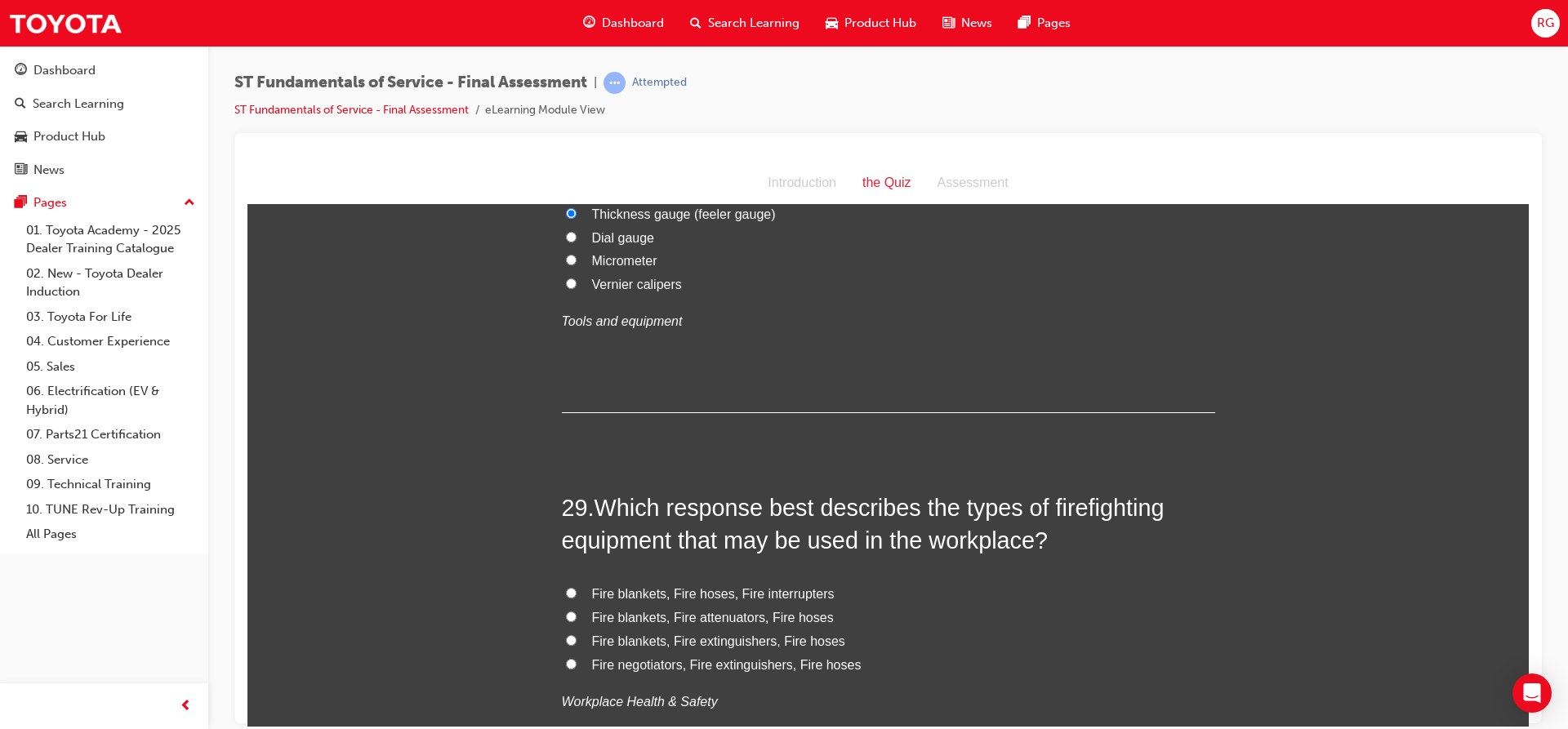
scroll to position [10132, 0]
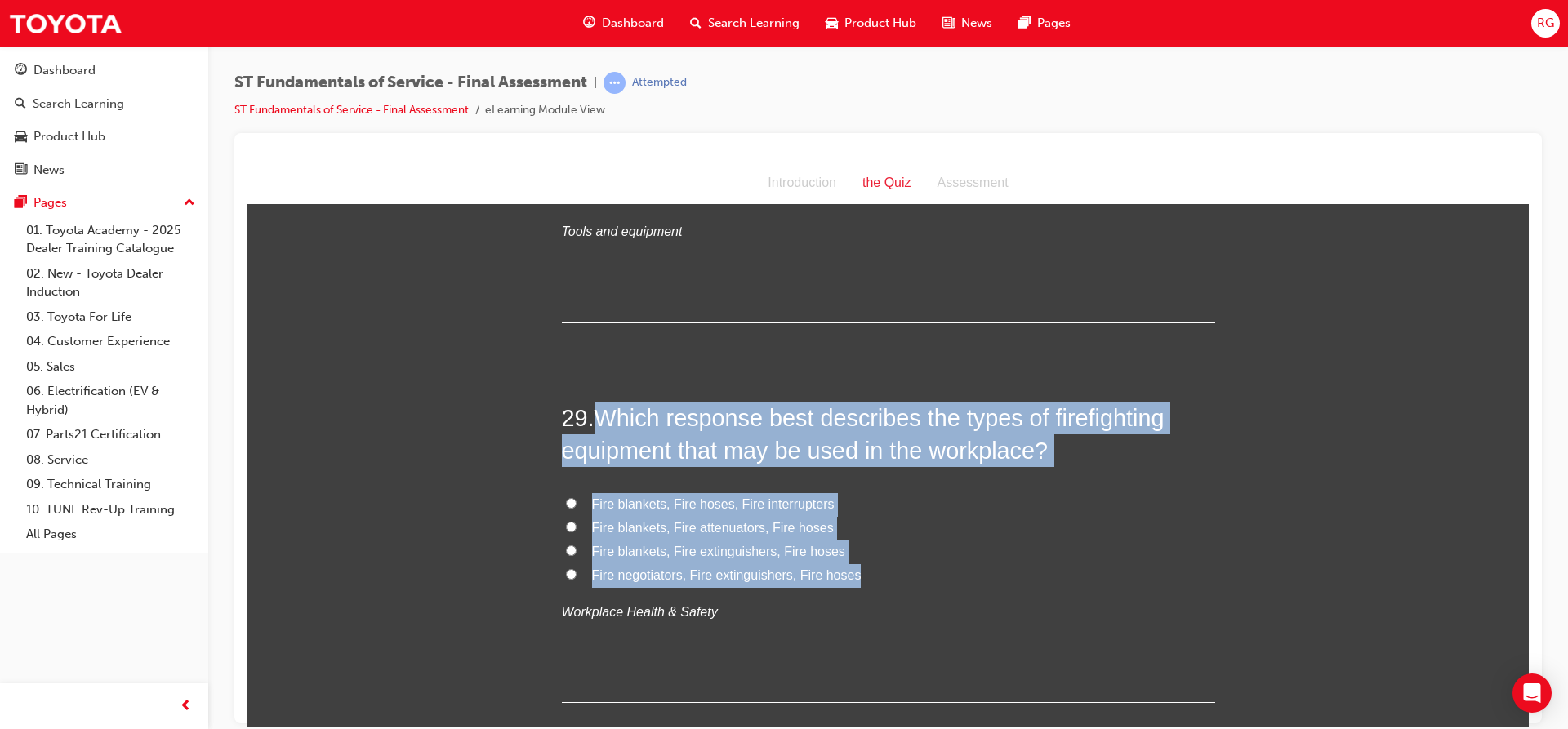
drag, startPoint x: 604, startPoint y: 384, endPoint x: 858, endPoint y: 529, distance: 292.5
click at [858, 529] on div "29 . Which response best describes the types of firefighting equipment that may…" at bounding box center [888, 552] width 653 height 302
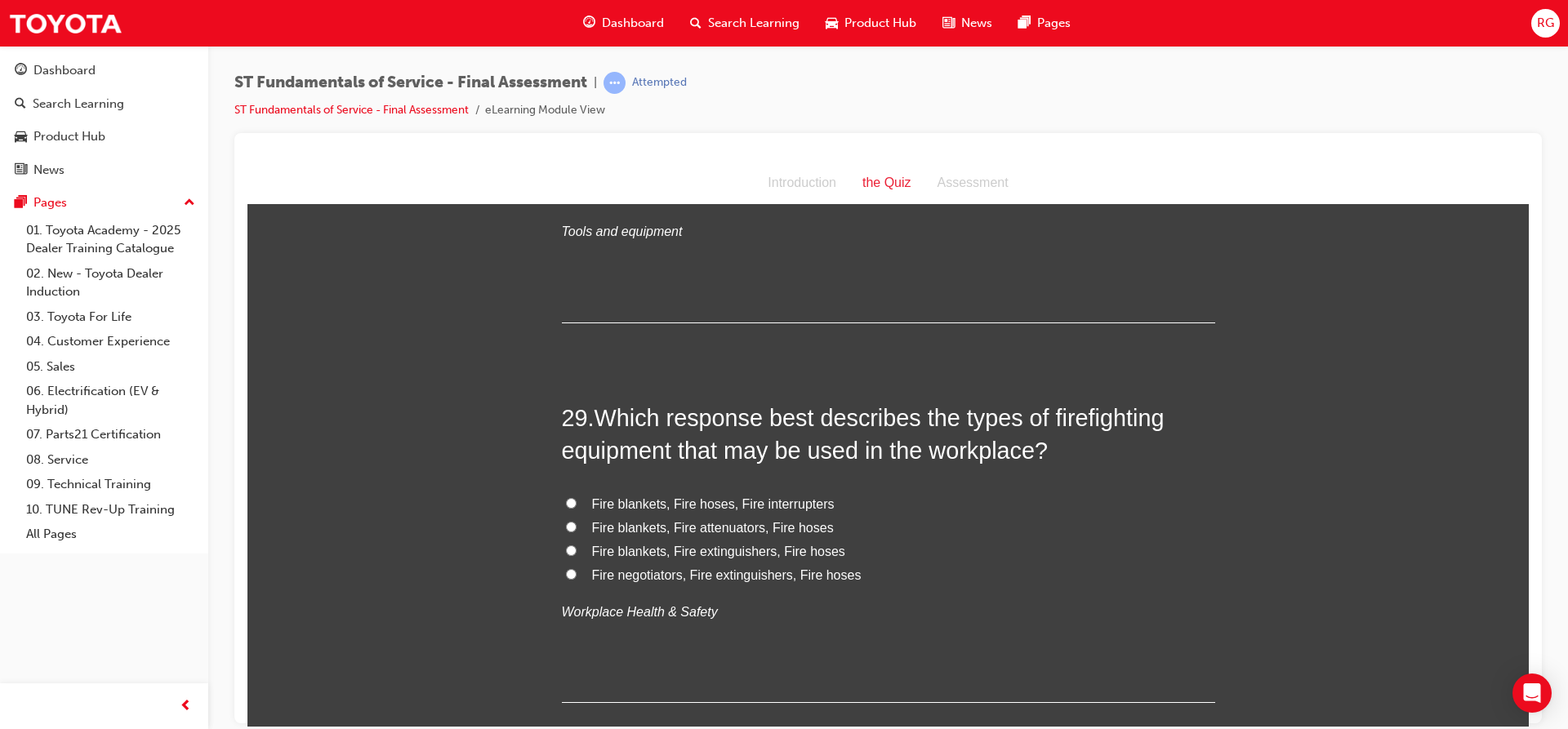
click at [607, 520] on span "Fire blankets, Fire attenuators, Fire hoses" at bounding box center [713, 527] width 242 height 14
click at [577, 521] on input "Fire blankets, Fire attenuators, Fire hoses" at bounding box center [571, 527] width 11 height 11
radio input "true"
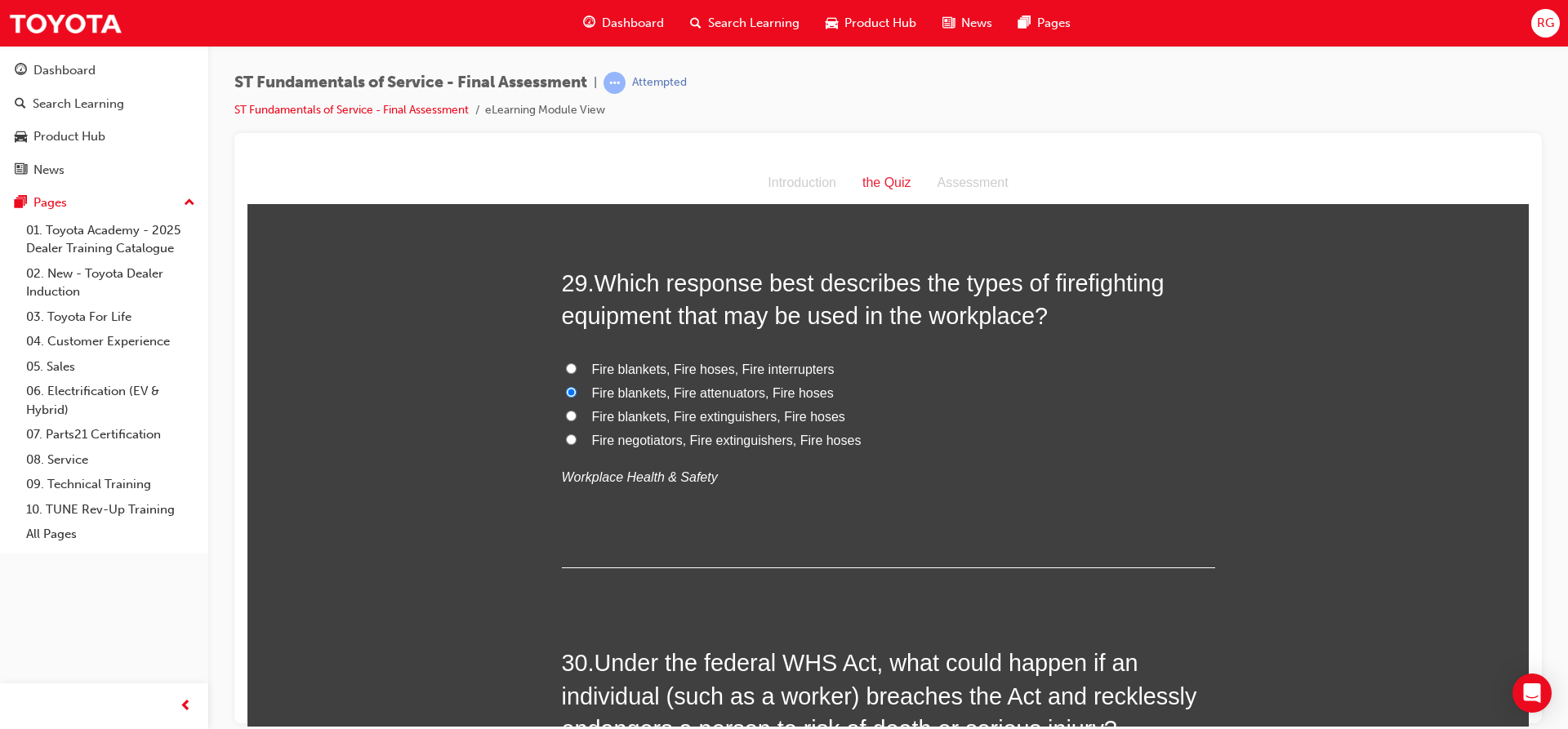
scroll to position [10295, 0]
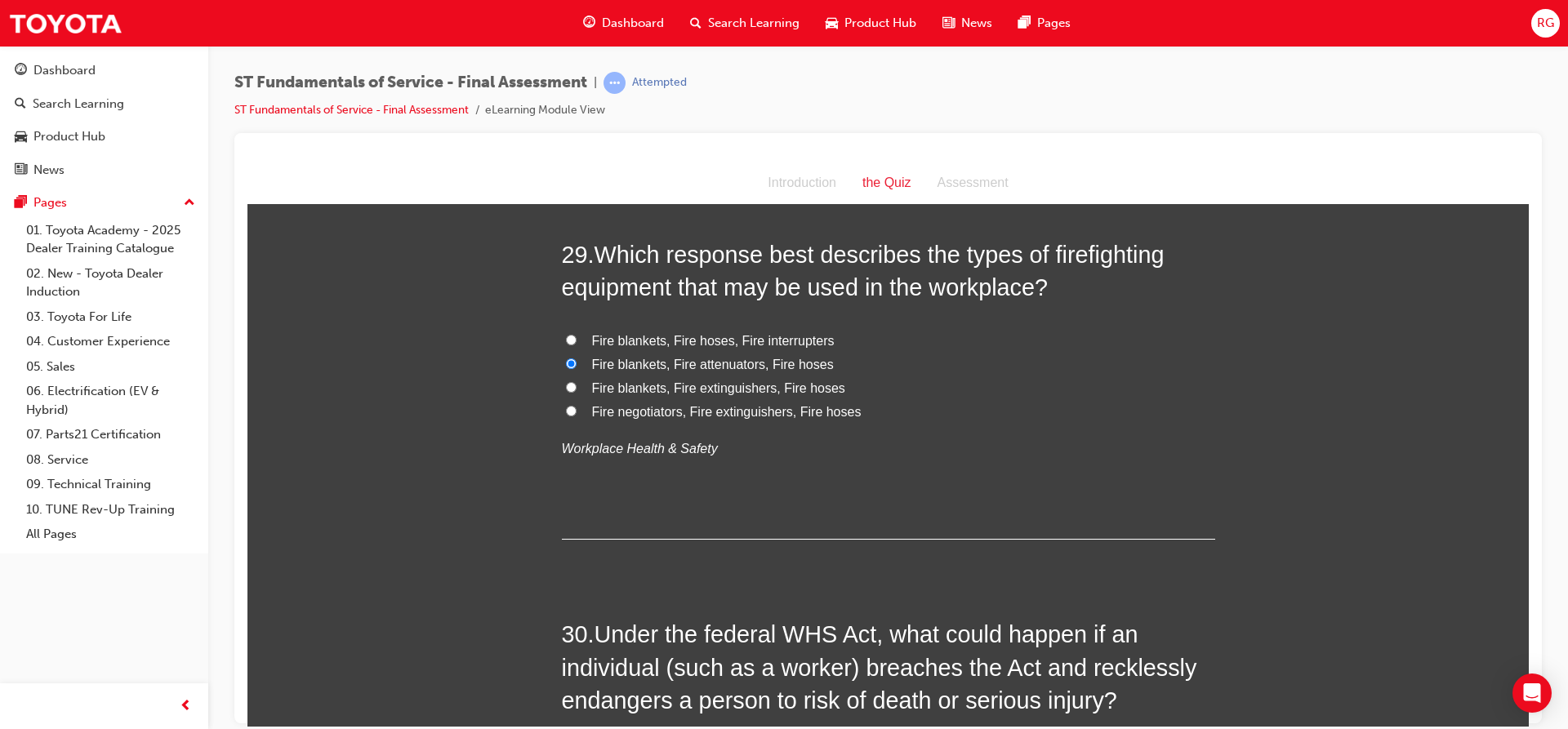
click at [606, 380] on span "Fire blankets, Fire extinguishers, Fire hoses" at bounding box center [718, 387] width 253 height 14
click at [577, 381] on input "Fire blankets, Fire extinguishers, Fire hoses" at bounding box center [571, 387] width 11 height 11
radio input "true"
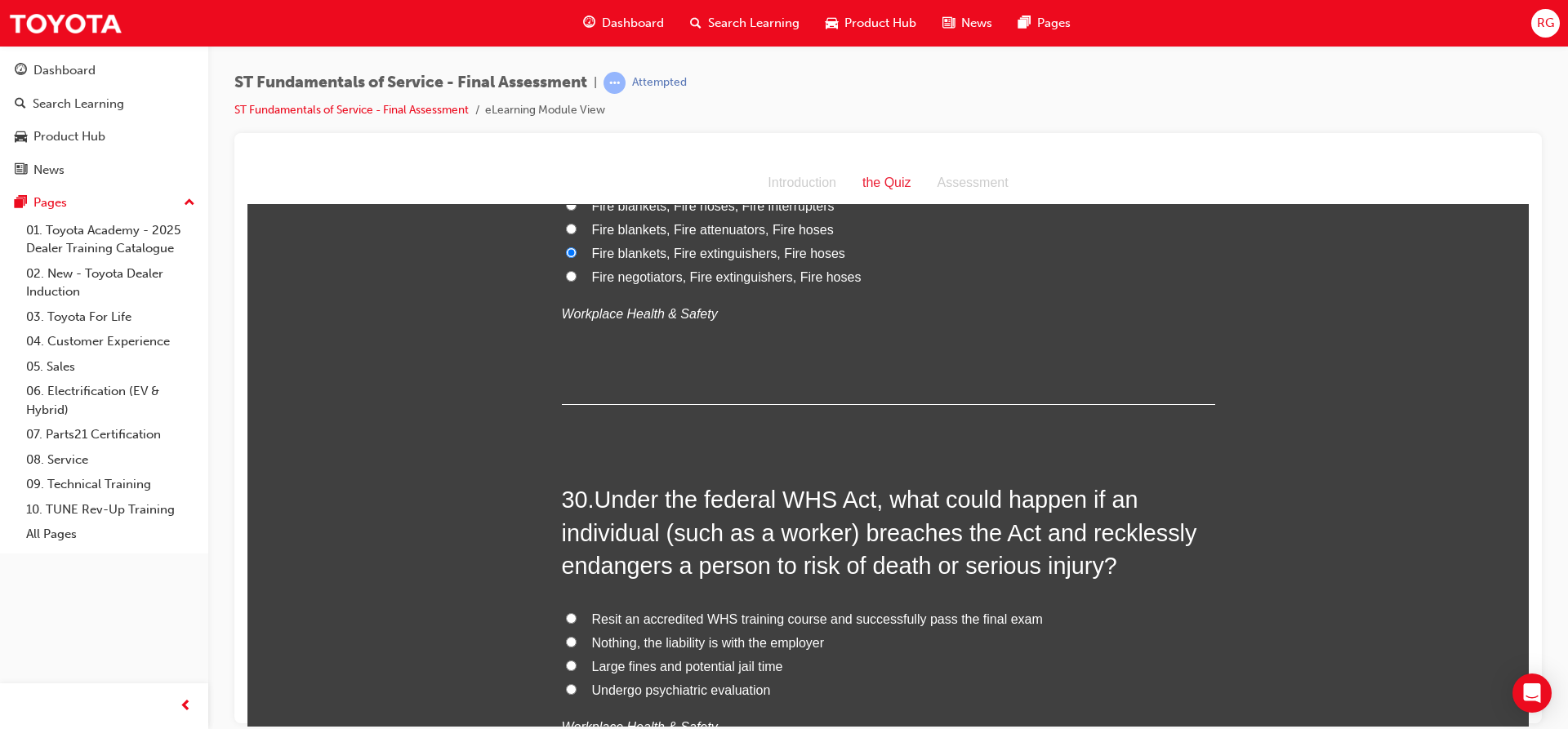
scroll to position [10459, 0]
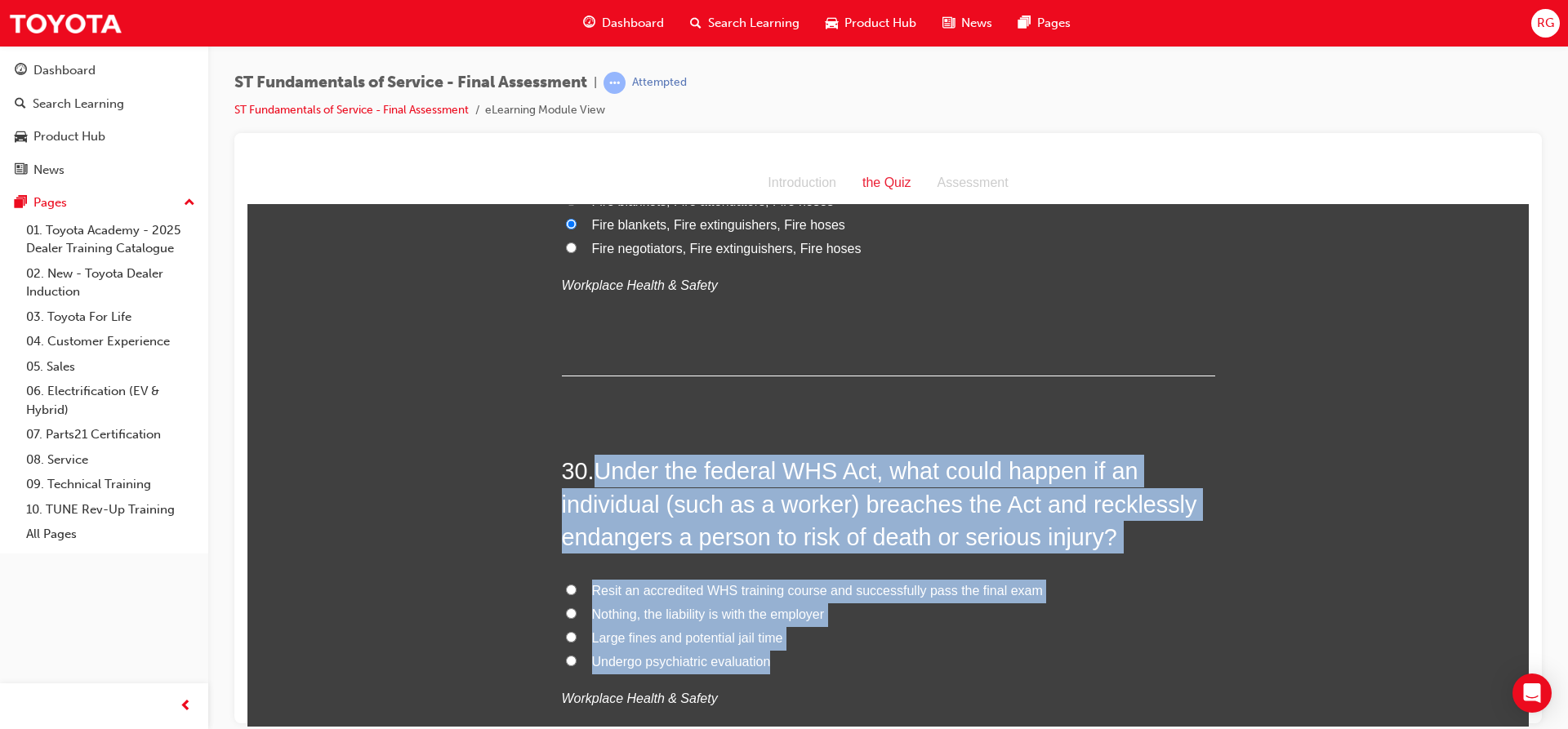
drag, startPoint x: 590, startPoint y: 435, endPoint x: 831, endPoint y: 603, distance: 293.8
click at [844, 624] on div "30 . Under the federal WHS Act, what could happen if an individual (such as a w…" at bounding box center [888, 621] width 653 height 335
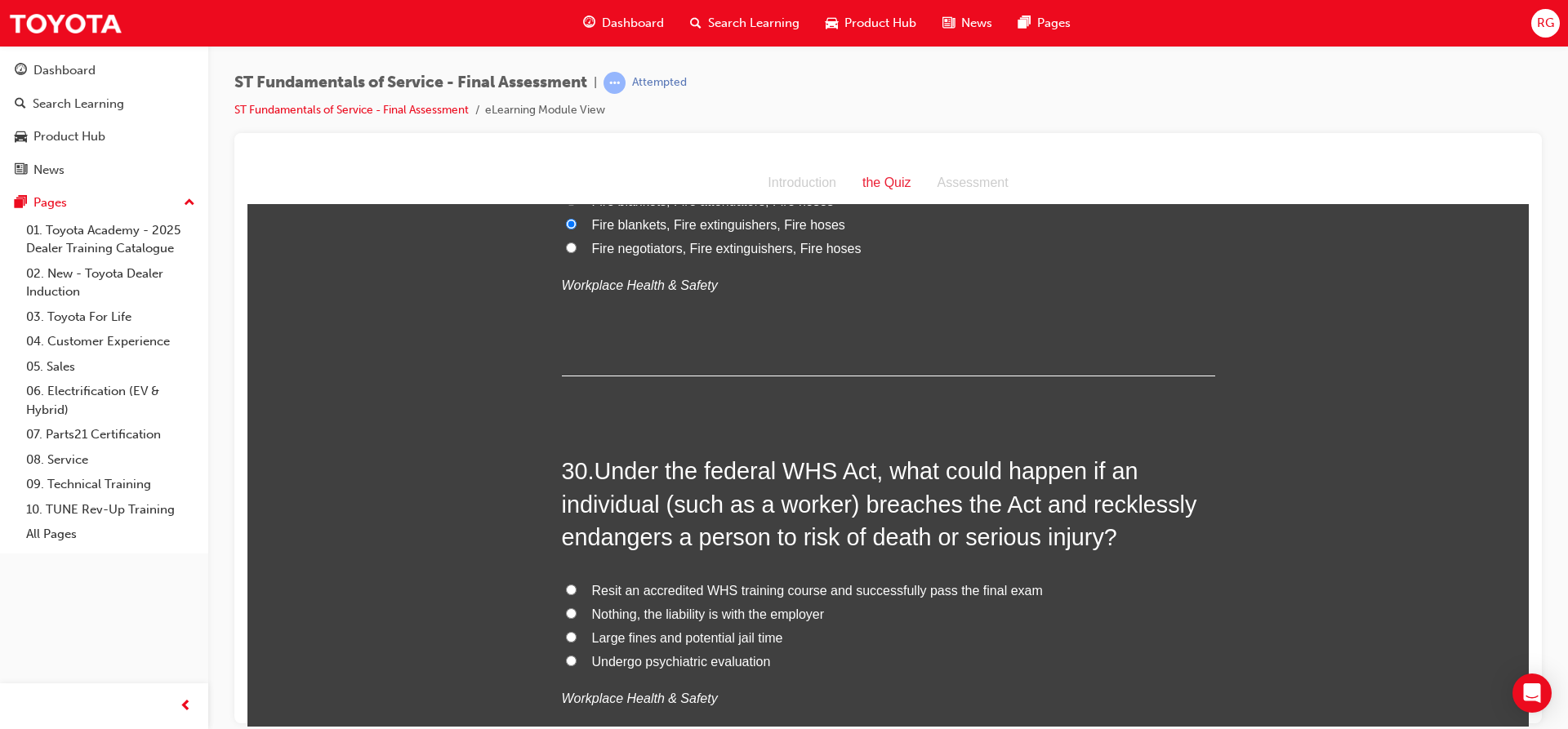
click at [660, 631] on span "Large fines and potential jail time" at bounding box center [687, 637] width 191 height 14
click at [577, 631] on input "Large fines and potential jail time" at bounding box center [571, 637] width 11 height 11
radio input "true"
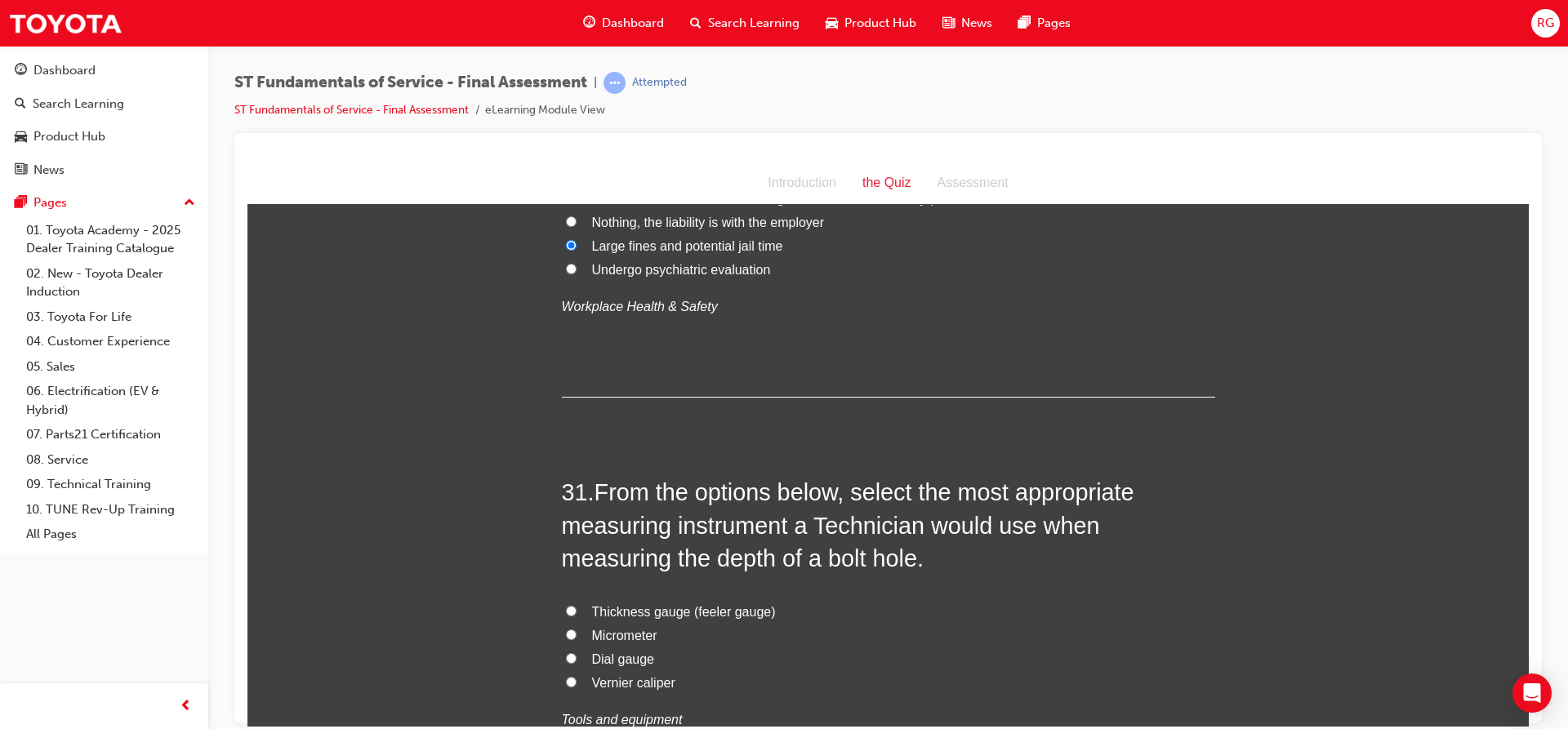
scroll to position [10867, 0]
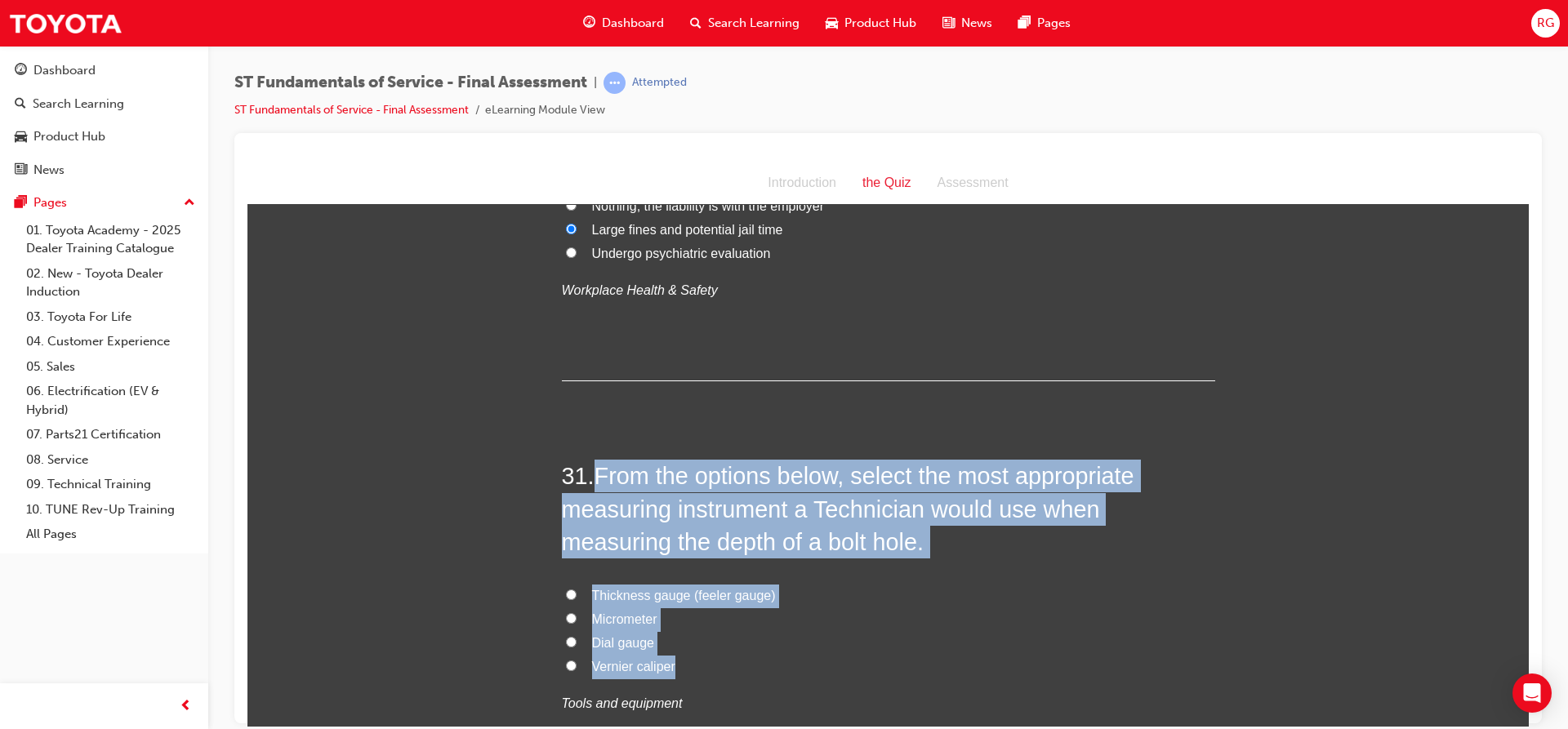
drag, startPoint x: 599, startPoint y: 449, endPoint x: 696, endPoint y: 636, distance: 210.7
click at [696, 636] on div "31 . From the options below, select the most appropriate measuring instrument a…" at bounding box center [888, 626] width 653 height 335
click at [562, 655] on label "Vernier caliper" at bounding box center [888, 667] width 653 height 23
click at [566, 659] on input "Vernier caliper" at bounding box center [571, 665] width 11 height 11
radio input "true"
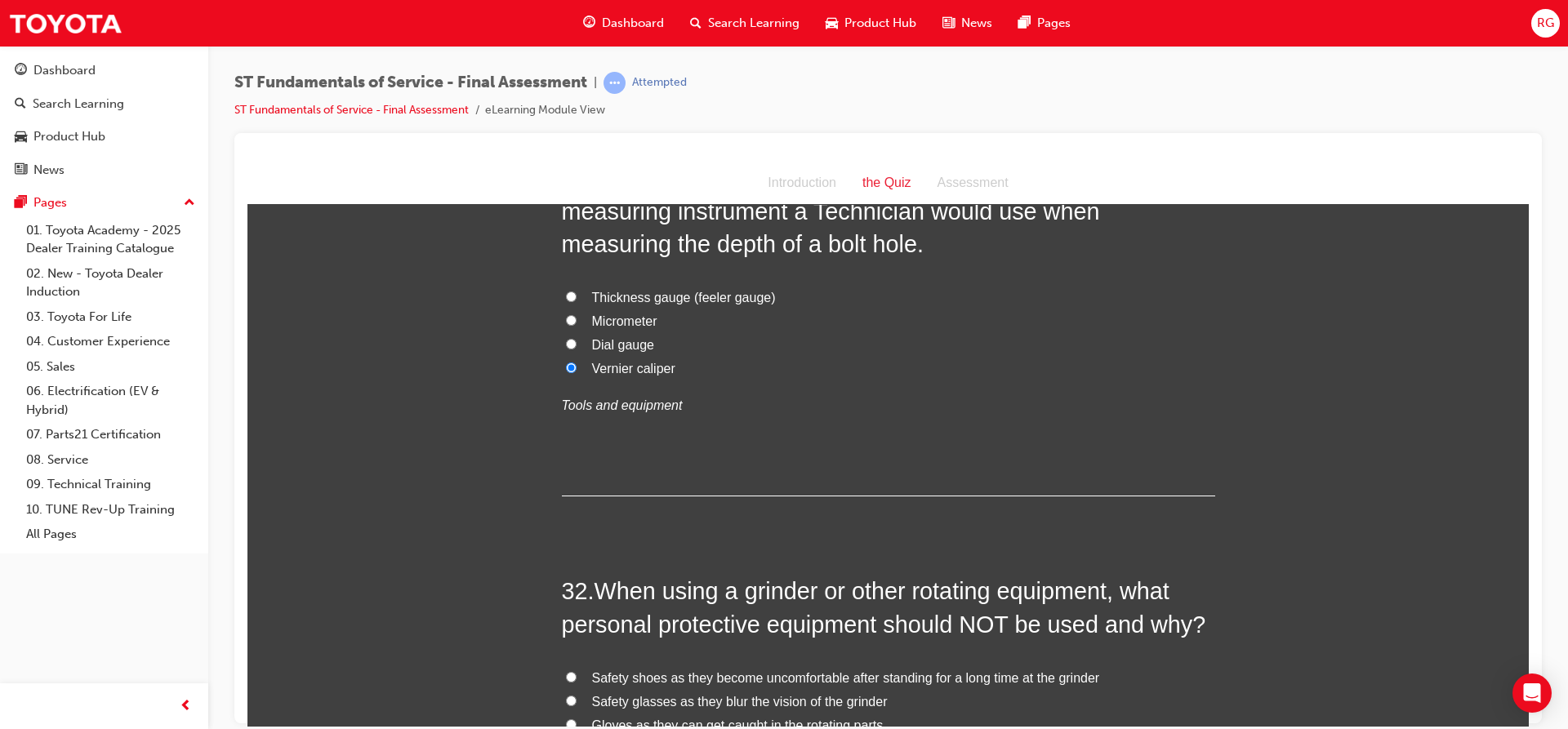
scroll to position [11193, 0]
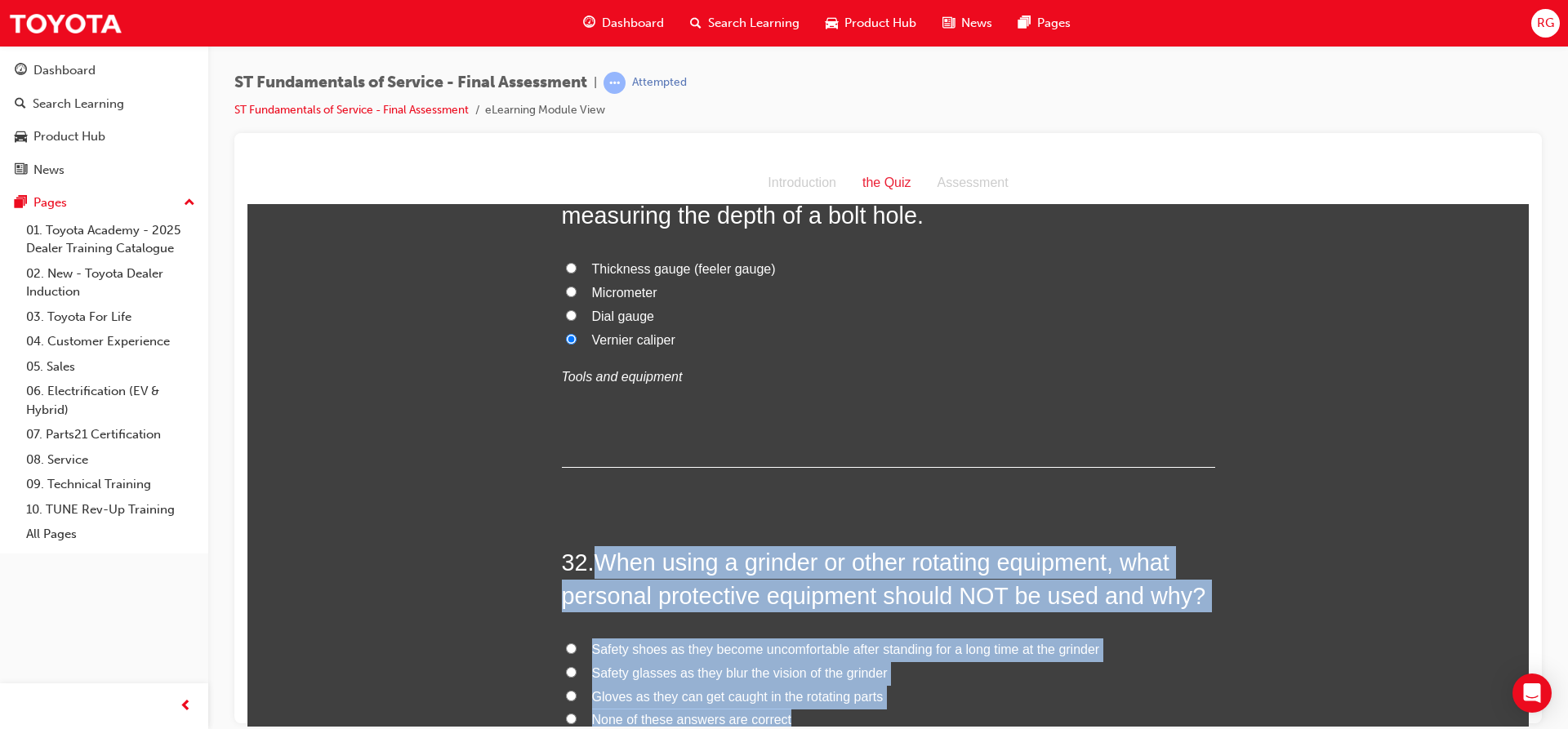
drag, startPoint x: 587, startPoint y: 521, endPoint x: 797, endPoint y: 681, distance: 264.0
click at [797, 681] on div "32 . When using a grinder or other rotating equipment, what personal protective…" at bounding box center [888, 696] width 653 height 302
click at [610, 689] on span "Gloves as they can get caught in the rotating parts" at bounding box center [737, 696] width 292 height 14
click at [577, 690] on input "Gloves as they can get caught in the rotating parts" at bounding box center [571, 696] width 11 height 11
radio input "true"
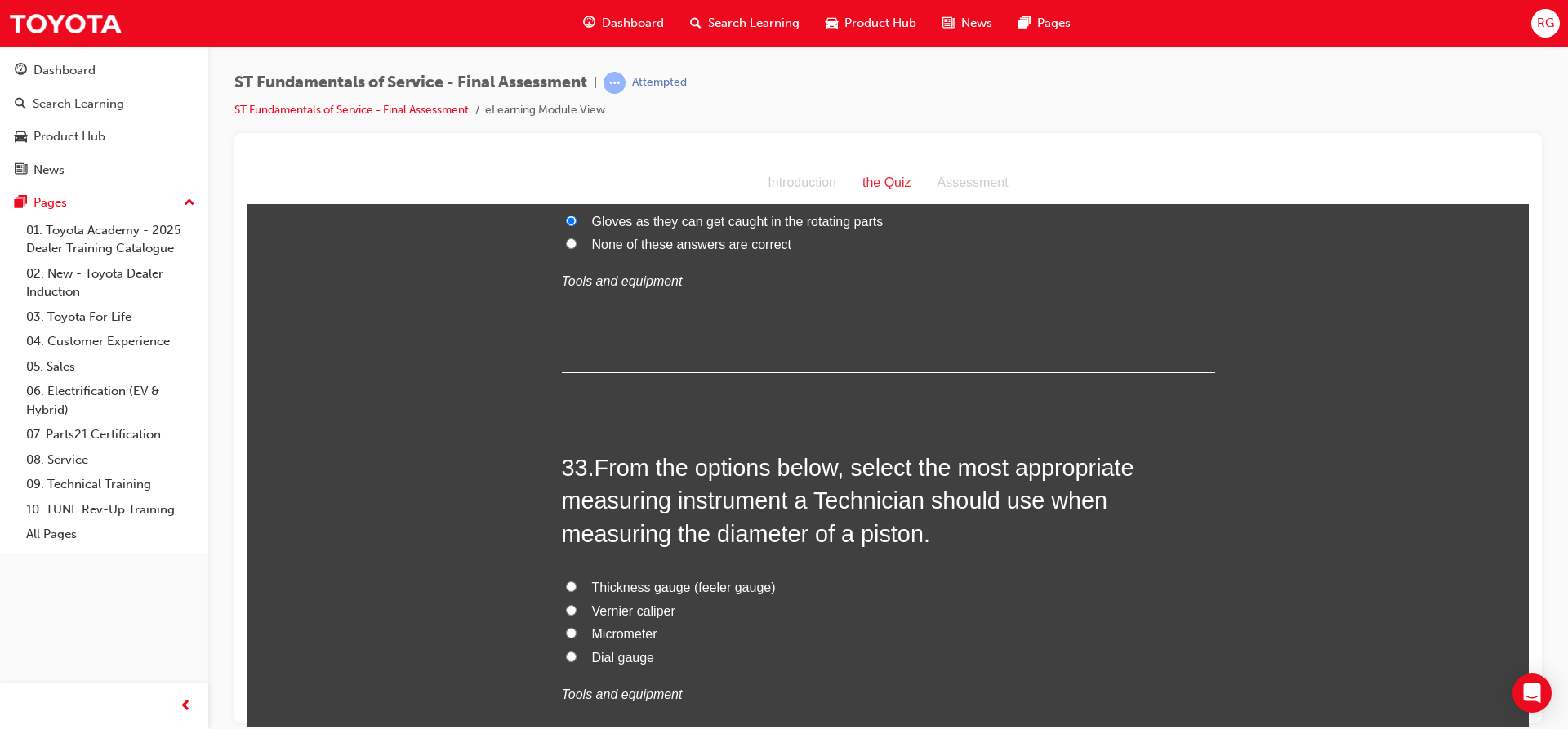
scroll to position [11683, 0]
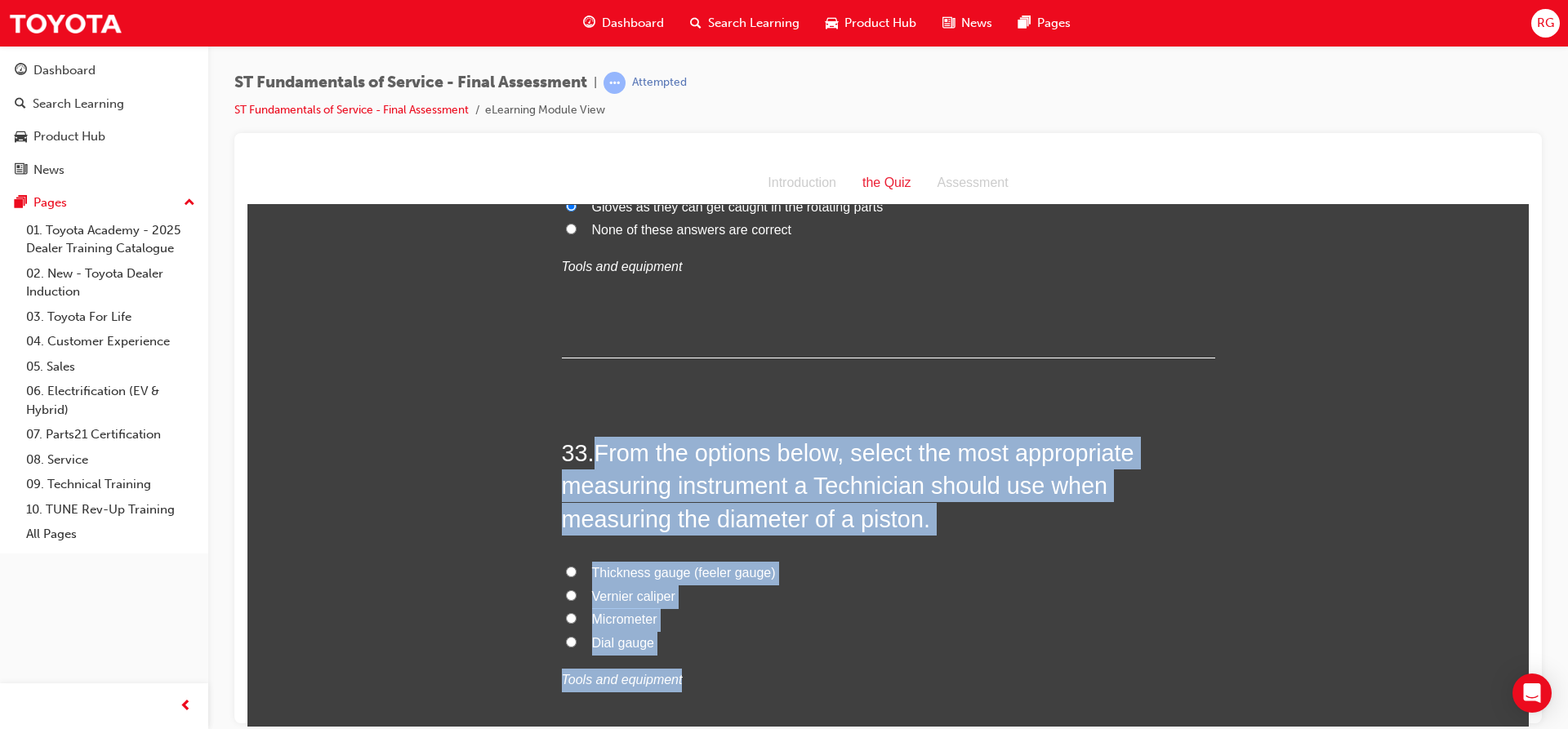
drag, startPoint x: 593, startPoint y: 423, endPoint x: 709, endPoint y: 622, distance: 230.3
click at [709, 622] on div "33 . From the options below, select the most appropriate measuring instrument a…" at bounding box center [888, 603] width 653 height 335
click at [566, 612] on input "Micrometer" at bounding box center [571, 618] width 11 height 11
radio input "true"
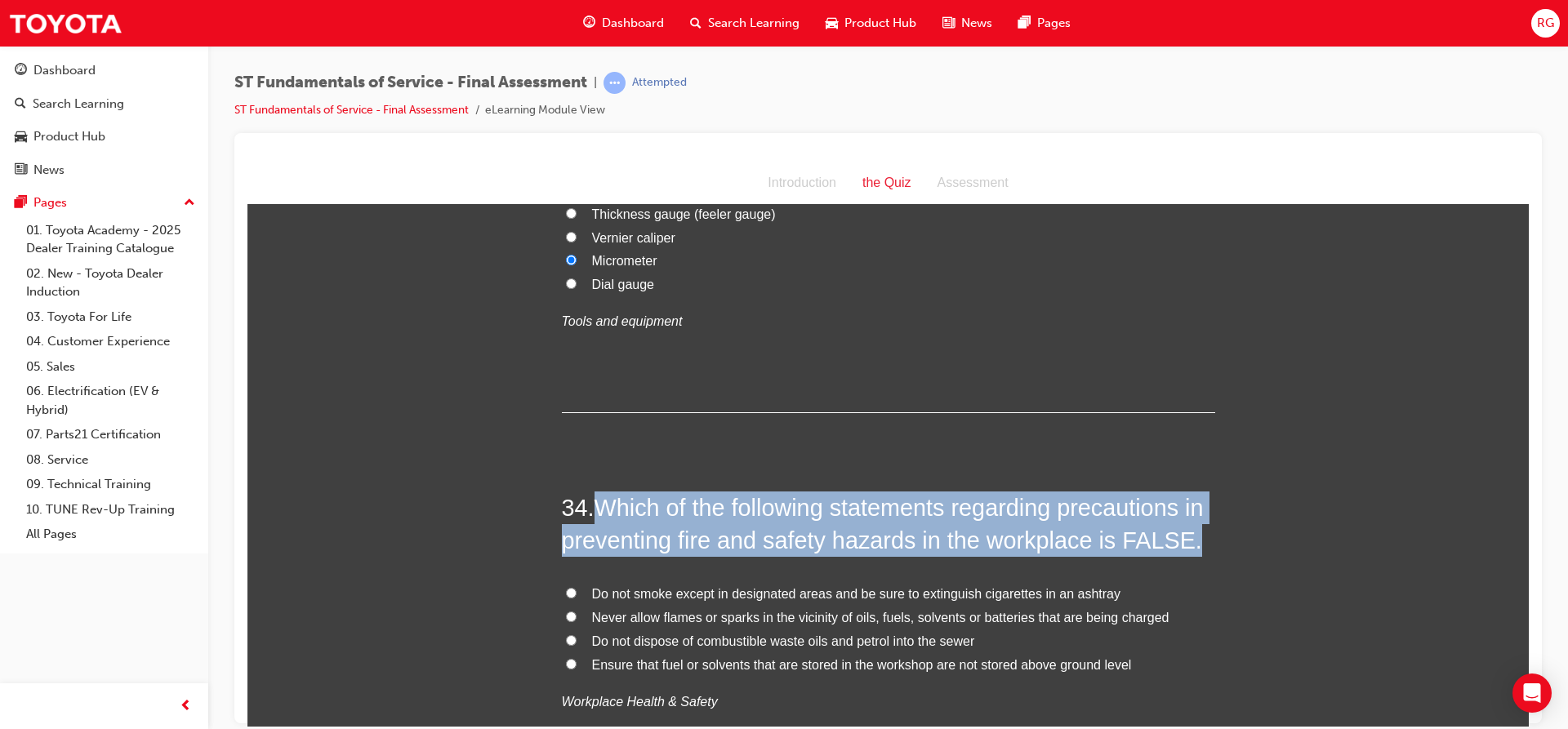
scroll to position [12199, 0]
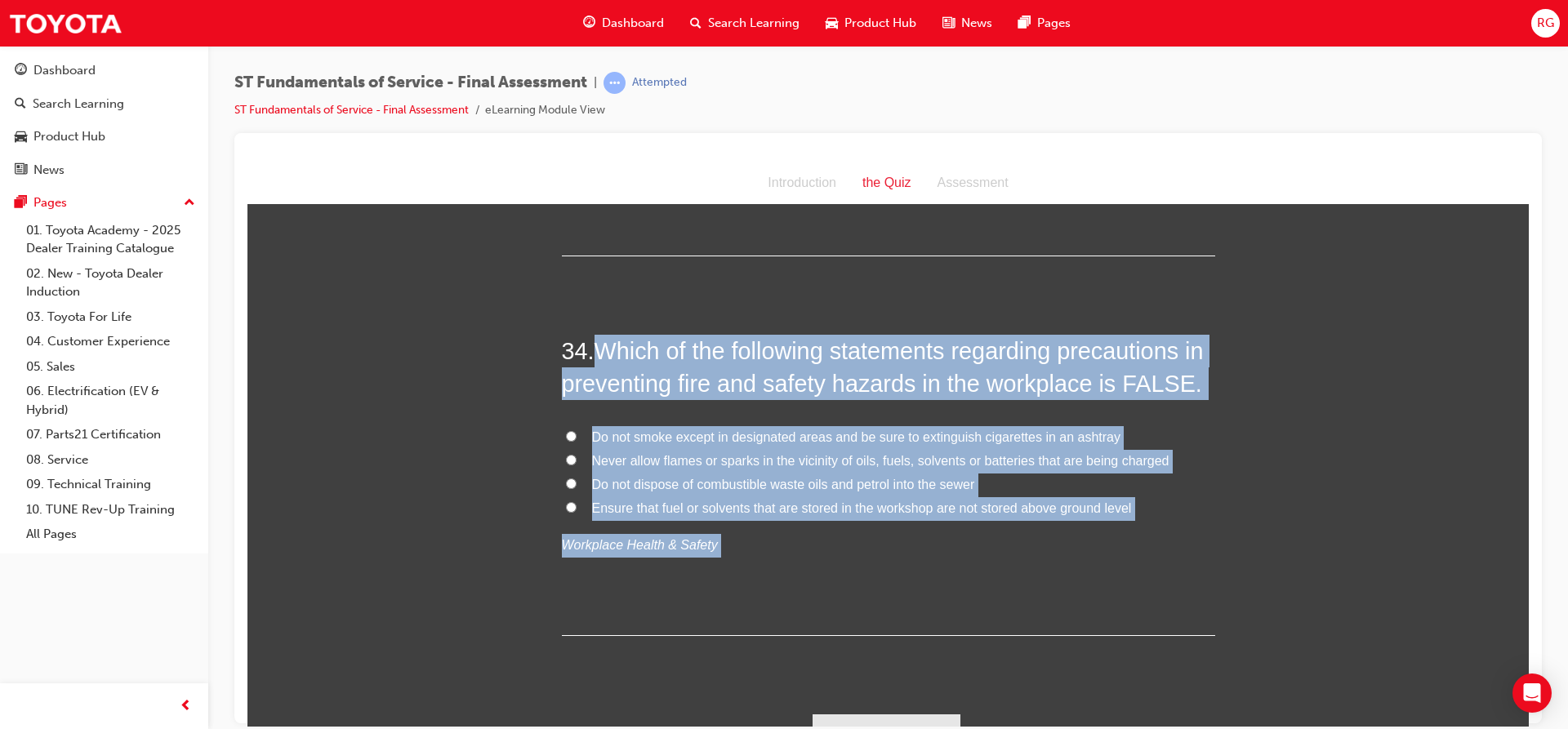
drag, startPoint x: 591, startPoint y: 575, endPoint x: 859, endPoint y: 660, distance: 281.2
drag, startPoint x: 590, startPoint y: 316, endPoint x: 1119, endPoint y: 476, distance: 552.7
click at [1119, 476] on div "34 . Which of the following statements regarding precautions in preventing fire…" at bounding box center [888, 485] width 653 height 302
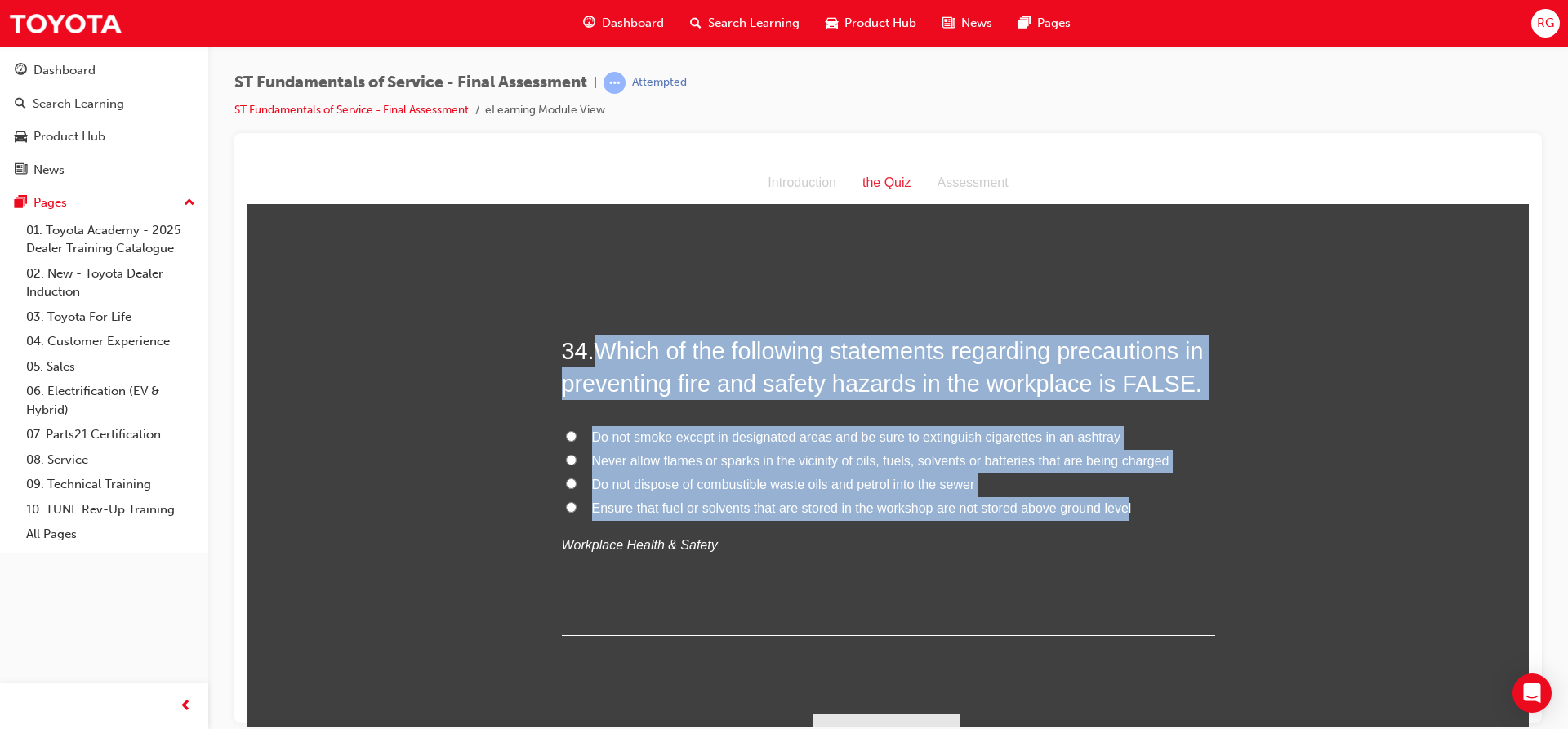
click at [568, 496] on label "Ensure that fuel or solvents that are stored in the workshop are not stored abo…" at bounding box center [888, 508] width 653 height 23
click at [568, 501] on input "Ensure that fuel or solvents that are stored in the workshop are not stored abo…" at bounding box center [571, 507] width 11 height 11
radio input "true"
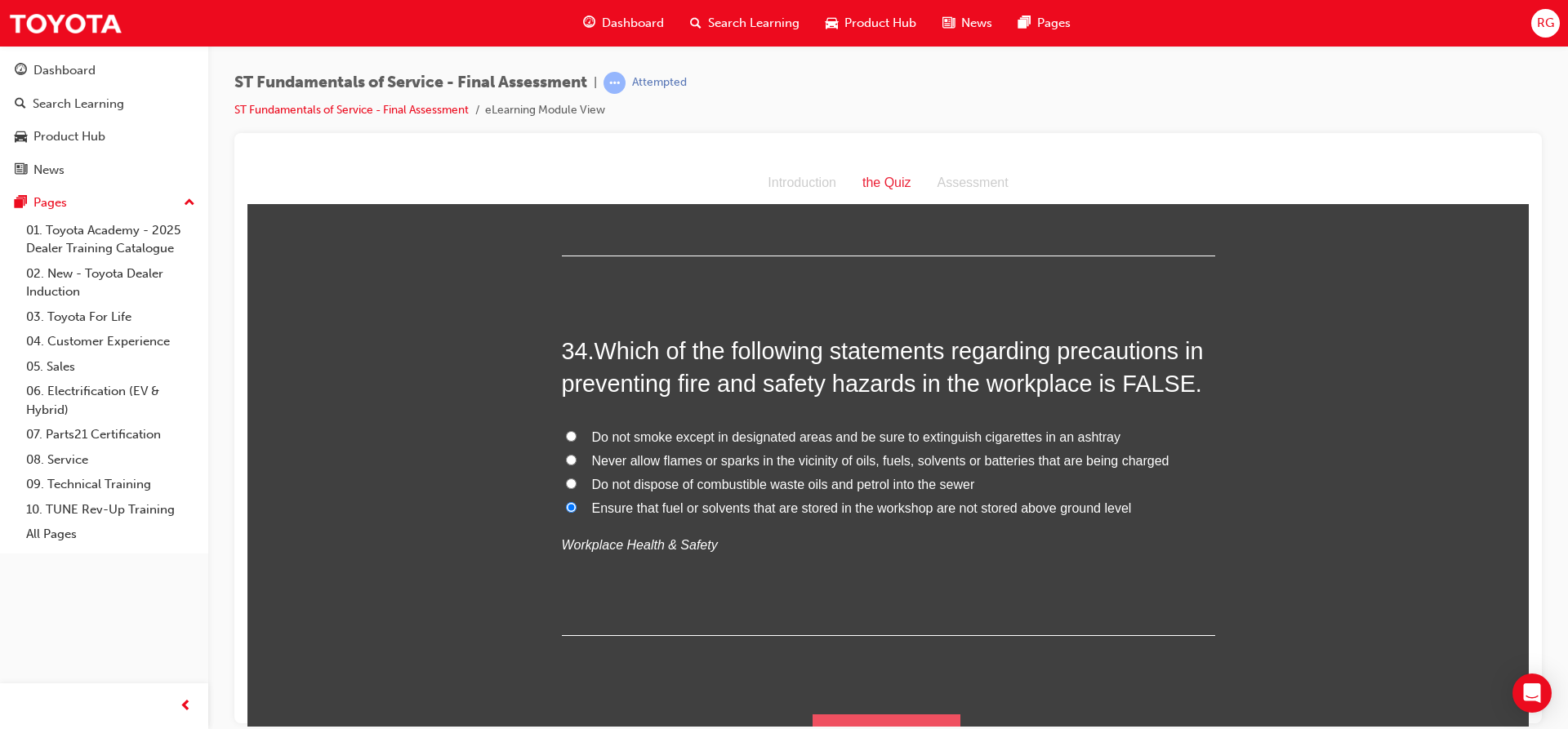
click at [836, 714] on button "Submit Answers" at bounding box center [887, 736] width 148 height 46
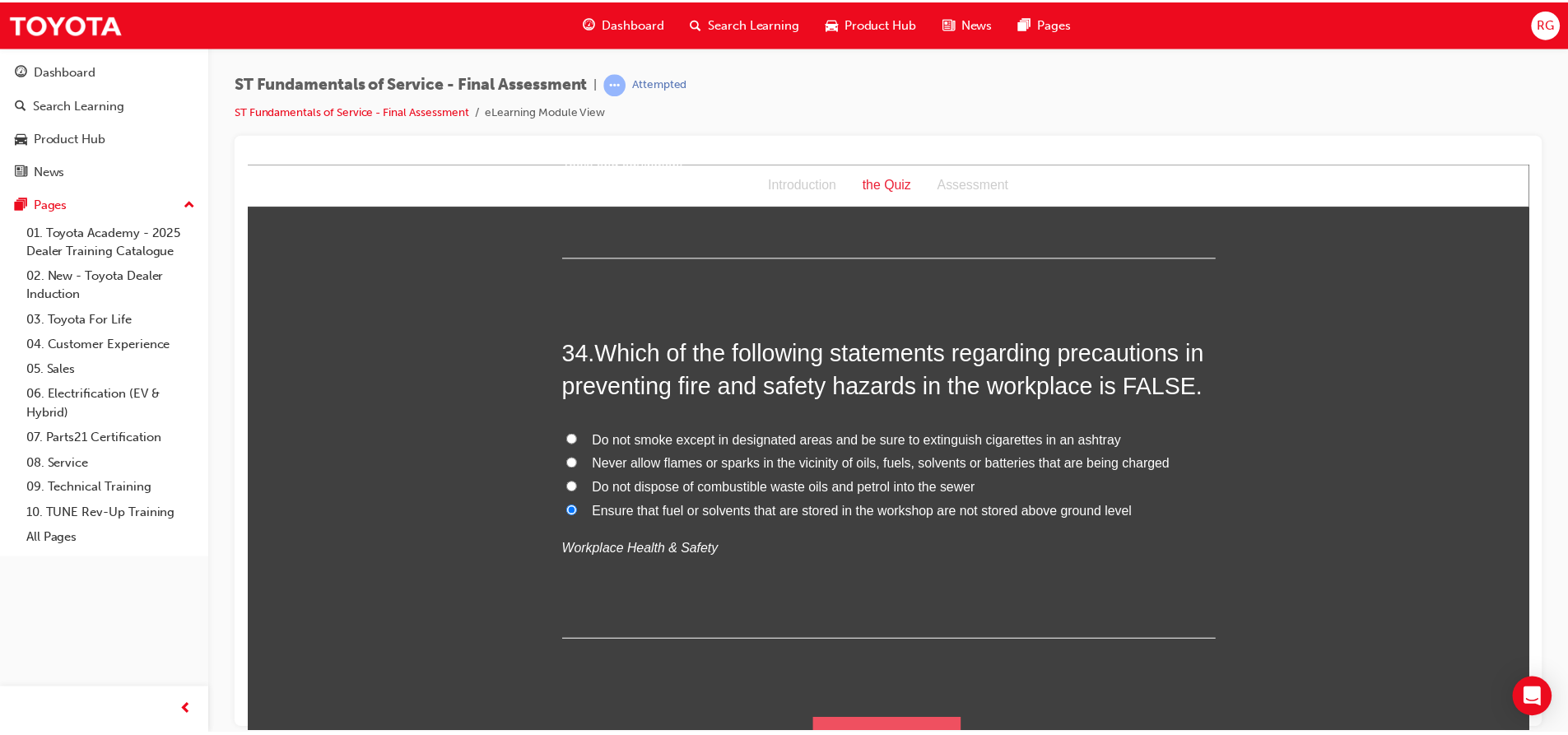
scroll to position [0, 0]
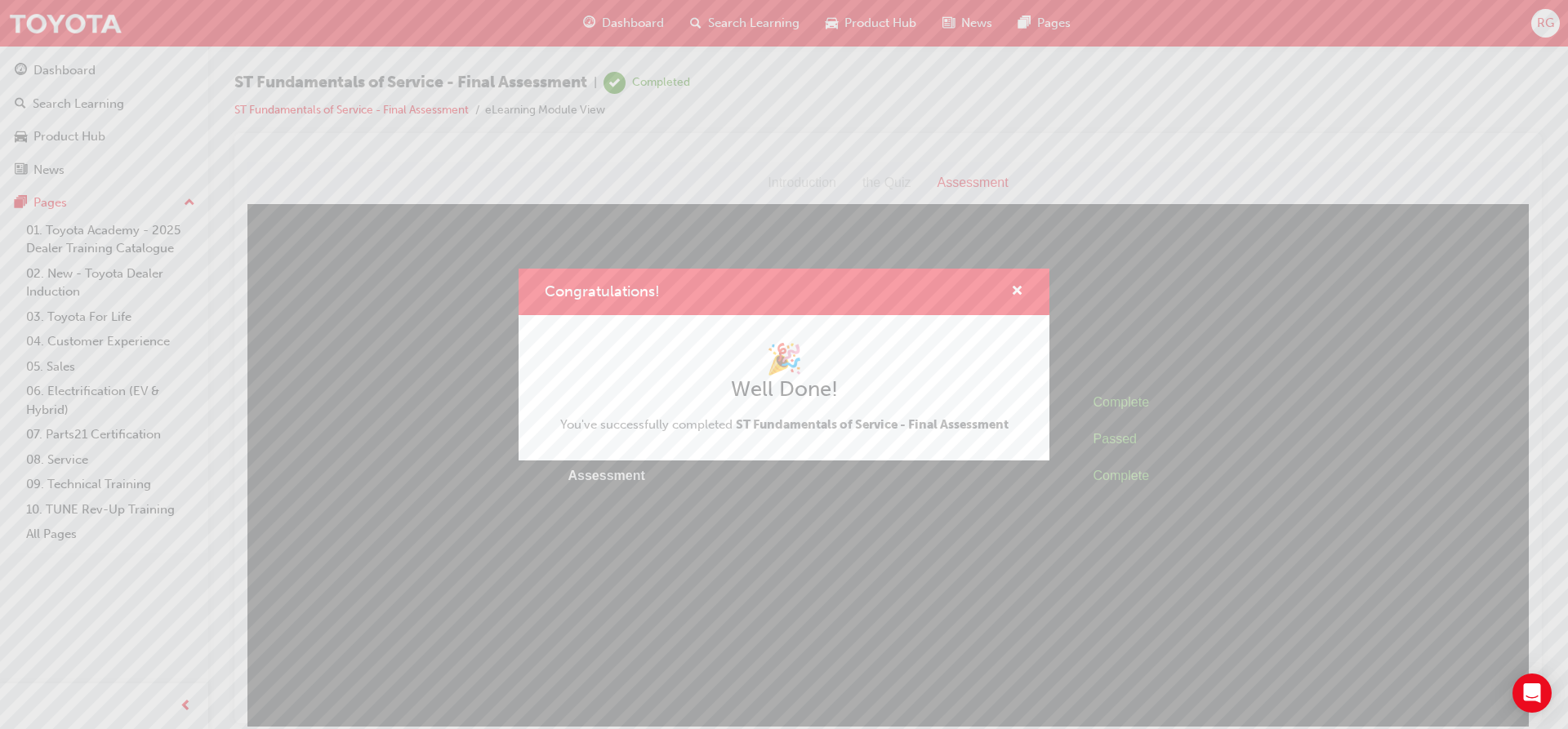
click at [921, 487] on div "Congratulations! 🎉 Well Done! You've successfully completed ST Fundamentals of …" at bounding box center [784, 364] width 1568 height 729
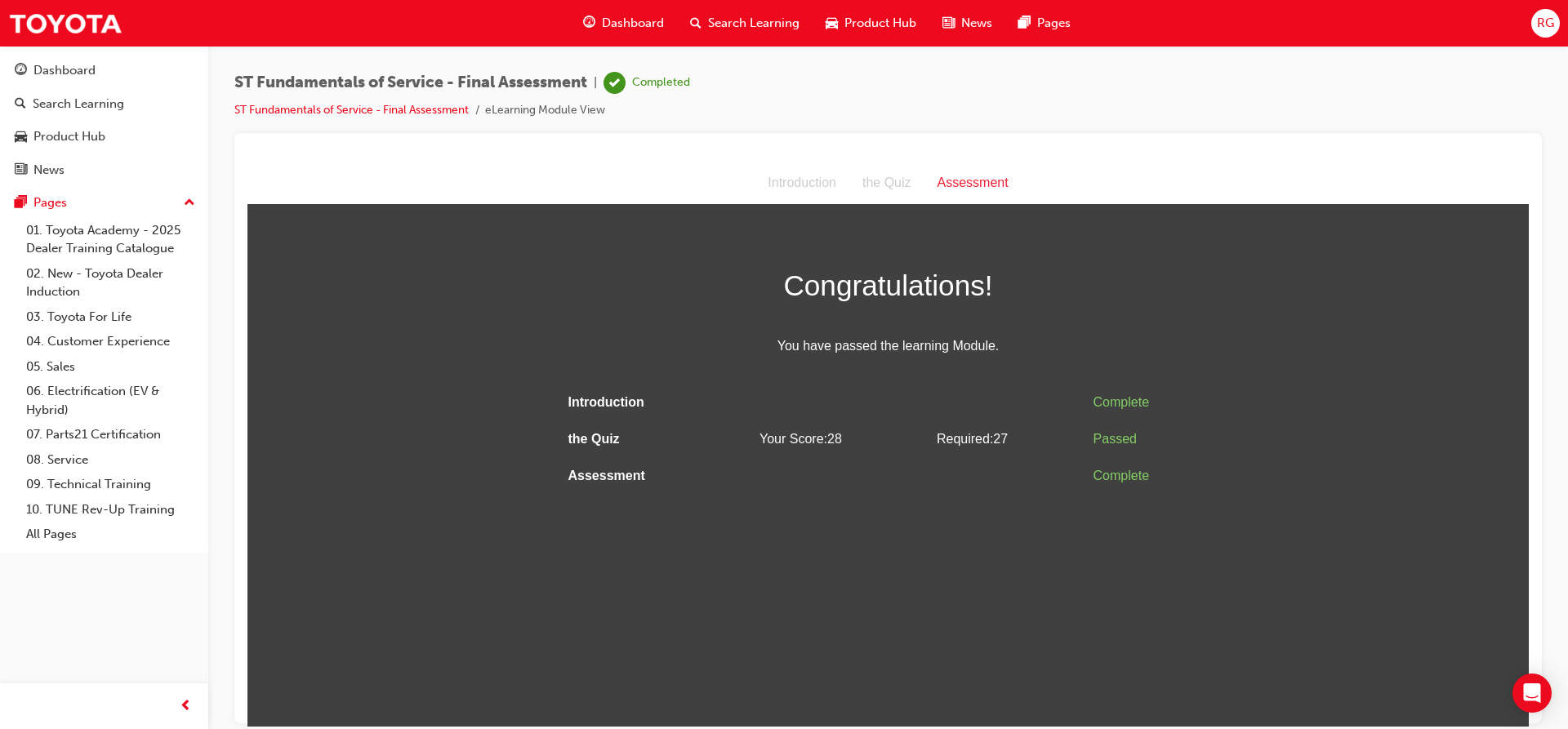
click at [1129, 478] on div "Complete" at bounding box center [1150, 475] width 115 height 23
click at [826, 182] on div "Introduction" at bounding box center [802, 182] width 95 height 23
click at [903, 175] on div "the Quiz" at bounding box center [887, 182] width 75 height 23
click at [959, 188] on div "Assessment" at bounding box center [973, 182] width 98 height 23
click at [106, 65] on div "Dashboard" at bounding box center [104, 70] width 179 height 21
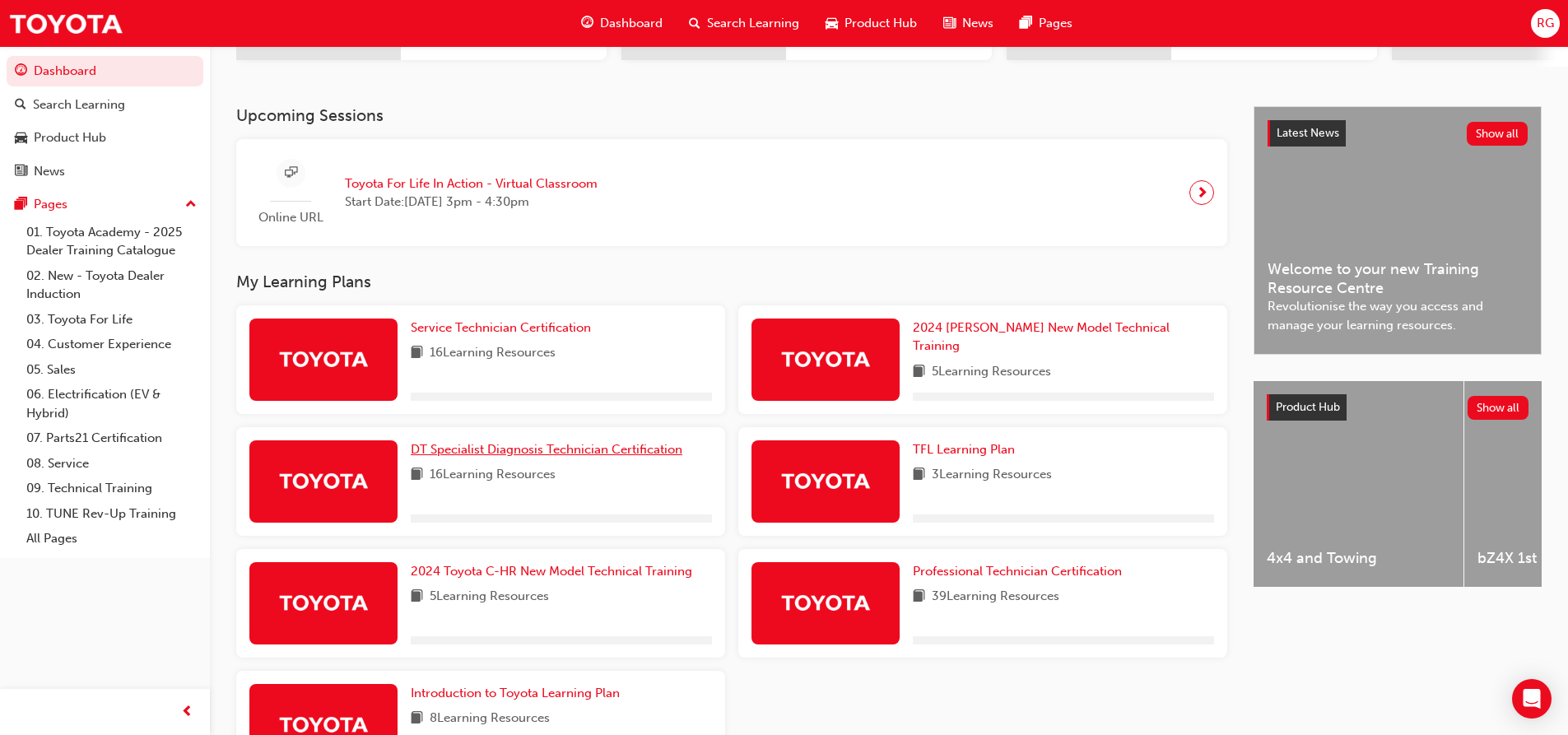
scroll to position [329, 0]
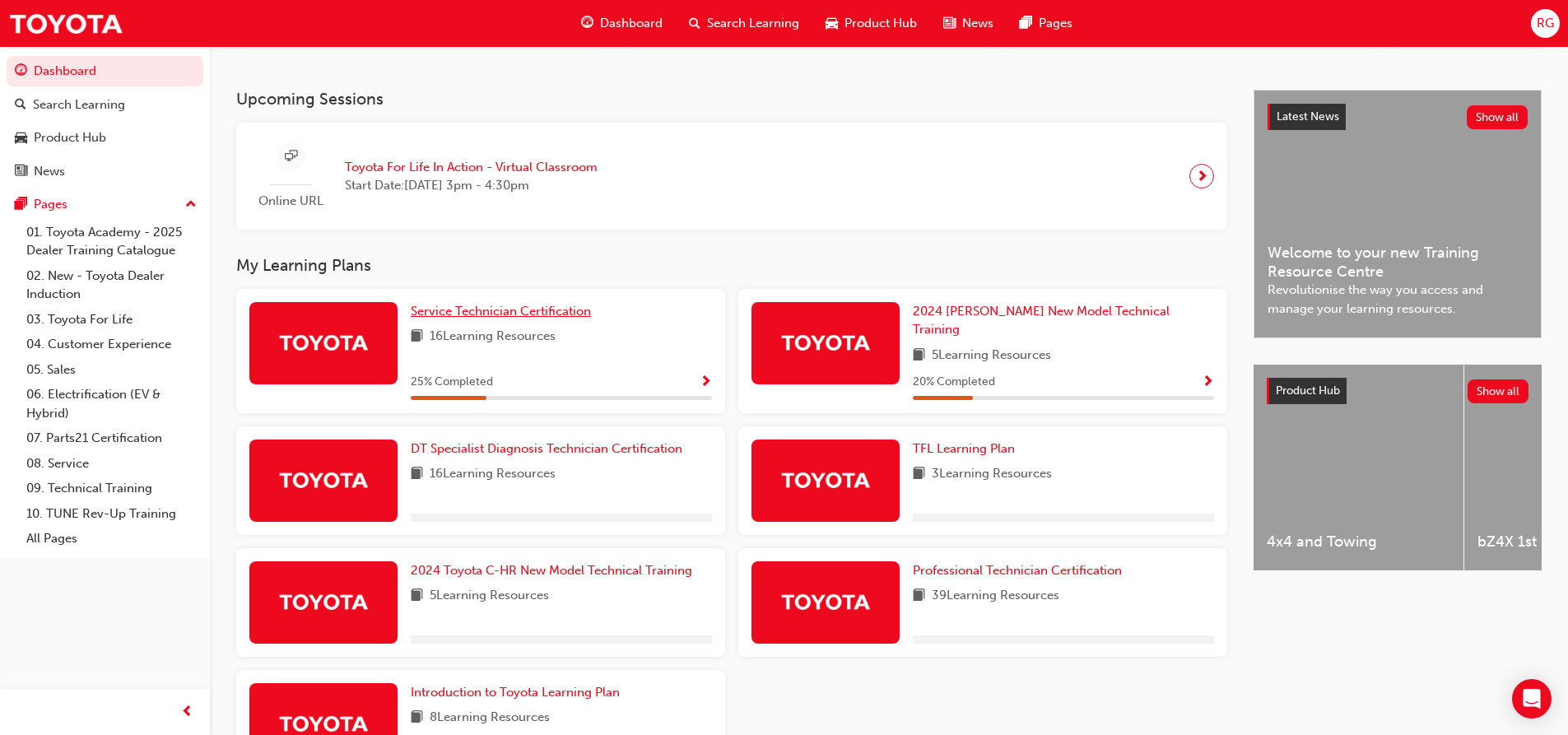
click at [479, 317] on span "Service Technician Certification" at bounding box center [501, 311] width 180 height 15
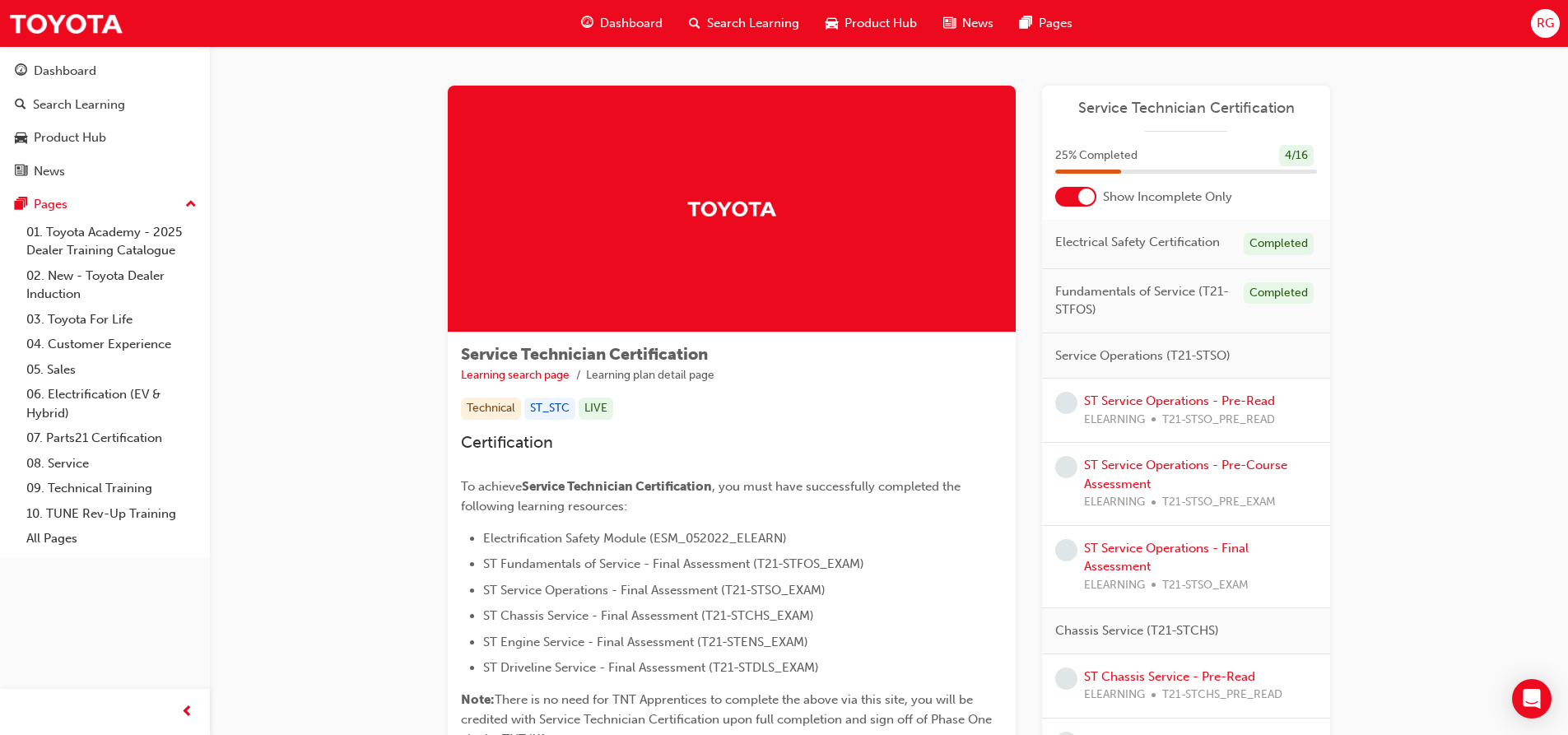
click at [1071, 205] on div at bounding box center [1075, 197] width 41 height 20
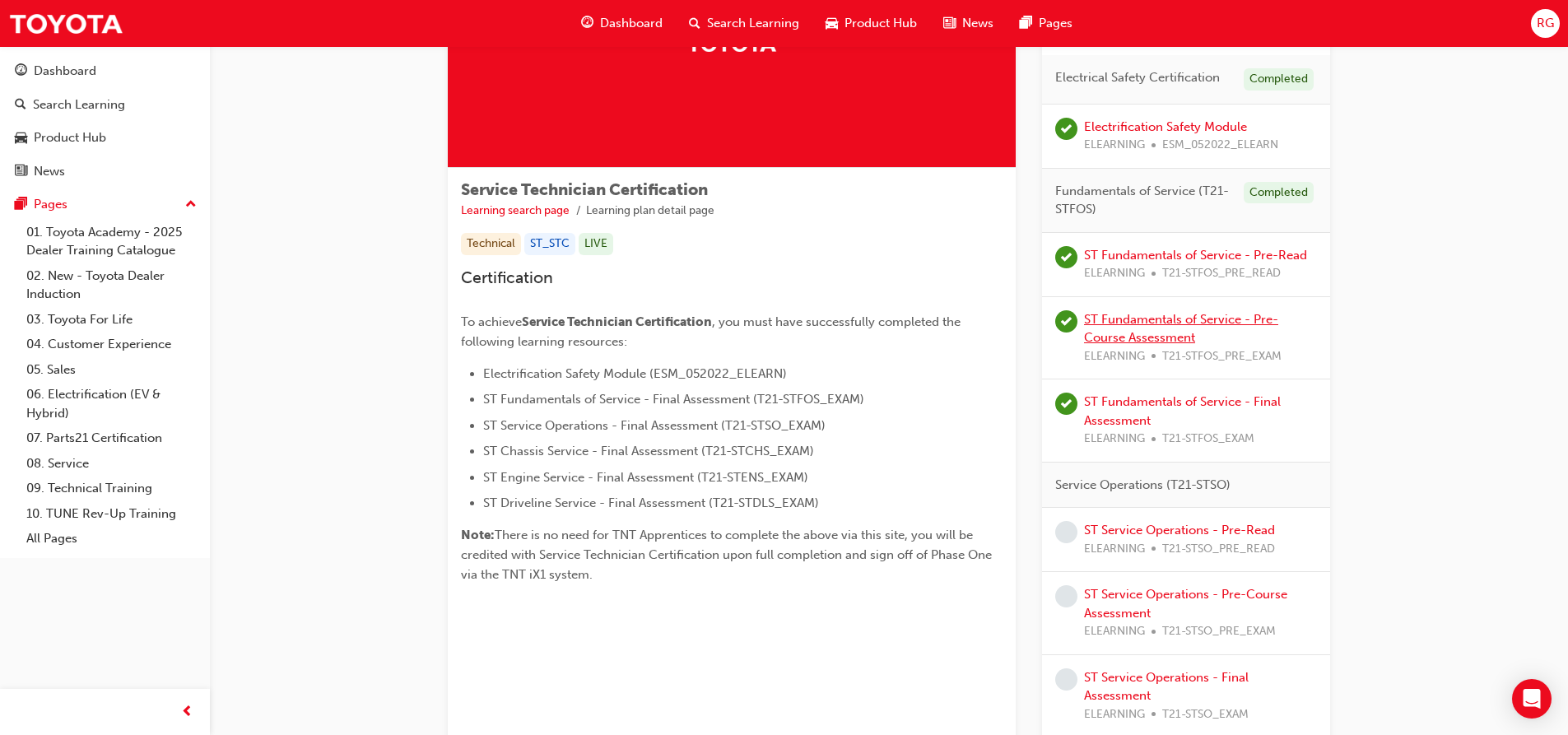
scroll to position [247, 0]
